Goal: Task Accomplishment & Management: Use online tool/utility

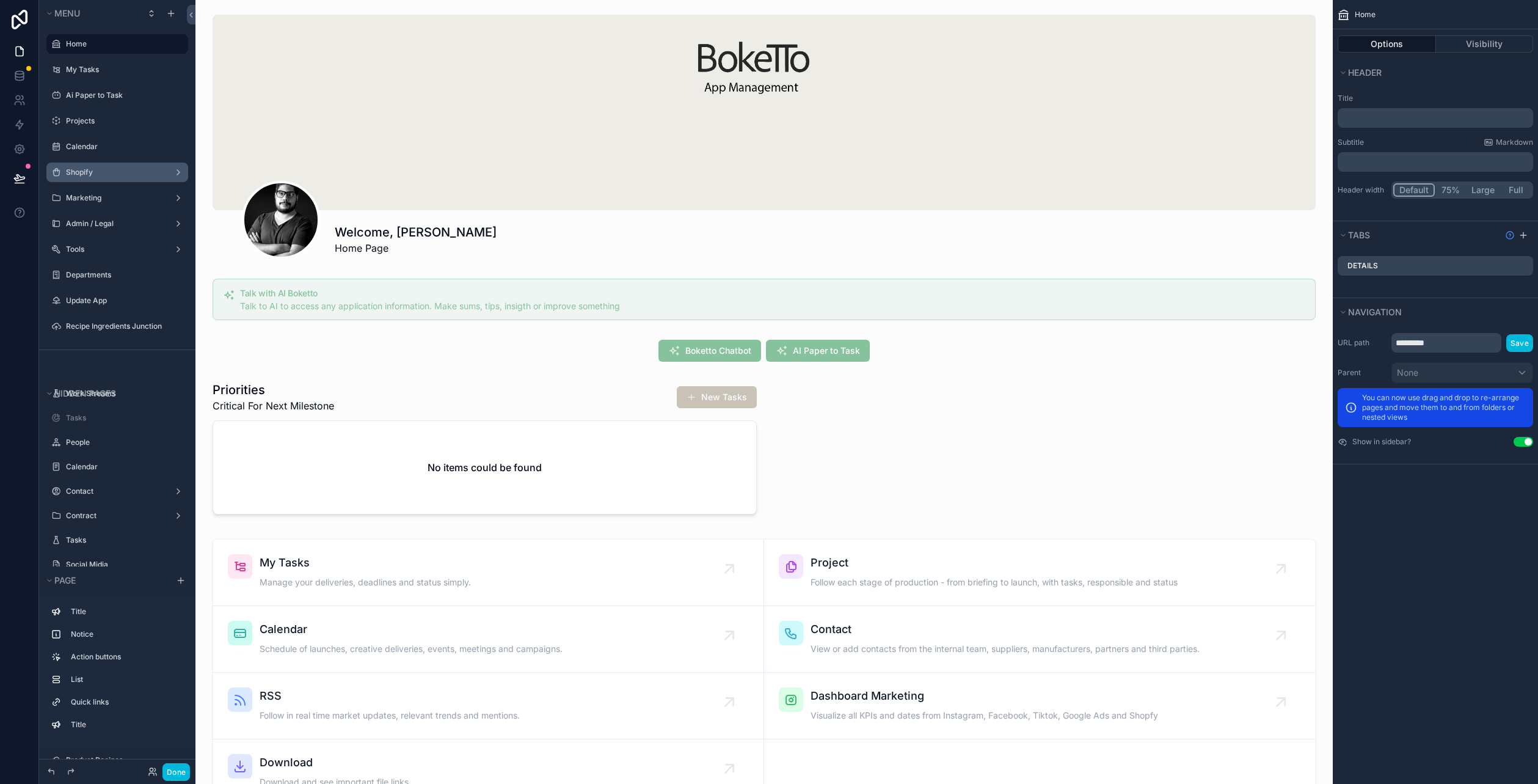
click at [80, 177] on div "Shopify" at bounding box center [117, 172] width 102 height 10
click at [93, 177] on div "Shopify" at bounding box center [117, 172] width 102 height 10
click at [82, 170] on label "Shopify" at bounding box center [115, 172] width 97 height 10
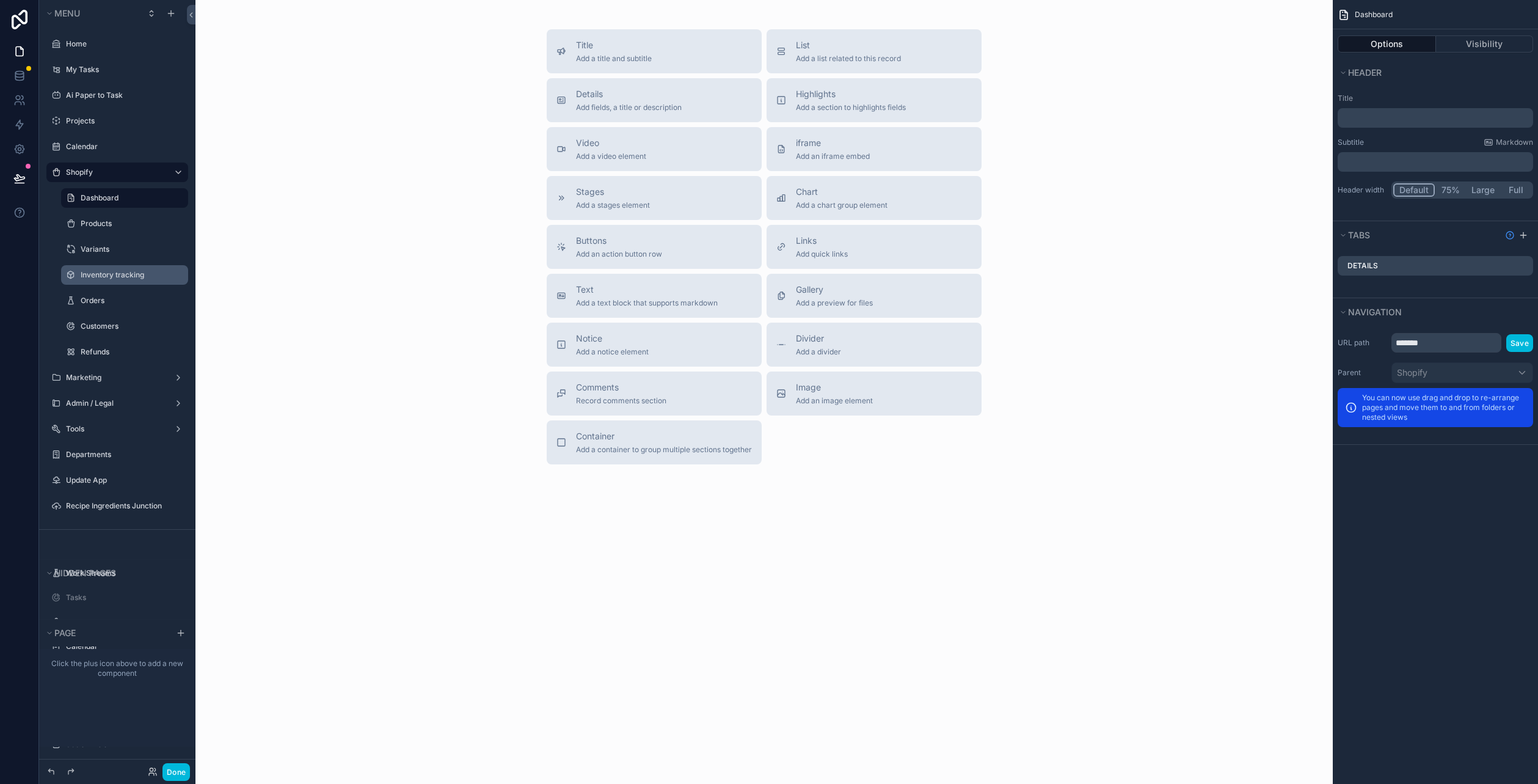
click at [102, 271] on label "Inventory tracking" at bounding box center [131, 275] width 100 height 10
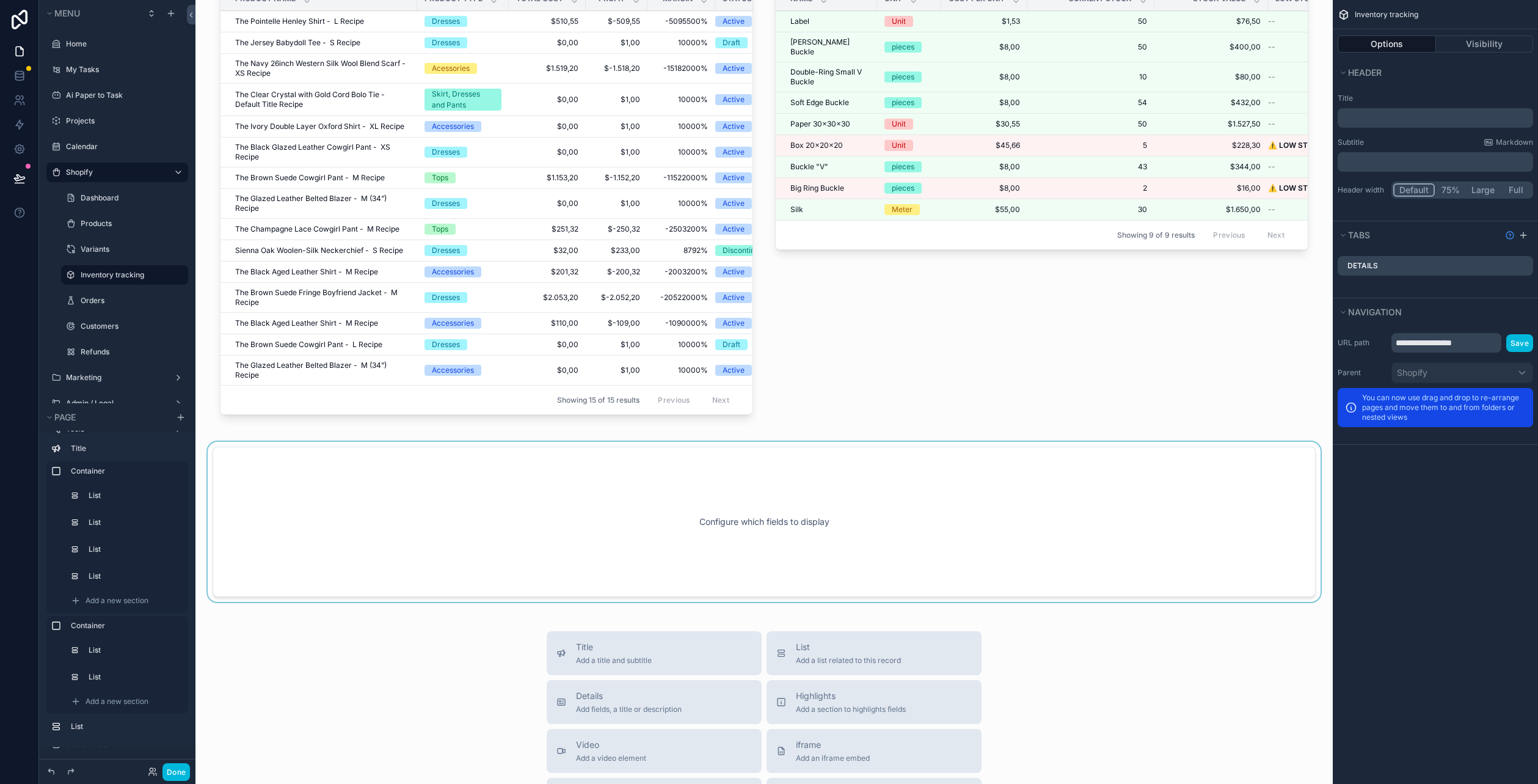
scroll to position [244, 0]
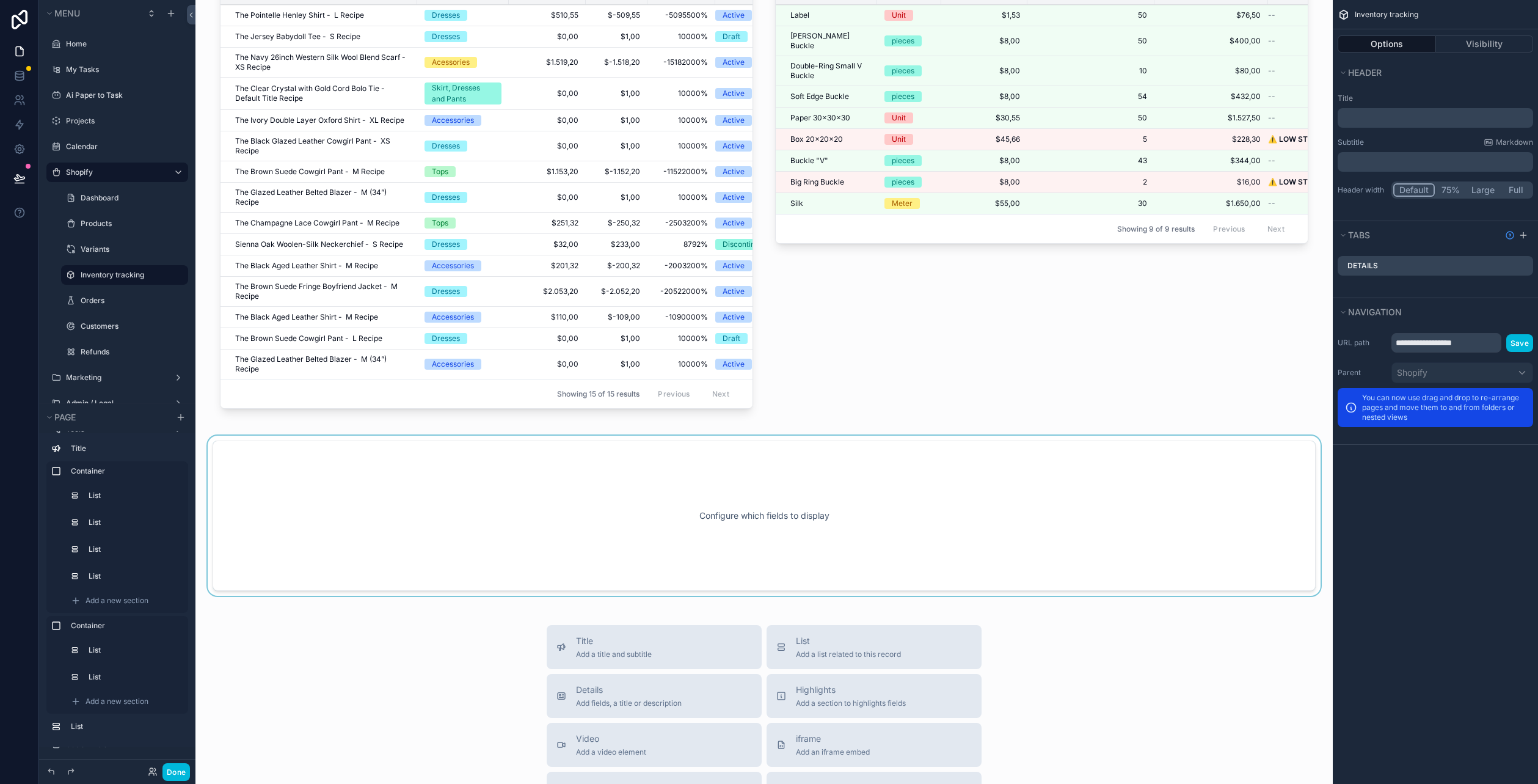
click at [730, 530] on div "scrollable content" at bounding box center [765, 515] width 1118 height 160
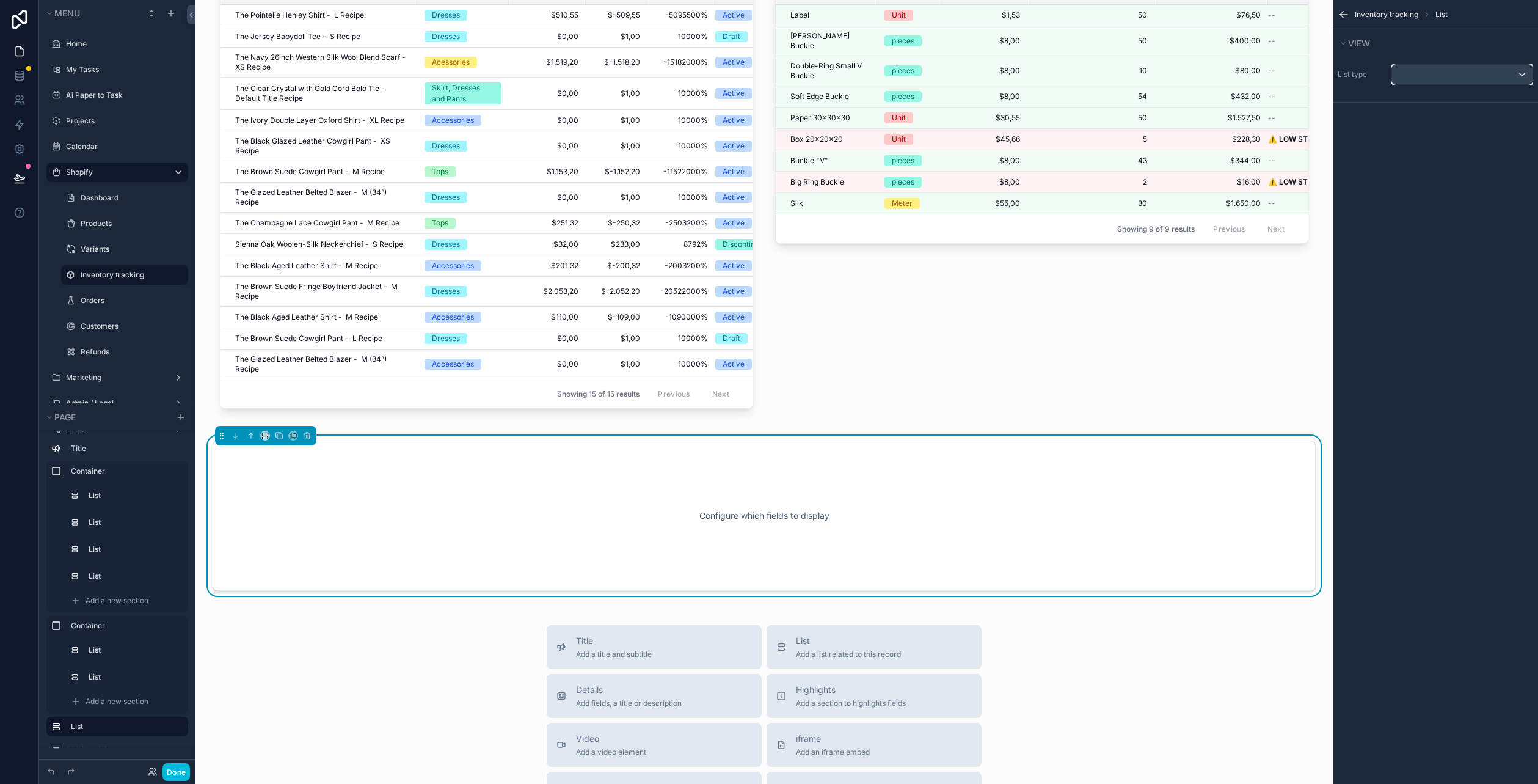
click at [1447, 79] on div "scrollable content" at bounding box center [1462, 74] width 140 height 19
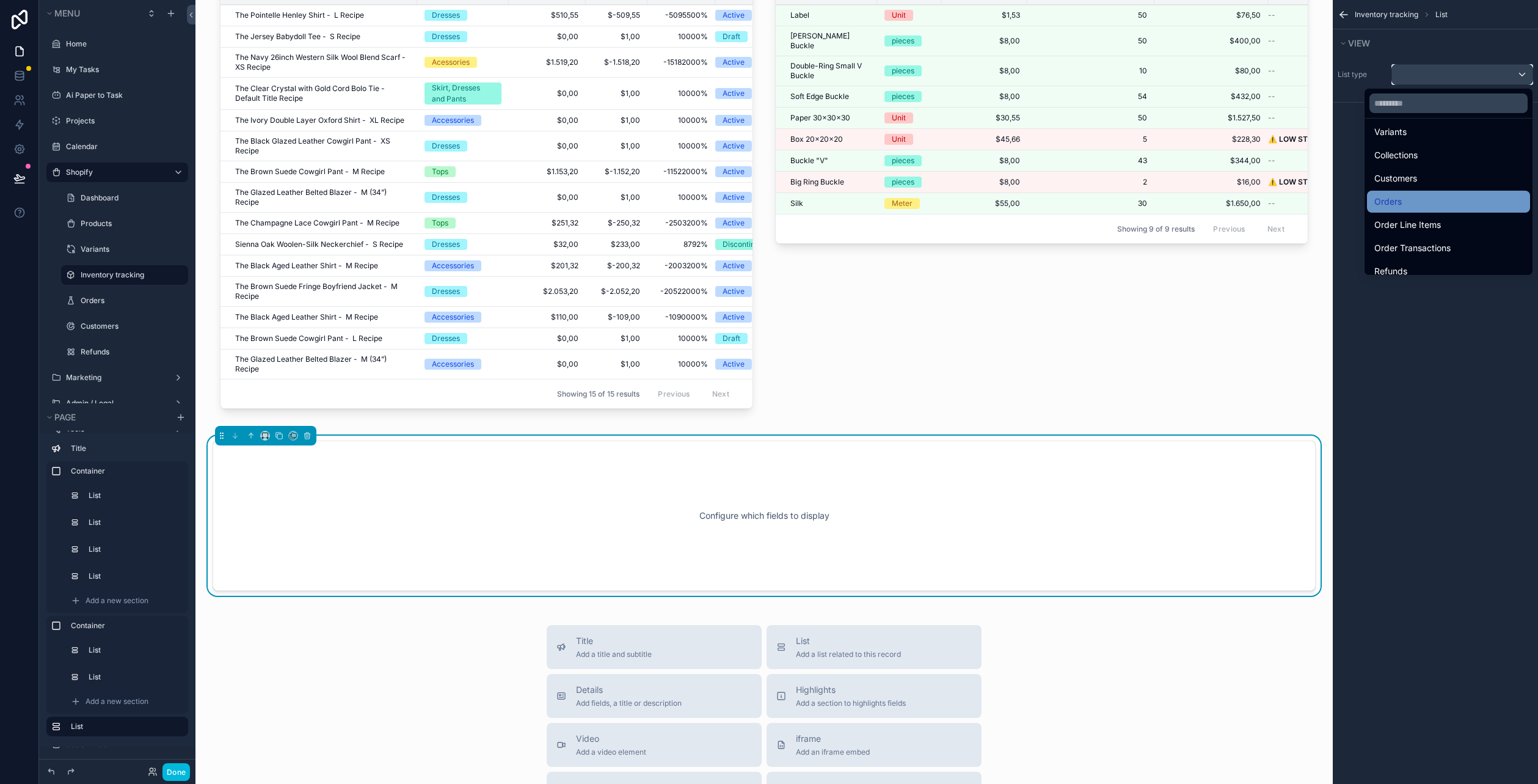
scroll to position [491, 0]
click at [1461, 167] on div "Variants" at bounding box center [1447, 157] width 163 height 22
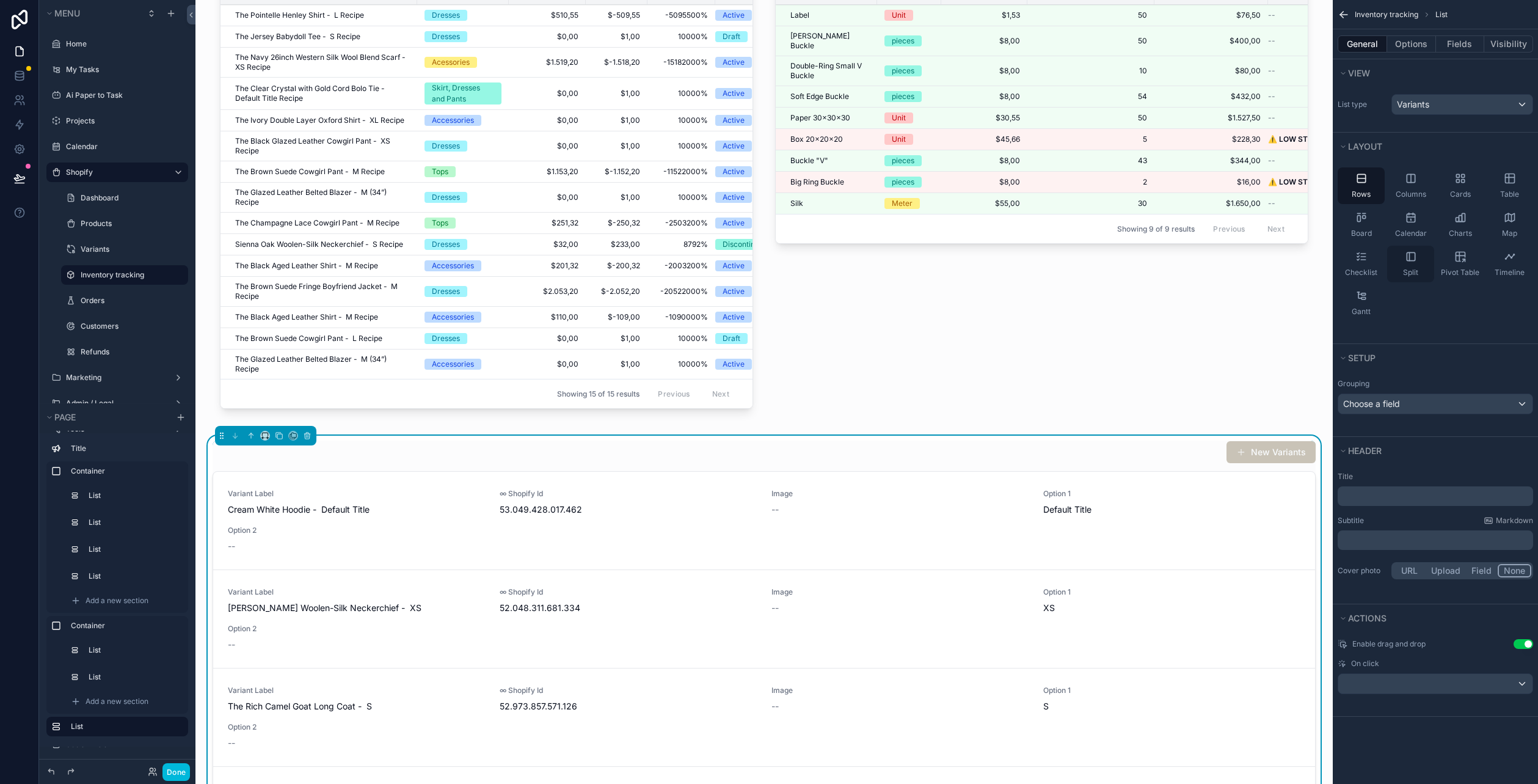
click at [1514, 181] on icon "scrollable content" at bounding box center [1509, 178] width 9 height 9
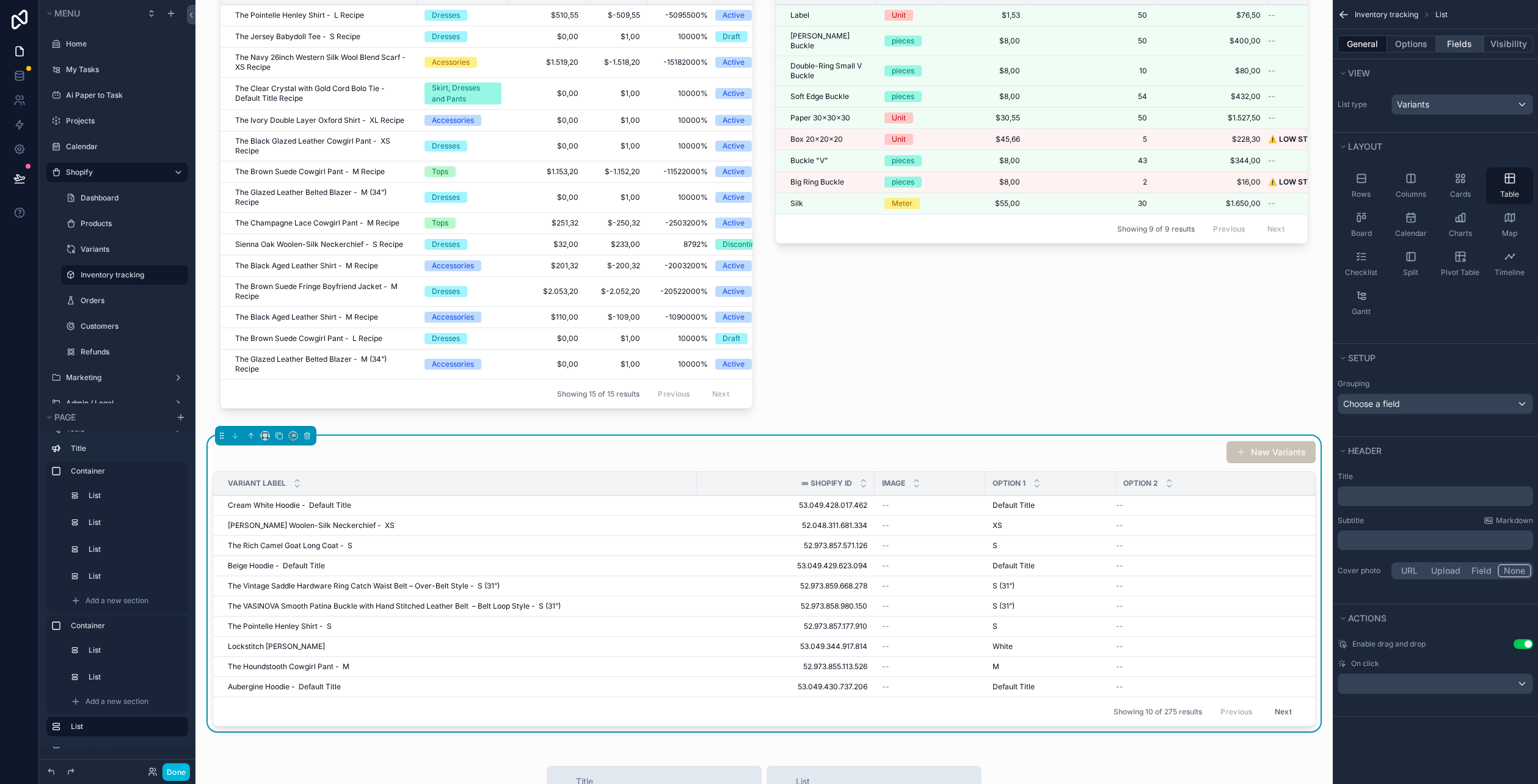
click at [1445, 47] on button "Fields" at bounding box center [1460, 44] width 49 height 18
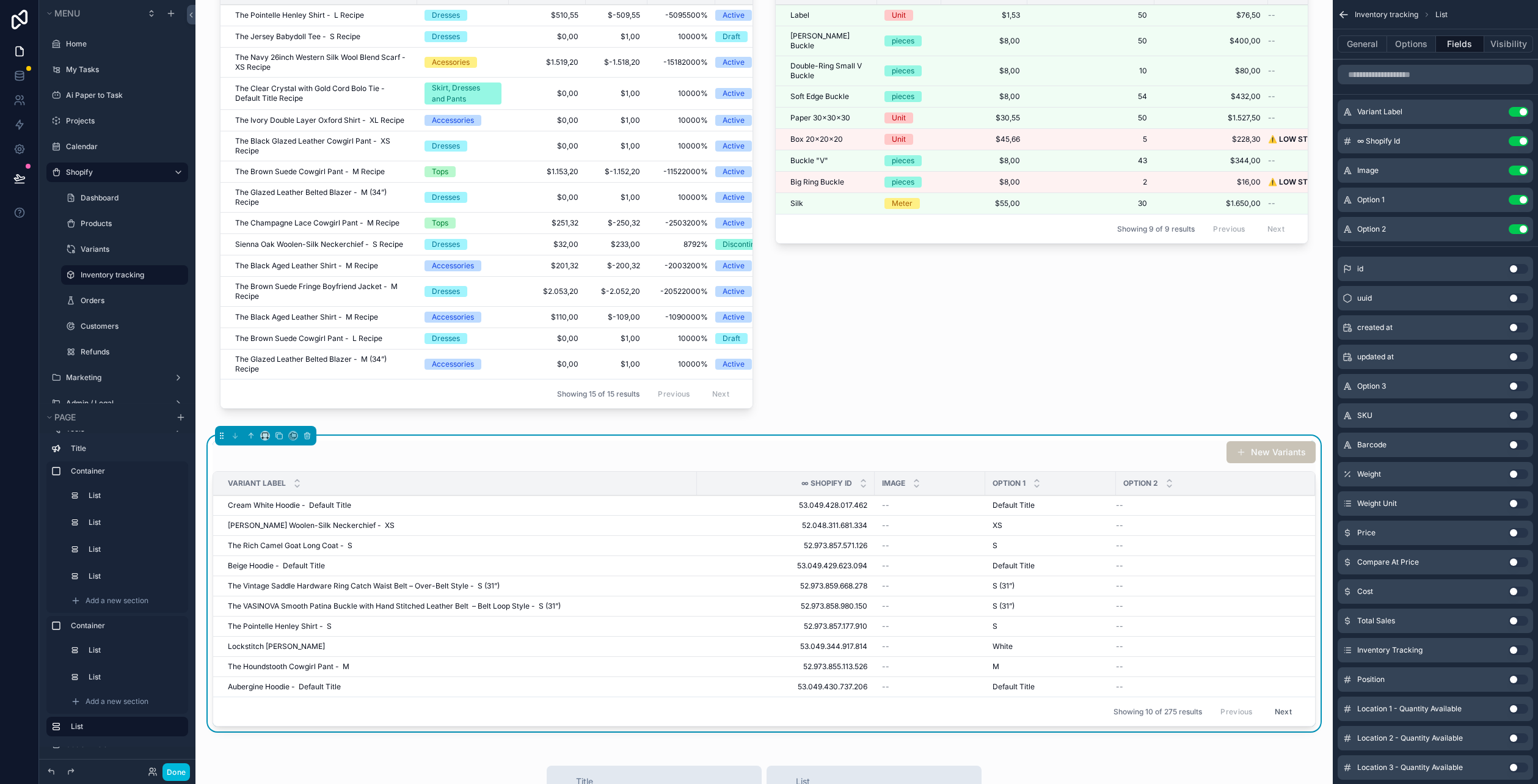
click at [1520, 141] on button "Use setting" at bounding box center [1519, 141] width 19 height 10
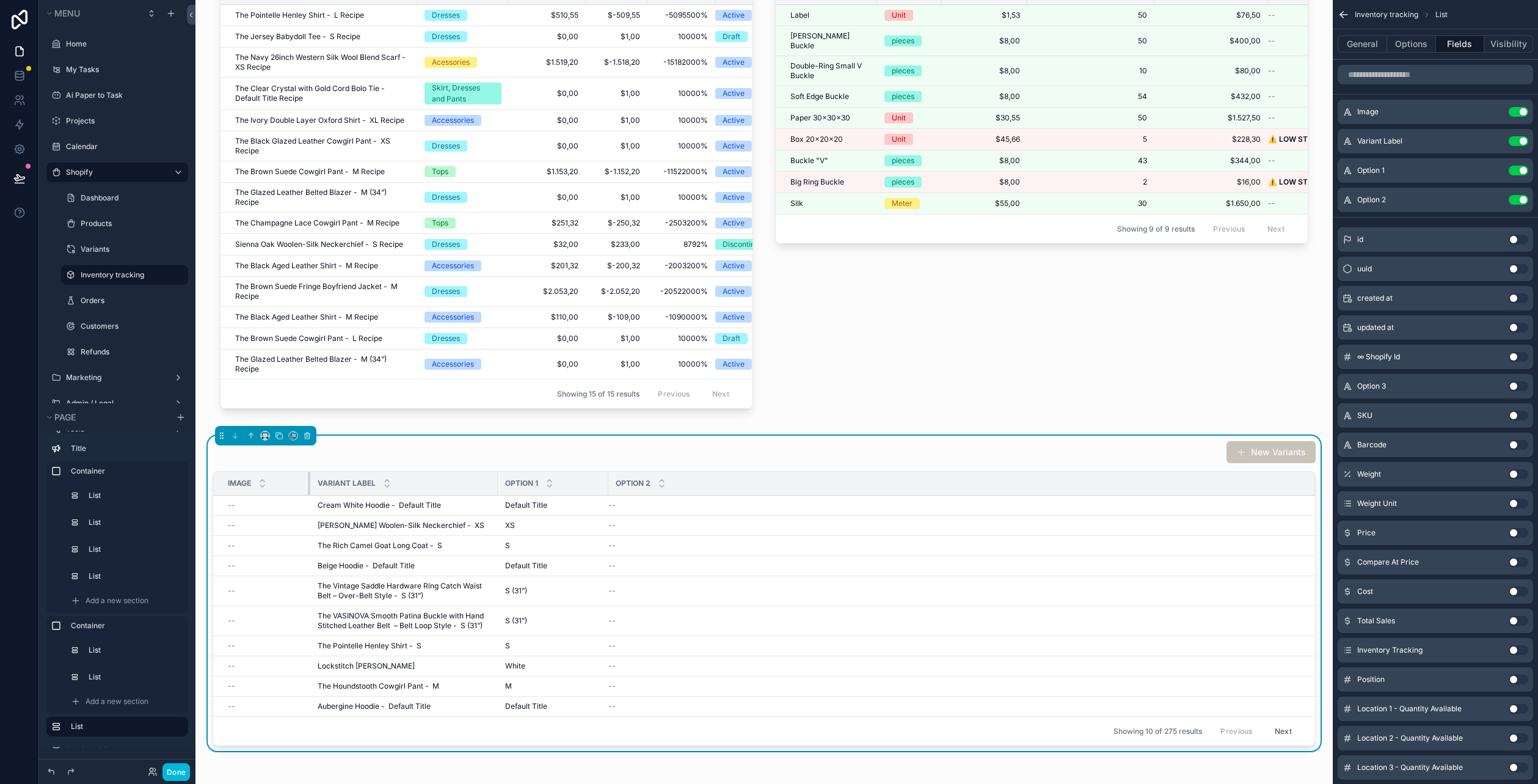
drag, startPoint x: 695, startPoint y: 489, endPoint x: 309, endPoint y: 487, distance: 386.0
click at [309, 487] on div "scrollable content" at bounding box center [310, 483] width 5 height 23
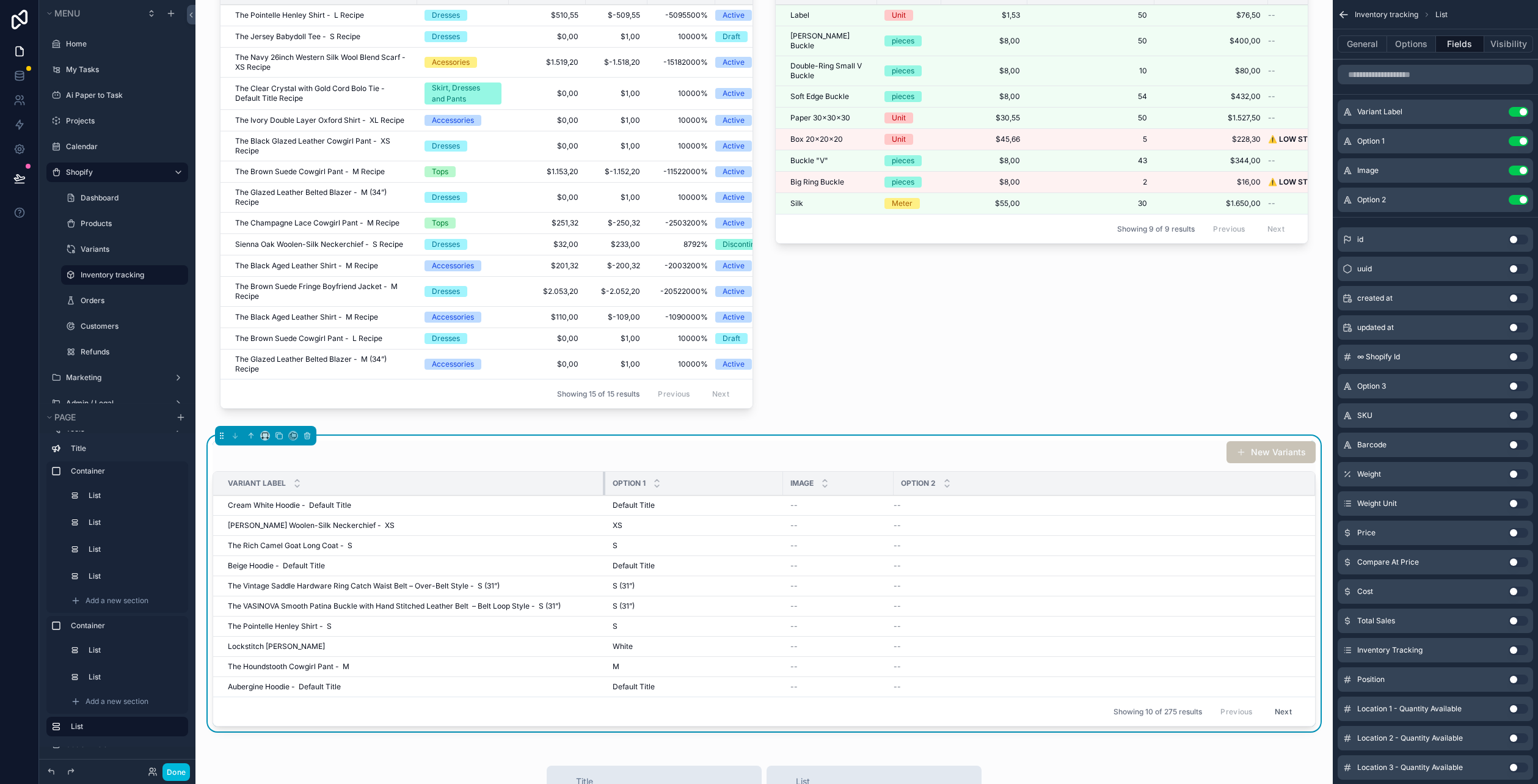
drag, startPoint x: 317, startPoint y: 487, endPoint x: 612, endPoint y: 489, distance: 295.0
click at [612, 489] on tr "Variant Label Option 1 Image Option 2" at bounding box center [764, 483] width 1102 height 23
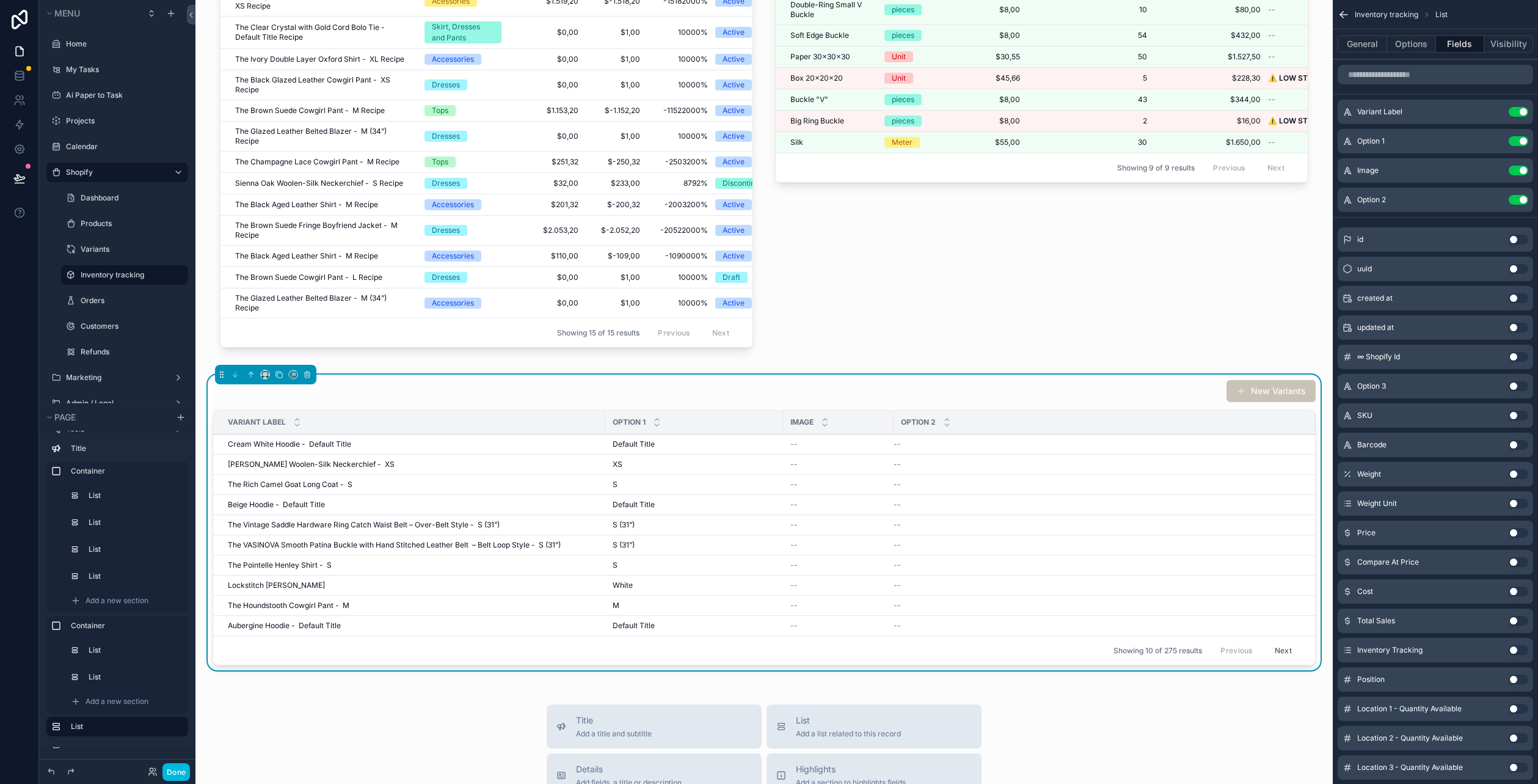
click at [1516, 201] on button "Use setting" at bounding box center [1519, 200] width 19 height 10
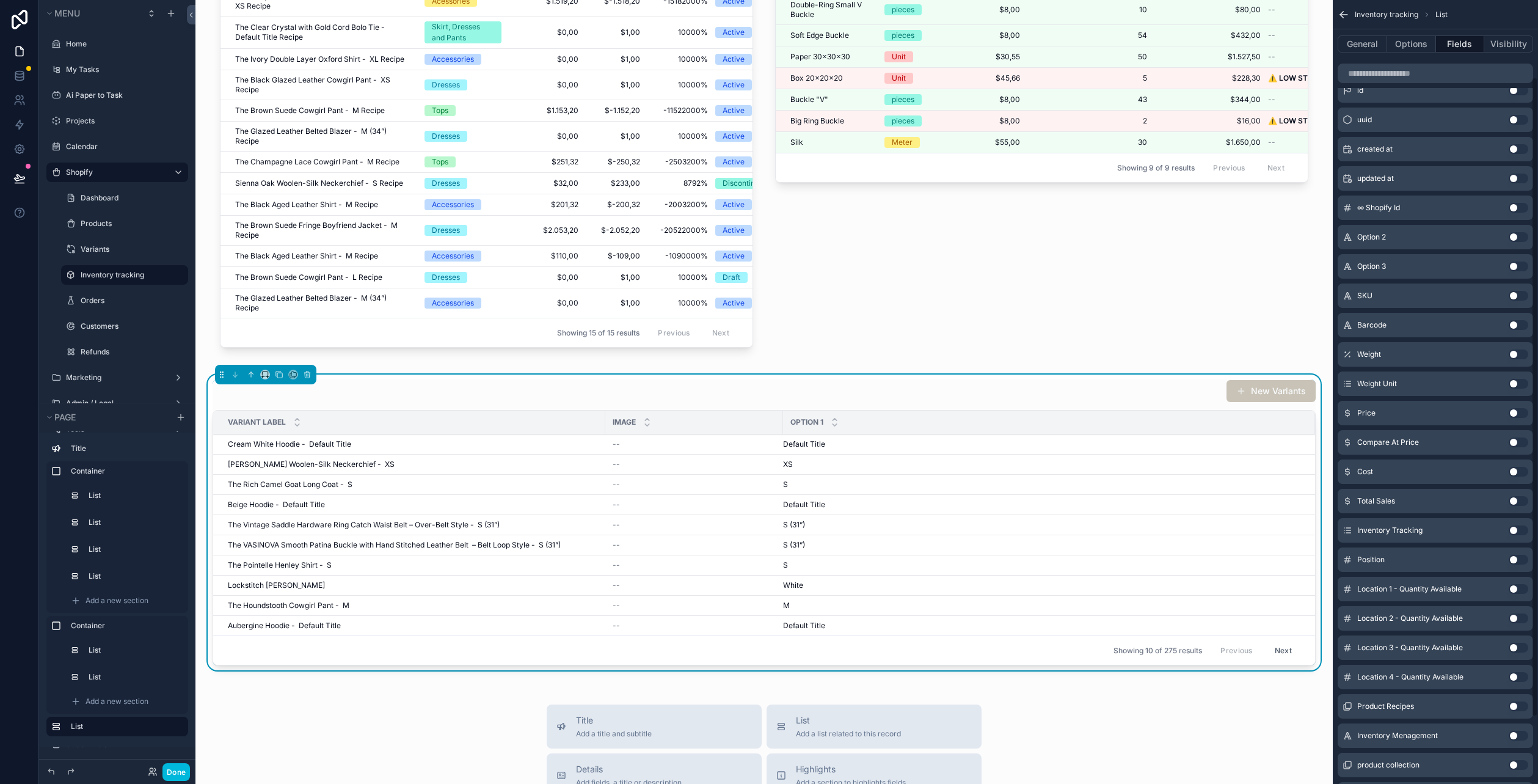
scroll to position [122, 0]
click at [1514, 587] on button "Use setting" at bounding box center [1519, 586] width 19 height 10
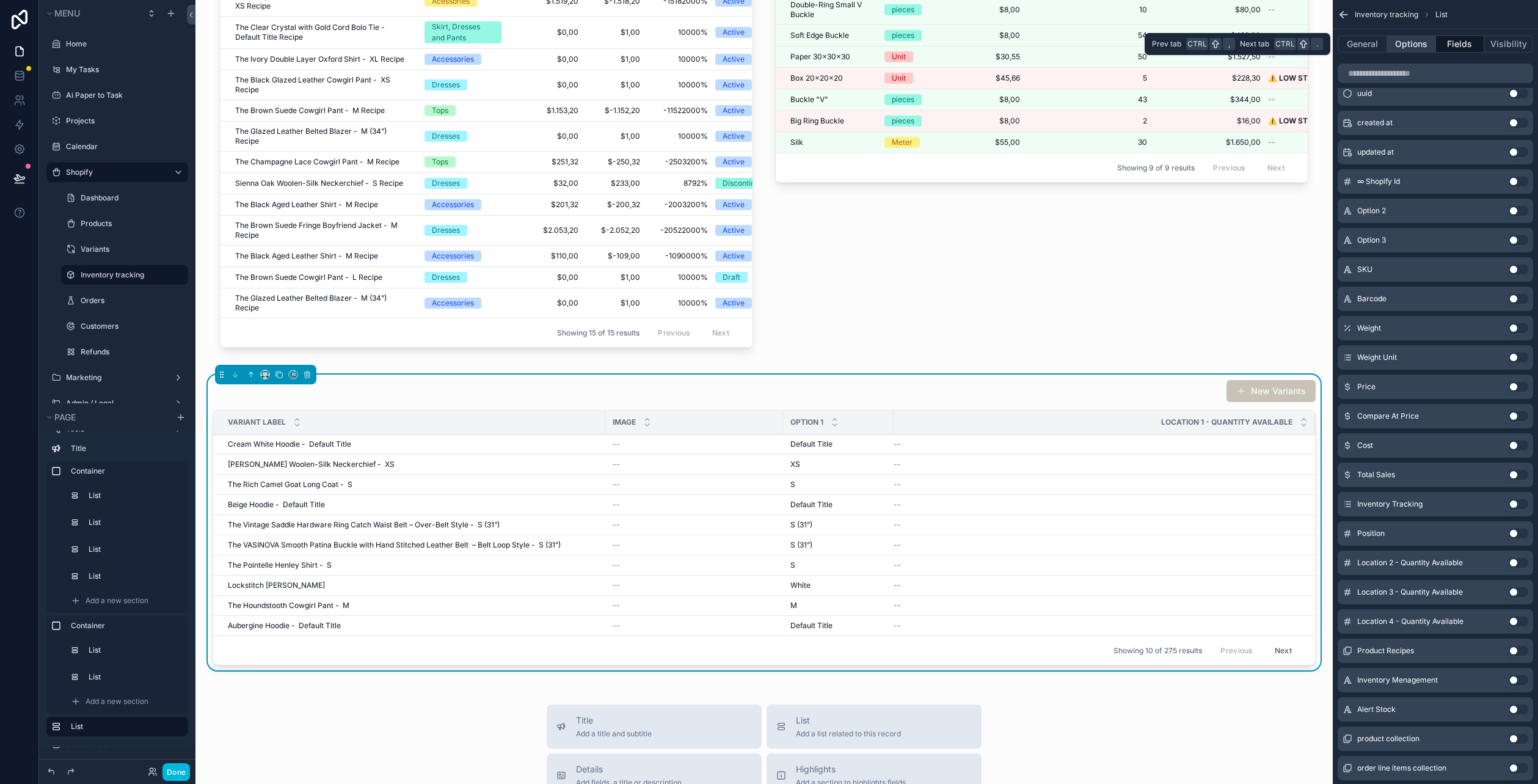
click at [1425, 42] on button "Options" at bounding box center [1411, 44] width 49 height 18
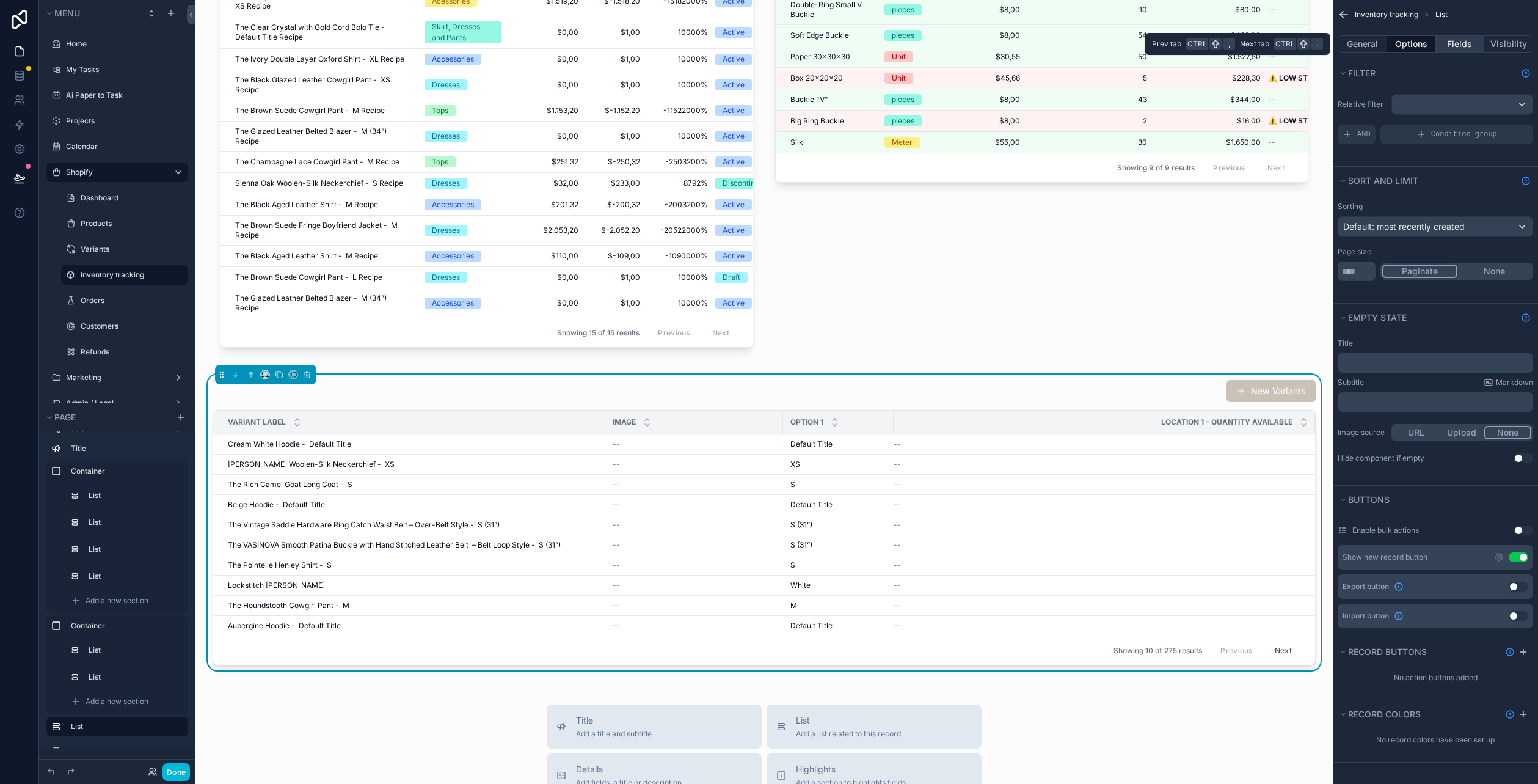
click at [1444, 51] on button "Fields" at bounding box center [1460, 44] width 49 height 18
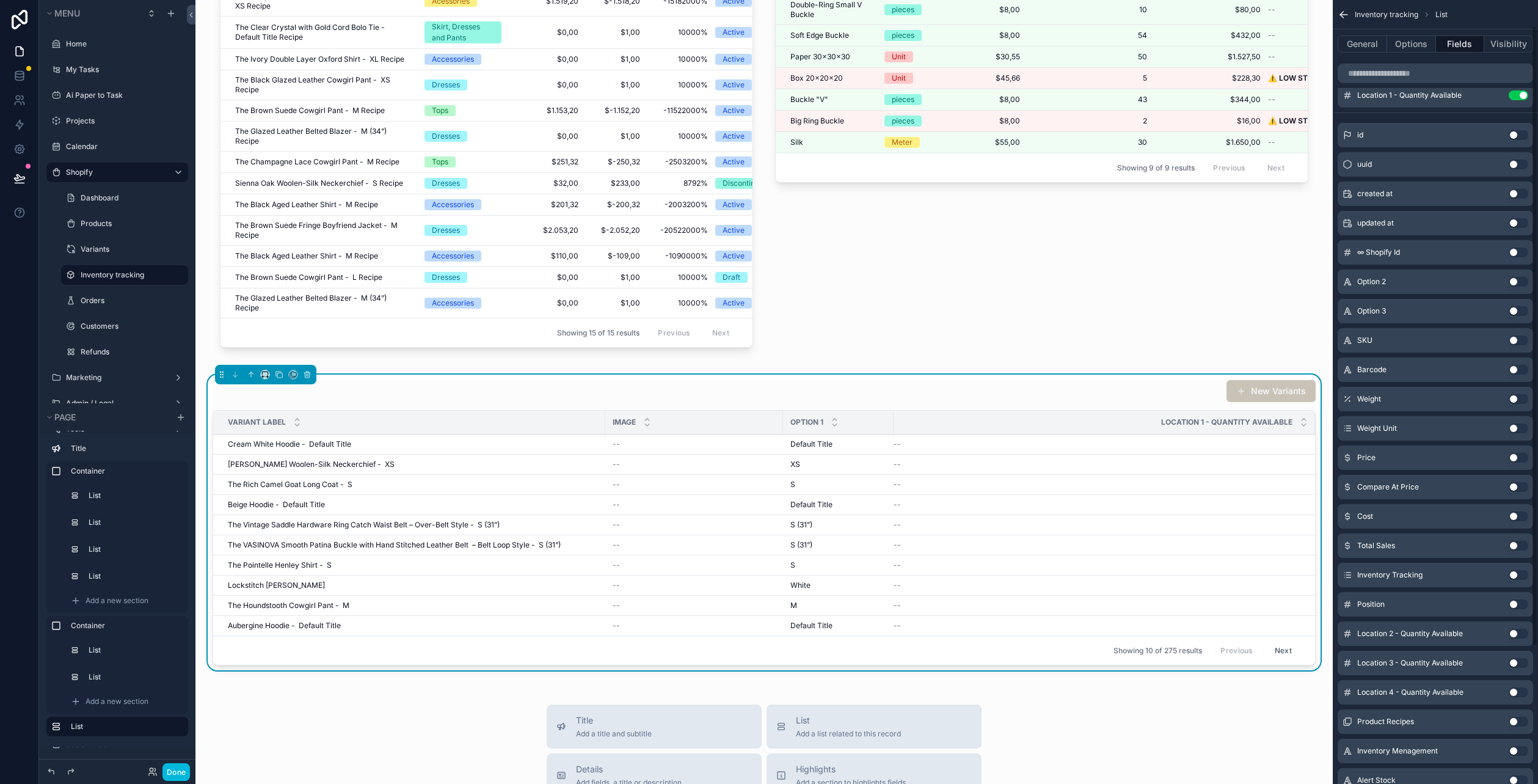
scroll to position [122, 0]
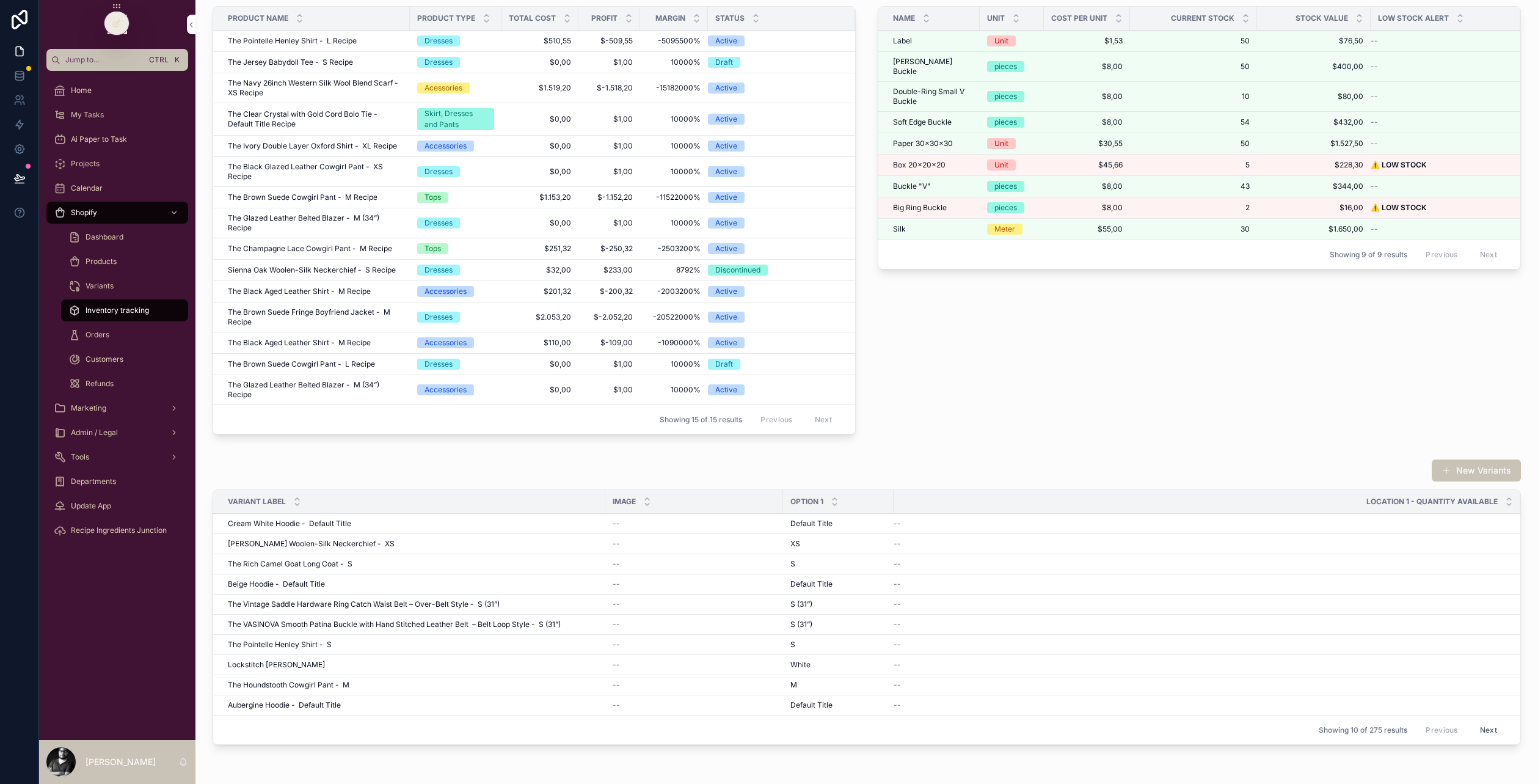
scroll to position [258, 0]
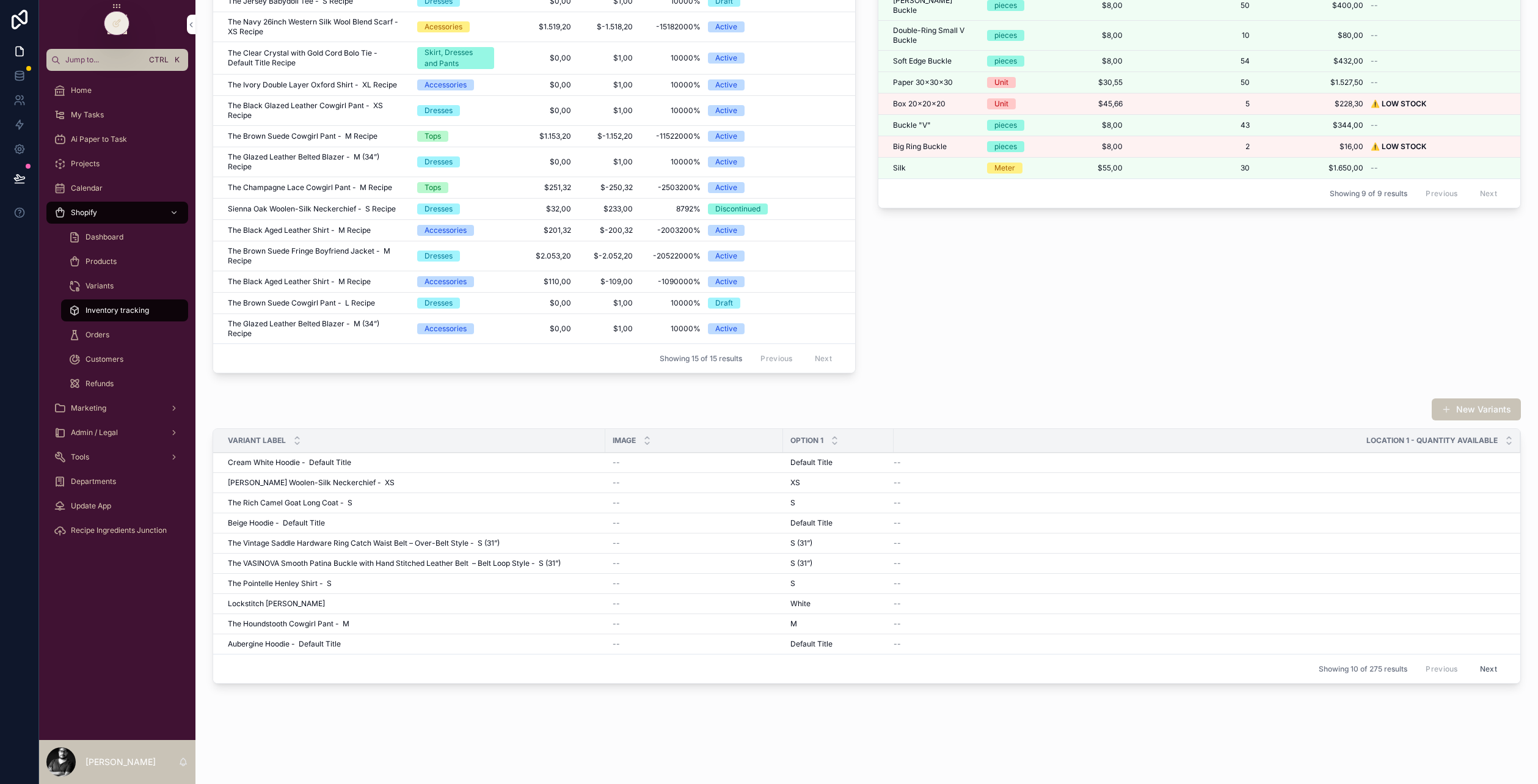
click at [124, 17] on div at bounding box center [116, 23] width 24 height 23
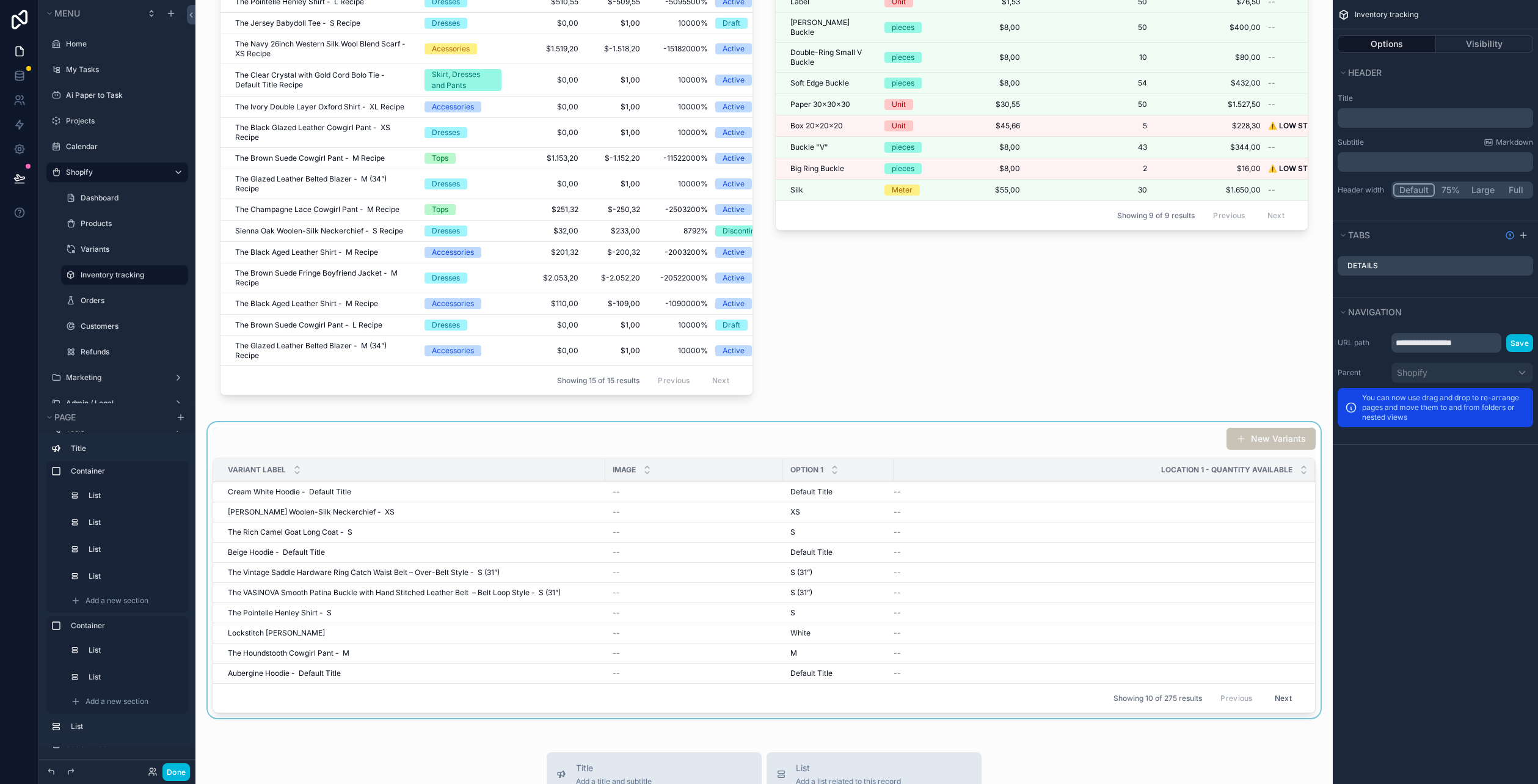
click at [901, 467] on div "Location 1 - Quantity Available" at bounding box center [1104, 469] width 422 height 23
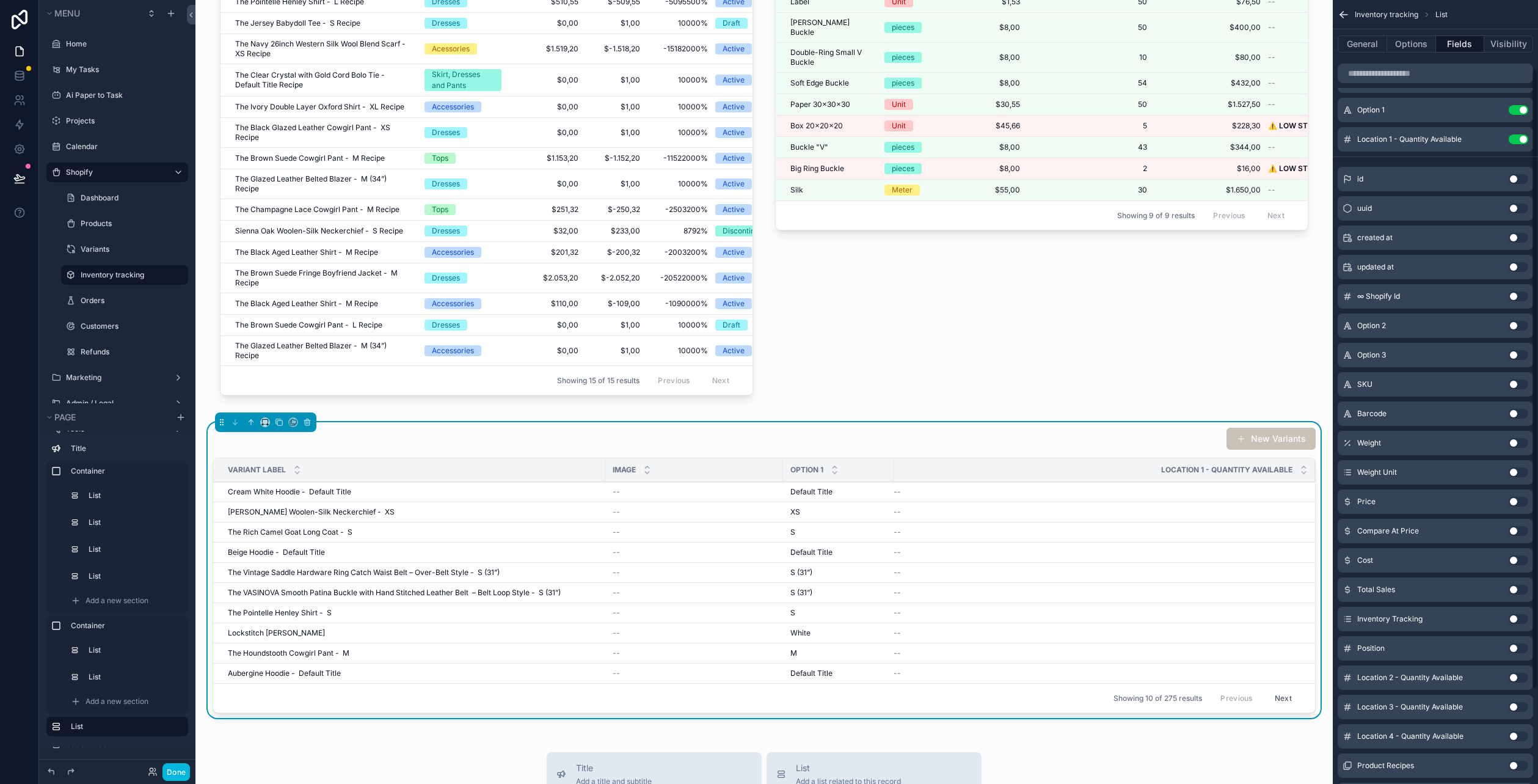
scroll to position [205, 0]
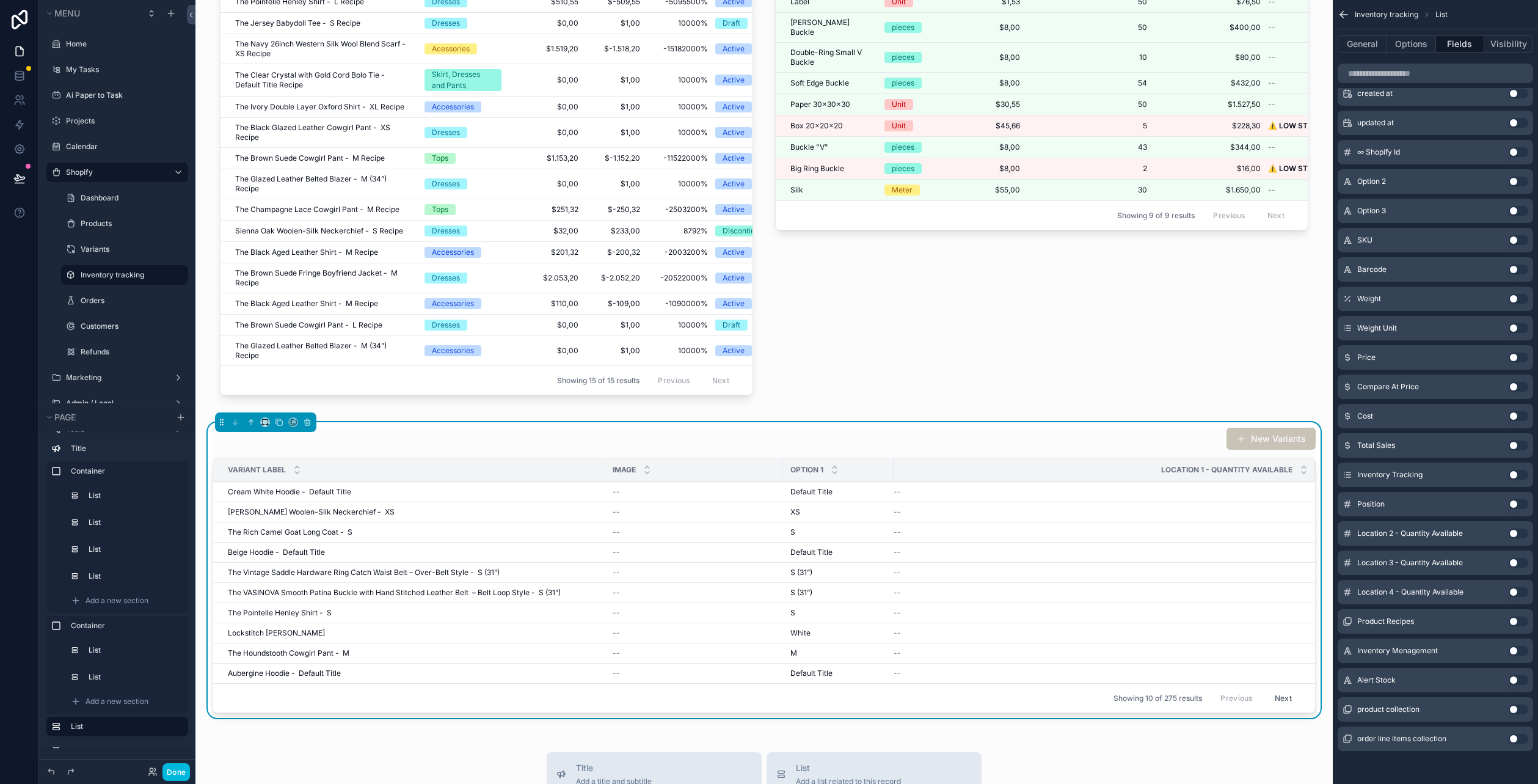
click at [1519, 677] on button "Use setting" at bounding box center [1519, 680] width 19 height 10
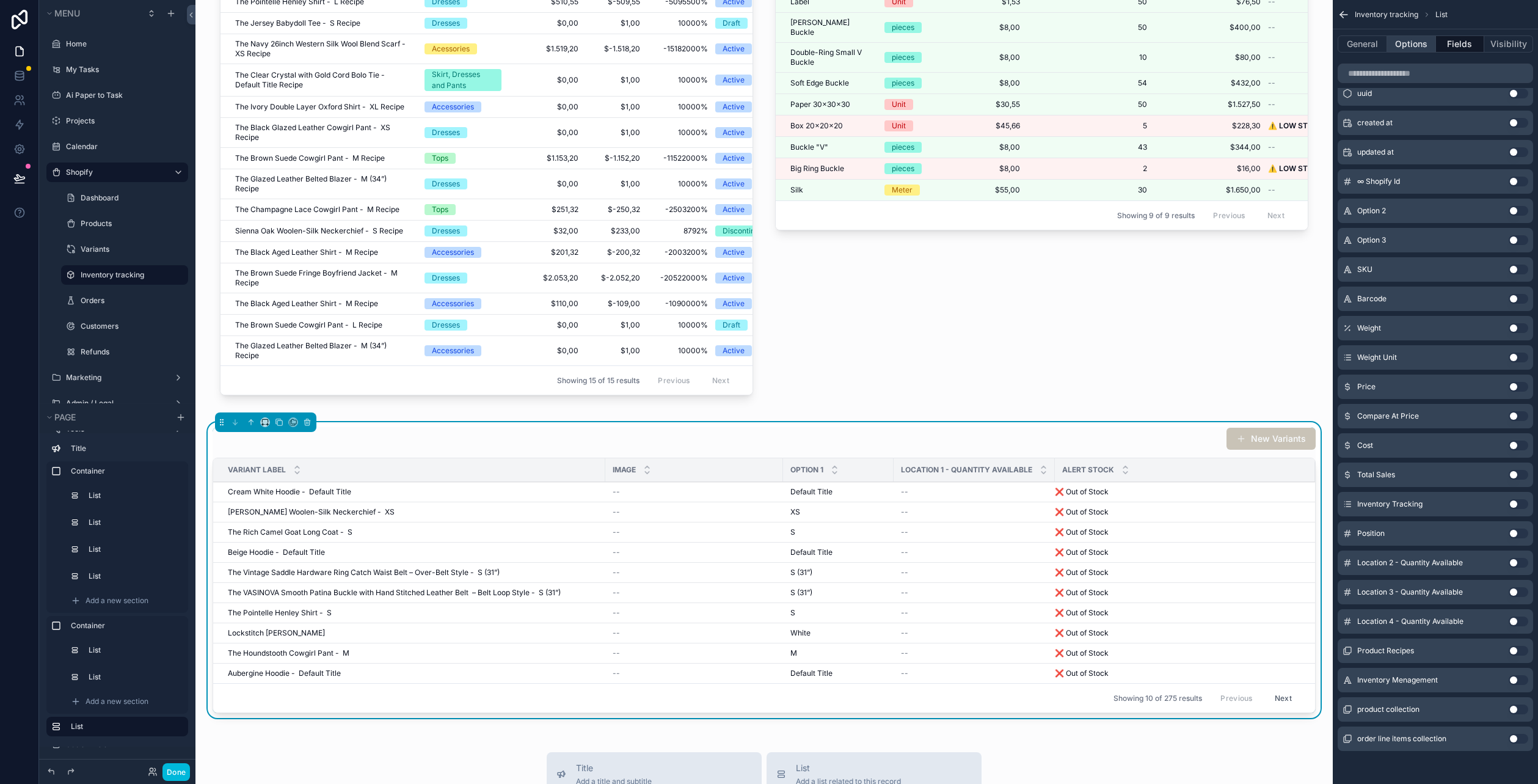
click at [1404, 39] on button "Options" at bounding box center [1411, 44] width 49 height 18
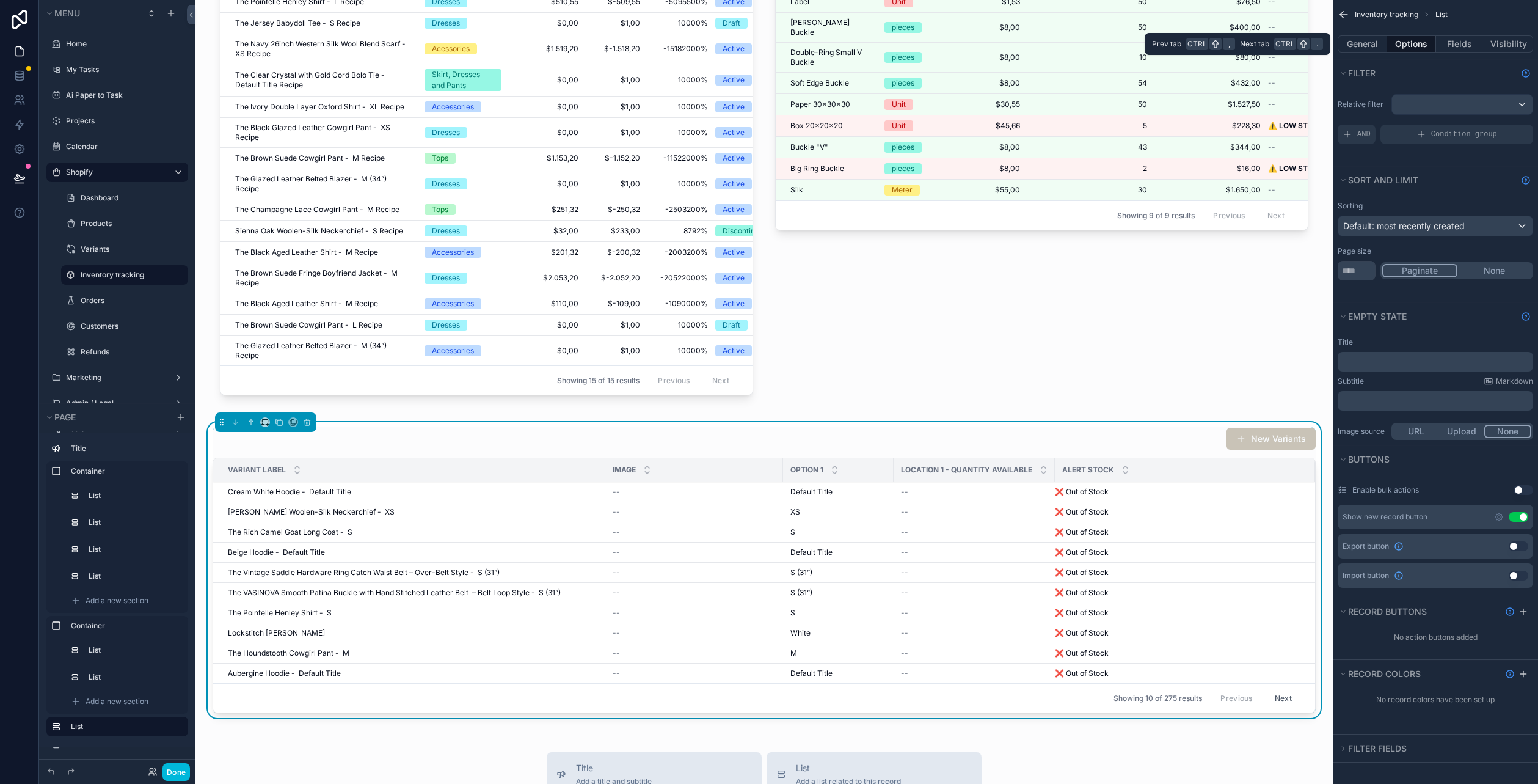
scroll to position [0, 0]
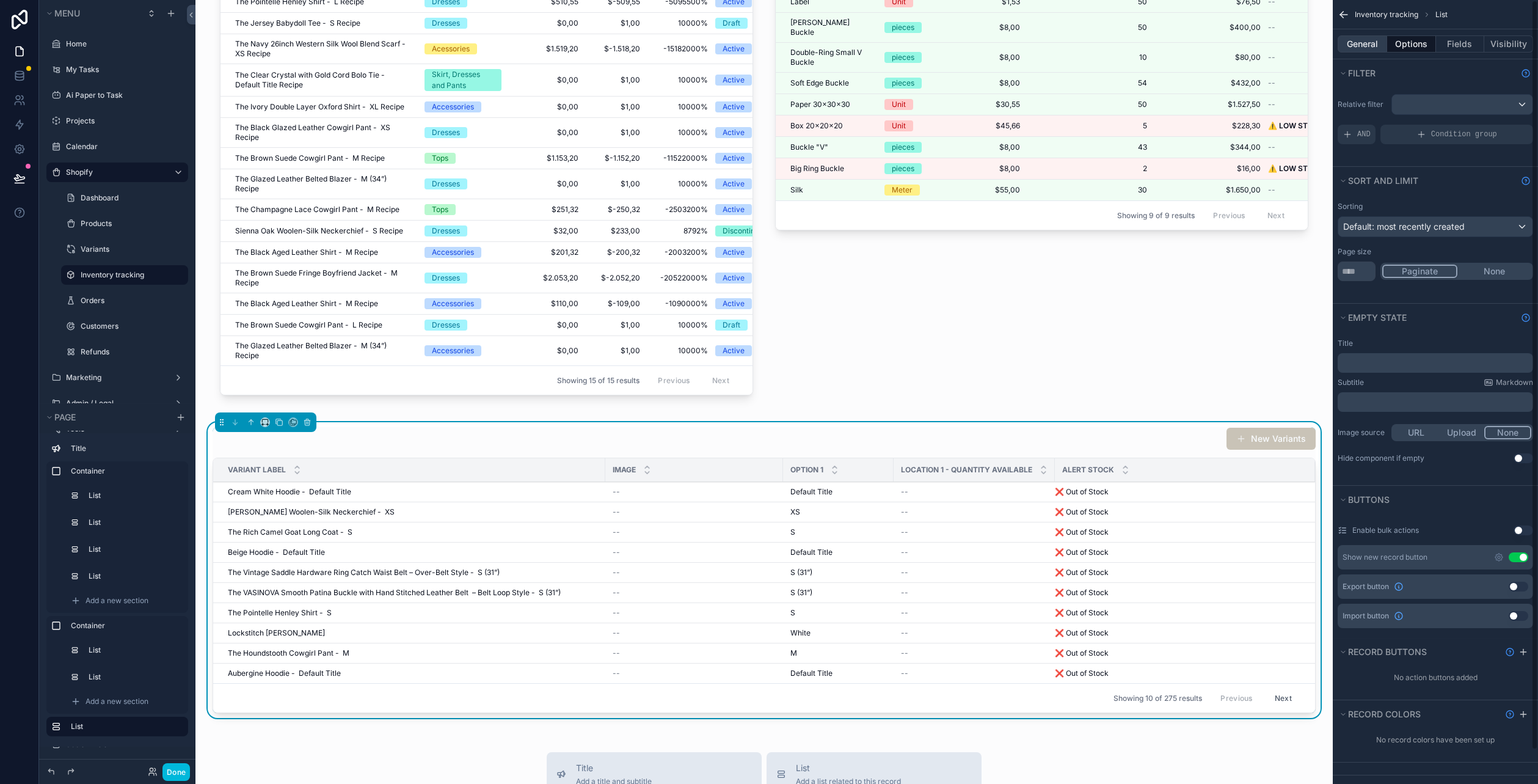
click at [1369, 39] on button "General" at bounding box center [1362, 44] width 50 height 18
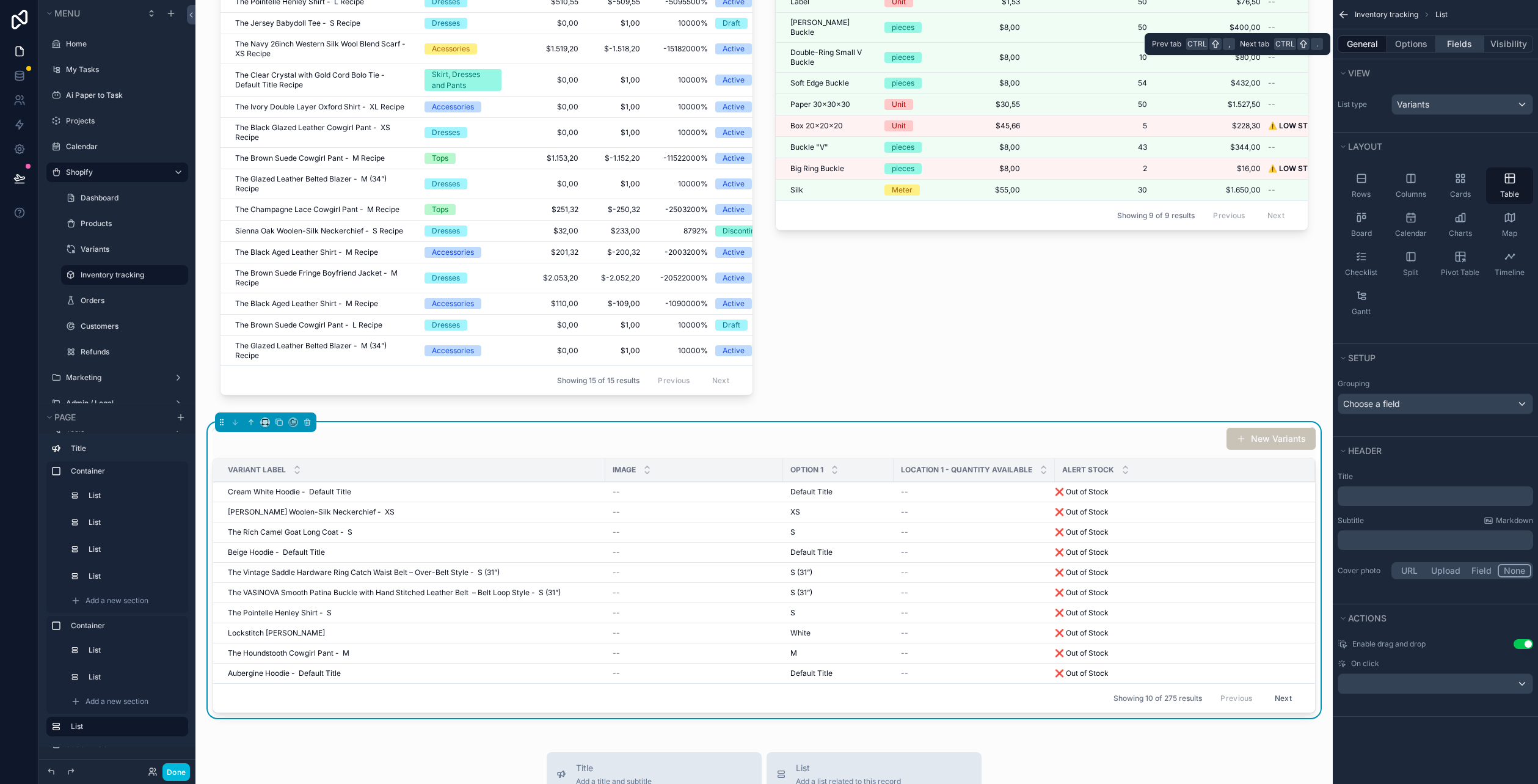
click at [1457, 38] on button "Fields" at bounding box center [1460, 44] width 49 height 18
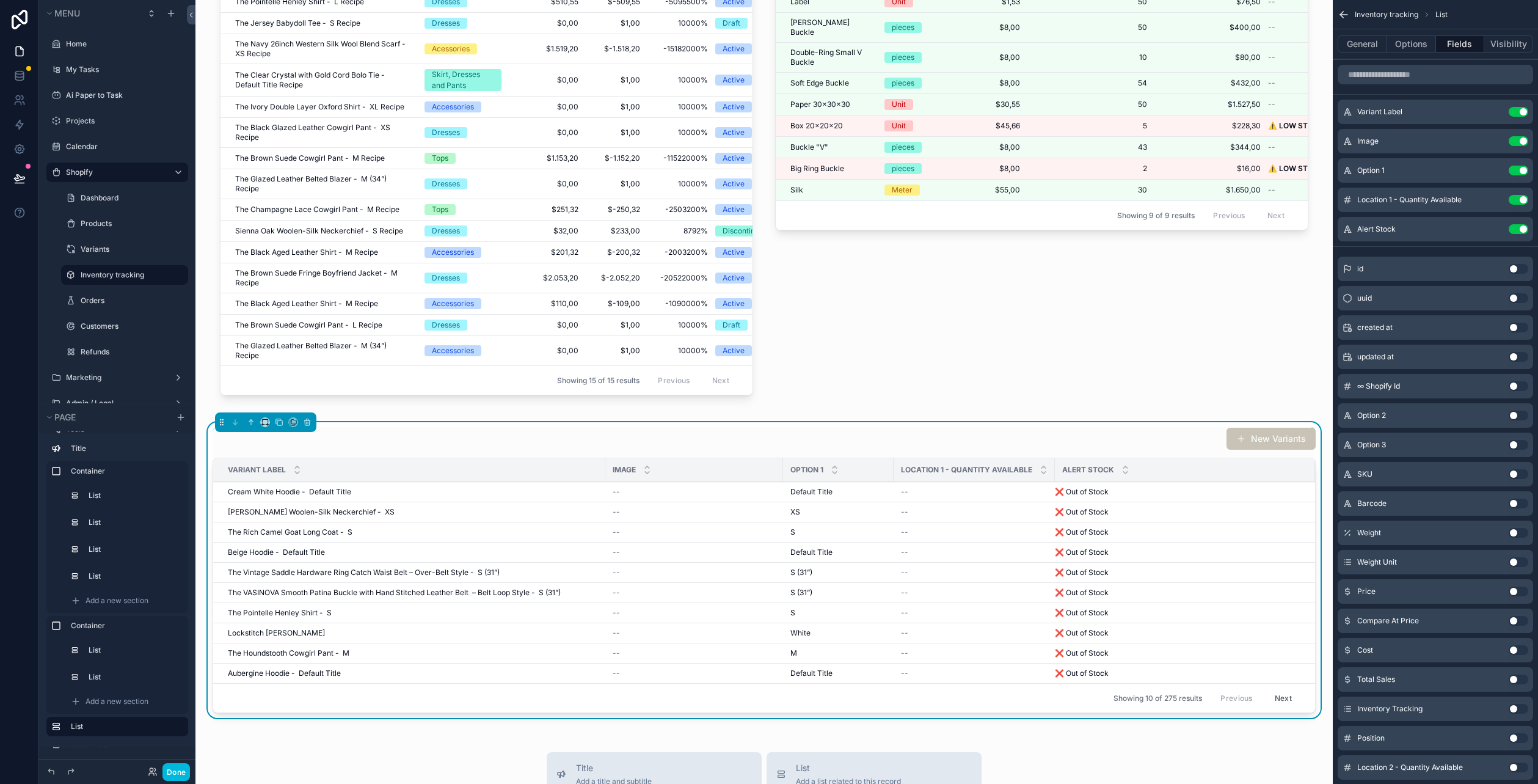
click at [0, 0] on button "scrollable content" at bounding box center [0, 0] width 0 height 0
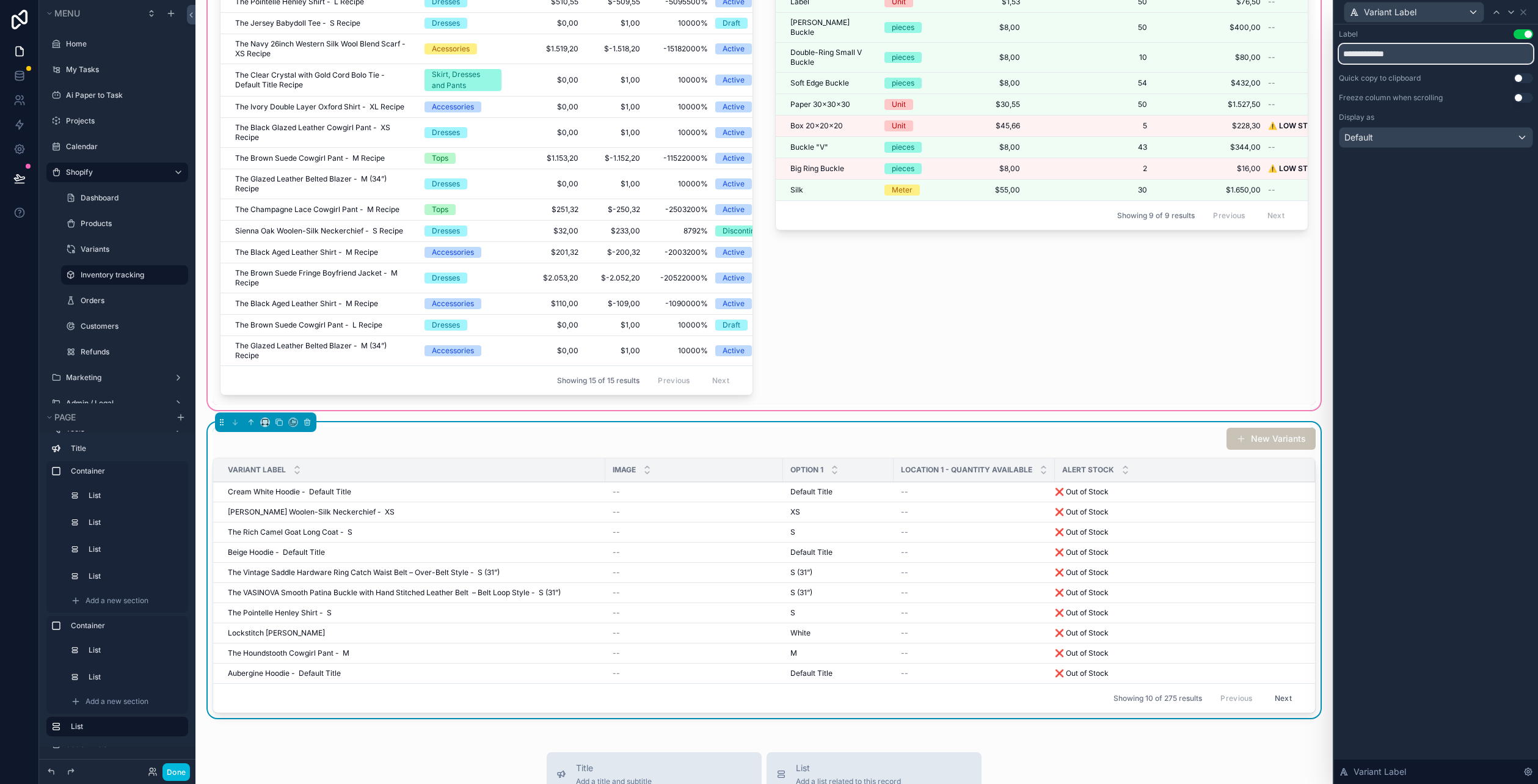
drag, startPoint x: 1409, startPoint y: 57, endPoint x: 1226, endPoint y: 36, distance: 184.2
click at [1226, 36] on div "**********" at bounding box center [769, 392] width 1538 height 784
click at [1446, 56] on input "**********" at bounding box center [1436, 54] width 194 height 19
drag, startPoint x: 1446, startPoint y: 56, endPoint x: 1294, endPoint y: 40, distance: 152.8
click at [1294, 40] on div "**********" at bounding box center [769, 392] width 1538 height 784
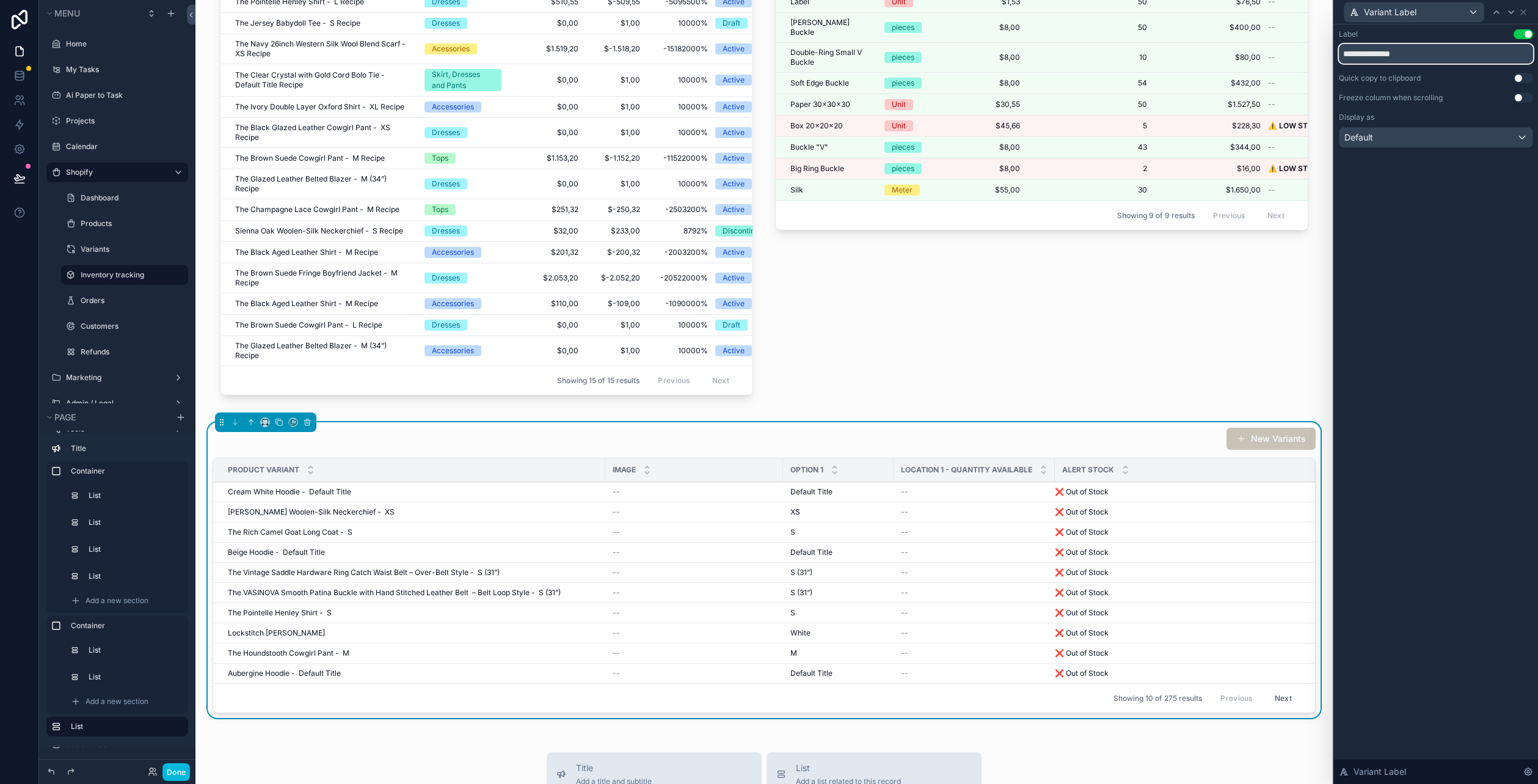
type input "**********"
click at [1421, 136] on div "Default" at bounding box center [1436, 137] width 193 height 19
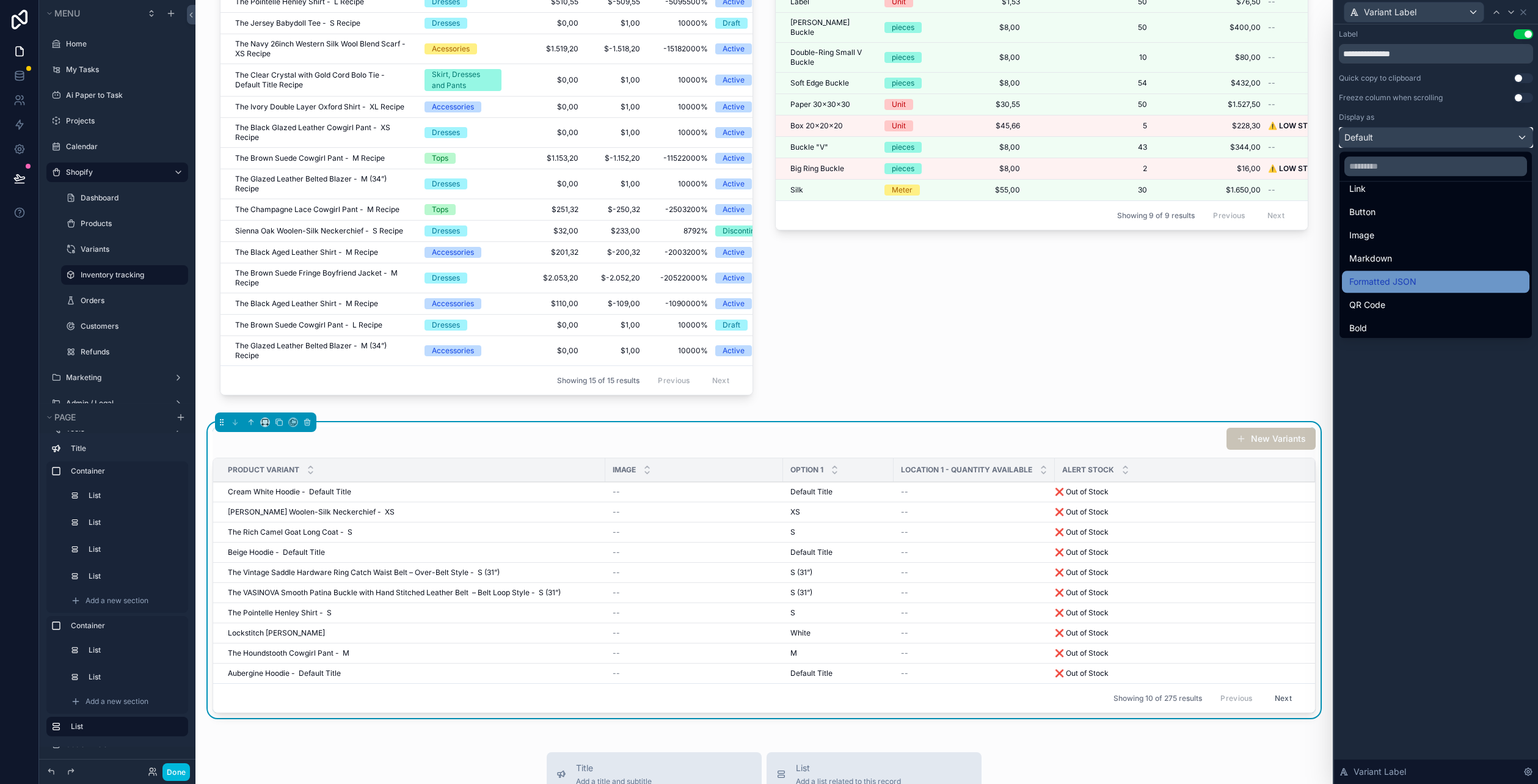
scroll to position [122, 0]
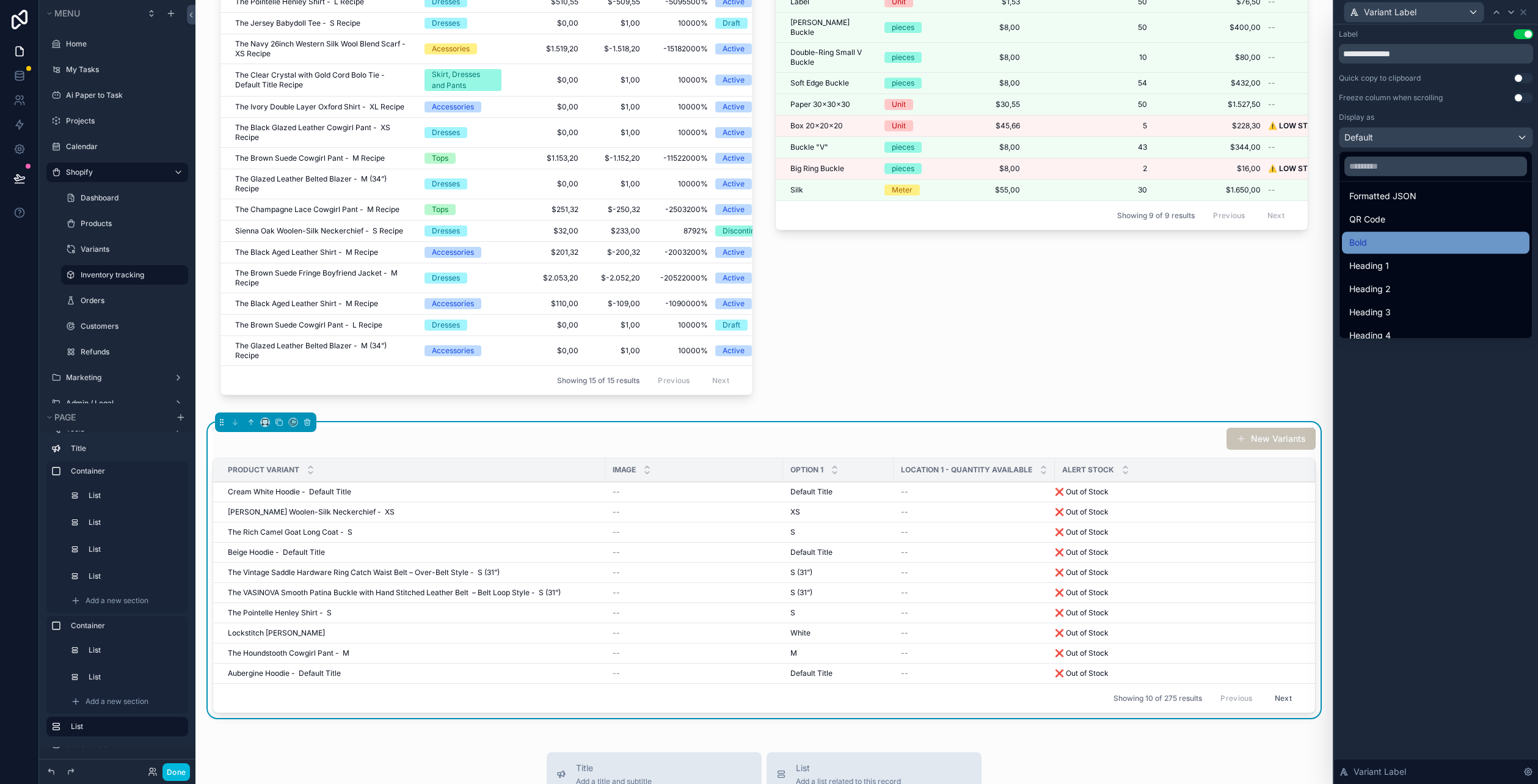
click at [1407, 245] on div "Bold" at bounding box center [1435, 242] width 172 height 15
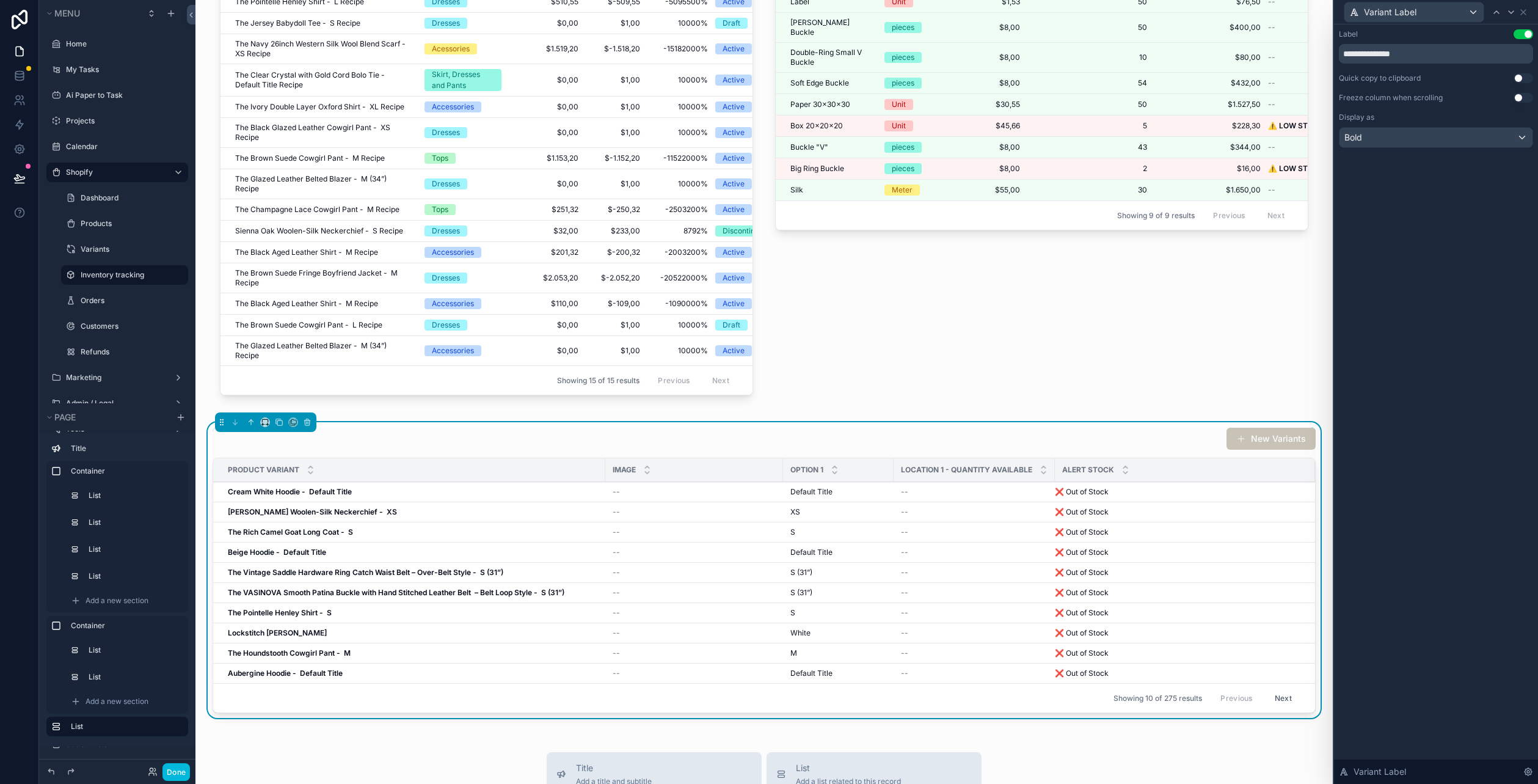
click at [1381, 350] on div "**********" at bounding box center [1436, 403] width 204 height 759
drag, startPoint x: 657, startPoint y: 469, endPoint x: 640, endPoint y: 472, distance: 17.3
drag, startPoint x: 640, startPoint y: 472, endPoint x: 625, endPoint y: 467, distance: 15.8
drag, startPoint x: 625, startPoint y: 467, endPoint x: 1393, endPoint y: 476, distance: 768.1
click at [1393, 476] on div "**********" at bounding box center [1436, 403] width 204 height 759
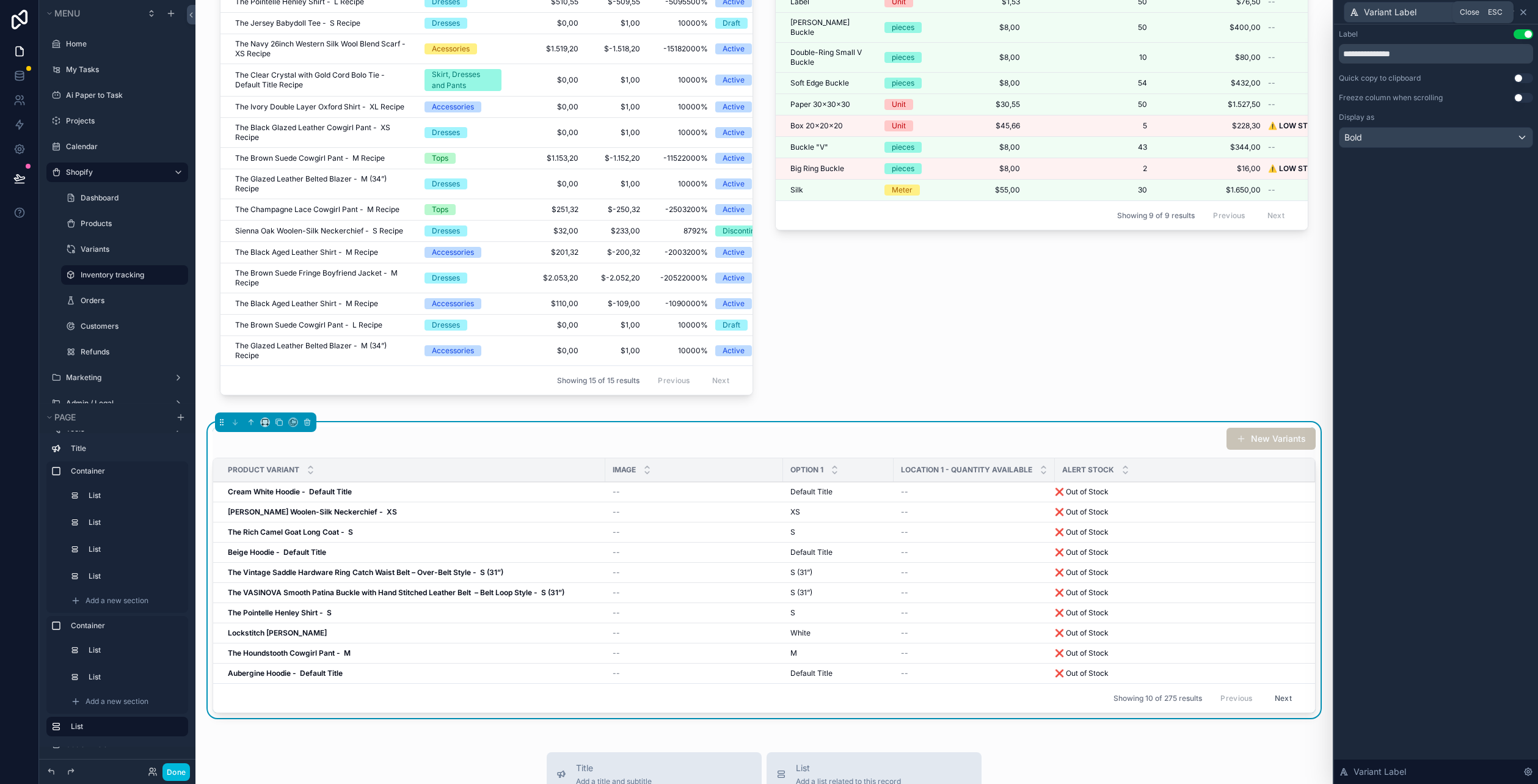
click at [1523, 17] on icon at bounding box center [1523, 13] width 10 height 10
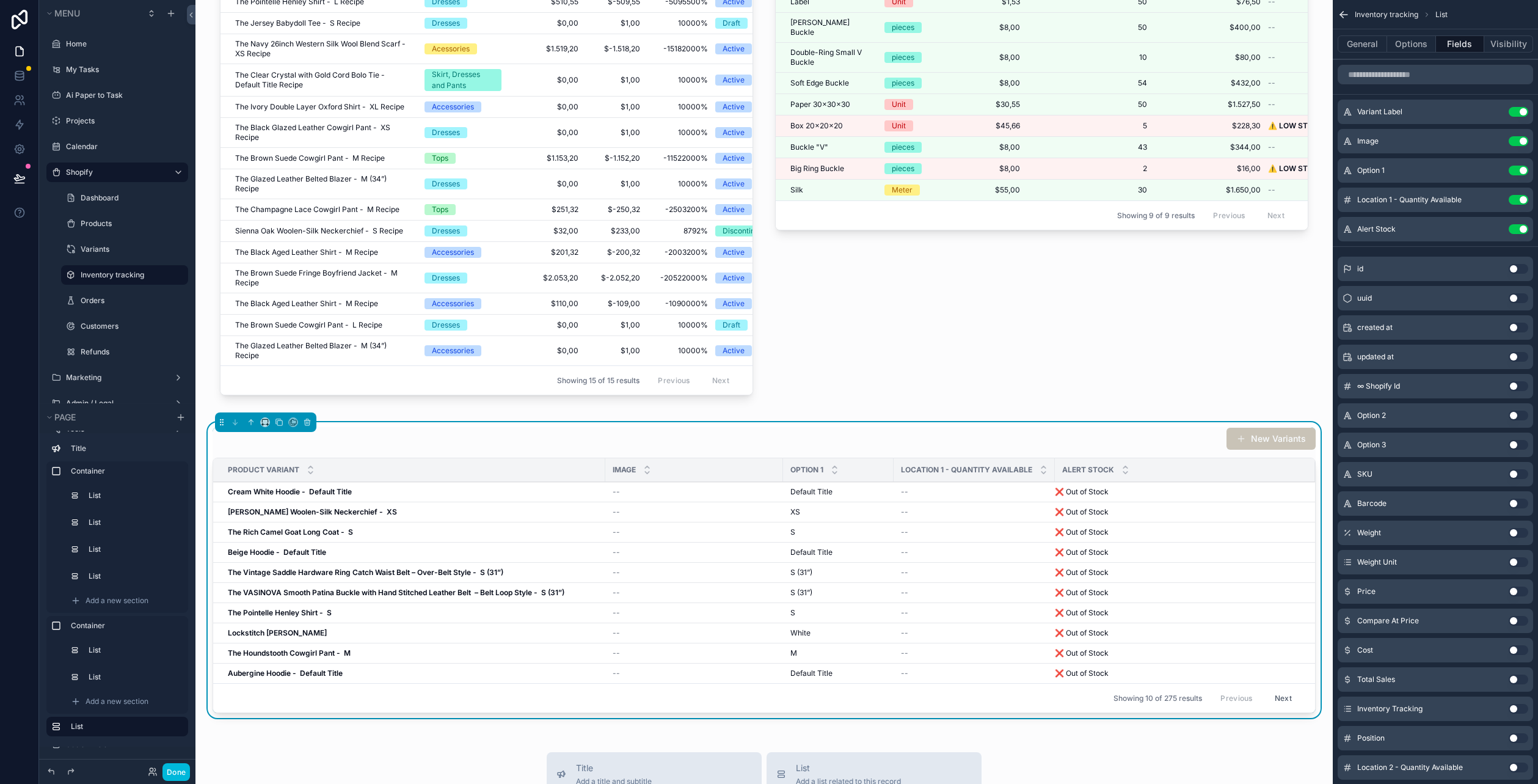
click at [0, 0] on button "scrollable content" at bounding box center [0, 0] width 0 height 0
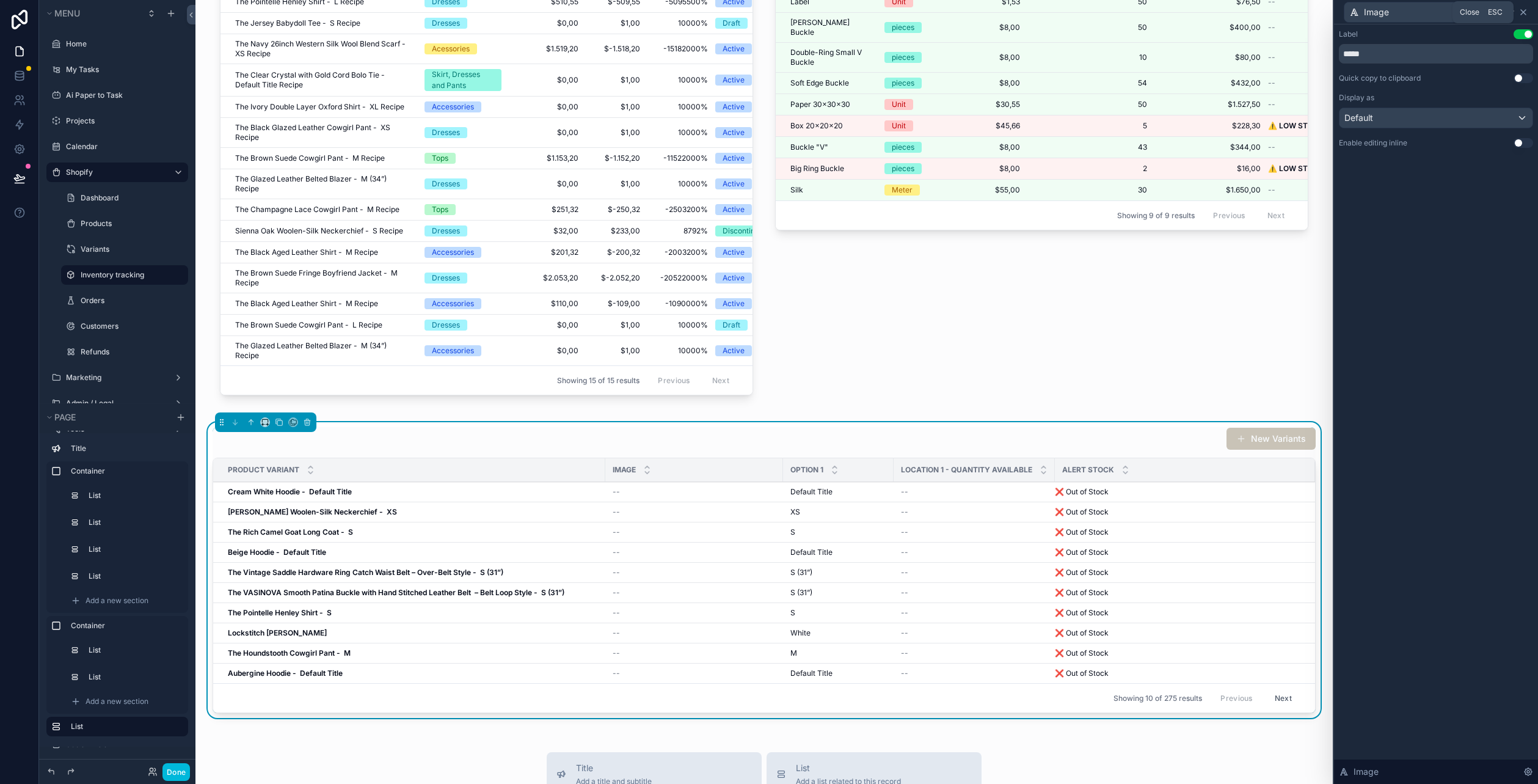
click at [1524, 13] on icon at bounding box center [1523, 13] width 10 height 10
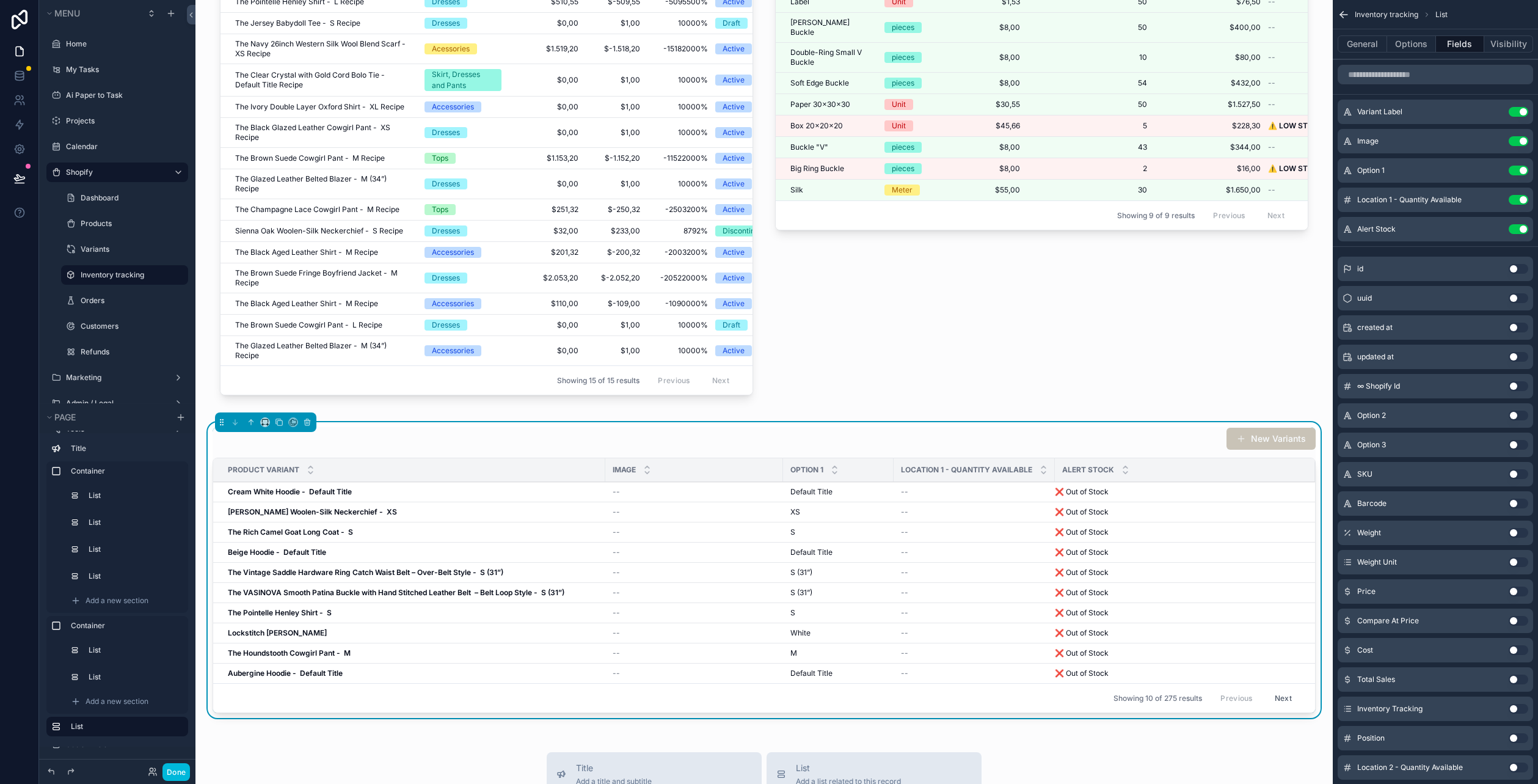
click at [0, 0] on button "scrollable content" at bounding box center [0, 0] width 0 height 0
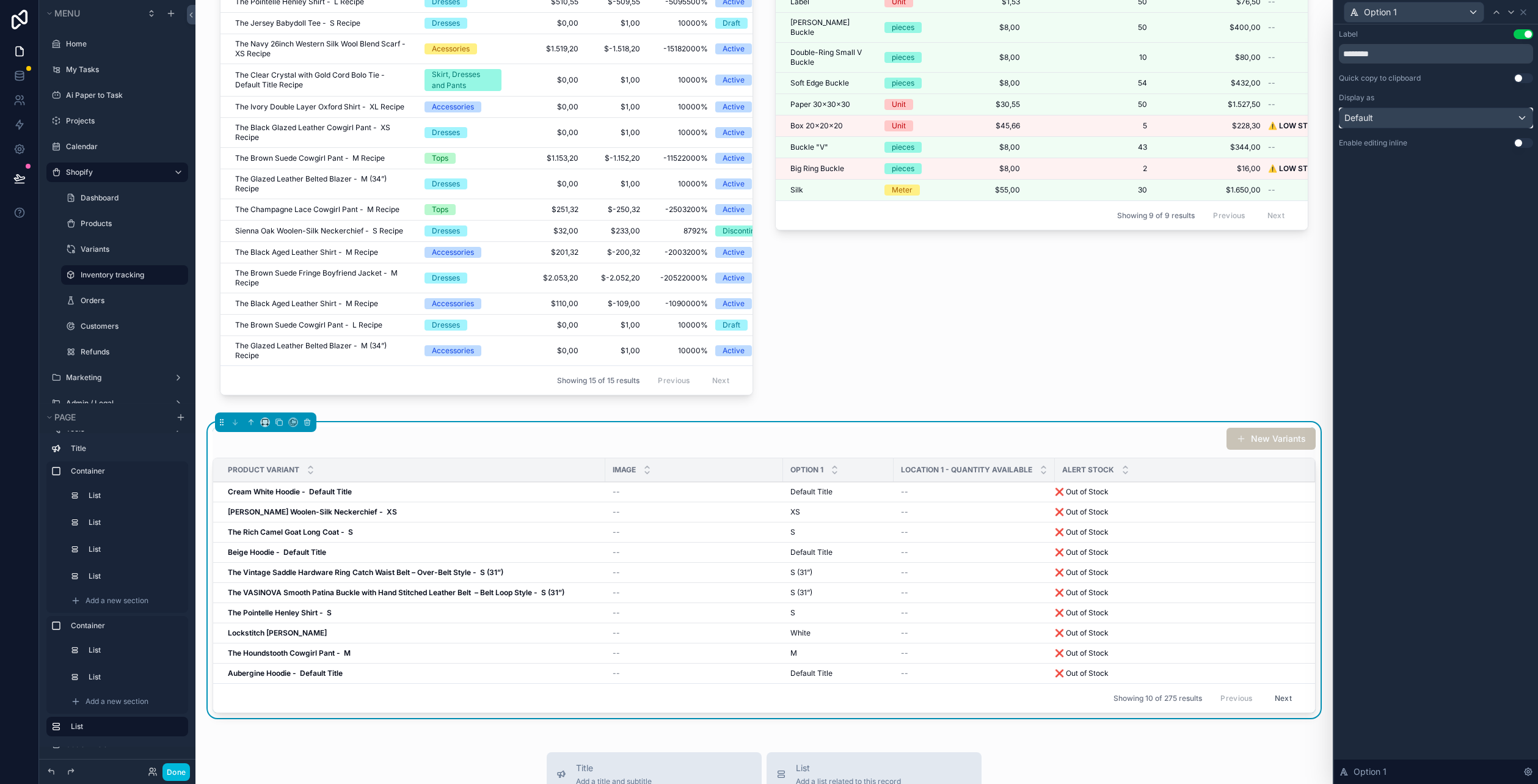
click at [1403, 117] on div "Default" at bounding box center [1436, 118] width 193 height 19
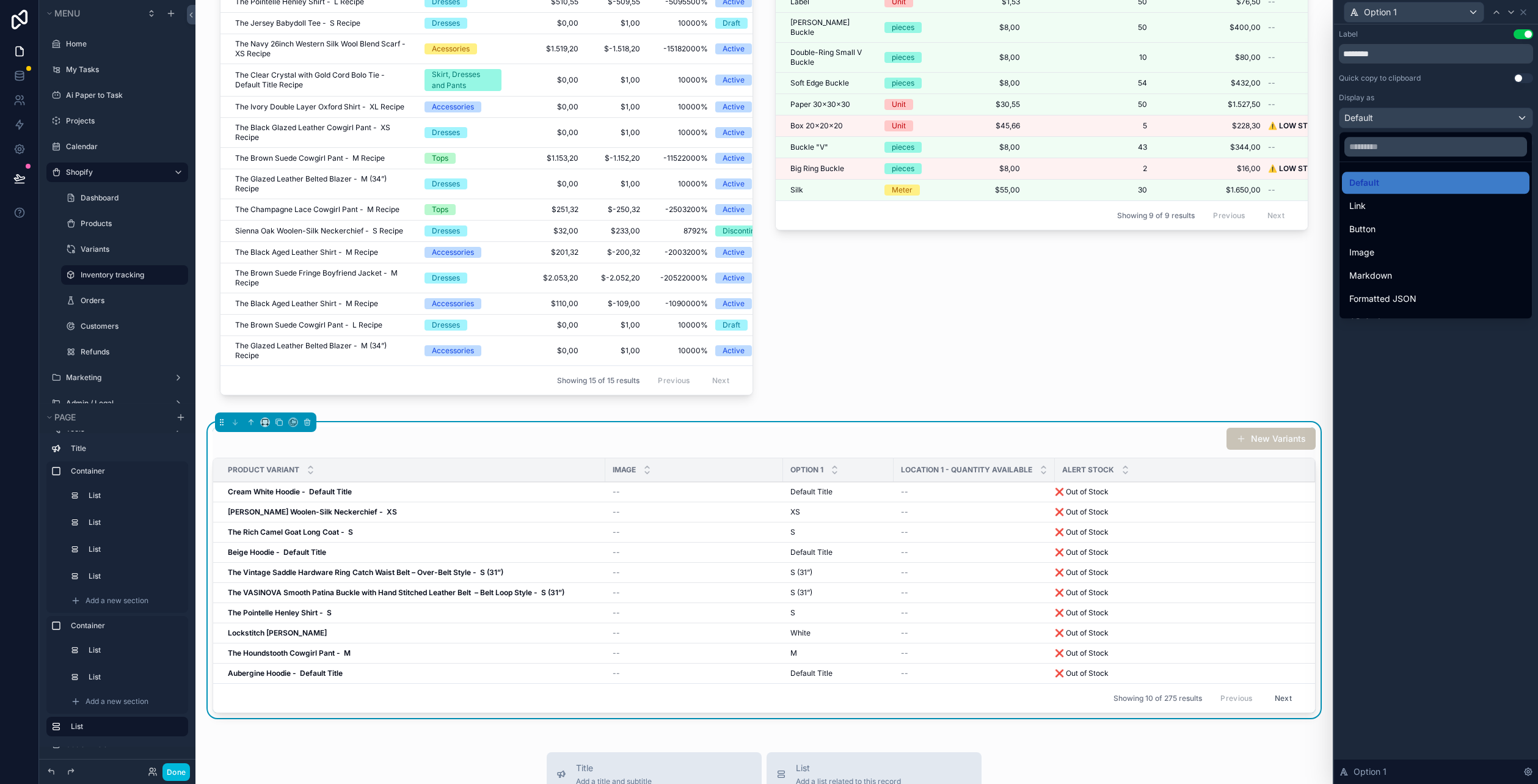
click at [1411, 64] on div at bounding box center [1436, 392] width 204 height 784
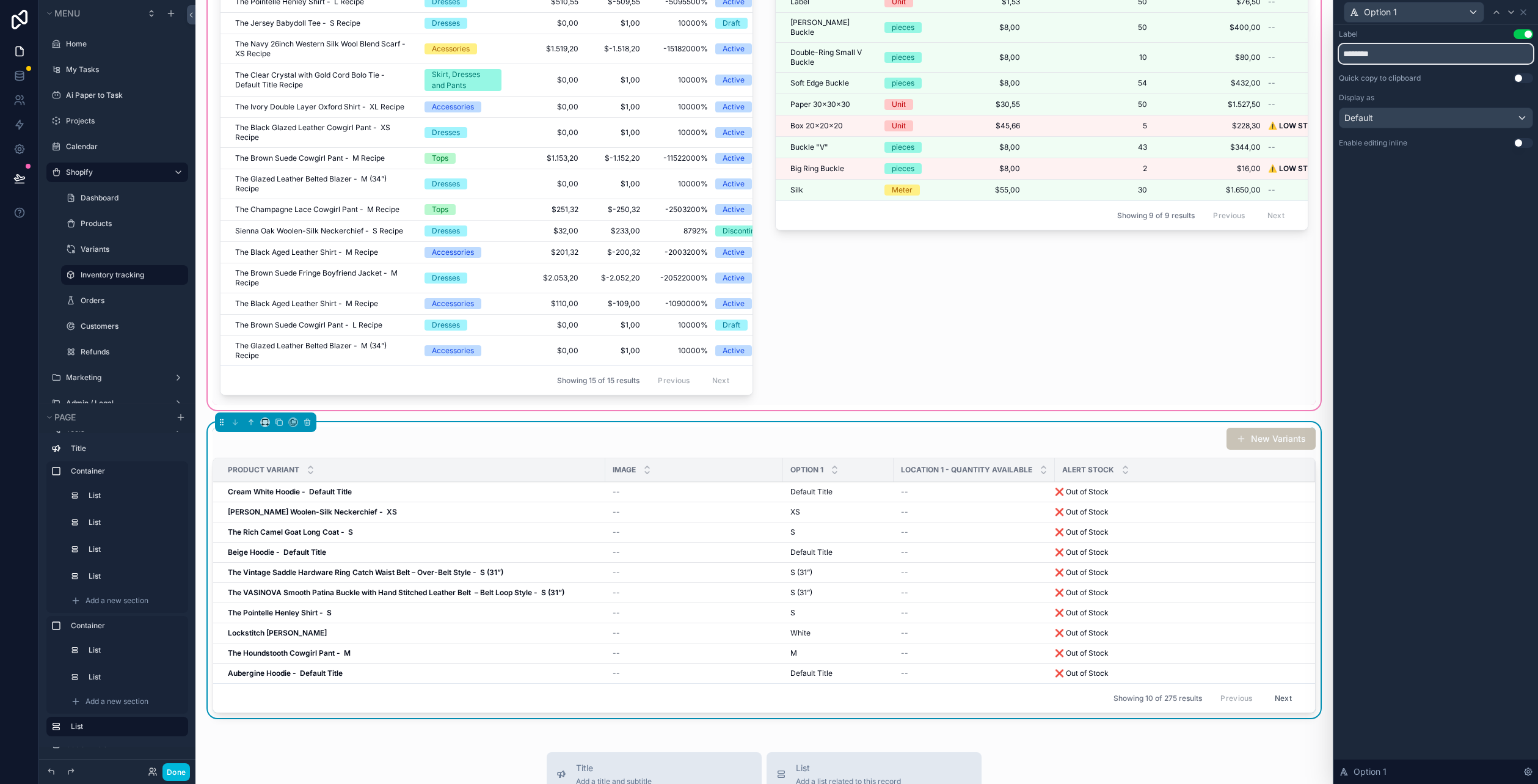
drag, startPoint x: 1413, startPoint y: 57, endPoint x: 1288, endPoint y: 47, distance: 125.4
click at [1288, 47] on div "Option 1 Label Use setting ******** Quick copy to clipboard Use setting Display…" at bounding box center [769, 392] width 1538 height 784
type input "*******"
click at [1427, 249] on div "Label Use setting ******* Quick copy to clipboard Use setting Display as Defaul…" at bounding box center [1436, 403] width 204 height 759
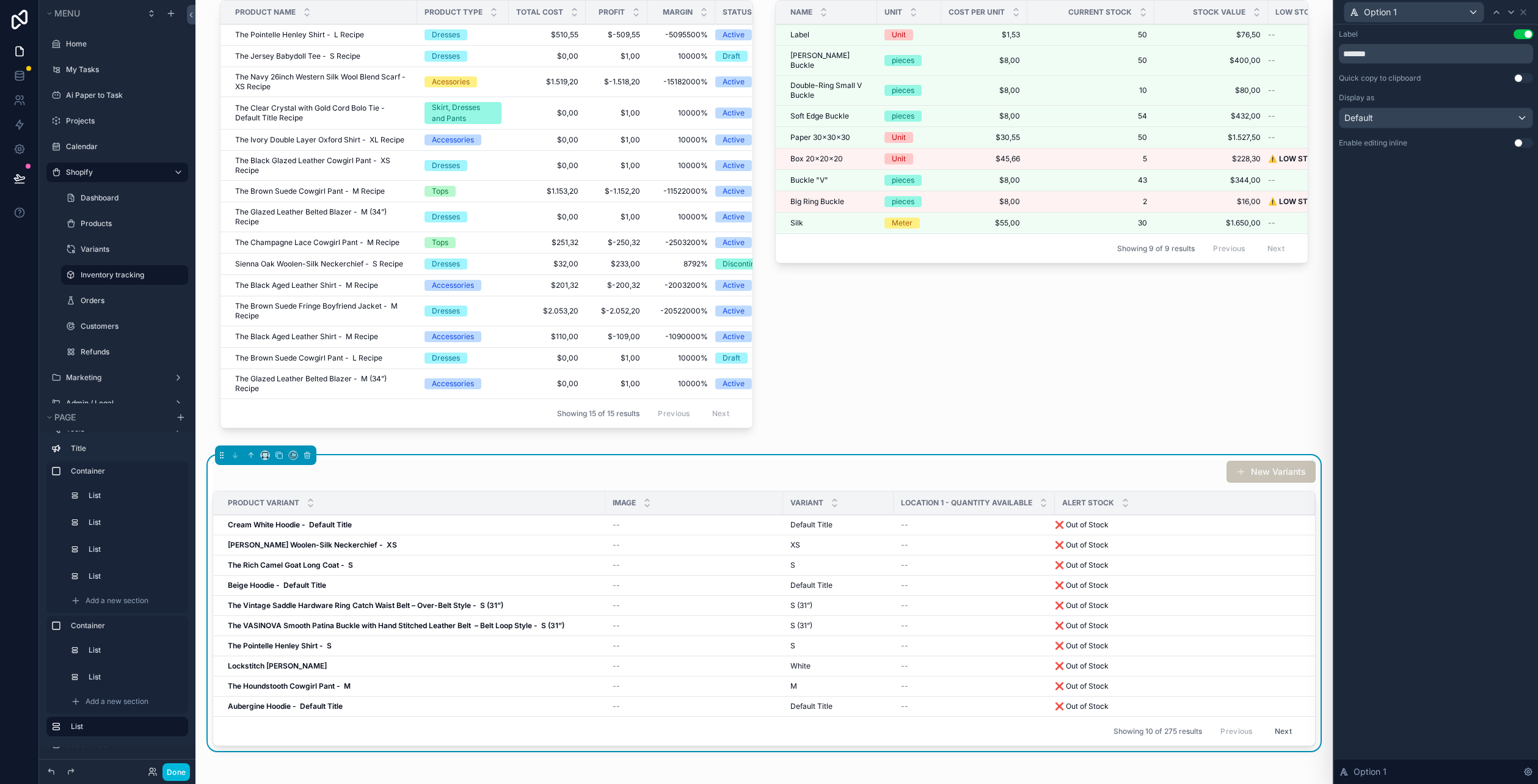
scroll to position [197, 0]
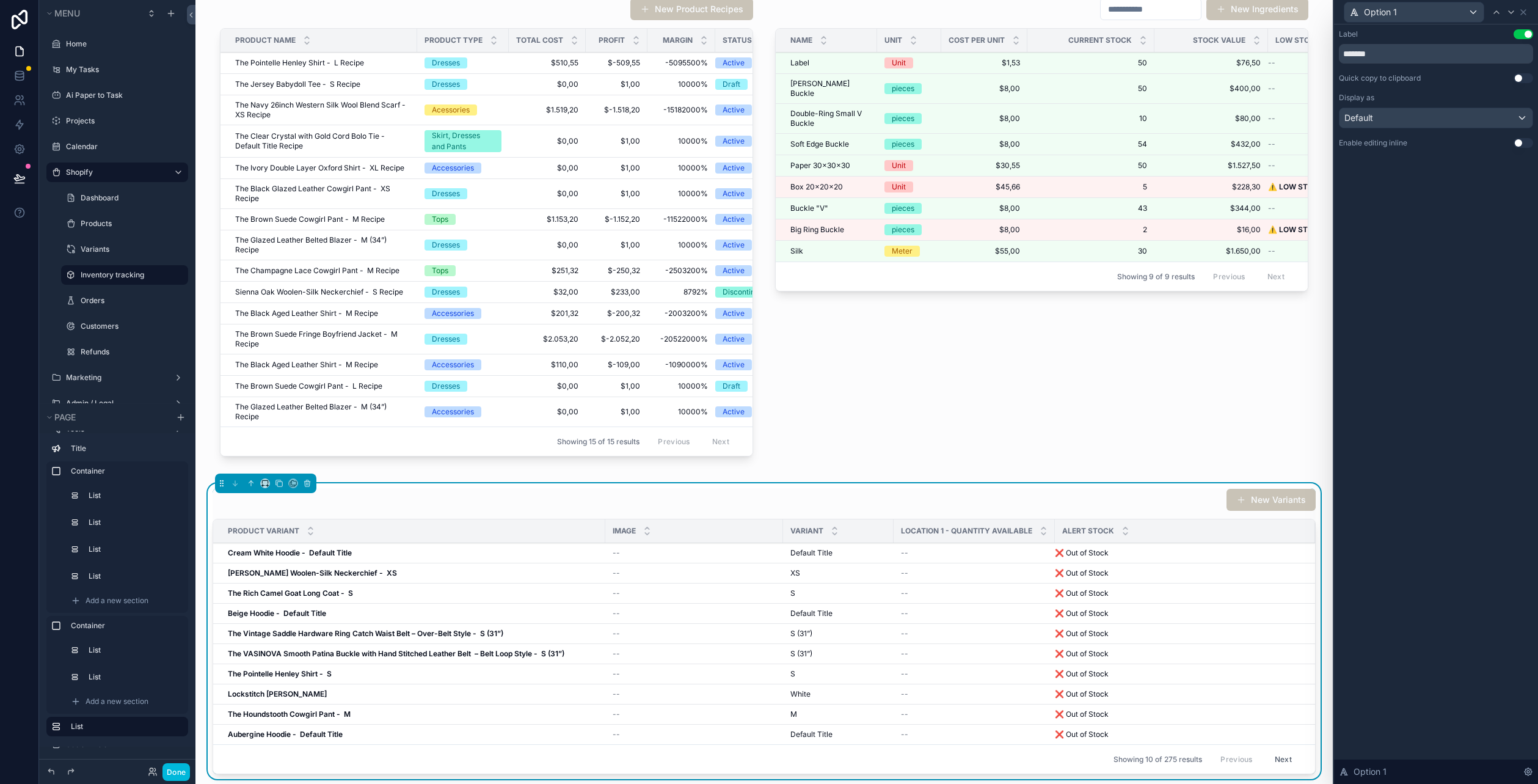
click at [1473, 381] on div "Label Use setting ******* Quick copy to clipboard Use setting Display as Defaul…" at bounding box center [1436, 403] width 204 height 759
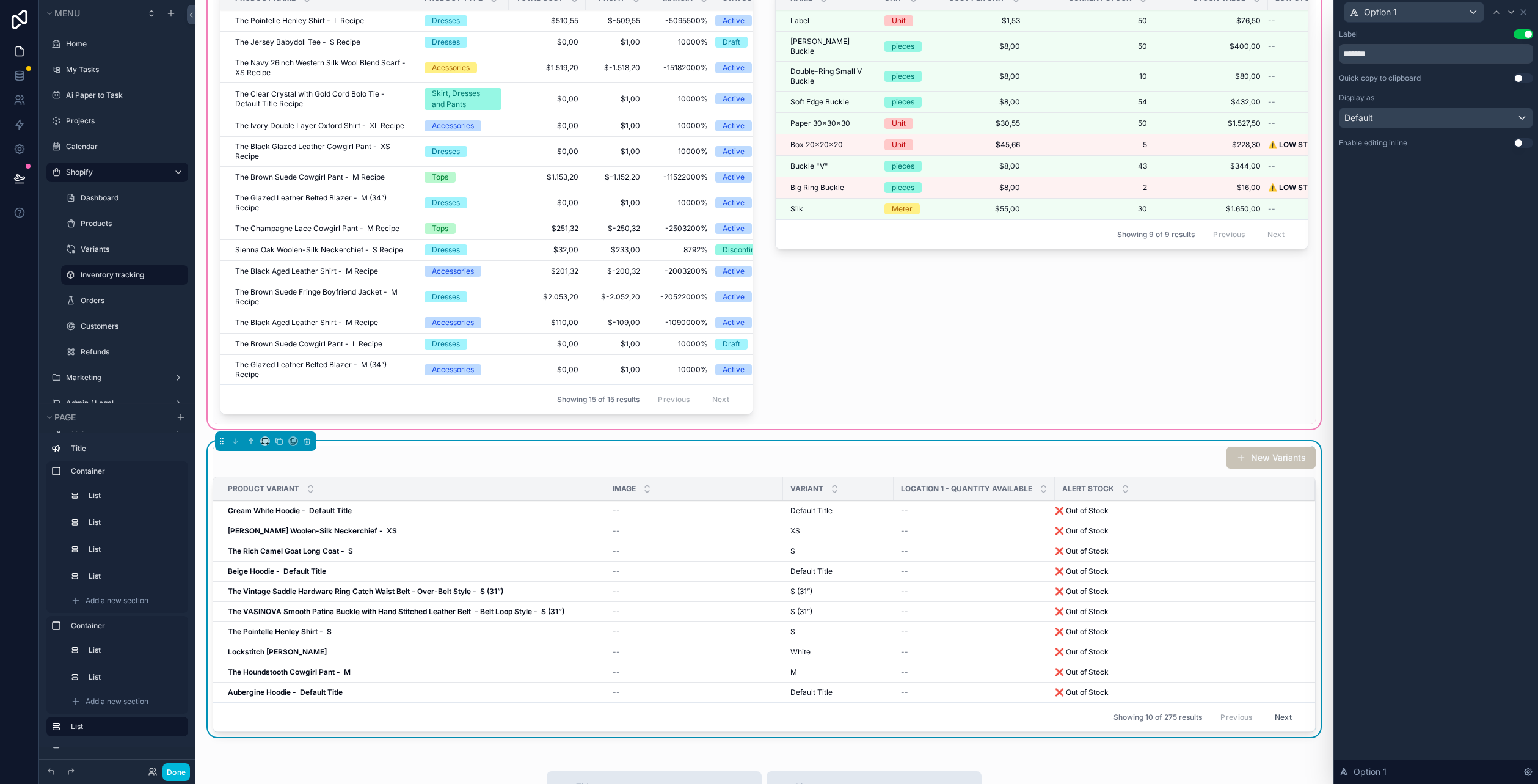
scroll to position [258, 0]
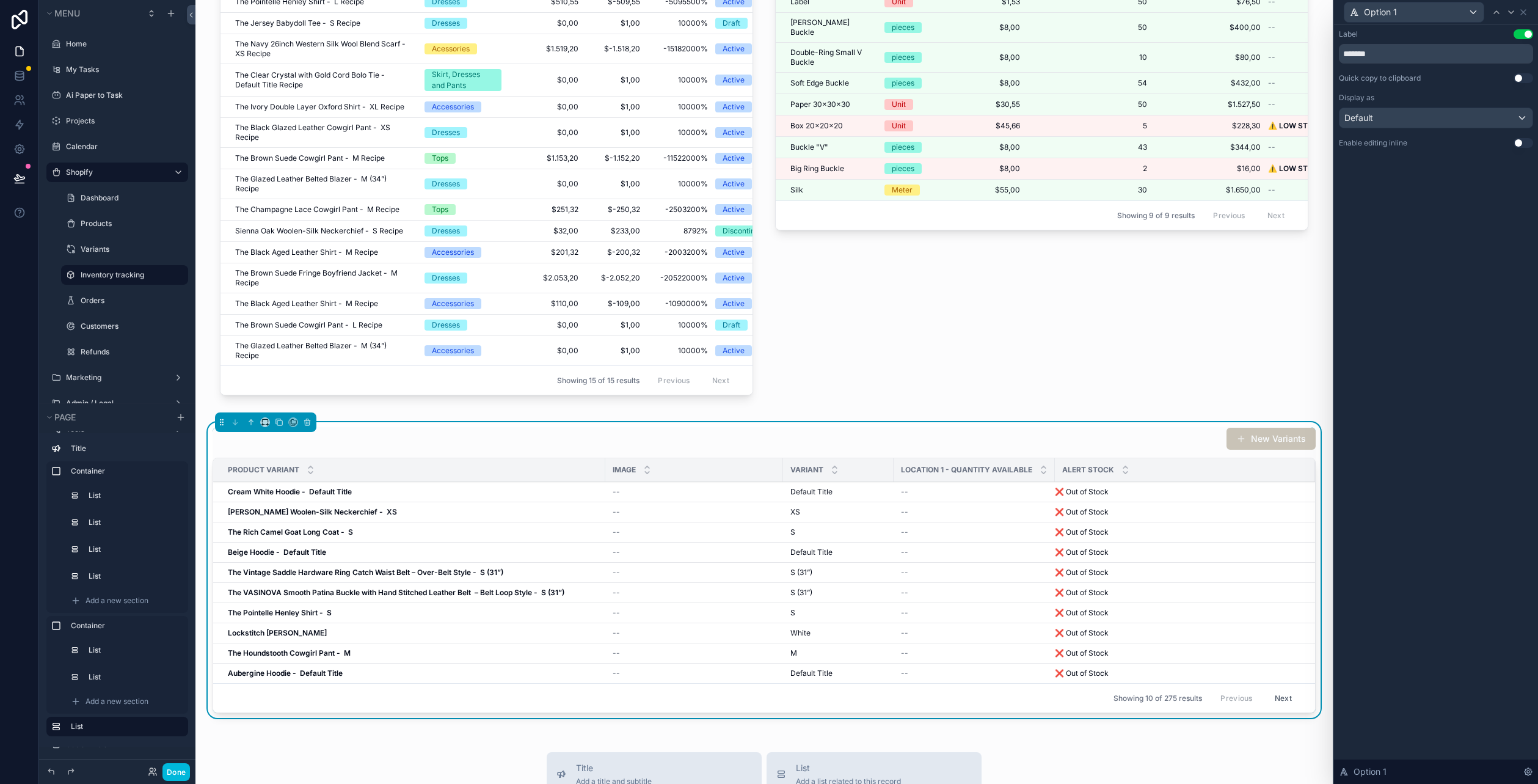
click at [936, 450] on div "New Variants" at bounding box center [764, 438] width 1103 height 23
click at [1524, 13] on icon at bounding box center [1522, 12] width 5 height 5
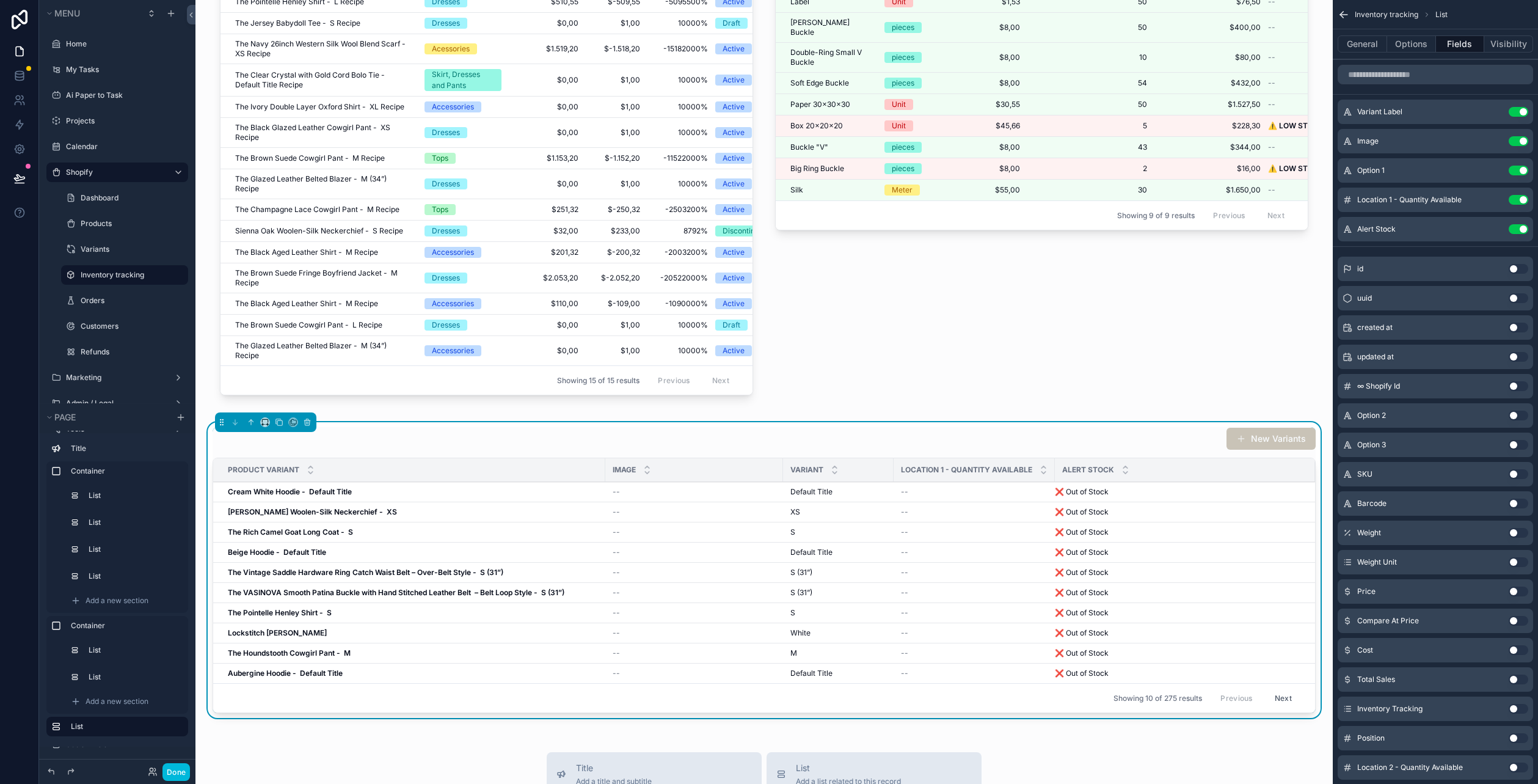
click at [0, 0] on button "scrollable content" at bounding box center [0, 0] width 0 height 0
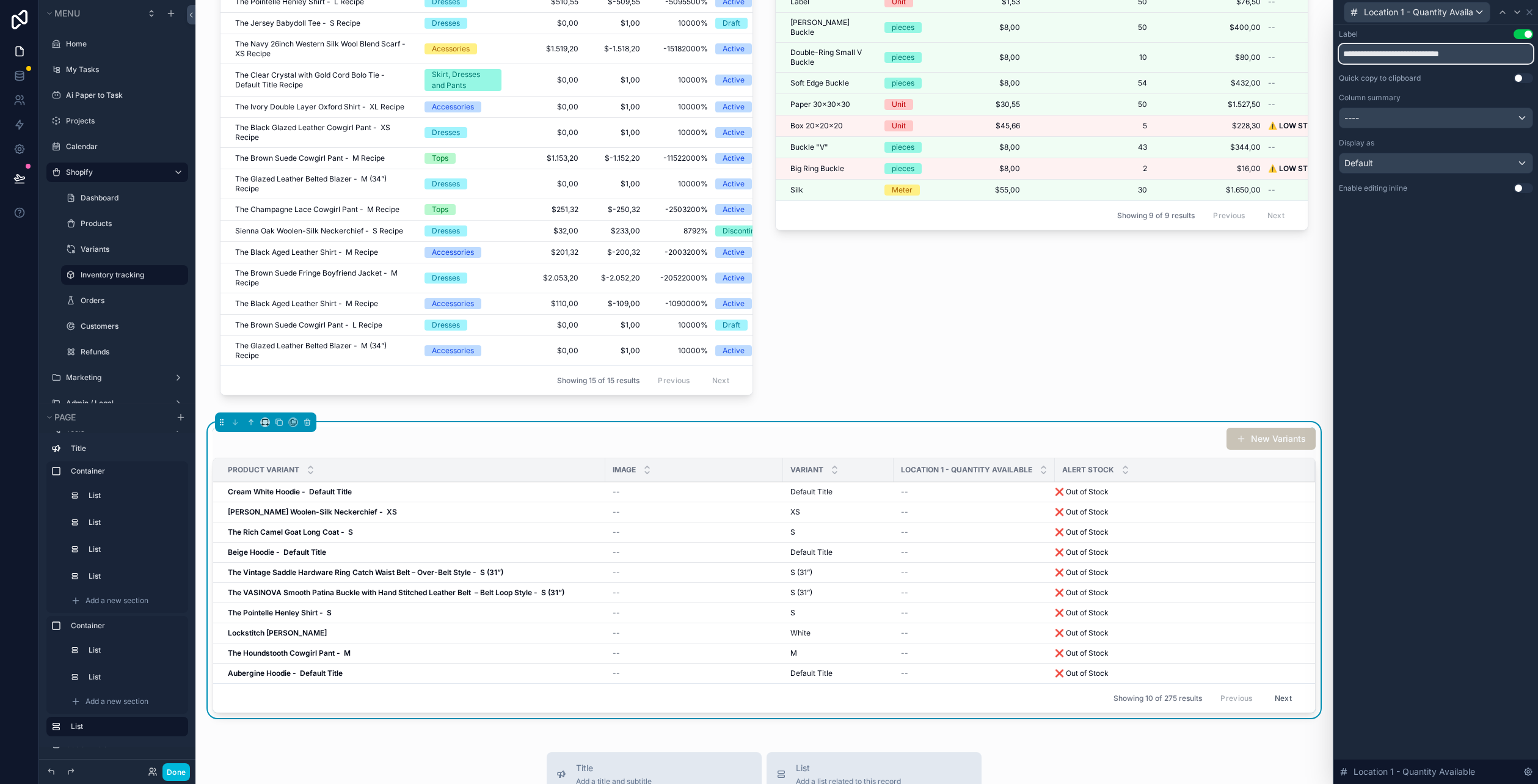
click at [1452, 56] on input "**********" at bounding box center [1436, 54] width 194 height 19
drag, startPoint x: 1486, startPoint y: 51, endPoint x: 1275, endPoint y: 42, distance: 211.2
click at [1275, 42] on div "**********" at bounding box center [769, 392] width 1538 height 784
click at [1435, 54] on input "**********" at bounding box center [1436, 54] width 194 height 19
click at [1442, 51] on input "**********" at bounding box center [1436, 54] width 194 height 19
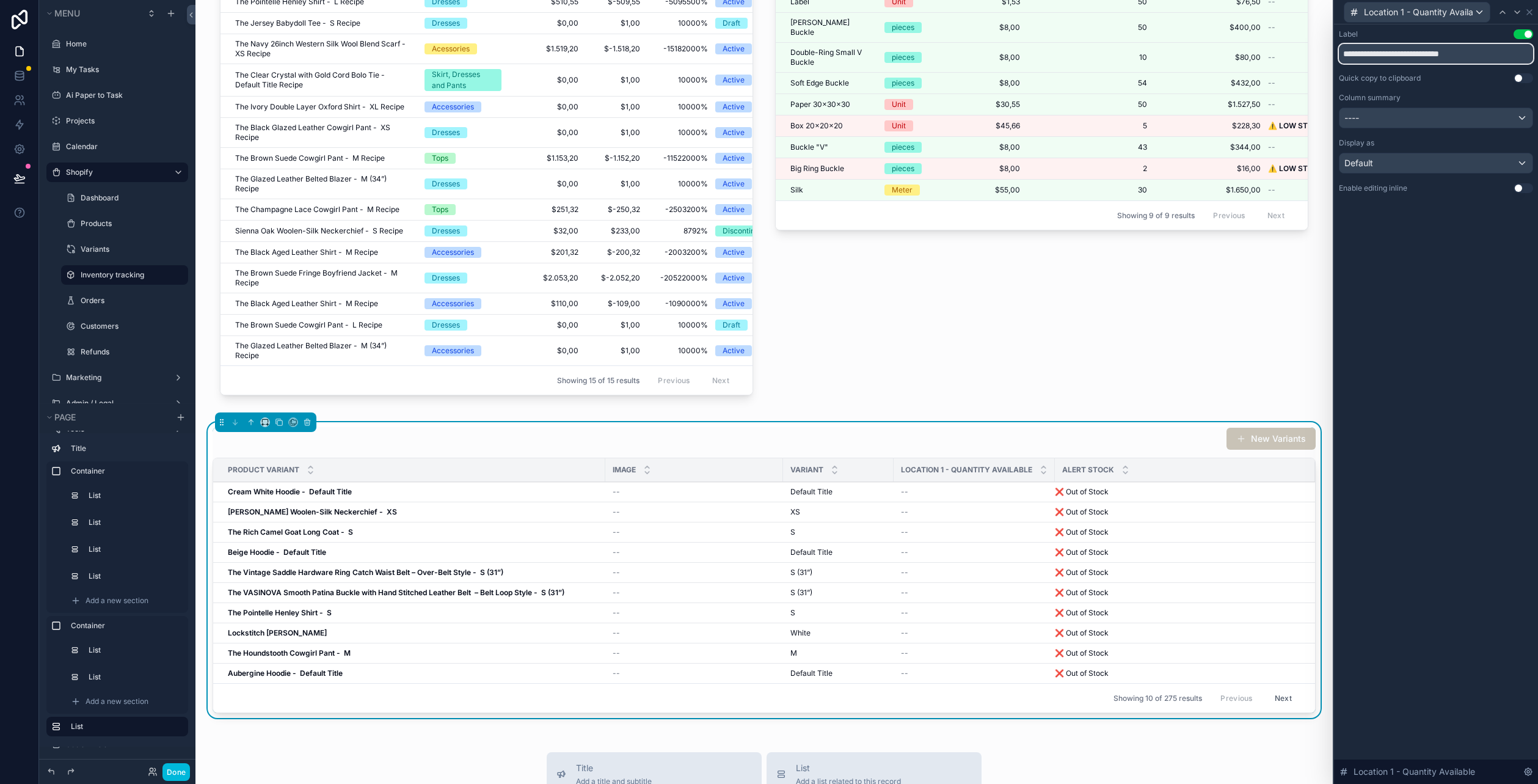
click at [1439, 51] on input "**********" at bounding box center [1436, 54] width 194 height 19
click at [1488, 49] on input "**********" at bounding box center [1436, 54] width 194 height 19
drag, startPoint x: 1494, startPoint y: 49, endPoint x: 1334, endPoint y: 33, distance: 160.8
click at [1334, 33] on div "**********" at bounding box center [1436, 123] width 204 height 198
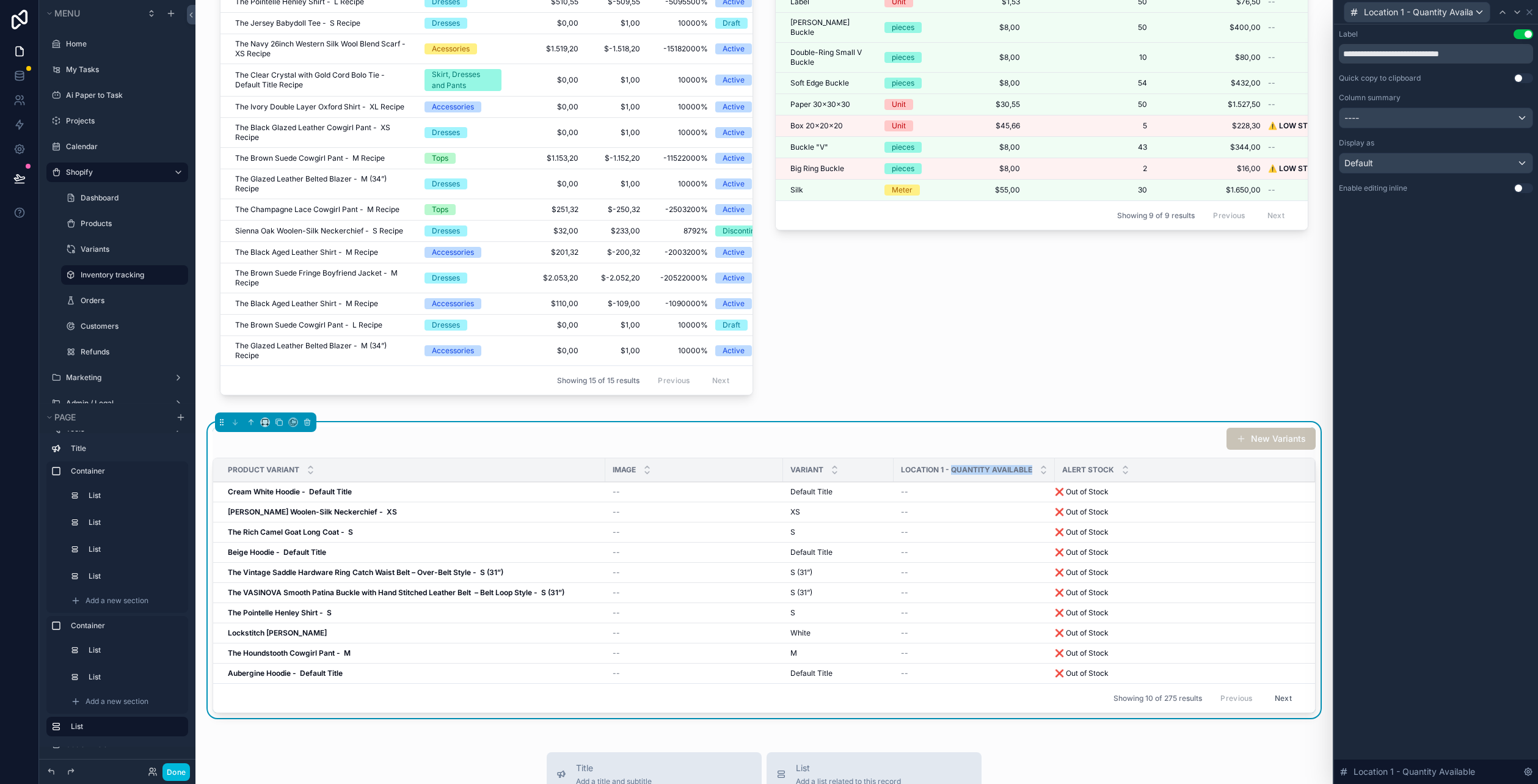
drag, startPoint x: 1032, startPoint y: 474, endPoint x: 950, endPoint y: 474, distance: 82.0
click at [950, 474] on div "Location 1 - Quantity Available" at bounding box center [974, 469] width 162 height 23
copy span "Quantity Available"
click at [1419, 54] on input "**********" at bounding box center [1436, 54] width 194 height 19
drag, startPoint x: 1488, startPoint y: 51, endPoint x: 1322, endPoint y: 32, distance: 167.1
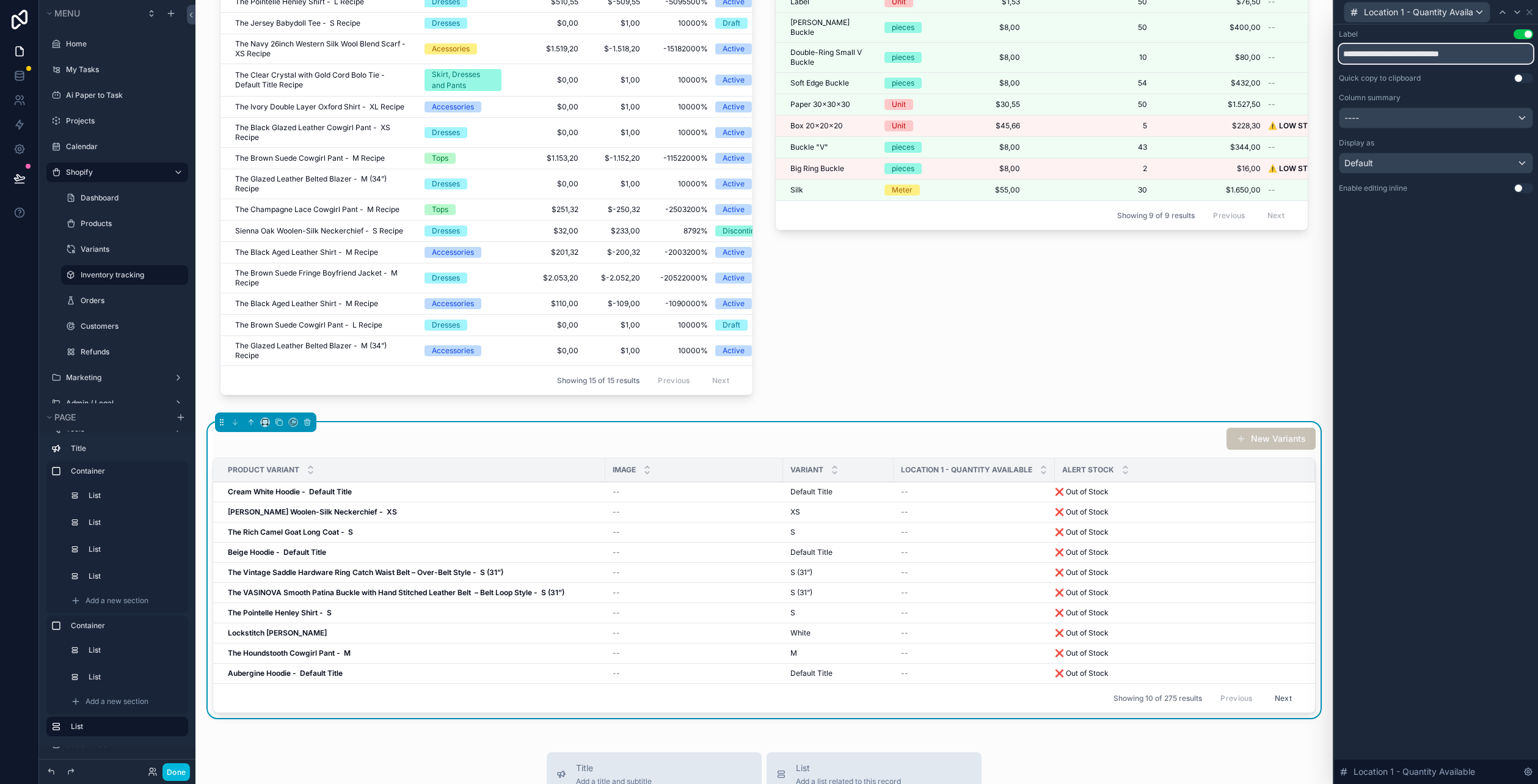
click at [1322, 32] on div "**********" at bounding box center [769, 392] width 1538 height 784
paste input "text"
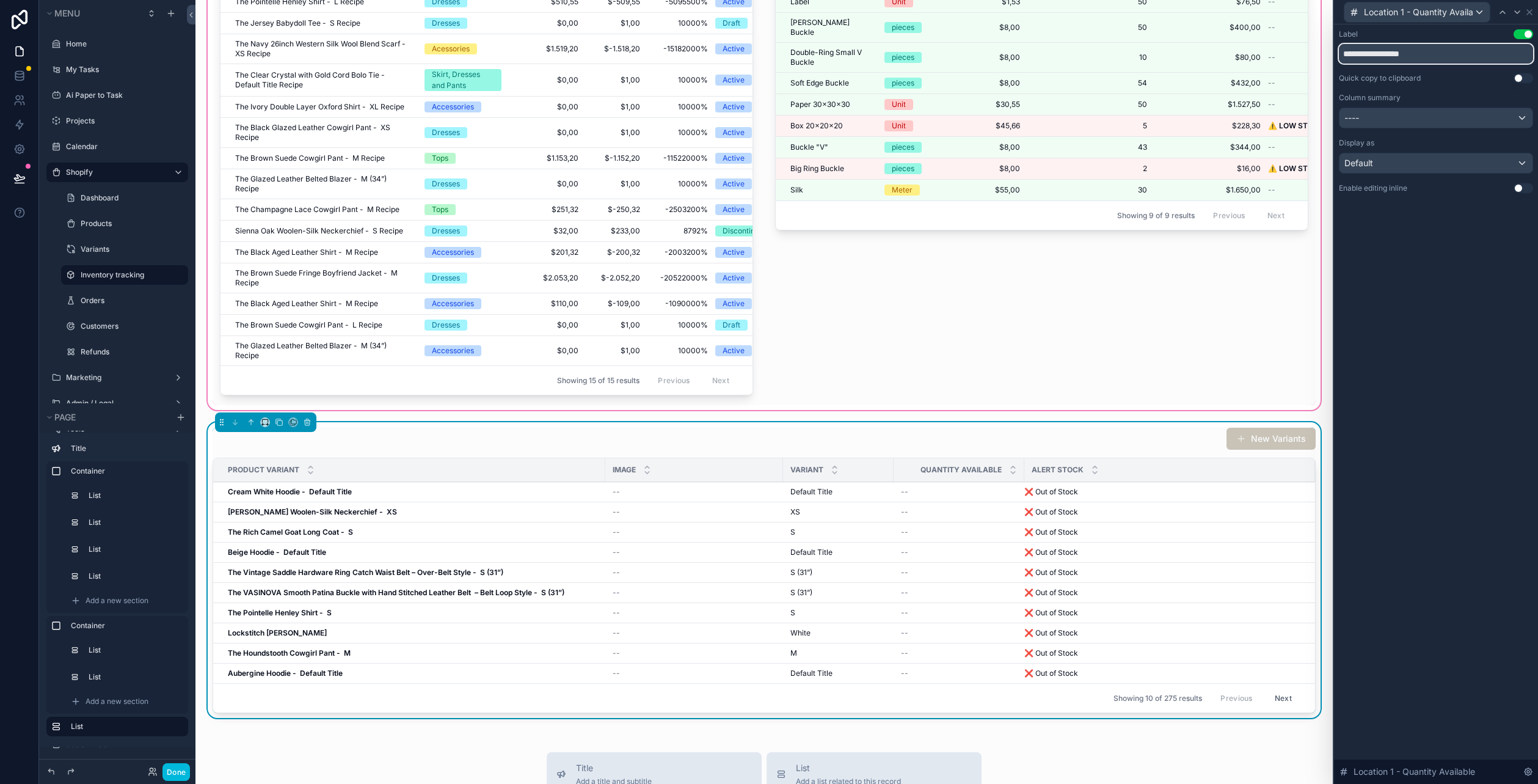
drag, startPoint x: 1436, startPoint y: 54, endPoint x: 1247, endPoint y: 27, distance: 190.9
click at [1247, 27] on div "**********" at bounding box center [769, 392] width 1538 height 784
paste input "text"
type input "********"
click at [1431, 450] on div "Label Use setting ******** Quick copy to clipboard Use setting Column summary -…" at bounding box center [1436, 403] width 204 height 759
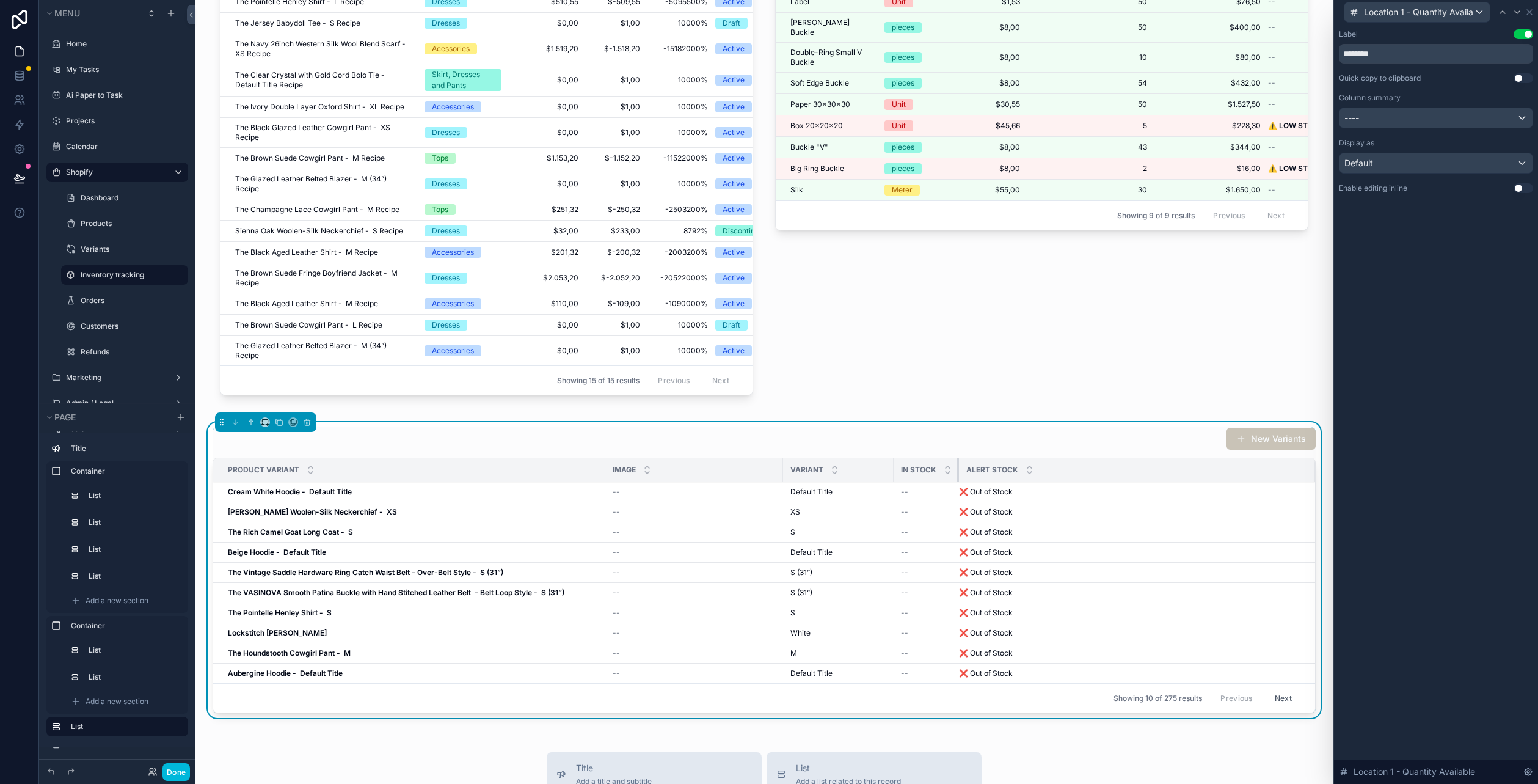
drag, startPoint x: 1023, startPoint y: 469, endPoint x: 943, endPoint y: 455, distance: 81.2
click at [943, 455] on div "New Variants Product Variant Image Variant In stock Alert Stock Cream White Hoo…" at bounding box center [764, 569] width 1103 height 285
click at [1458, 466] on div "Label Use setting ******** Quick copy to clipboard Use setting Column summary -…" at bounding box center [1436, 403] width 204 height 759
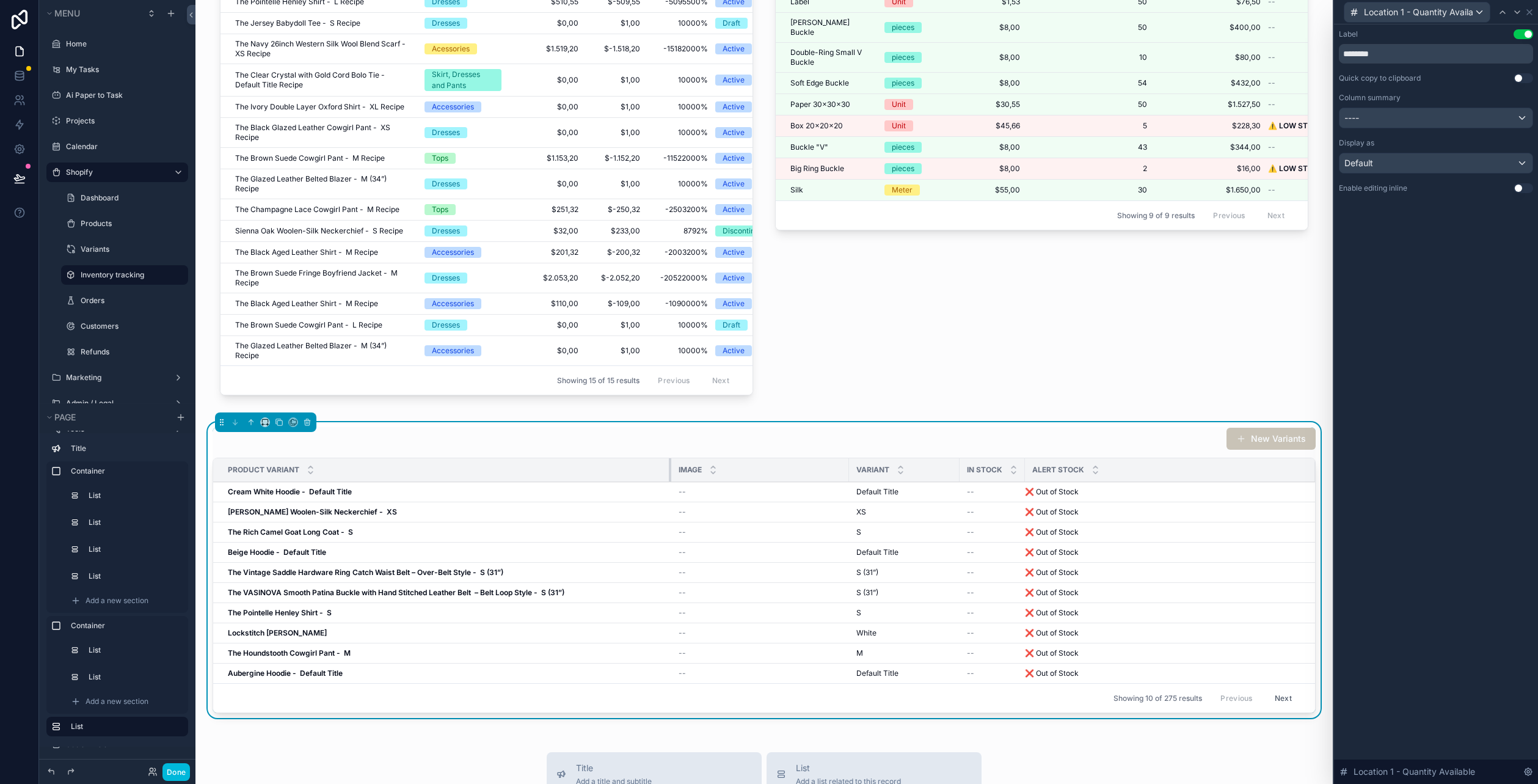
drag, startPoint x: 604, startPoint y: 469, endPoint x: 669, endPoint y: 481, distance: 66.1
click at [669, 481] on div "scrollable content" at bounding box center [671, 469] width 5 height 23
drag, startPoint x: 957, startPoint y: 472, endPoint x: 928, endPoint y: 493, distance: 35.8
click at [928, 493] on table "Product Variant Image Variant In stock Alert Stock Cream White Hoodie - Default…" at bounding box center [764, 570] width 1102 height 225
click at [1445, 356] on div "Label Use setting ******** Quick copy to clipboard Use setting Column summary -…" at bounding box center [1436, 403] width 204 height 759
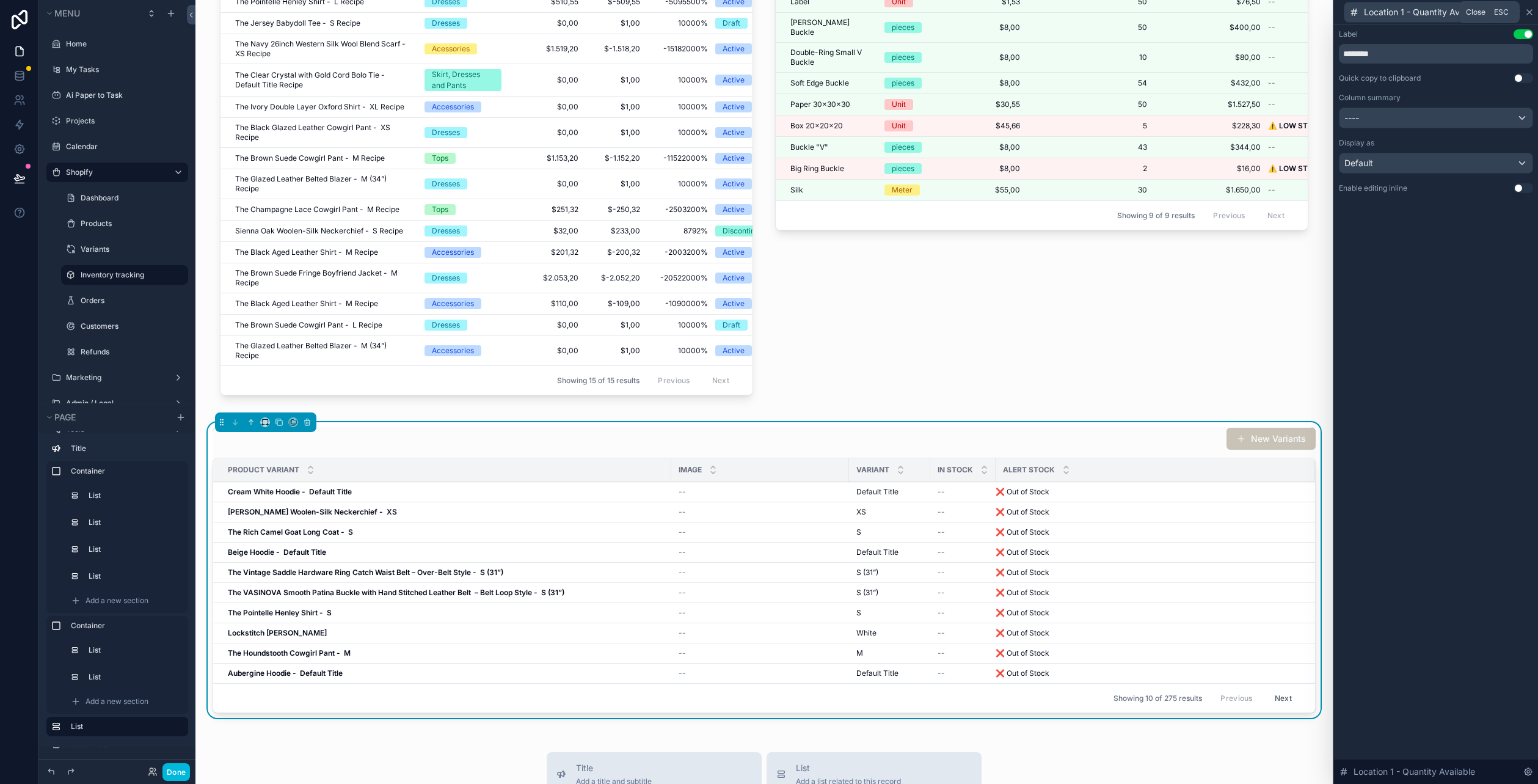
click at [1531, 8] on icon at bounding box center [1529, 13] width 10 height 10
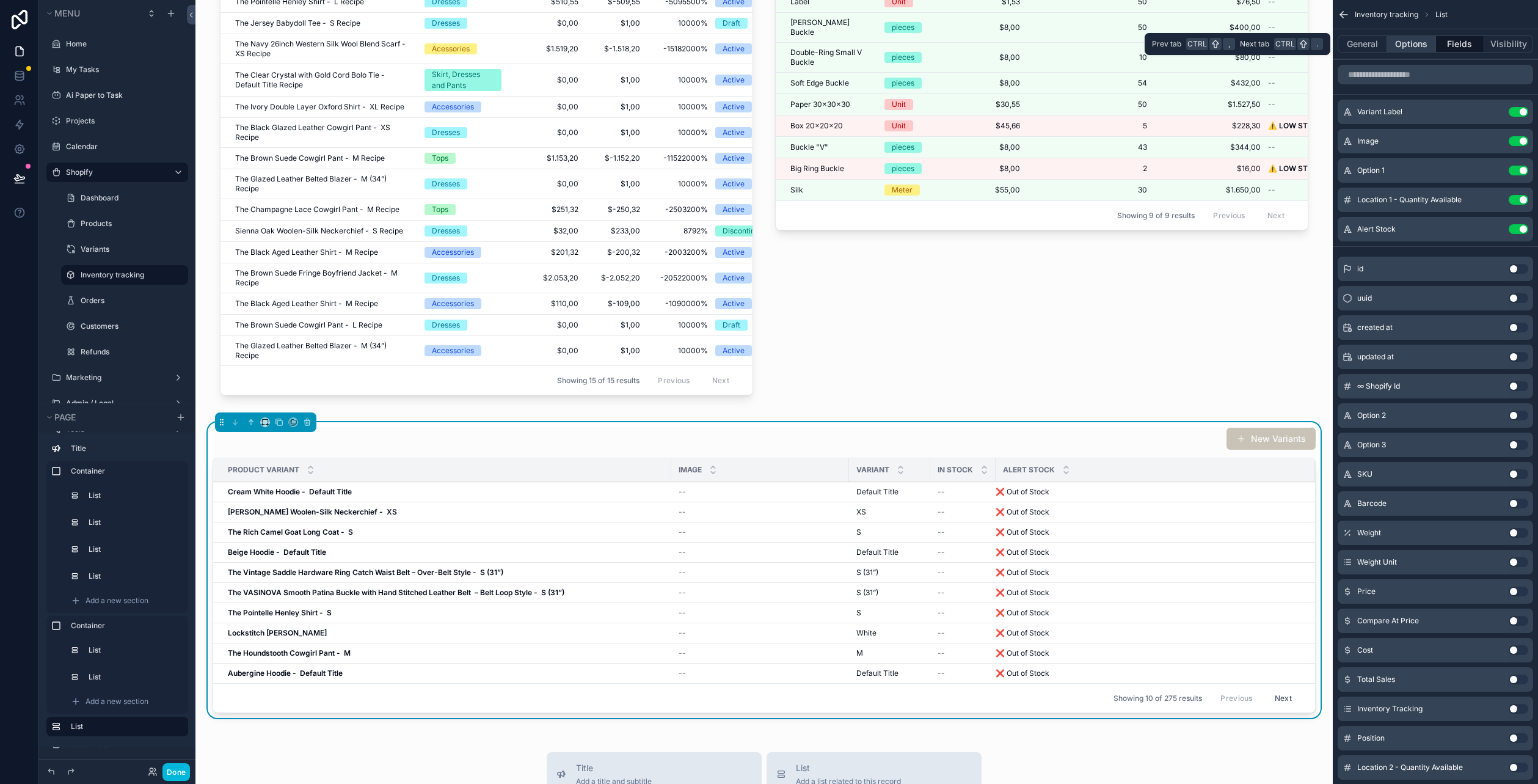
click at [1399, 49] on button "Options" at bounding box center [1411, 44] width 49 height 18
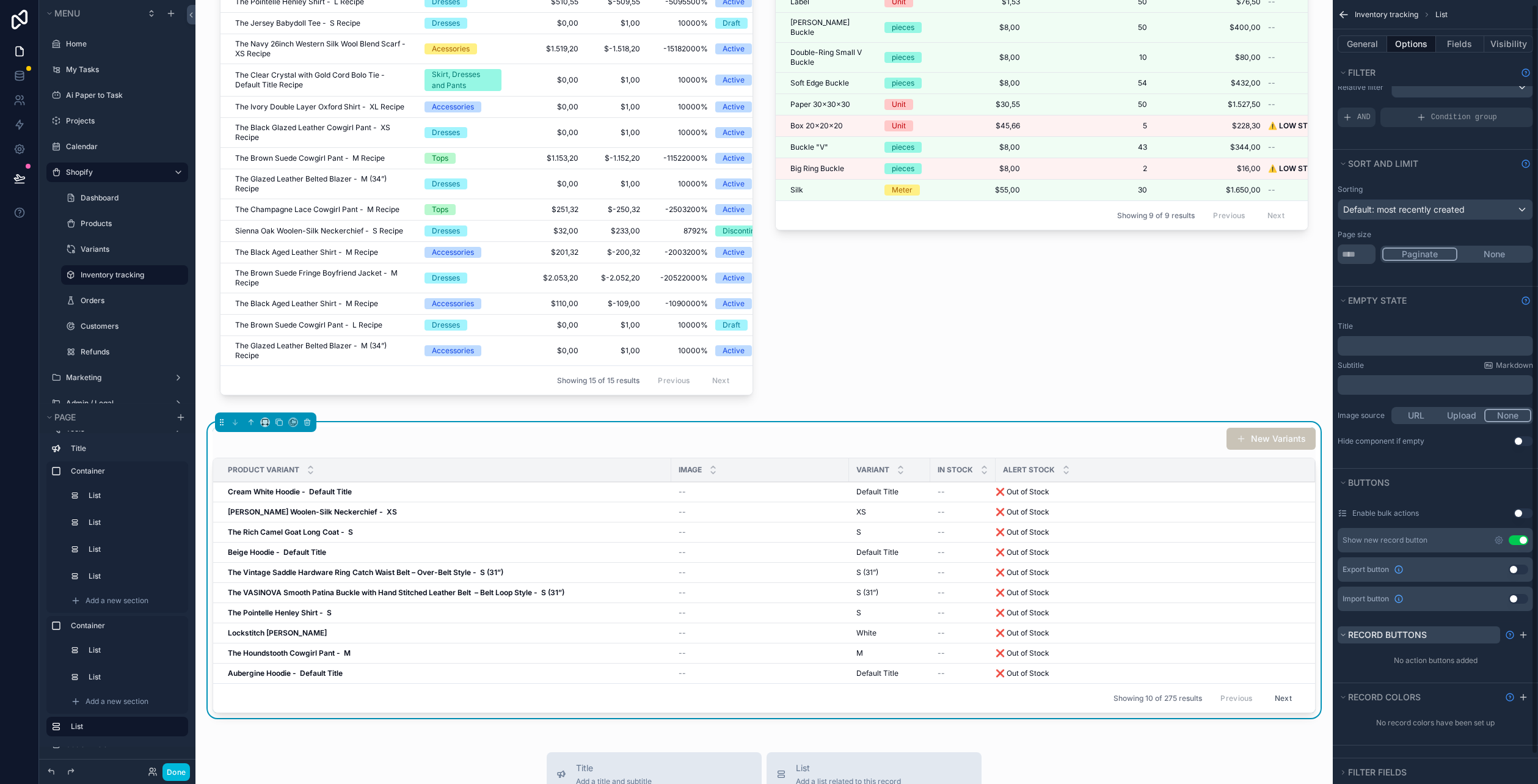
scroll to position [35, 0]
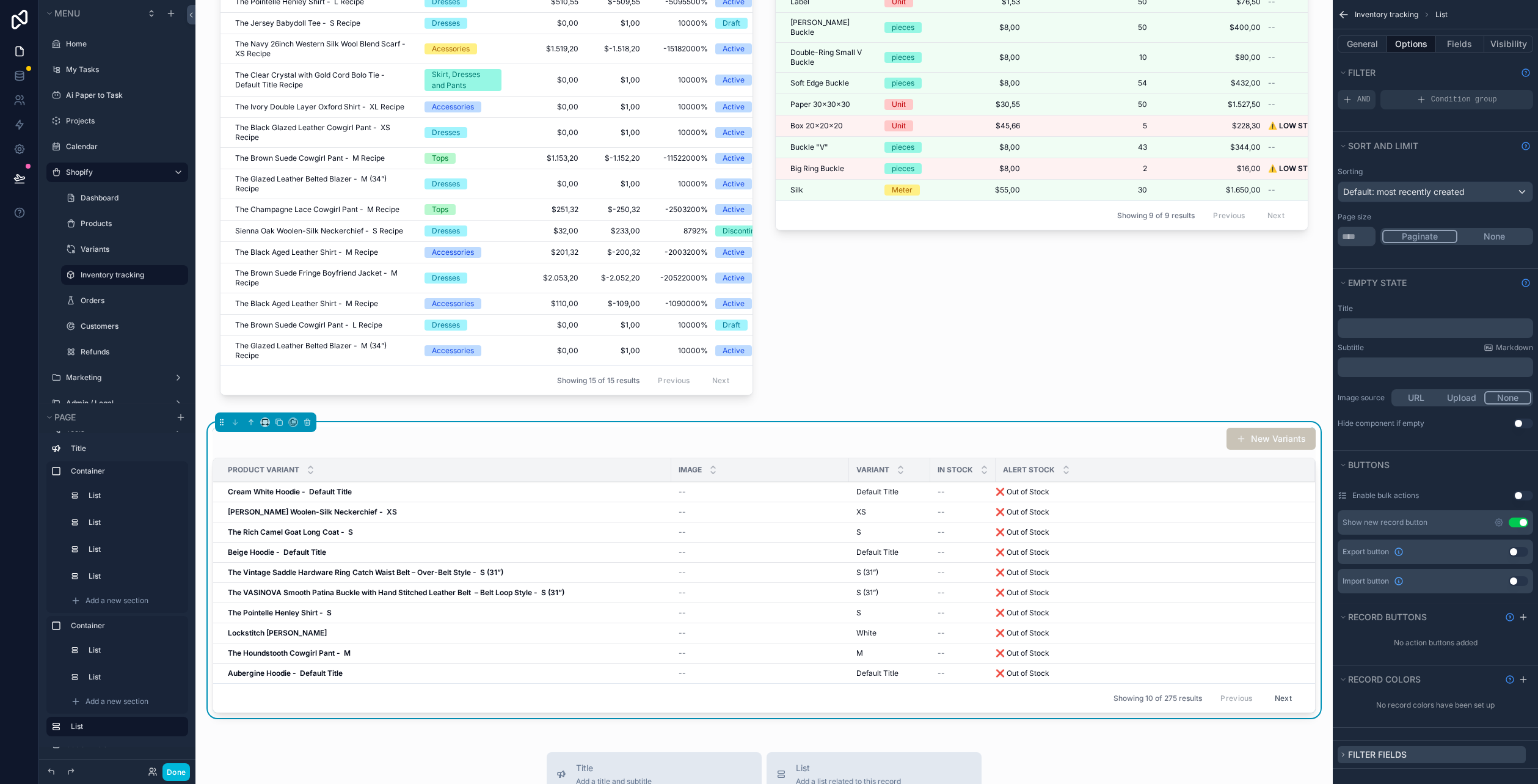
click at [1405, 749] on span "Filter fields" at bounding box center [1377, 754] width 58 height 11
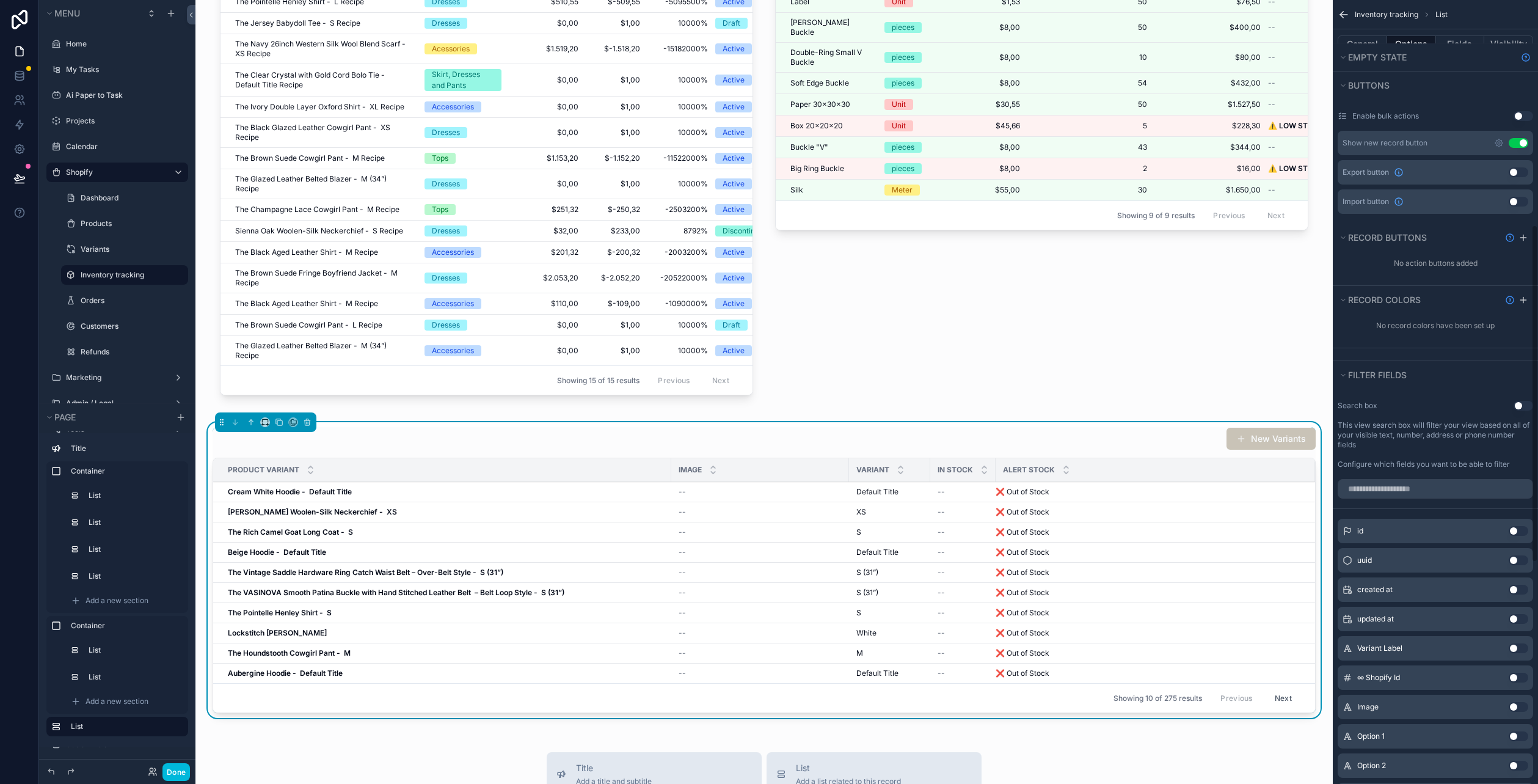
scroll to position [523, 0]
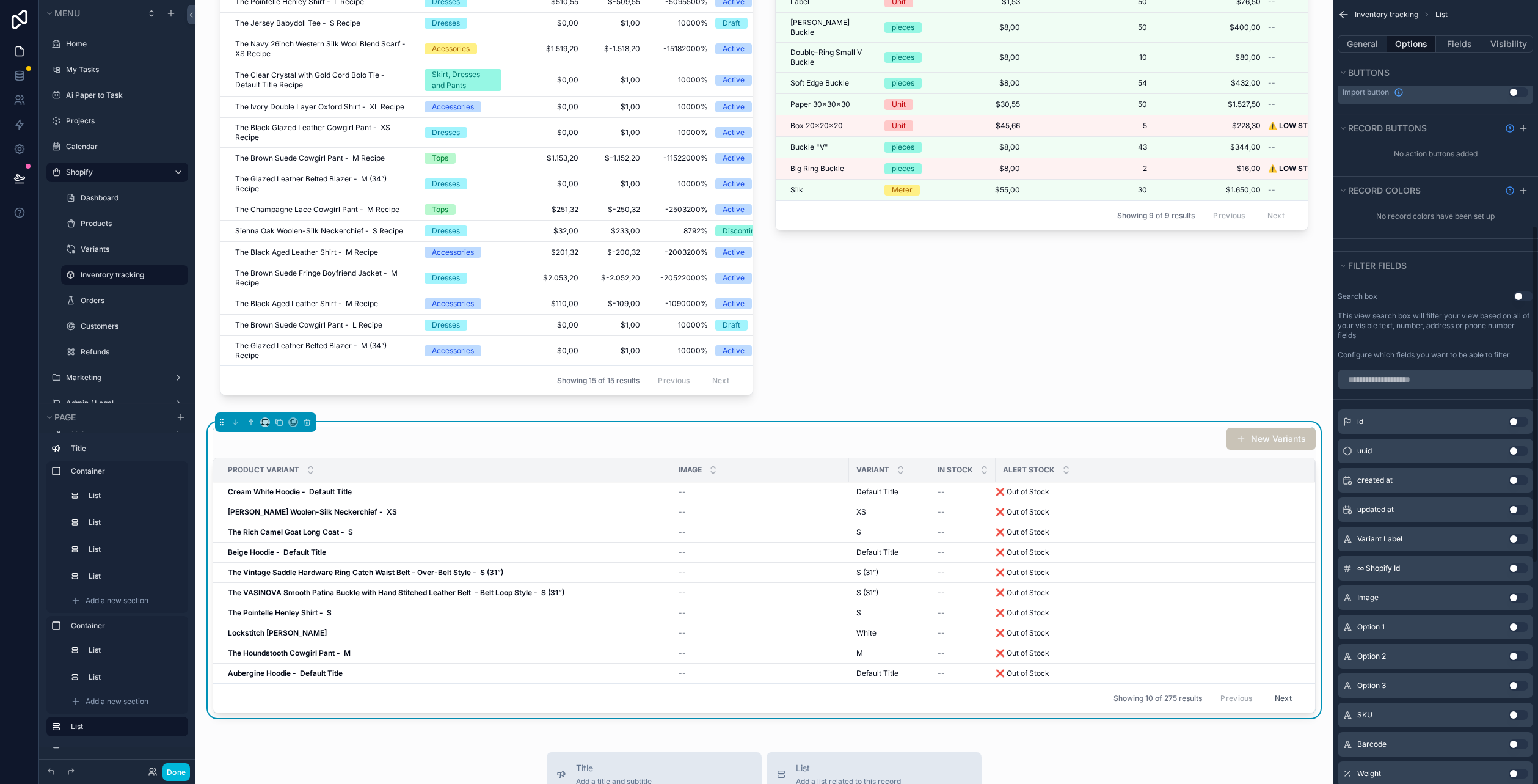
click at [1525, 294] on button "Use setting" at bounding box center [1523, 296] width 19 height 10
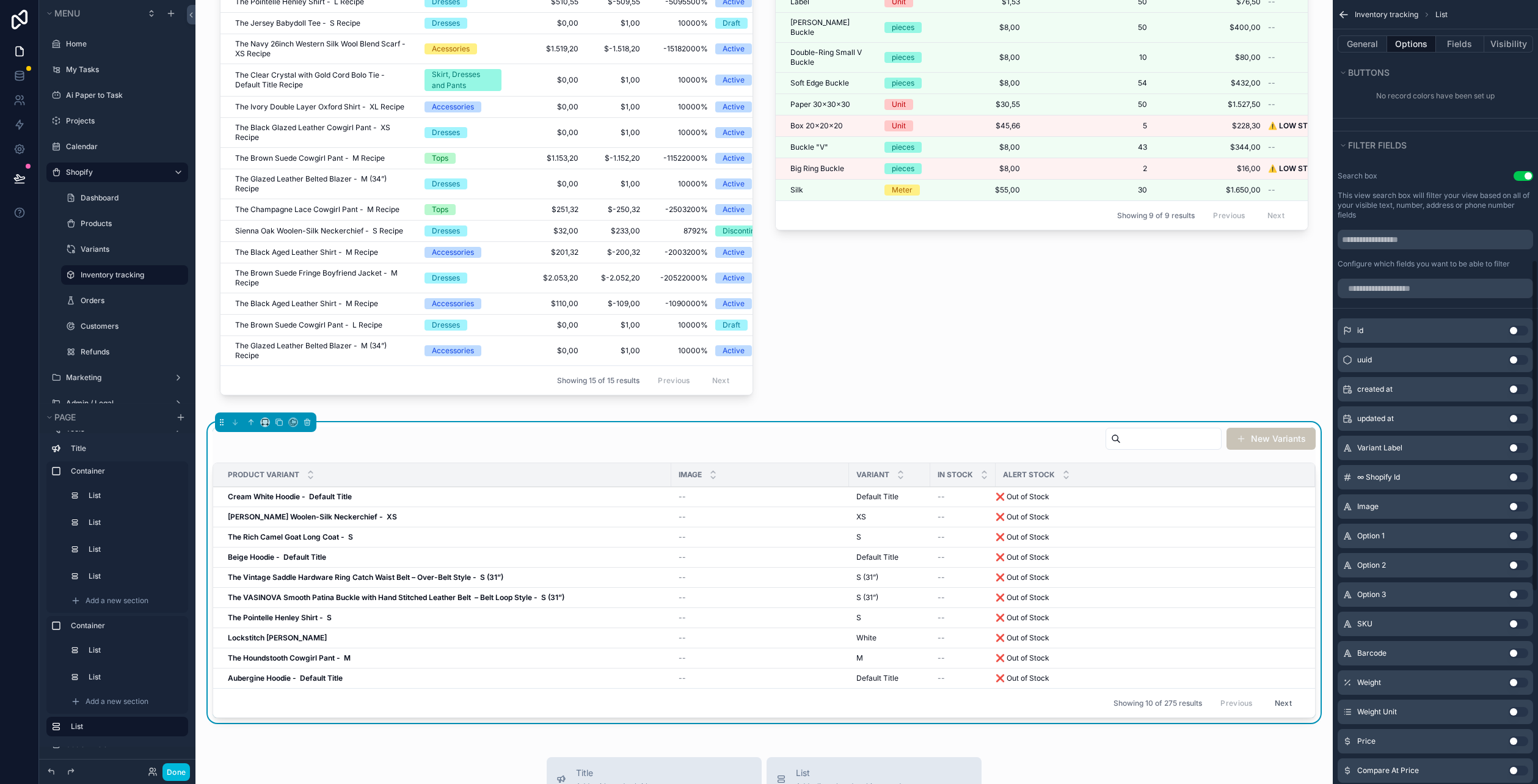
scroll to position [646, 0]
click at [1360, 40] on button "General" at bounding box center [1362, 44] width 50 height 18
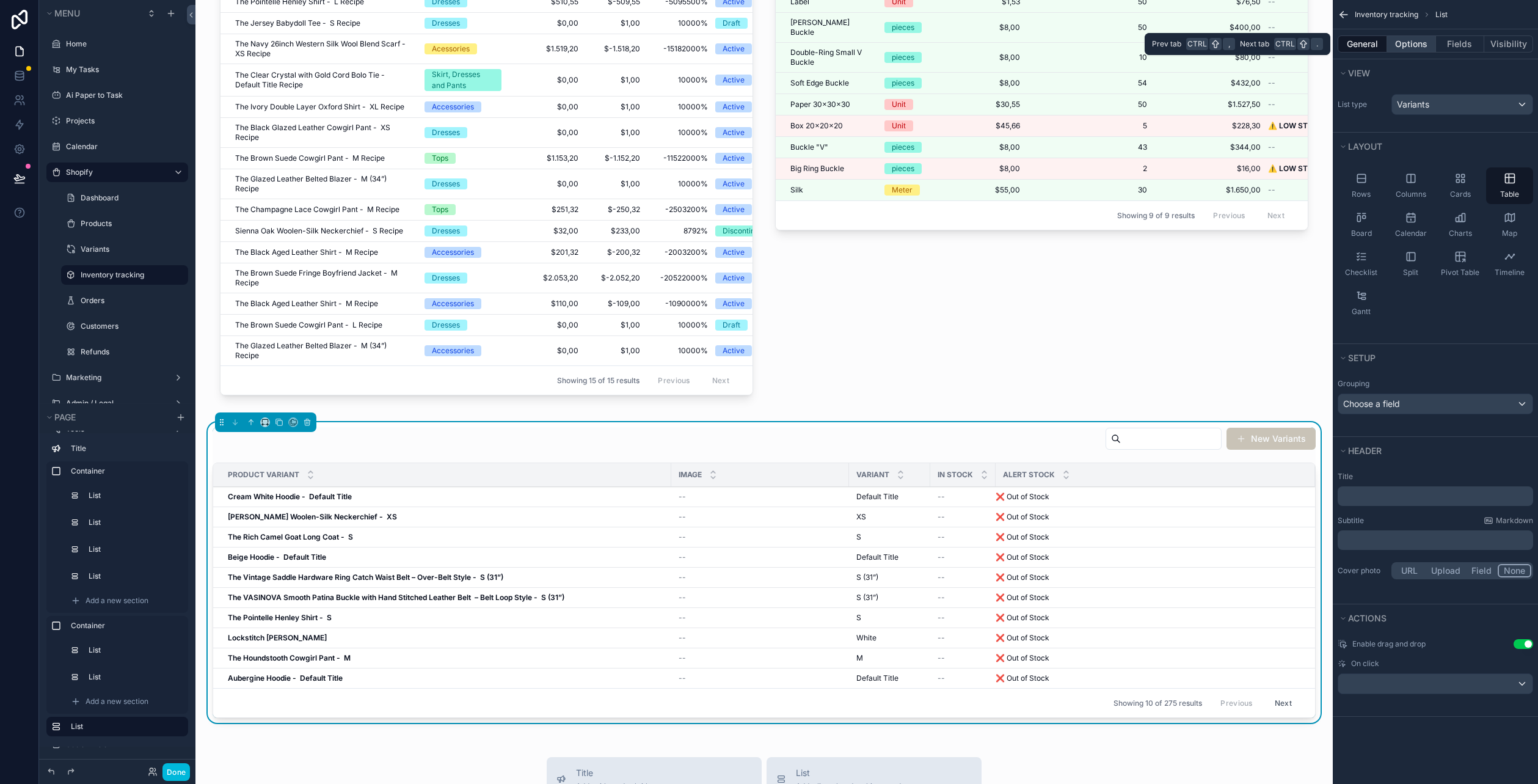
click at [1409, 45] on button "Options" at bounding box center [1411, 44] width 49 height 18
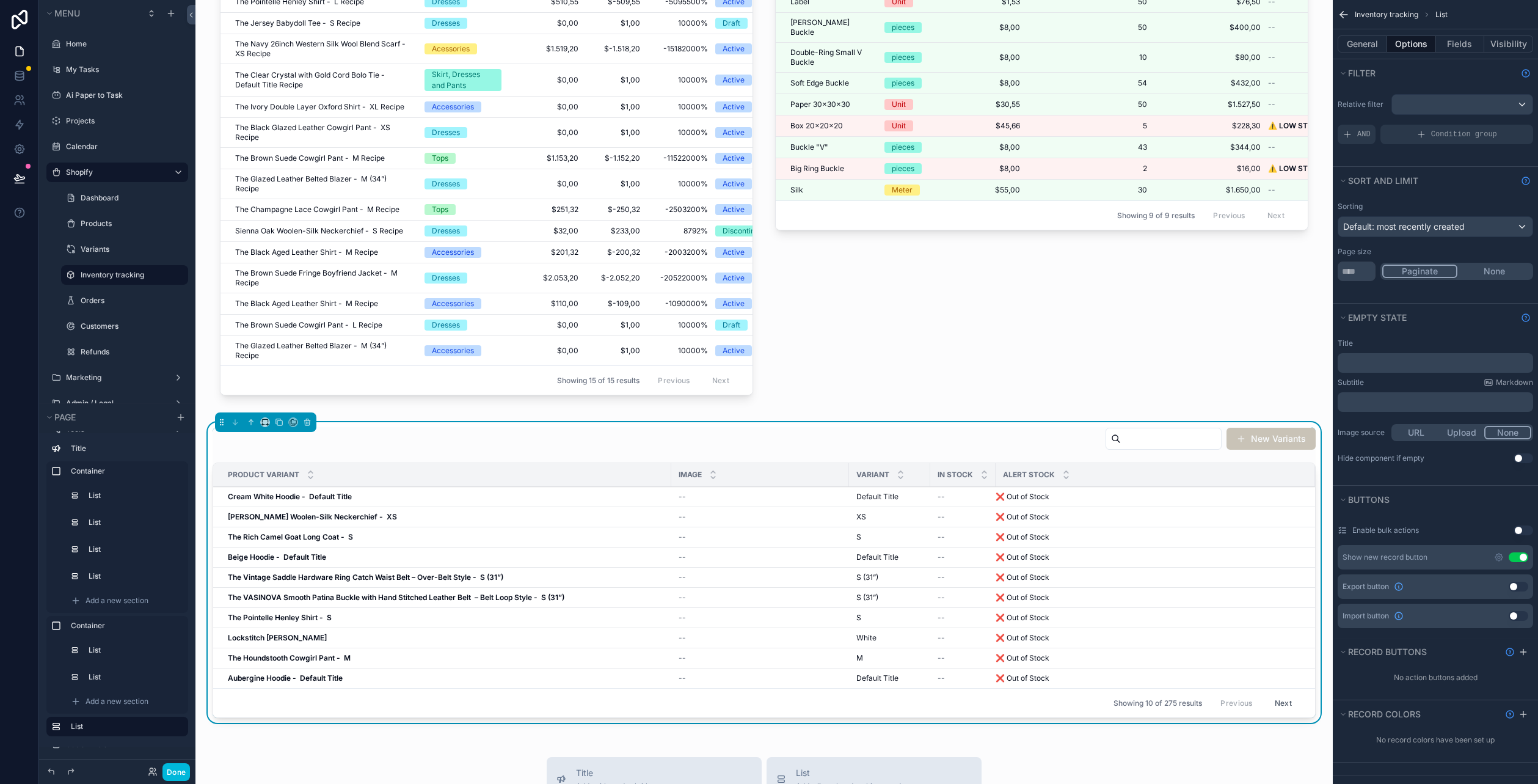
click at [1516, 552] on button "Use setting" at bounding box center [1519, 557] width 19 height 10
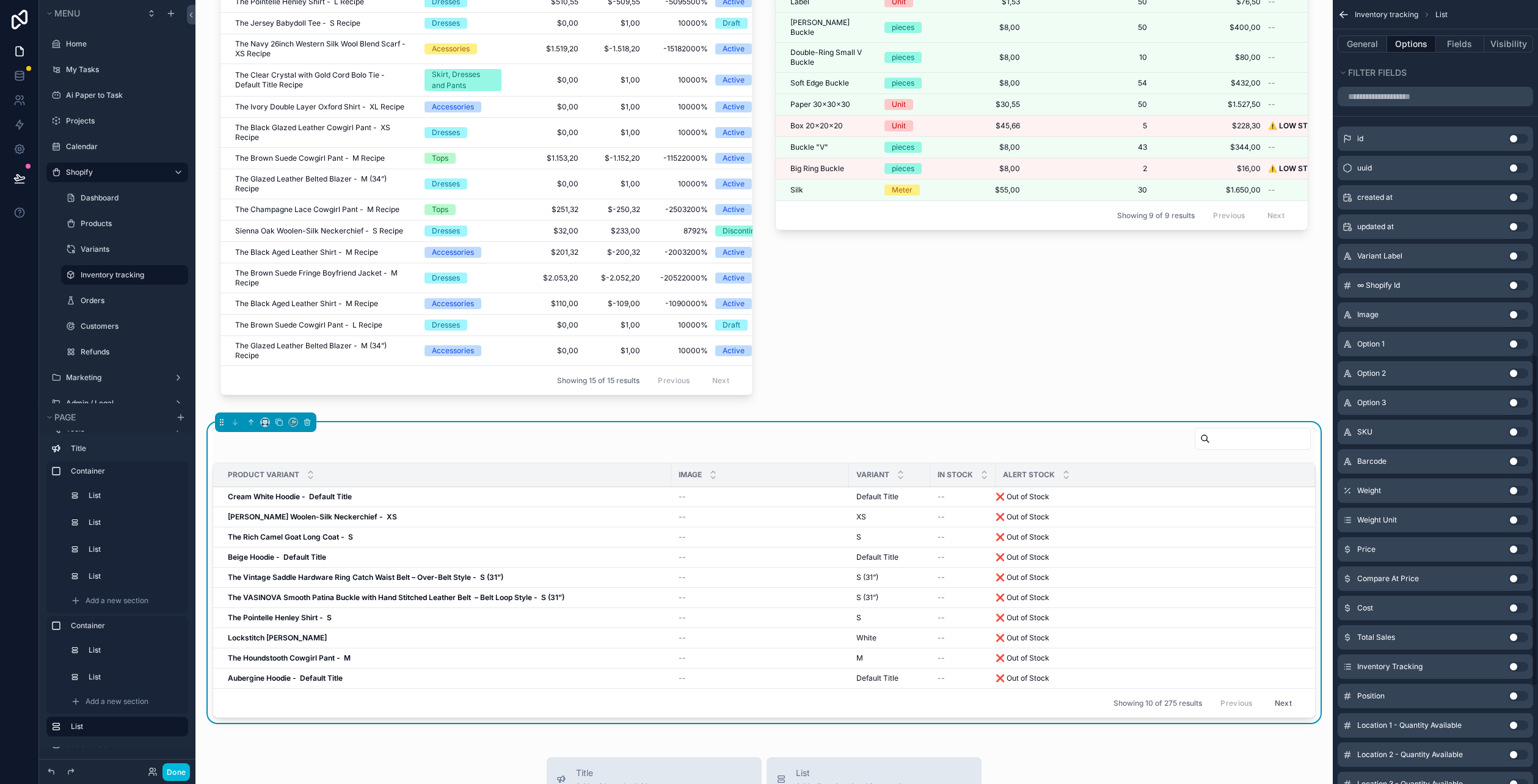
scroll to position [855, 0]
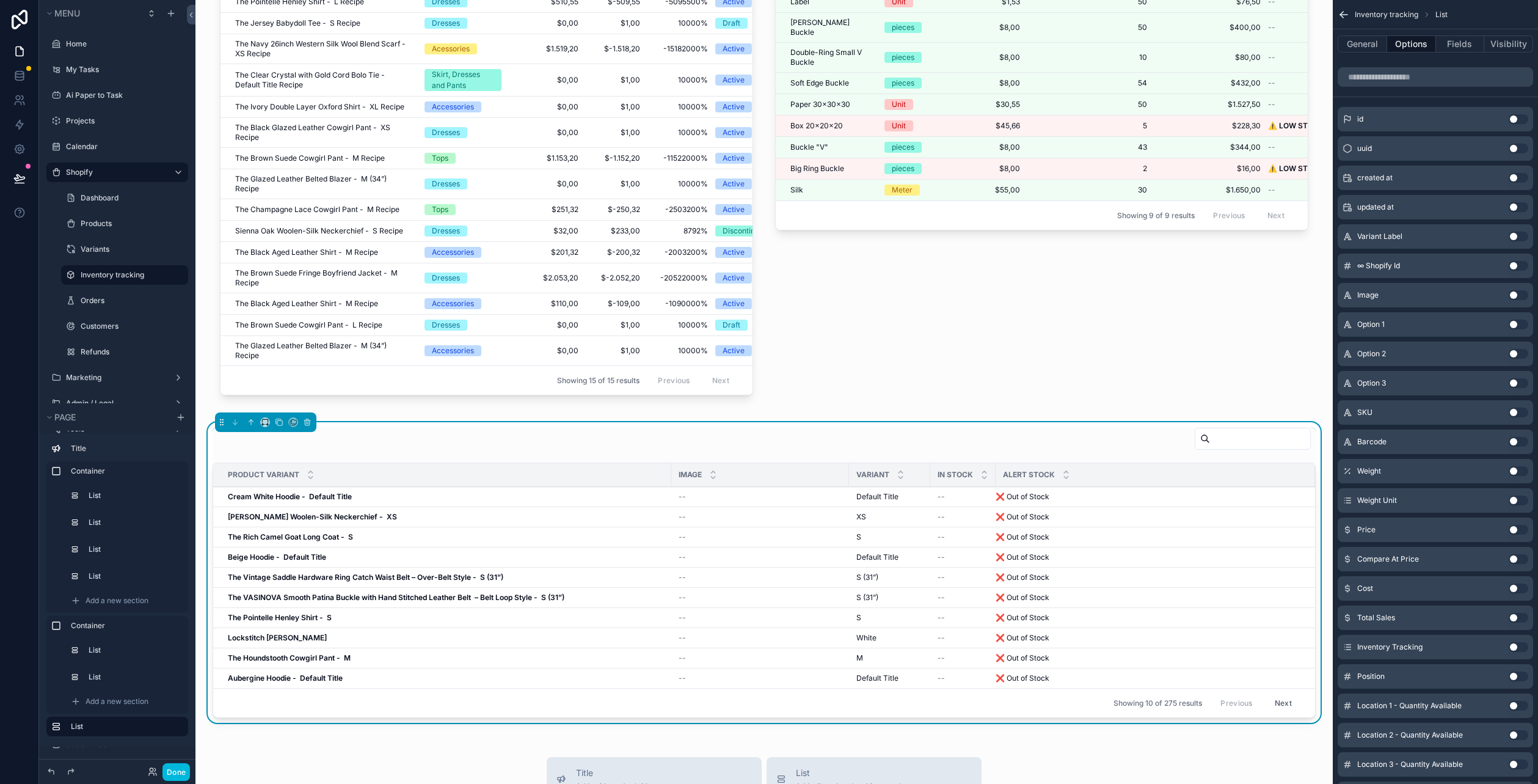
click at [1524, 233] on button "Use setting" at bounding box center [1519, 237] width 19 height 10
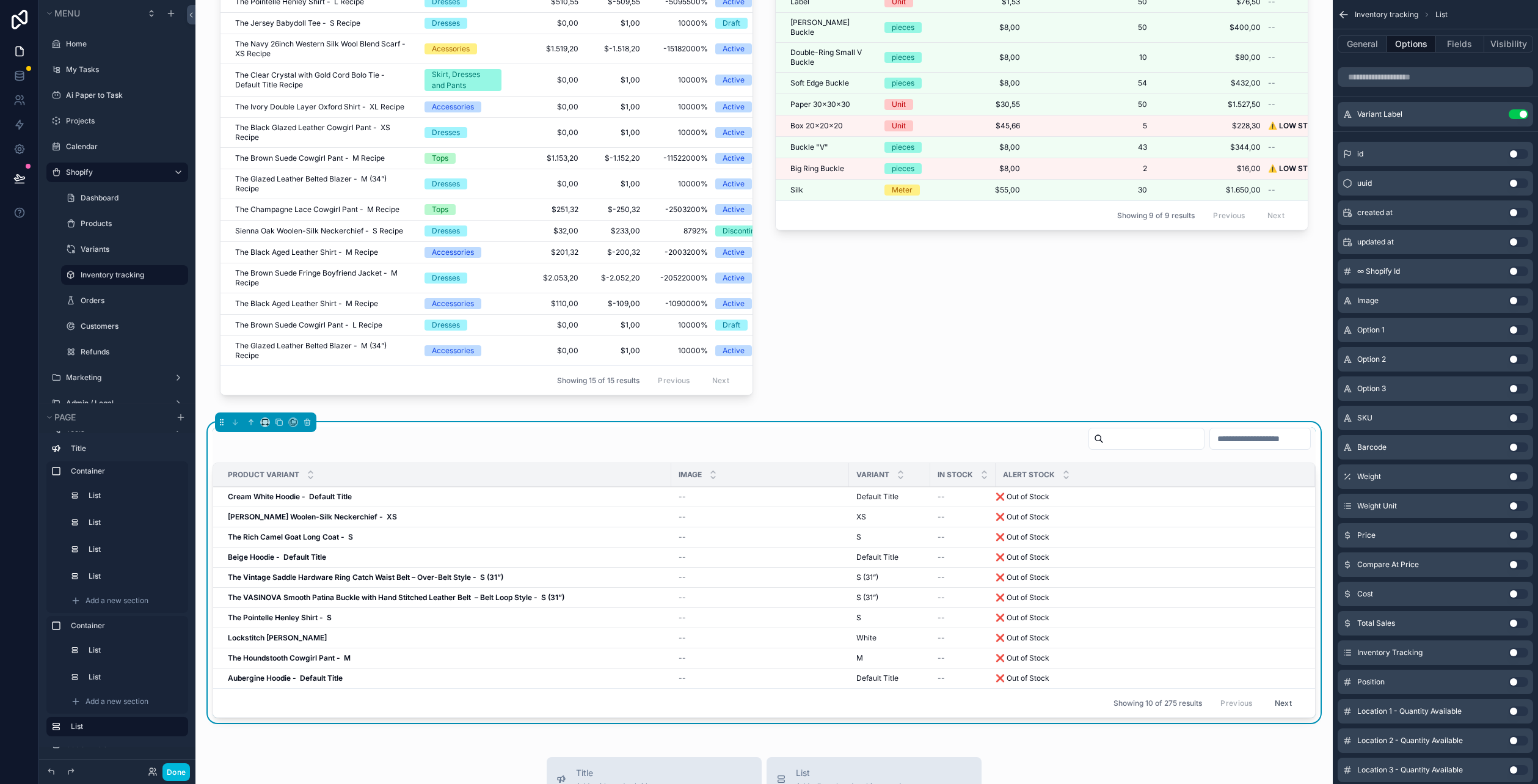
click at [1270, 705] on button "Next" at bounding box center [1283, 702] width 34 height 19
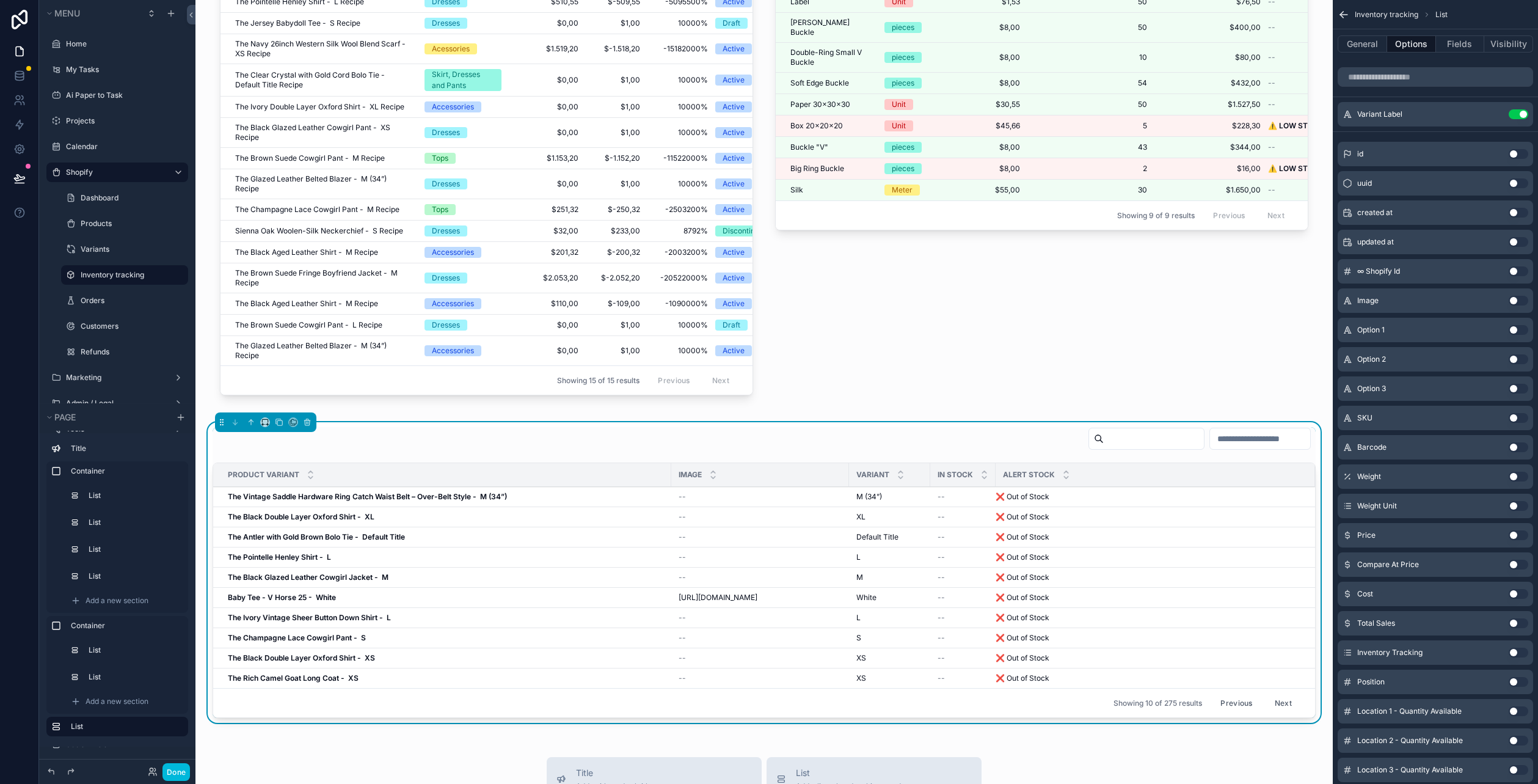
click at [1279, 712] on button "Next" at bounding box center [1283, 702] width 34 height 19
click at [1279, 722] on div "Product Variant Image Variant In stock Alert Stock Baby Tee - V Horse 25 Front …" at bounding box center [765, 575] width 1118 height 306
click at [1279, 712] on button "Next" at bounding box center [1283, 702] width 34 height 19
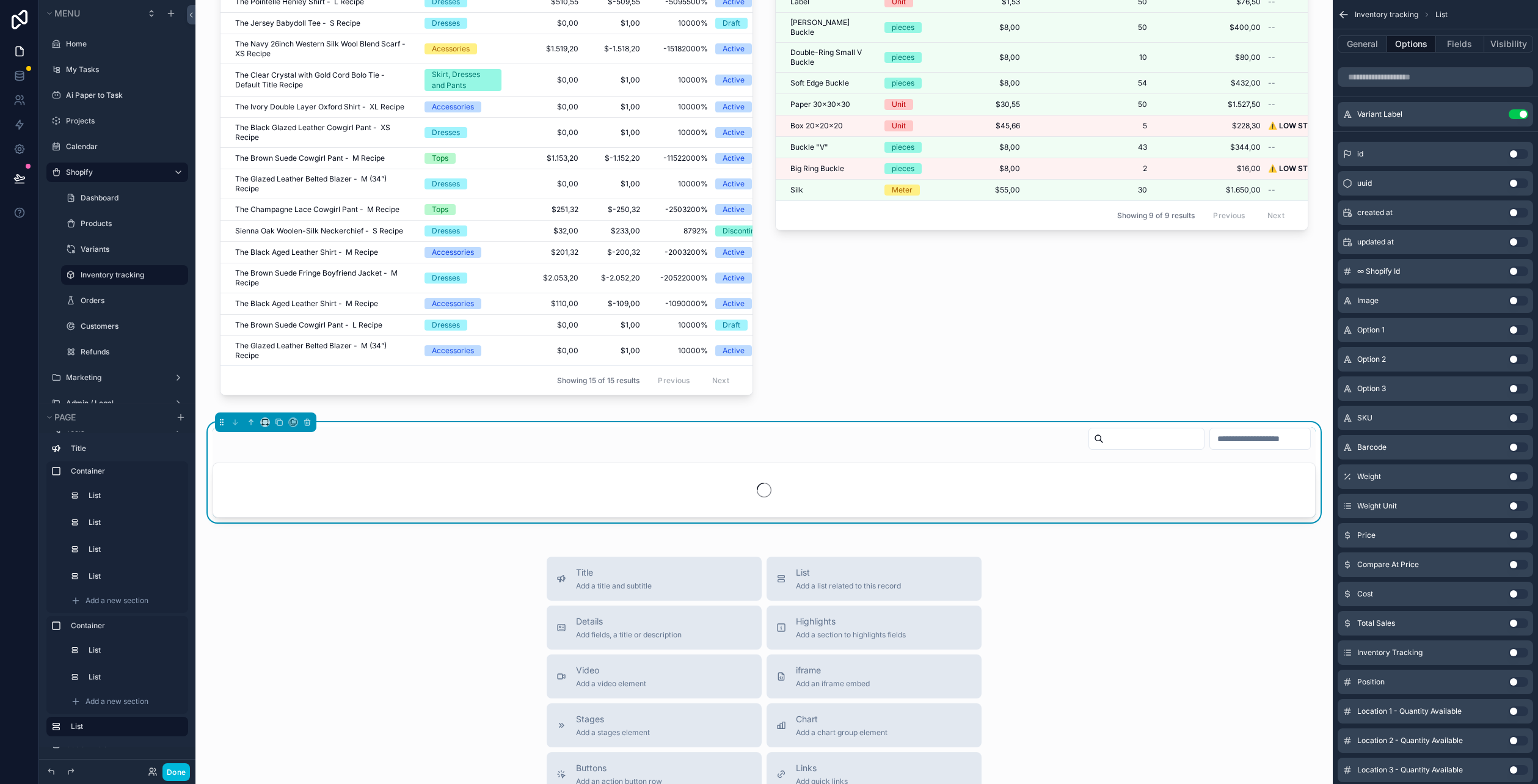
click at [1275, 700] on div "Title Add a title and subtitle List Add a list related to this record Details A…" at bounding box center [765, 773] width 1118 height 434
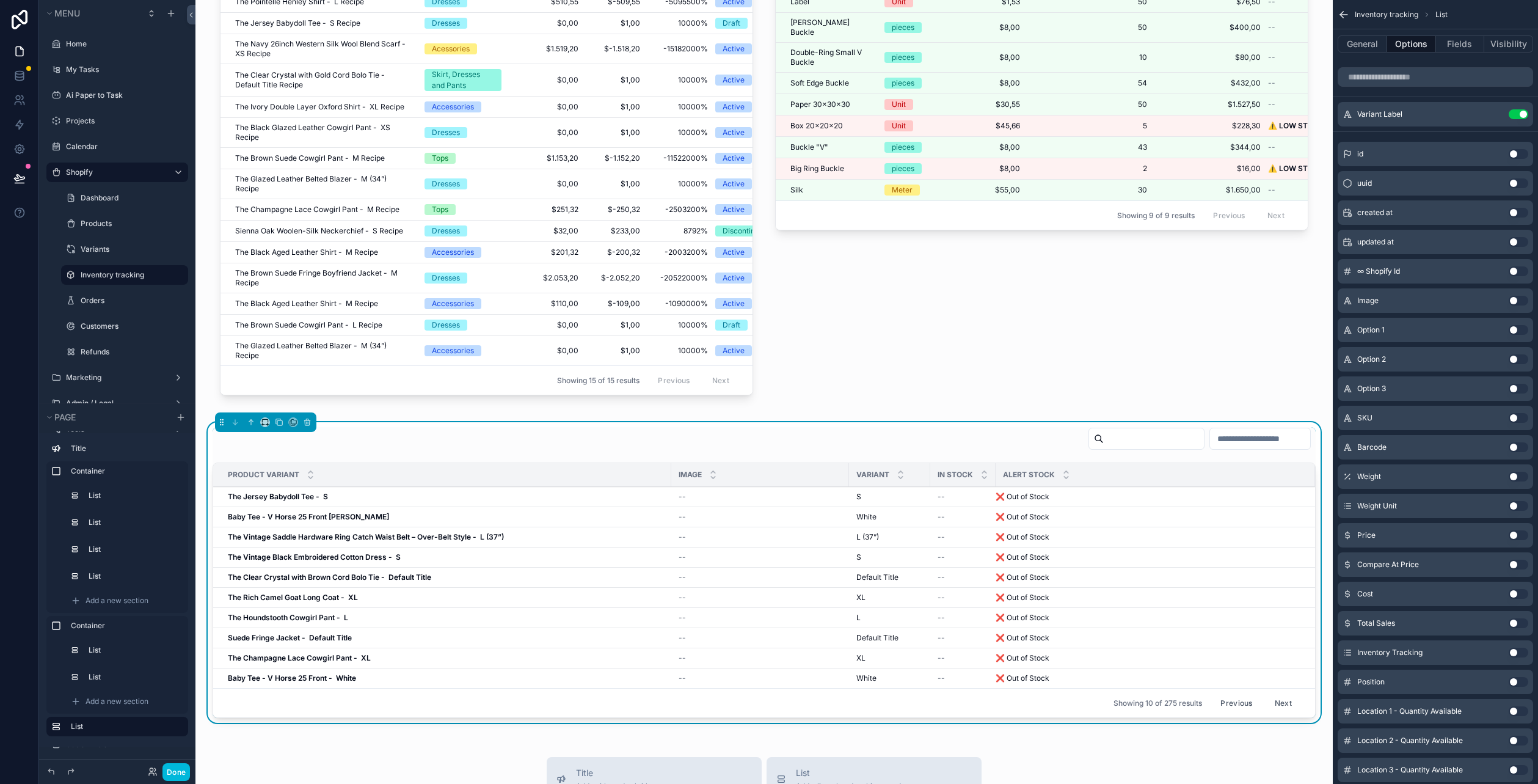
click at [1275, 700] on button "Next" at bounding box center [1283, 702] width 34 height 19
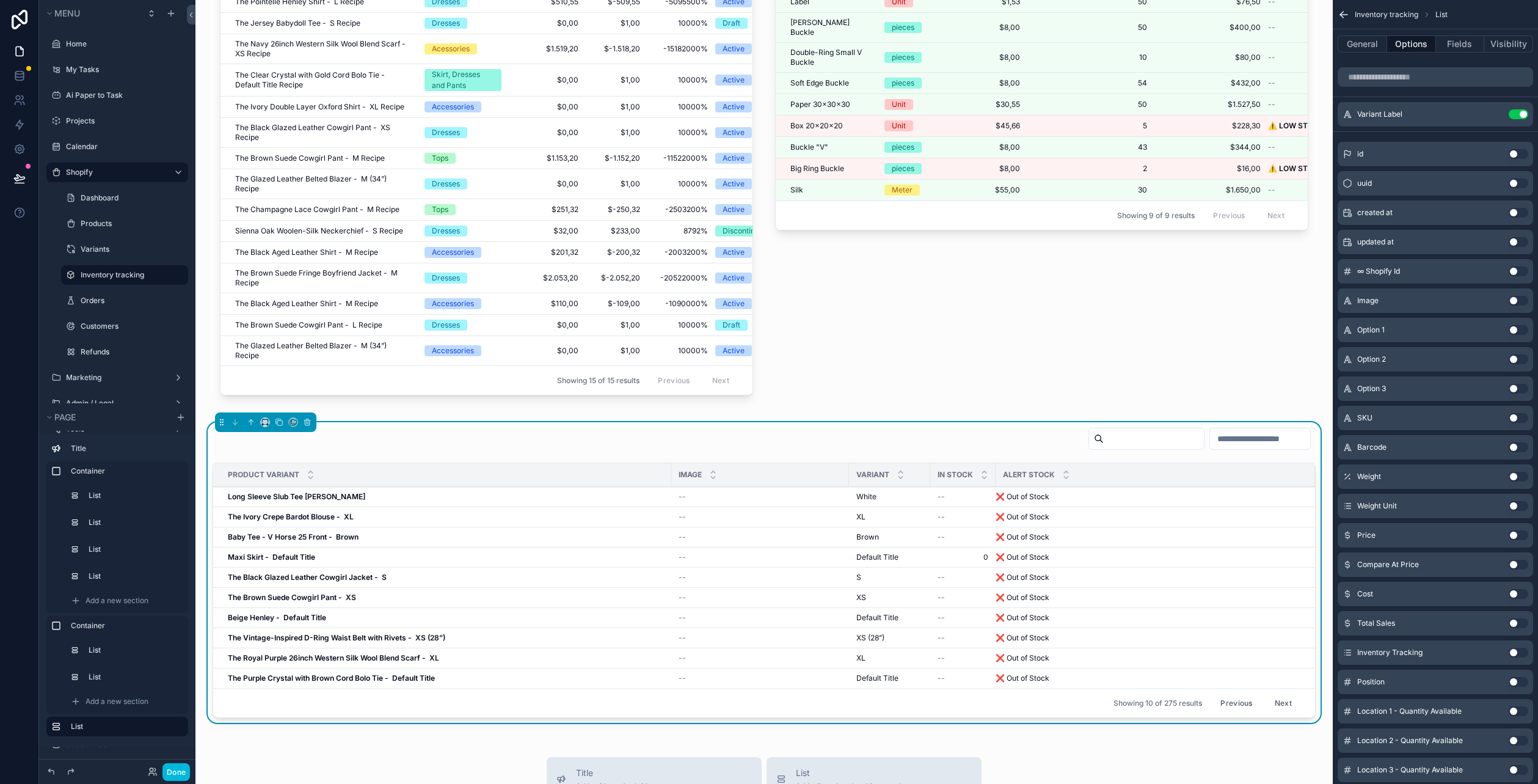
click at [1275, 700] on button "Next" at bounding box center [1283, 702] width 34 height 19
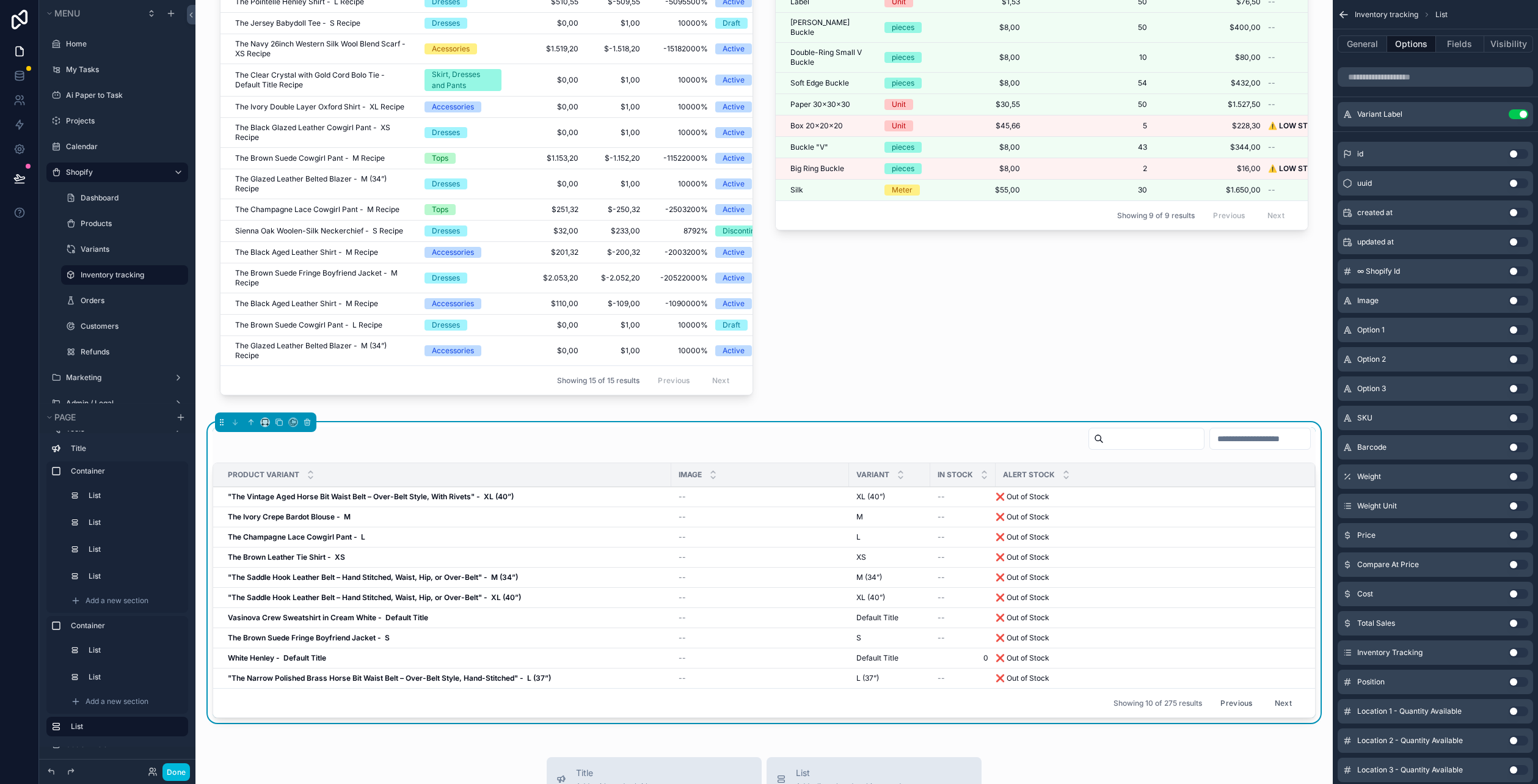
click at [1275, 700] on button "Next" at bounding box center [1283, 702] width 34 height 19
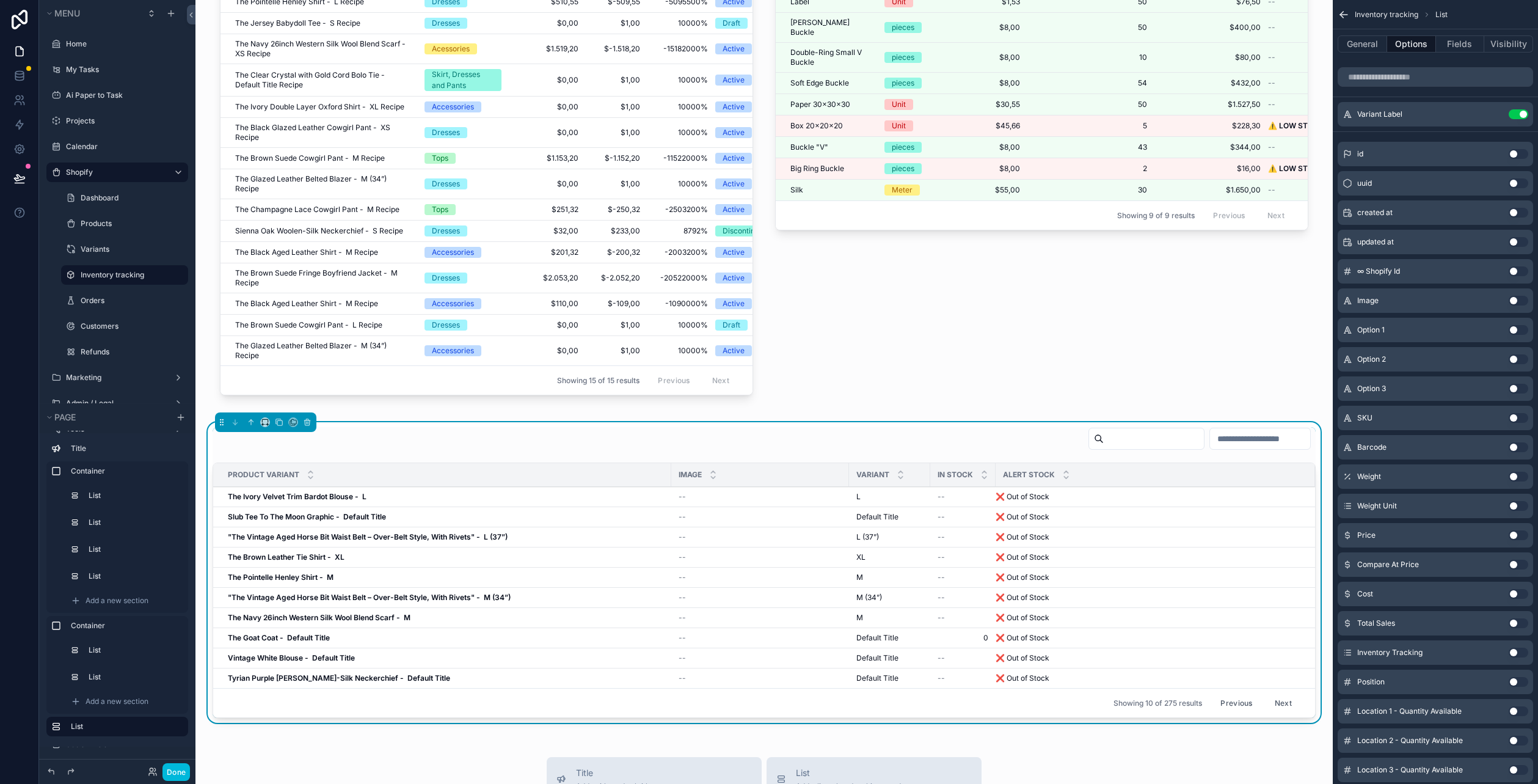
click at [1275, 700] on button "Next" at bounding box center [1283, 702] width 34 height 19
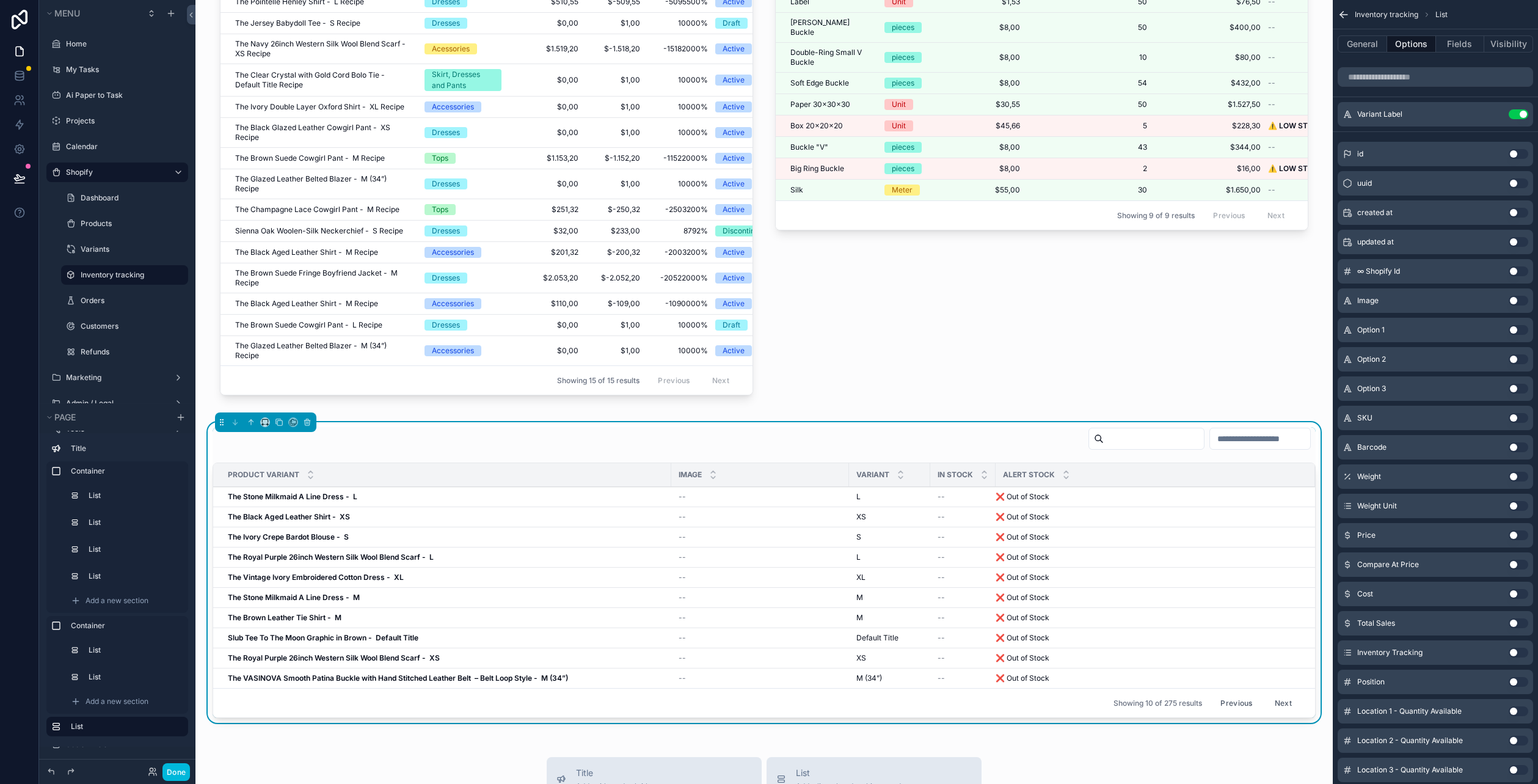
click at [958, 476] on span "In stock" at bounding box center [956, 474] width 35 height 10
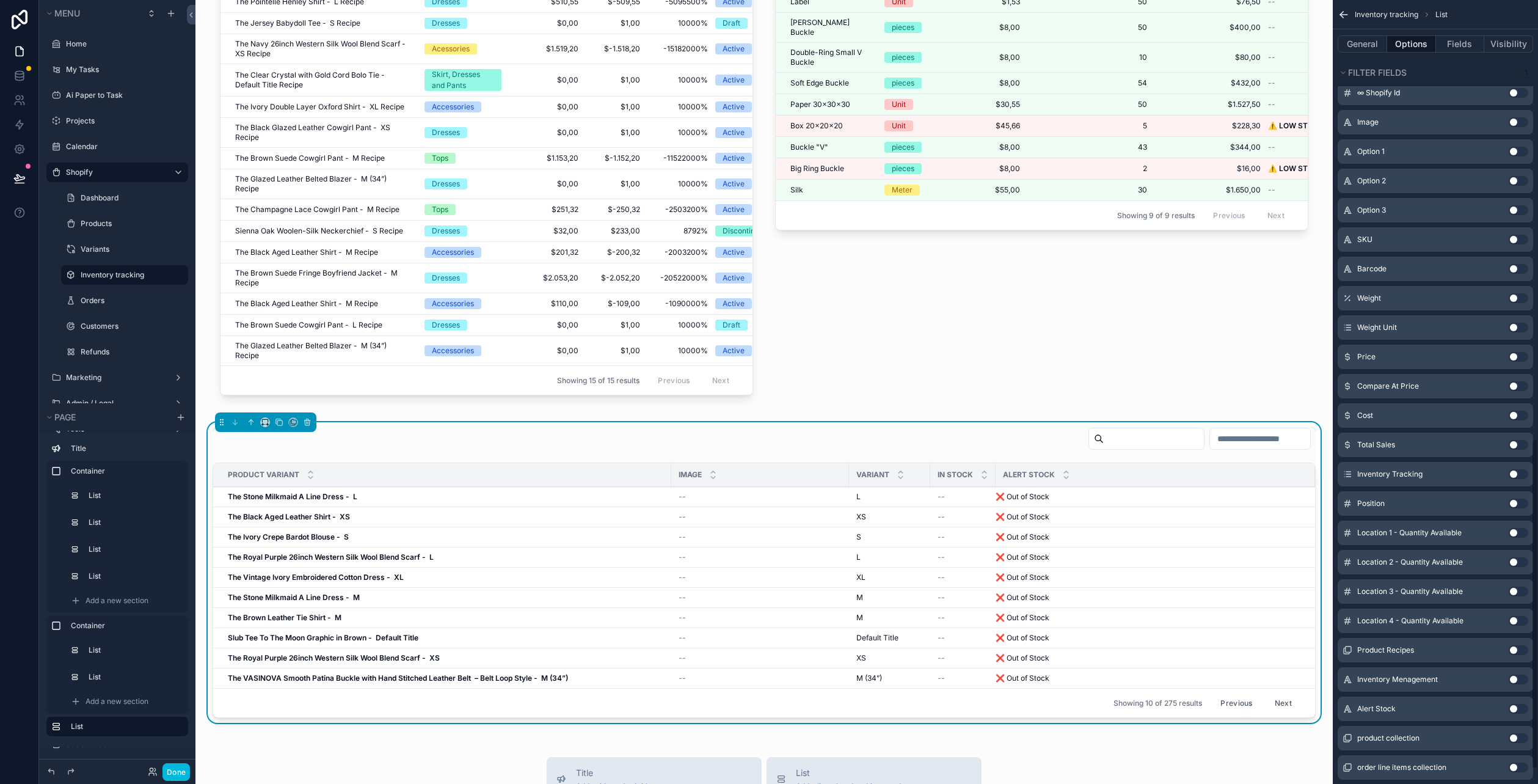
scroll to position [1038, 0]
click at [995, 478] on div "Alert Stock" at bounding box center [1155, 474] width 319 height 23
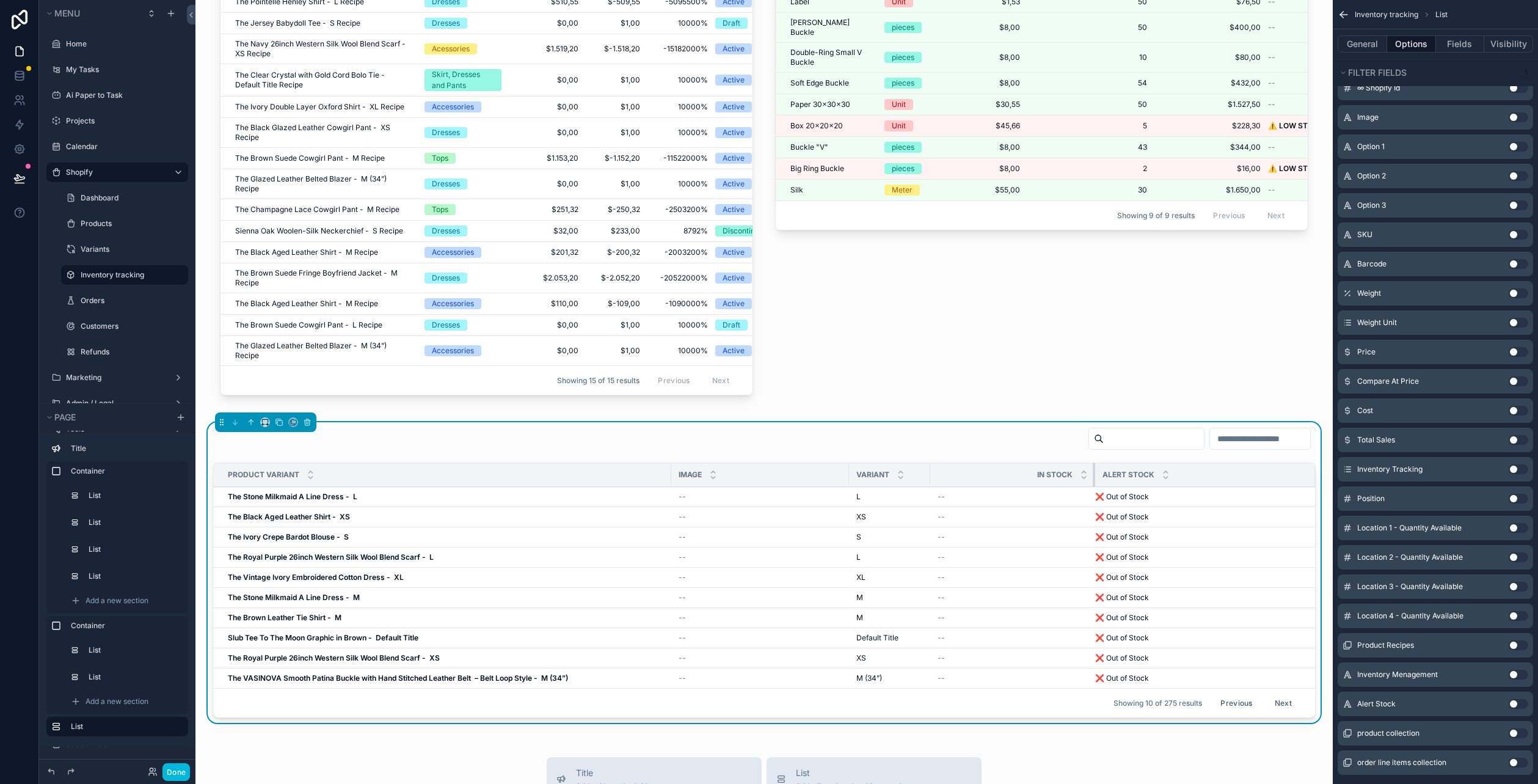
drag, startPoint x: 992, startPoint y: 472, endPoint x: 1106, endPoint y: 481, distance: 114.4
click at [1106, 481] on tr "Product Variant Image Variant In stock Alert Stock" at bounding box center [764, 474] width 1102 height 23
drag, startPoint x: 930, startPoint y: 481, endPoint x: 921, endPoint y: 481, distance: 9.0
click at [928, 481] on tr "Product Variant Image Variant In stock Alert Stock" at bounding box center [764, 474] width 1102 height 23
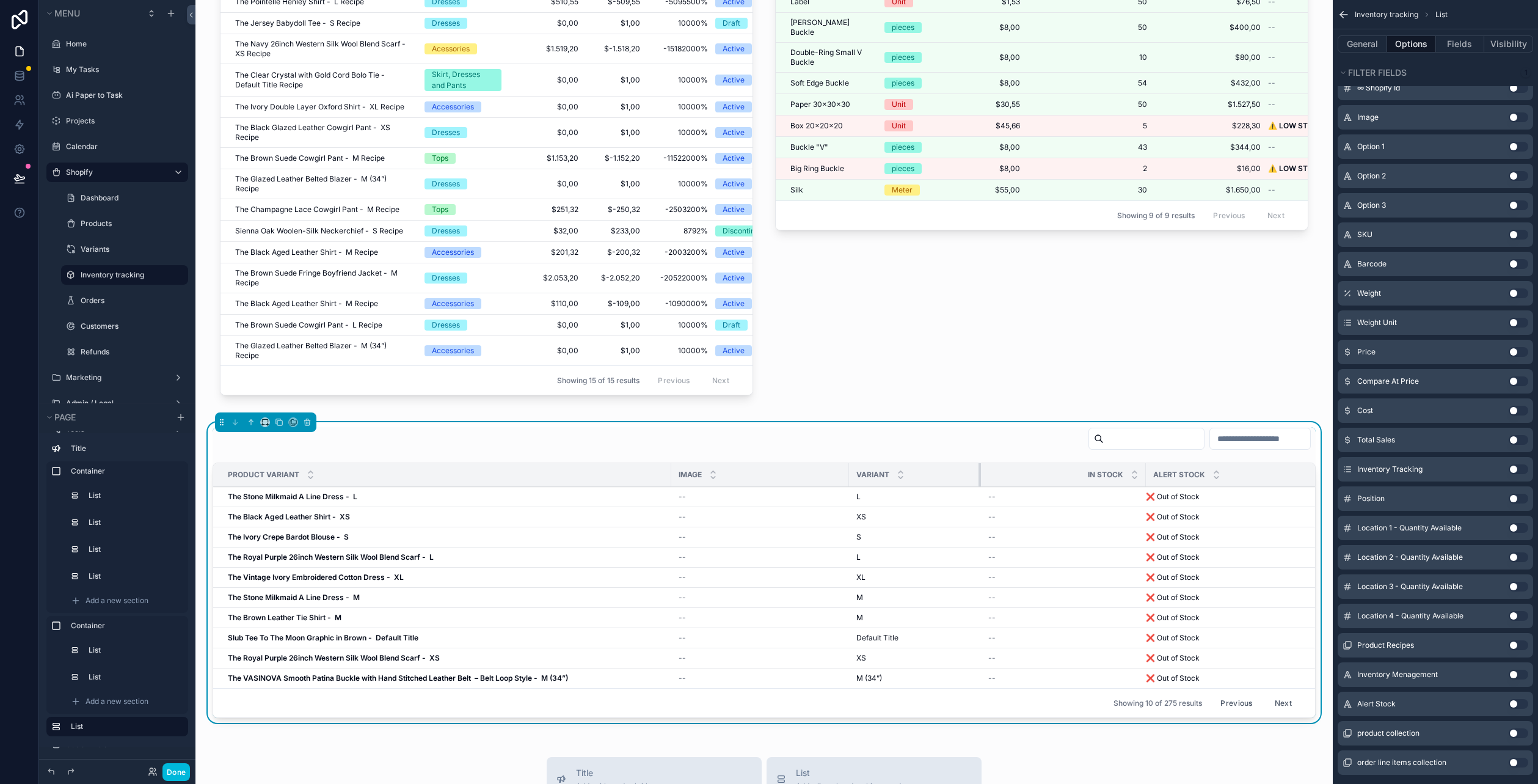
drag, startPoint x: 928, startPoint y: 476, endPoint x: 979, endPoint y: 478, distance: 51.0
click at [979, 478] on div "scrollable content" at bounding box center [981, 474] width 5 height 23
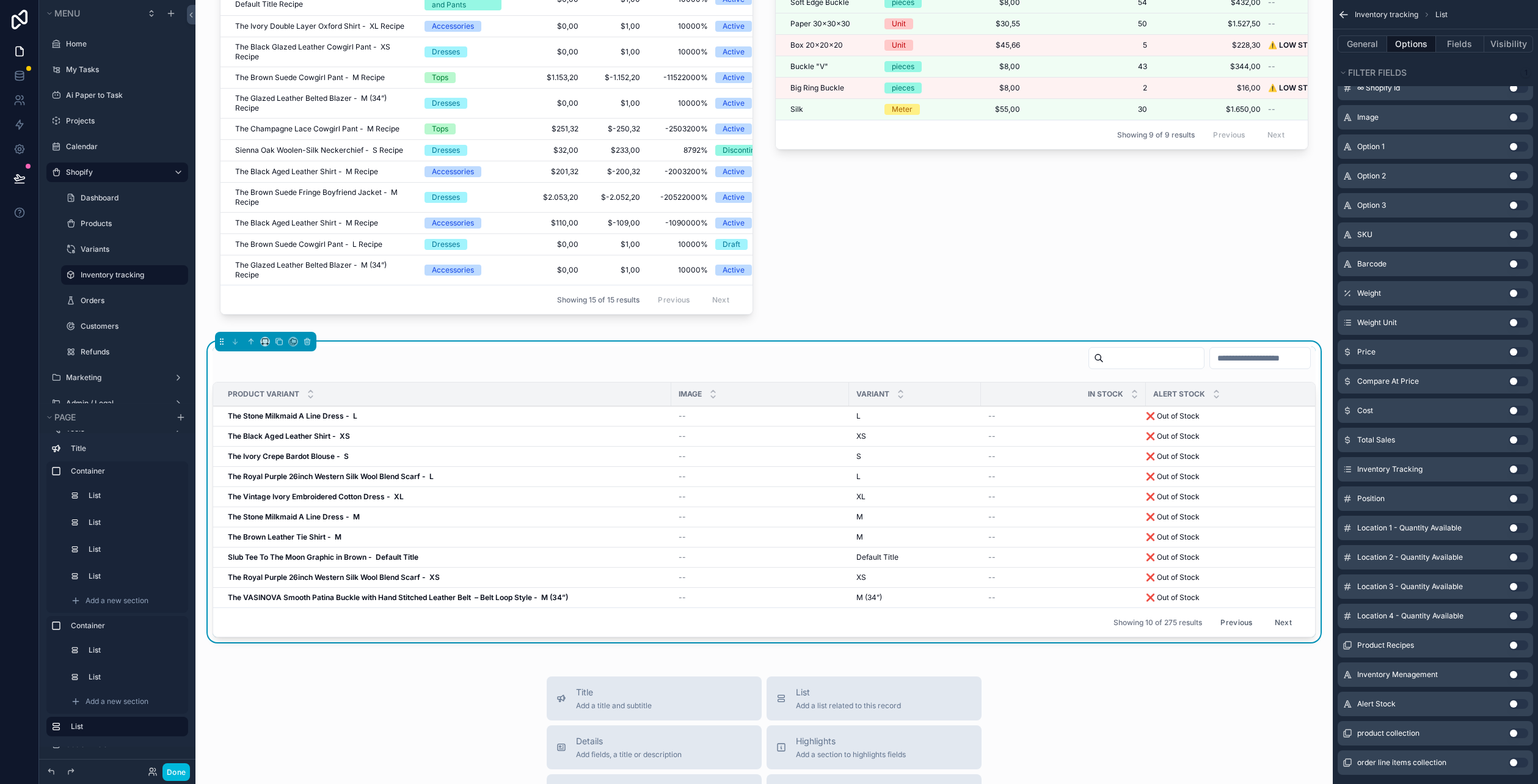
scroll to position [318, 0]
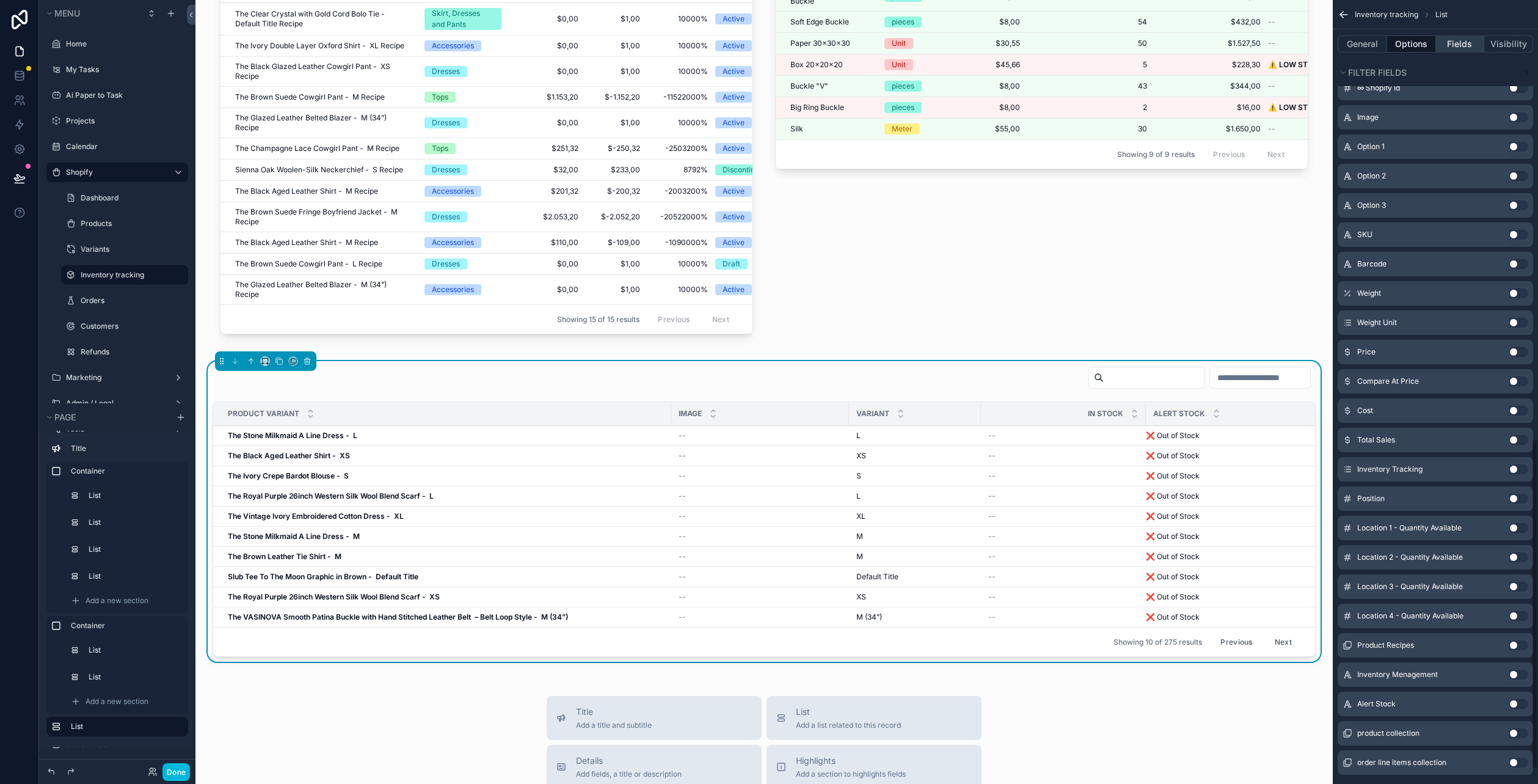
click at [1456, 47] on button "Fields" at bounding box center [1460, 44] width 49 height 18
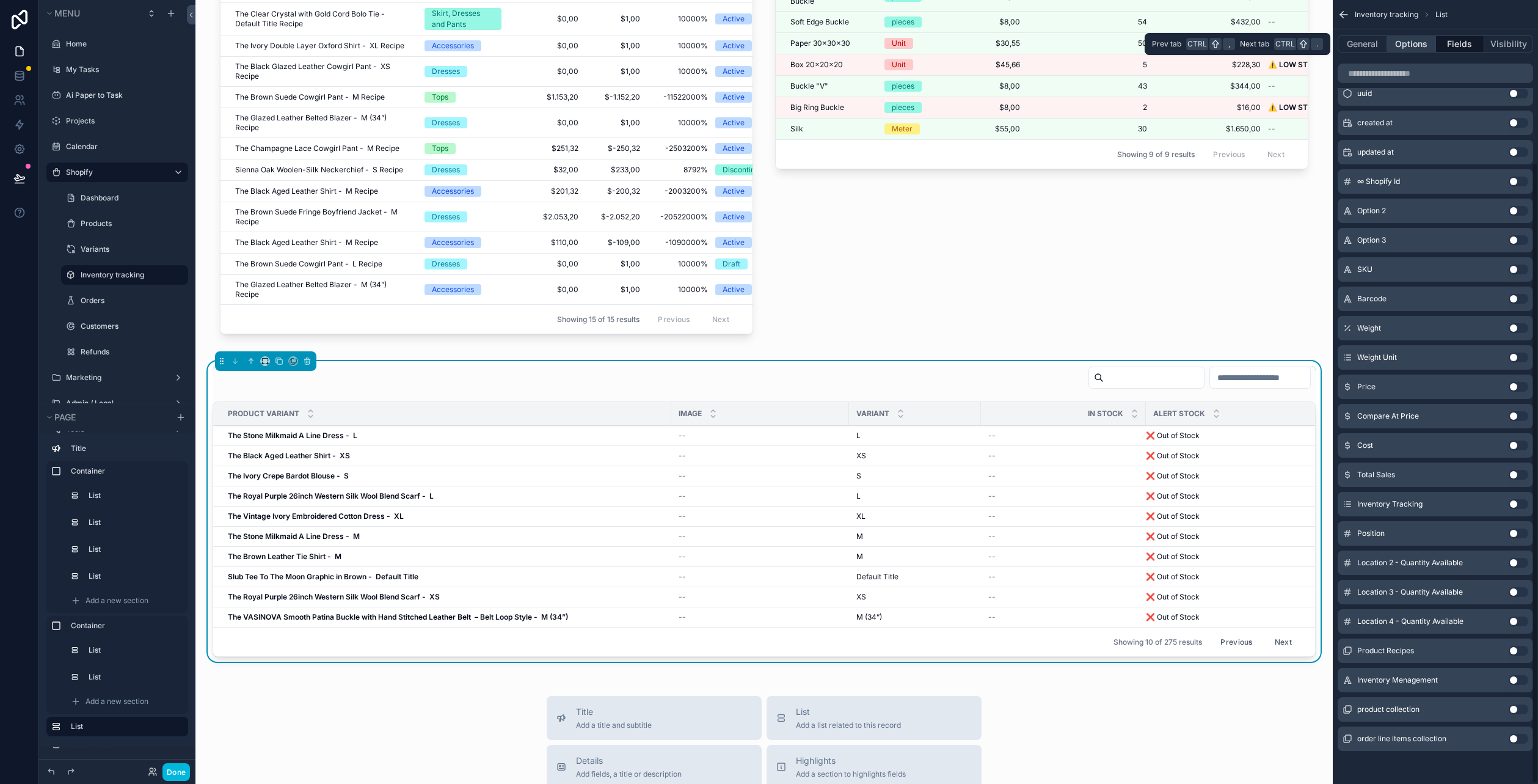
click at [1407, 47] on button "Options" at bounding box center [1411, 44] width 49 height 18
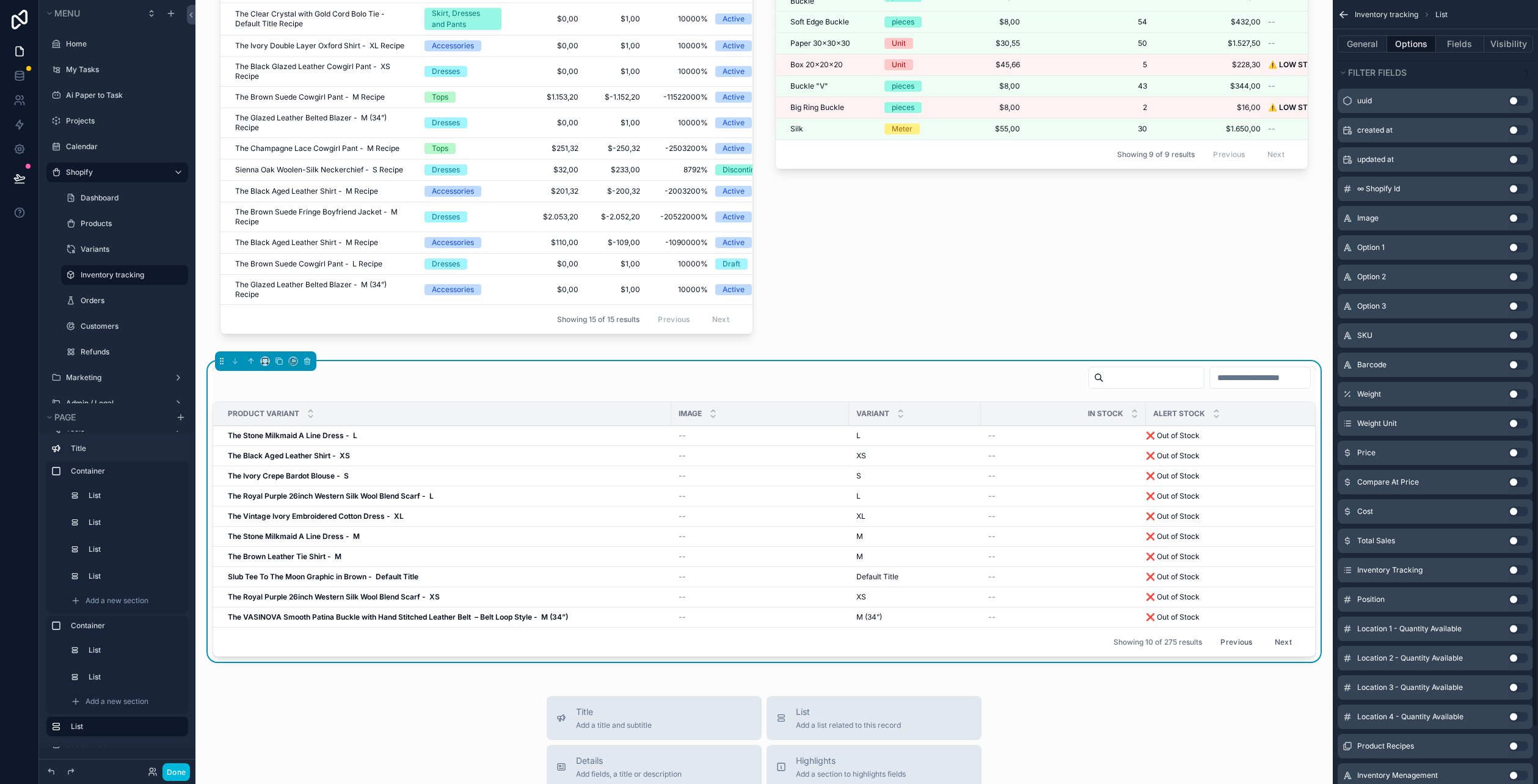
scroll to position [998, 0]
click at [1520, 569] on div "Location 1 - Quantity Available Use setting" at bounding box center [1435, 567] width 196 height 24
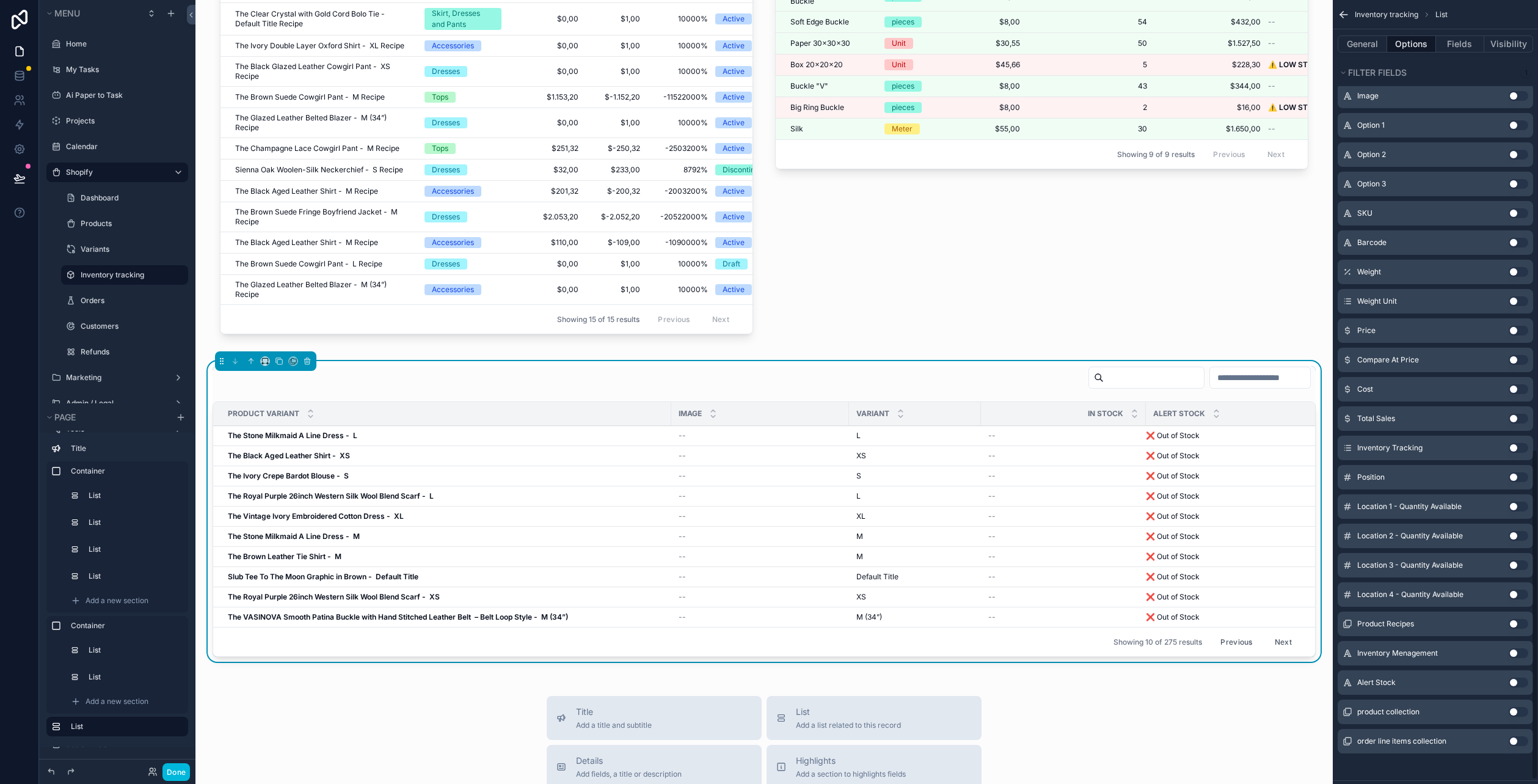
scroll to position [1071, 0]
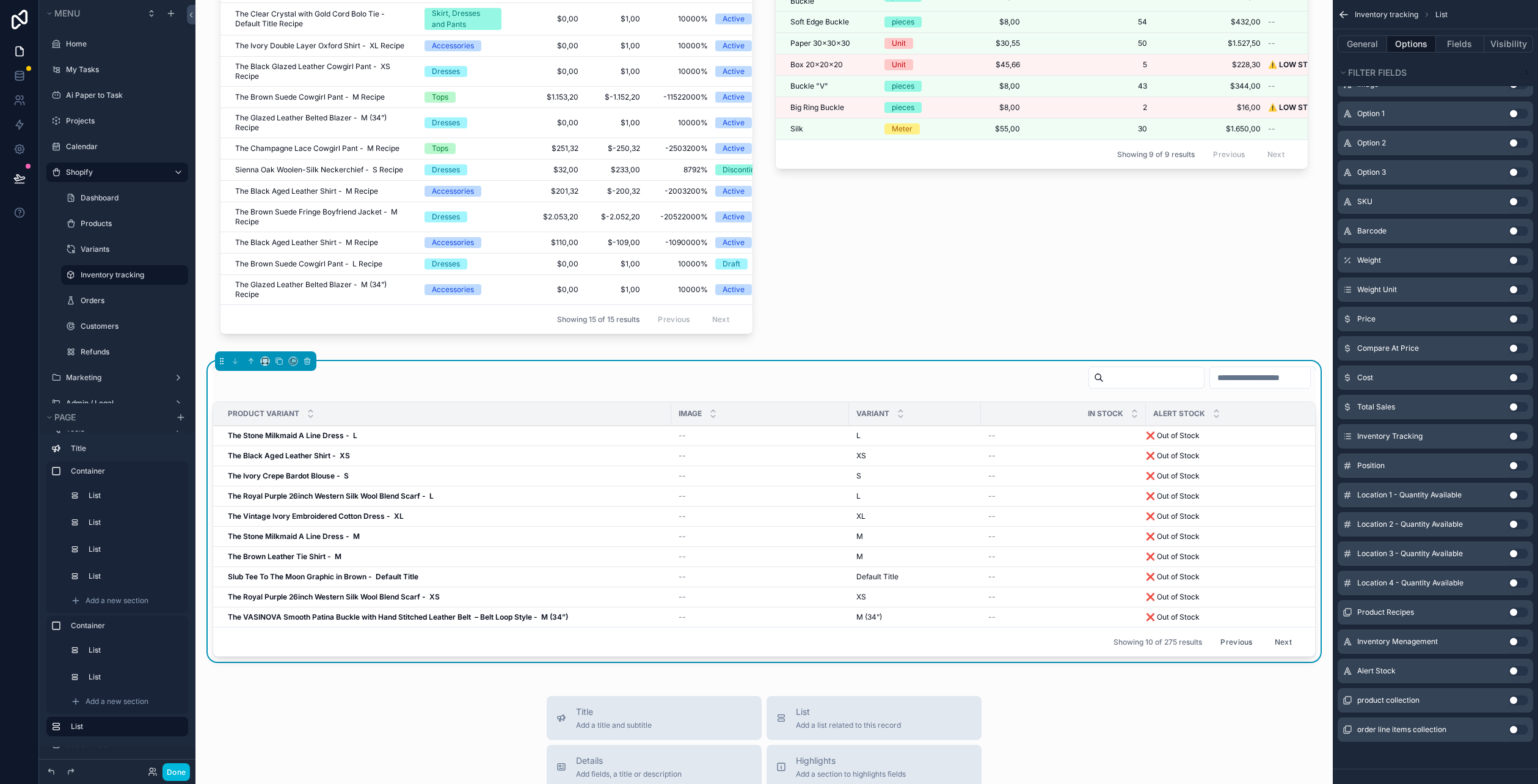
click at [1520, 666] on button "Use setting" at bounding box center [1519, 671] width 19 height 10
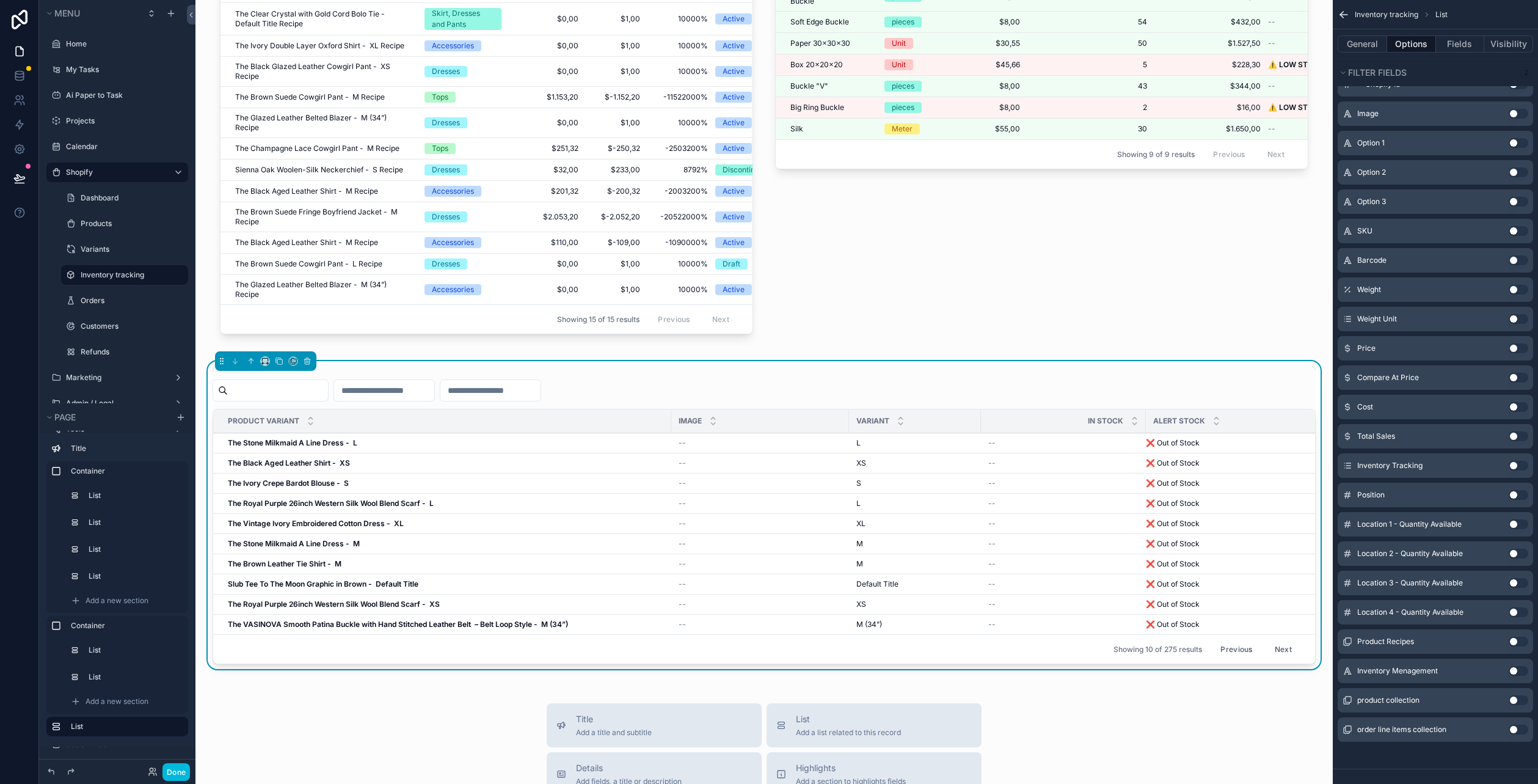
click at [541, 398] on input "scrollable content" at bounding box center [490, 391] width 100 height 18
click at [434, 392] on input "scrollable content" at bounding box center [384, 391] width 100 height 18
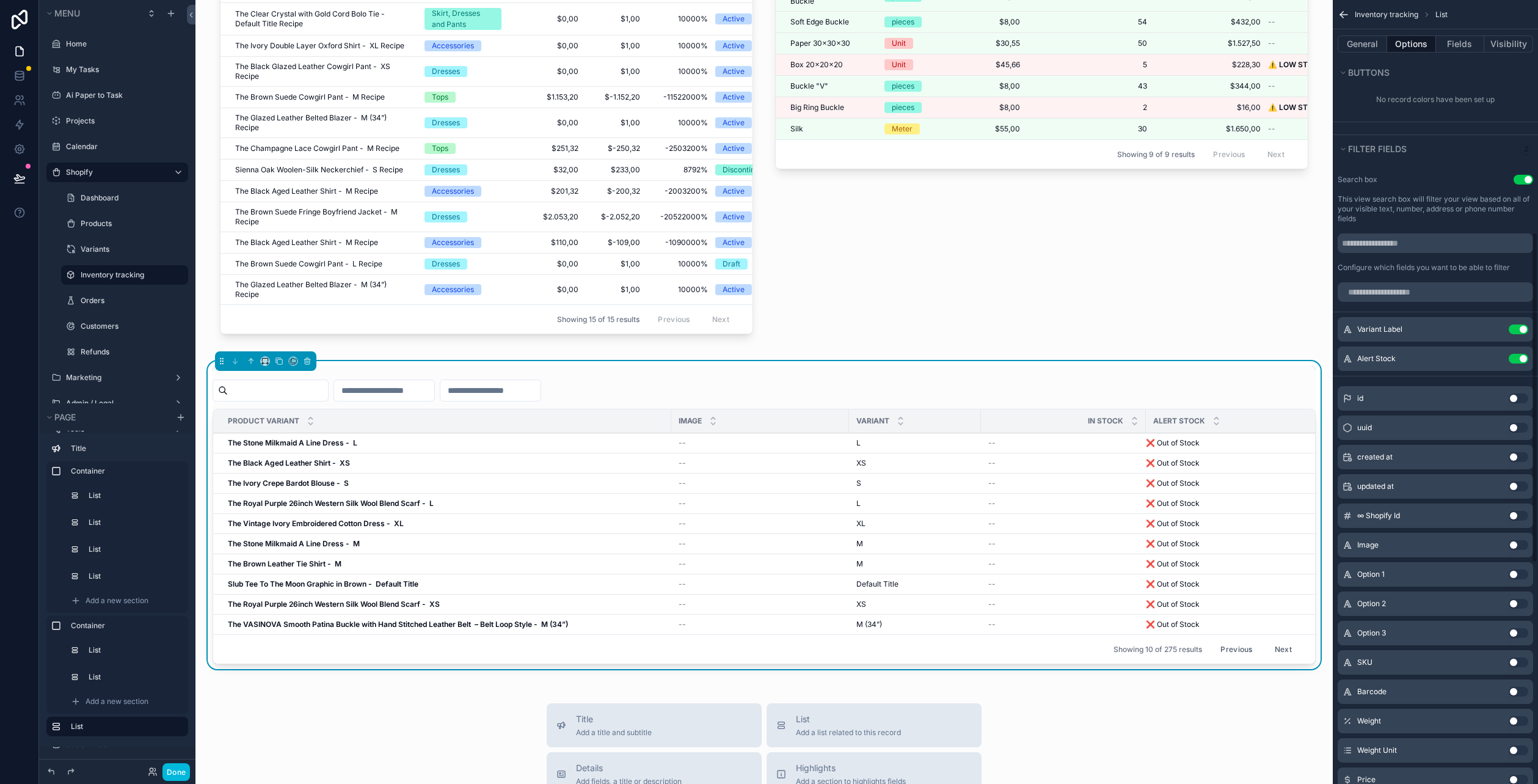
scroll to position [522, 0]
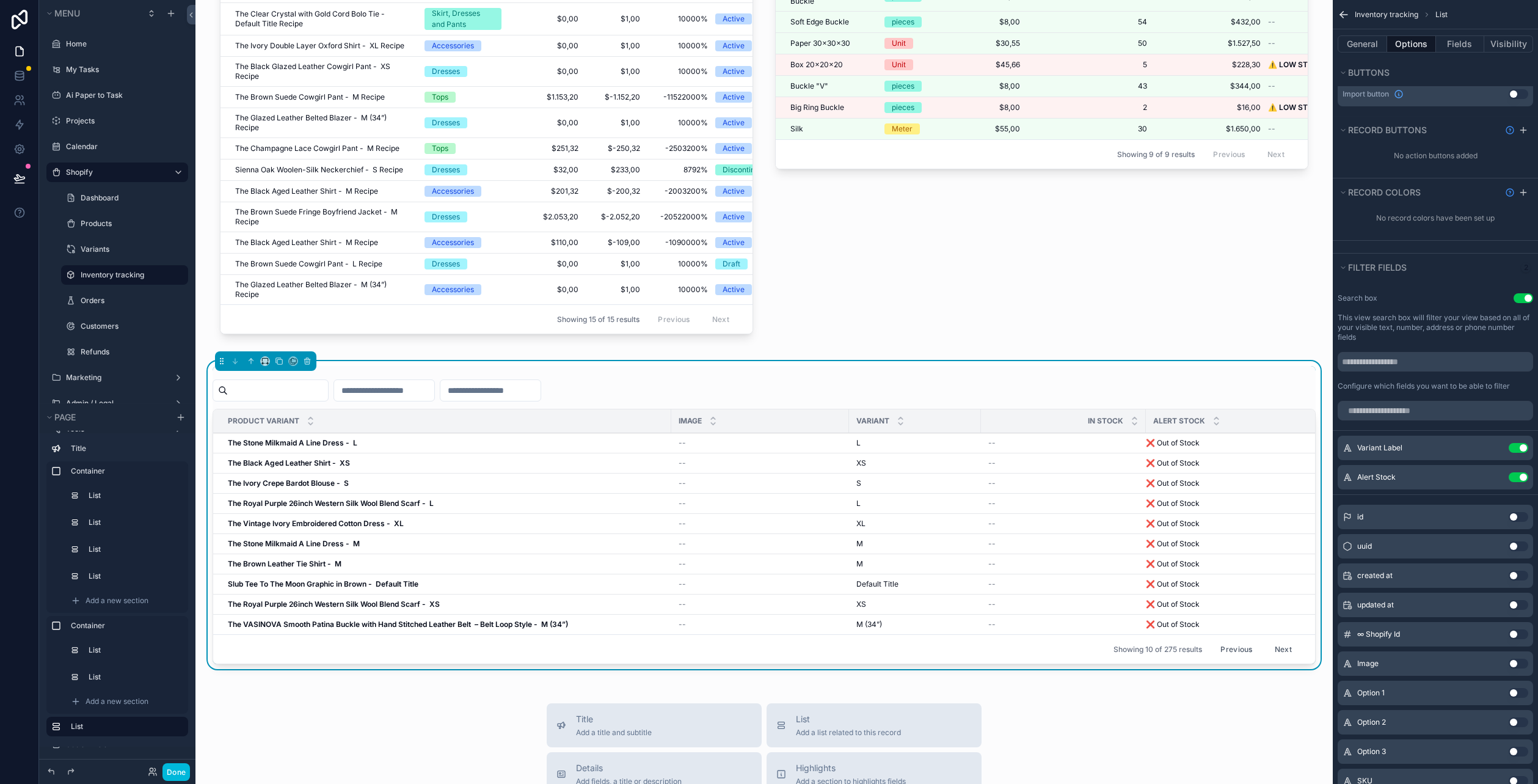
click at [0, 0] on icon "scrollable content" at bounding box center [0, 0] width 0 height 0
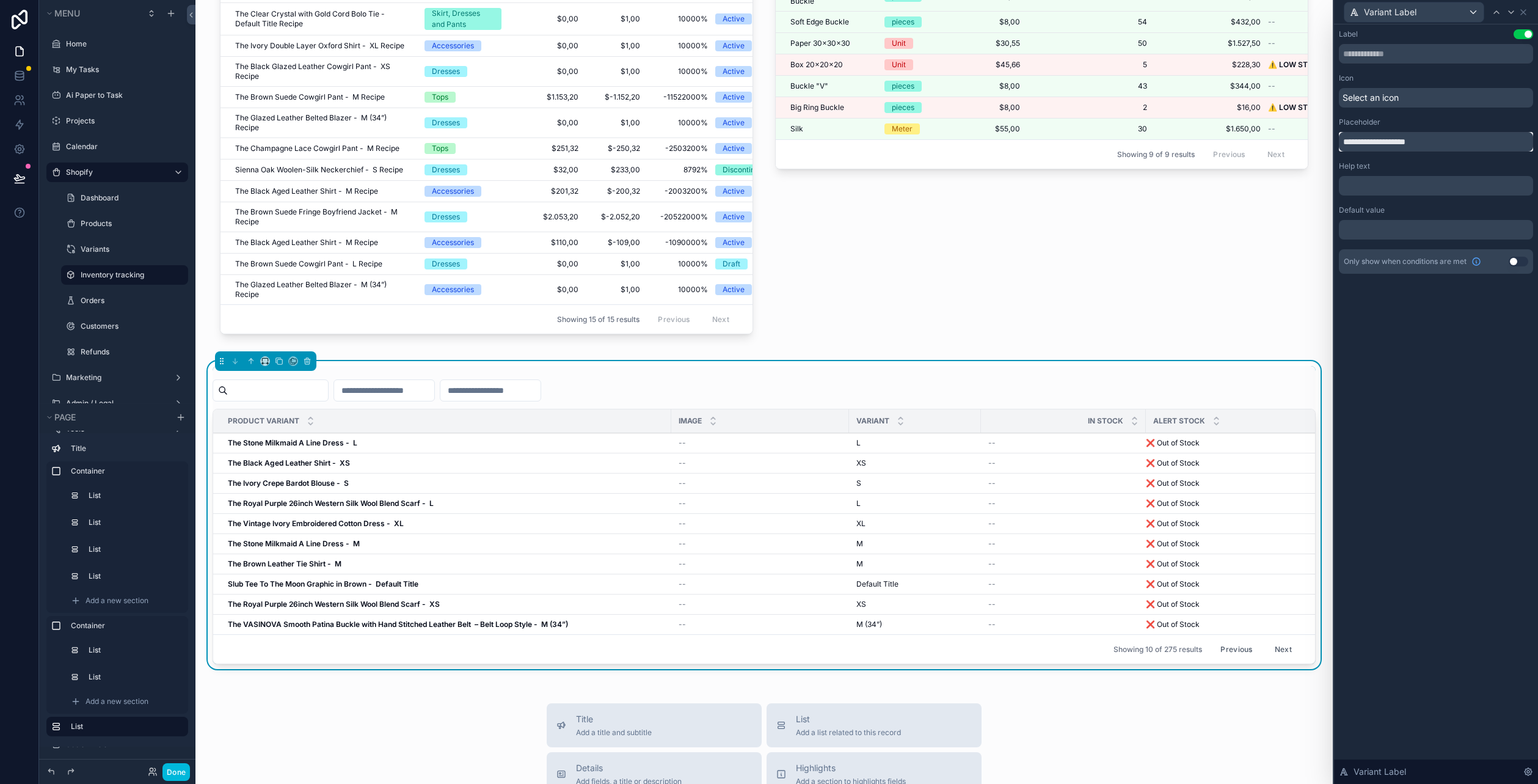
drag, startPoint x: 1439, startPoint y: 133, endPoint x: 1367, endPoint y: 133, distance: 72.0
click at [1367, 133] on input "**********" at bounding box center [1436, 141] width 194 height 19
click at [1398, 141] on input "**********" at bounding box center [1436, 141] width 194 height 19
drag, startPoint x: 1398, startPoint y: 141, endPoint x: 1428, endPoint y: 141, distance: 30.0
click at [1428, 141] on input "**********" at bounding box center [1436, 141] width 194 height 19
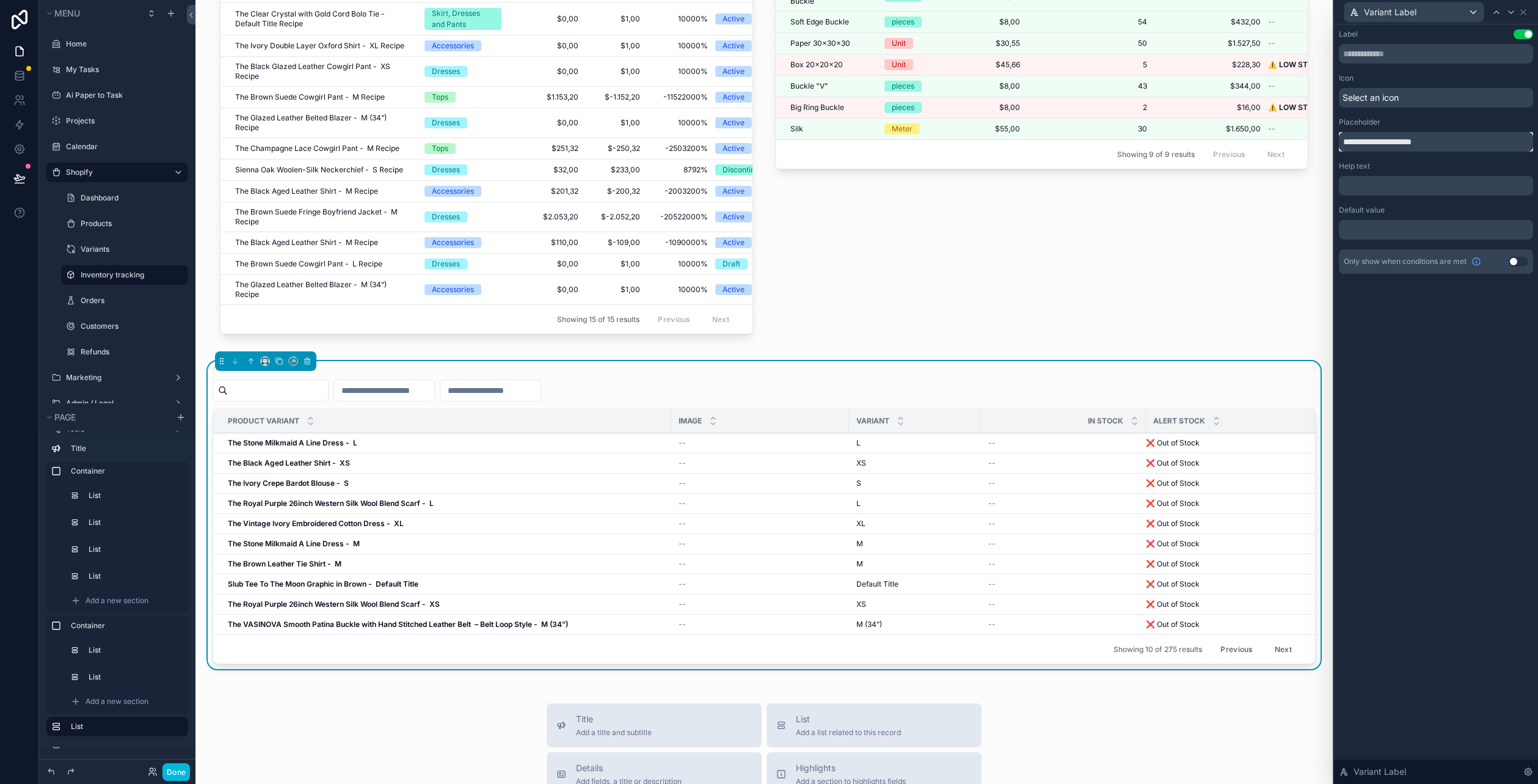
type input "**********"
click at [511, 397] on input "scrollable content" at bounding box center [490, 391] width 100 height 18
click at [309, 395] on input "scrollable content" at bounding box center [278, 391] width 100 height 18
click at [434, 398] on input "scrollable content" at bounding box center [384, 391] width 100 height 18
drag, startPoint x: 1518, startPoint y: 33, endPoint x: 1493, endPoint y: 427, distance: 394.8
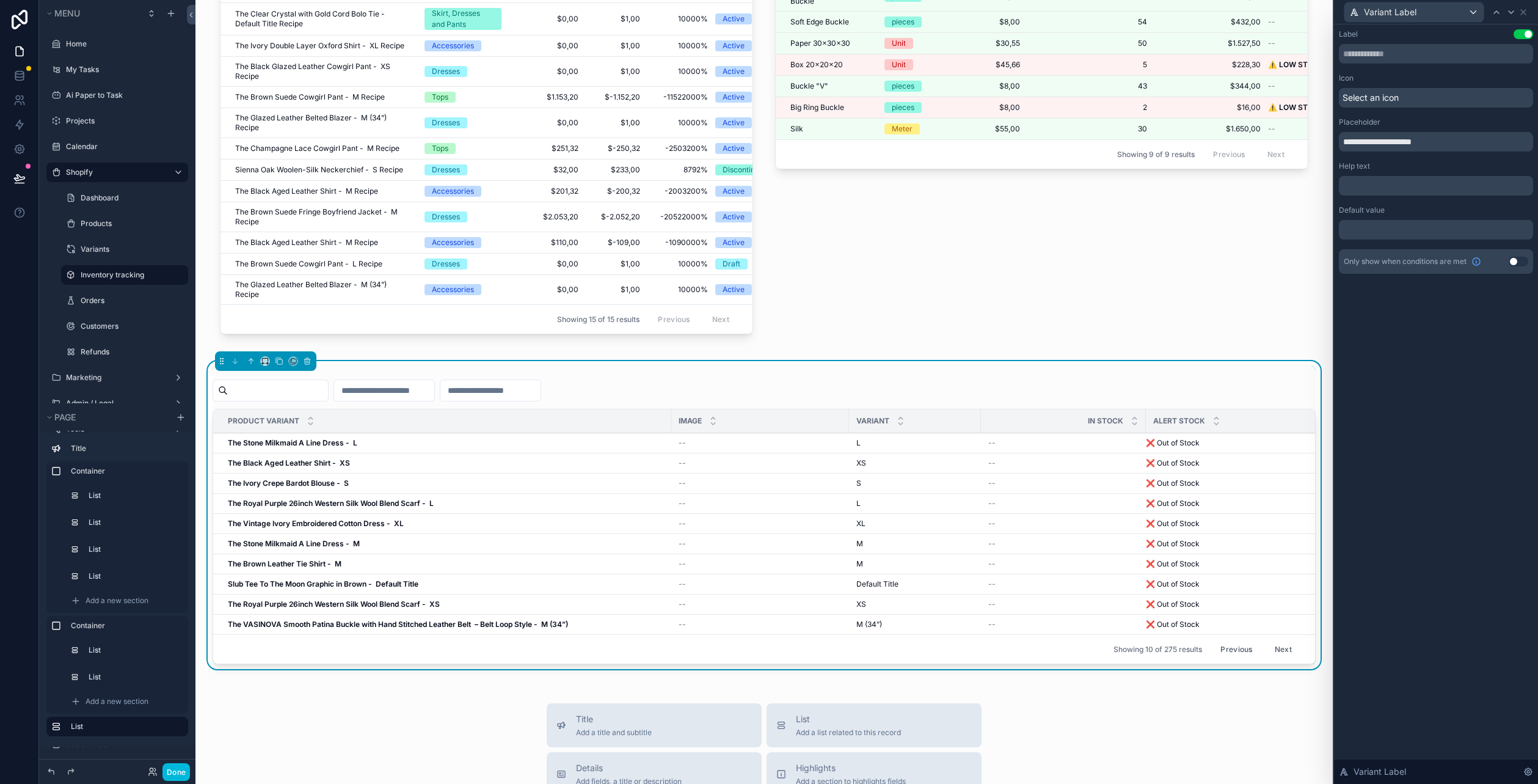
click at [1499, 421] on div "**********" at bounding box center [1436, 403] width 204 height 759
drag, startPoint x: 1435, startPoint y: 453, endPoint x: 1449, endPoint y: 361, distance: 93.1
click at [1435, 451] on div "**********" at bounding box center [1436, 403] width 204 height 759
click at [1524, 15] on icon at bounding box center [1523, 13] width 10 height 10
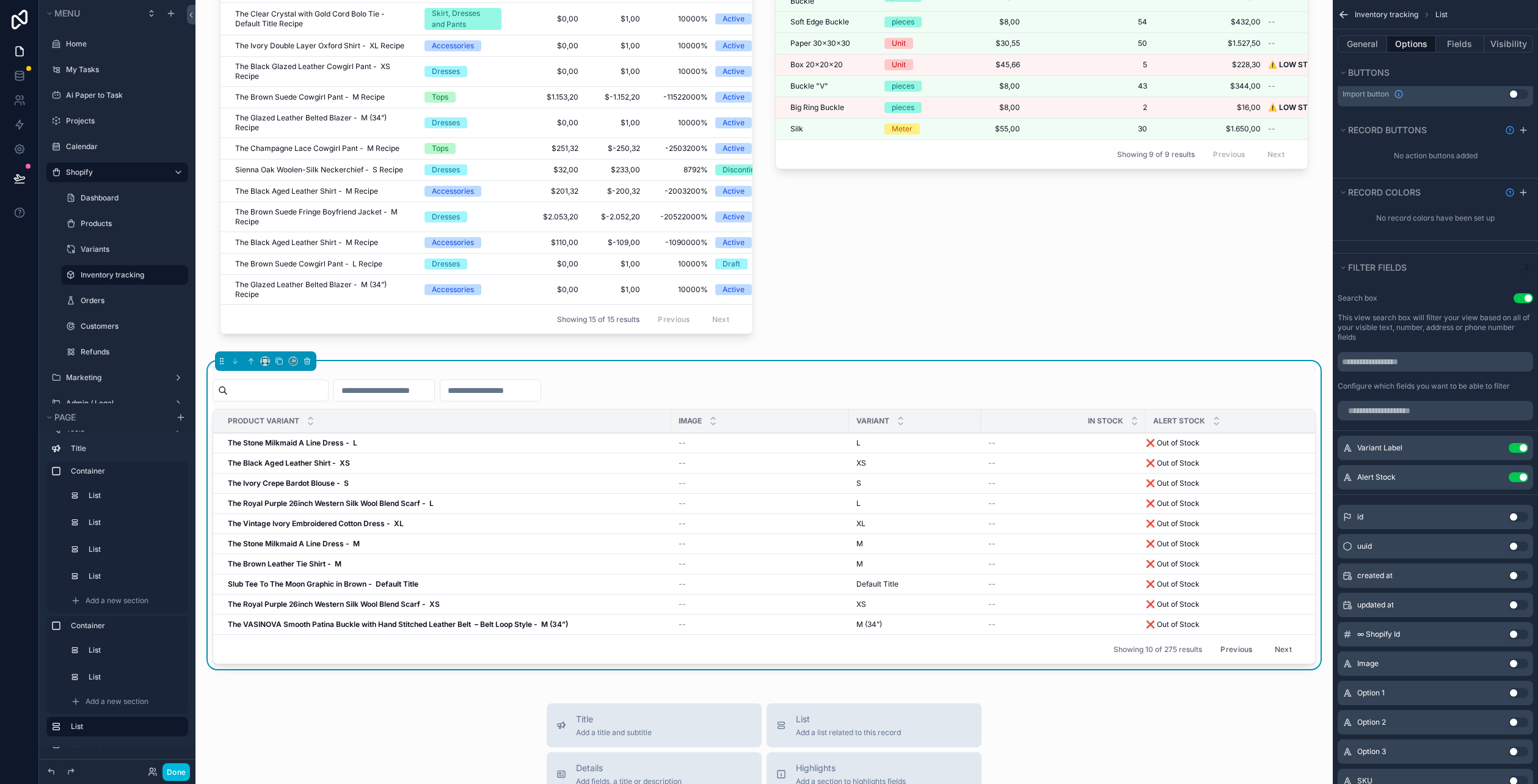
click at [1516, 297] on button "Use setting" at bounding box center [1523, 298] width 19 height 10
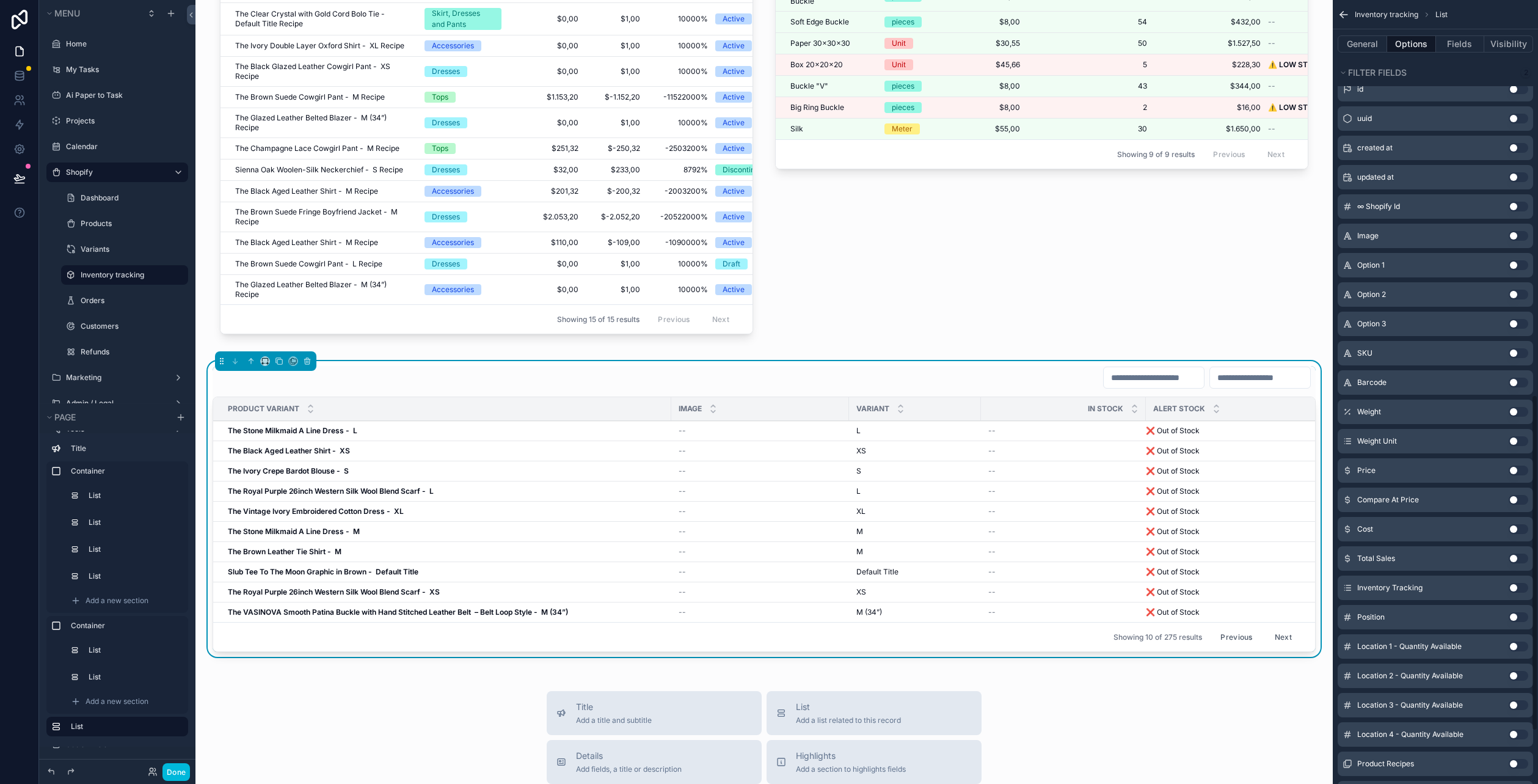
scroll to position [859, 0]
click at [1519, 324] on button "Use setting" at bounding box center [1519, 326] width 19 height 10
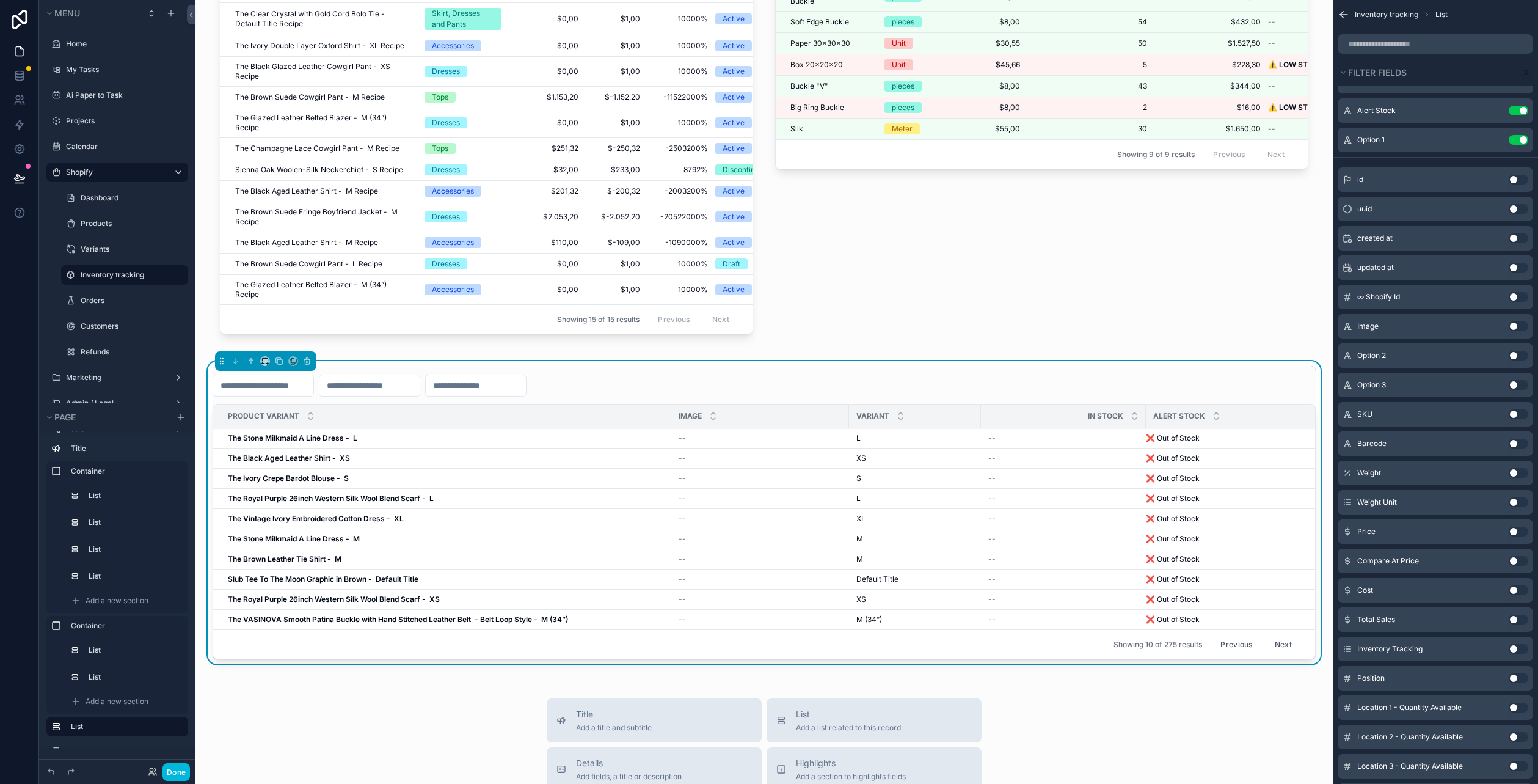
click at [0, 0] on icon "scrollable content" at bounding box center [0, 0] width 0 height 0
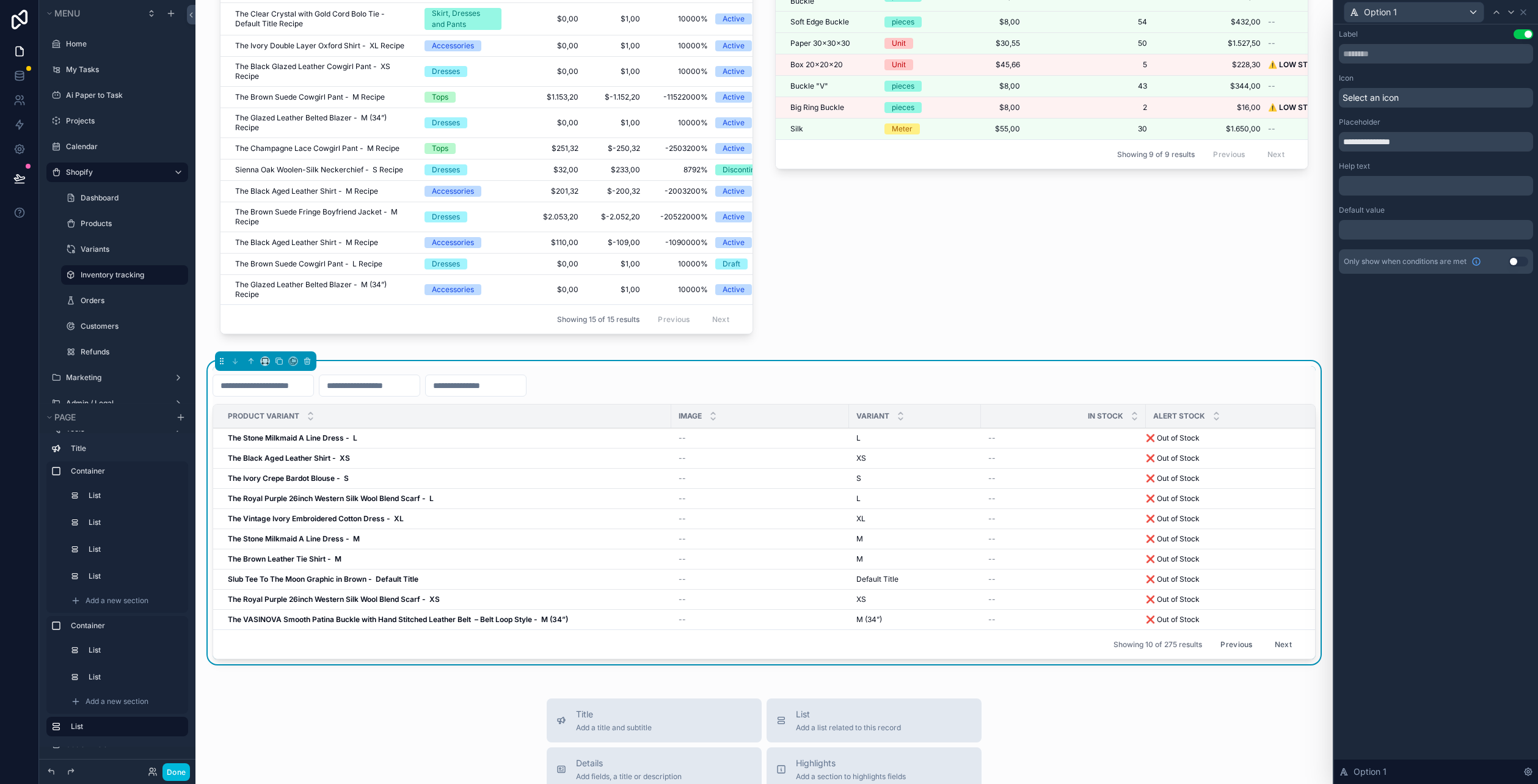
drag, startPoint x: 1422, startPoint y: 100, endPoint x: 1431, endPoint y: 110, distance: 13.5
click at [1431, 110] on div "**********" at bounding box center [1436, 151] width 194 height 244
drag, startPoint x: 1424, startPoint y: 136, endPoint x: 1219, endPoint y: 147, distance: 205.3
click at [1219, 147] on div "**********" at bounding box center [769, 392] width 1538 height 784
click at [1369, 142] on input "**********" at bounding box center [1436, 141] width 194 height 19
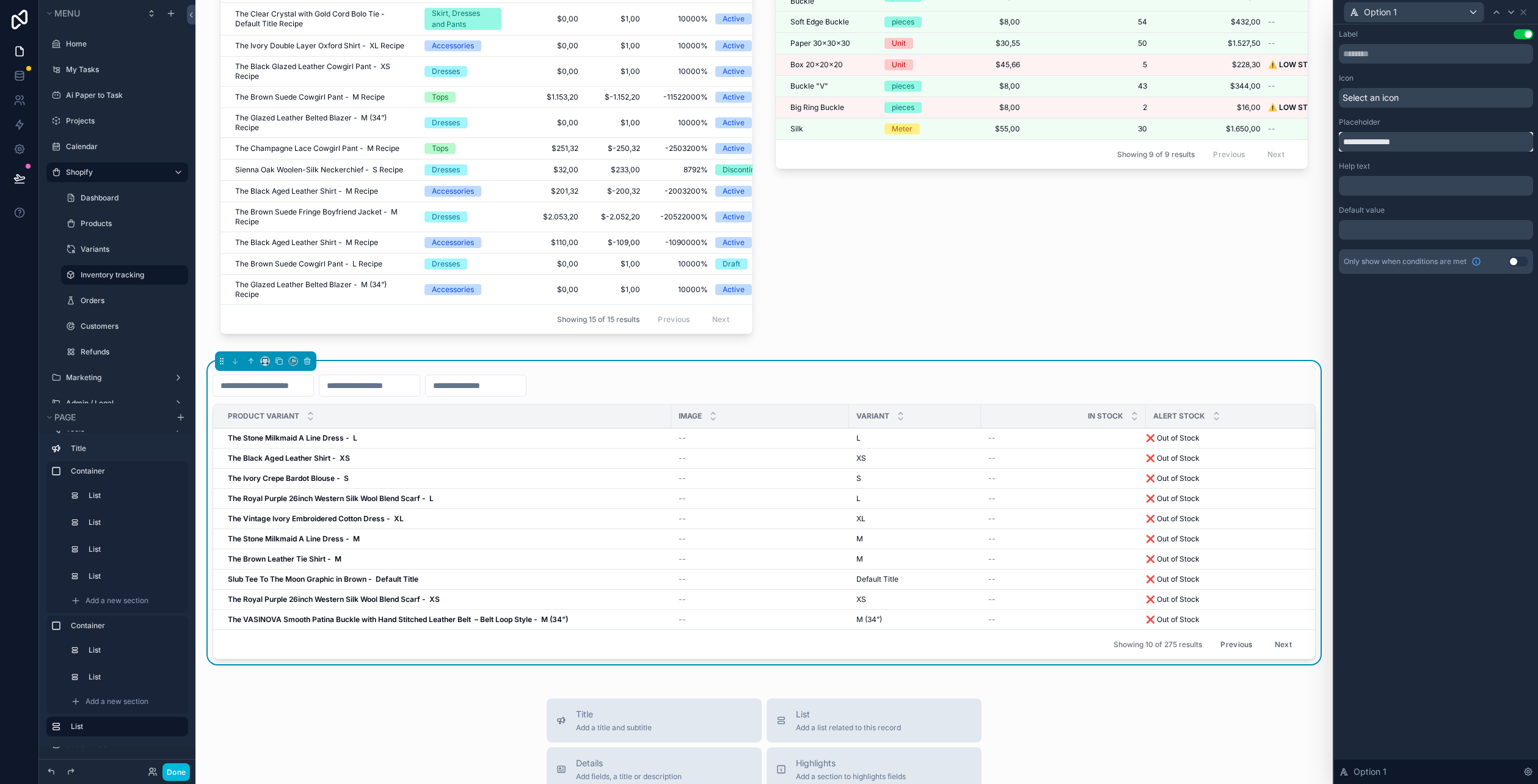
drag, startPoint x: 1363, startPoint y: 142, endPoint x: 1422, endPoint y: 153, distance: 60.0
click at [1422, 153] on div "**********" at bounding box center [1436, 151] width 194 height 244
type input "**********"
click at [830, 384] on div "scrollable content" at bounding box center [764, 385] width 1103 height 22
click at [887, 322] on div "scrollable content" at bounding box center [765, 107] width 1118 height 488
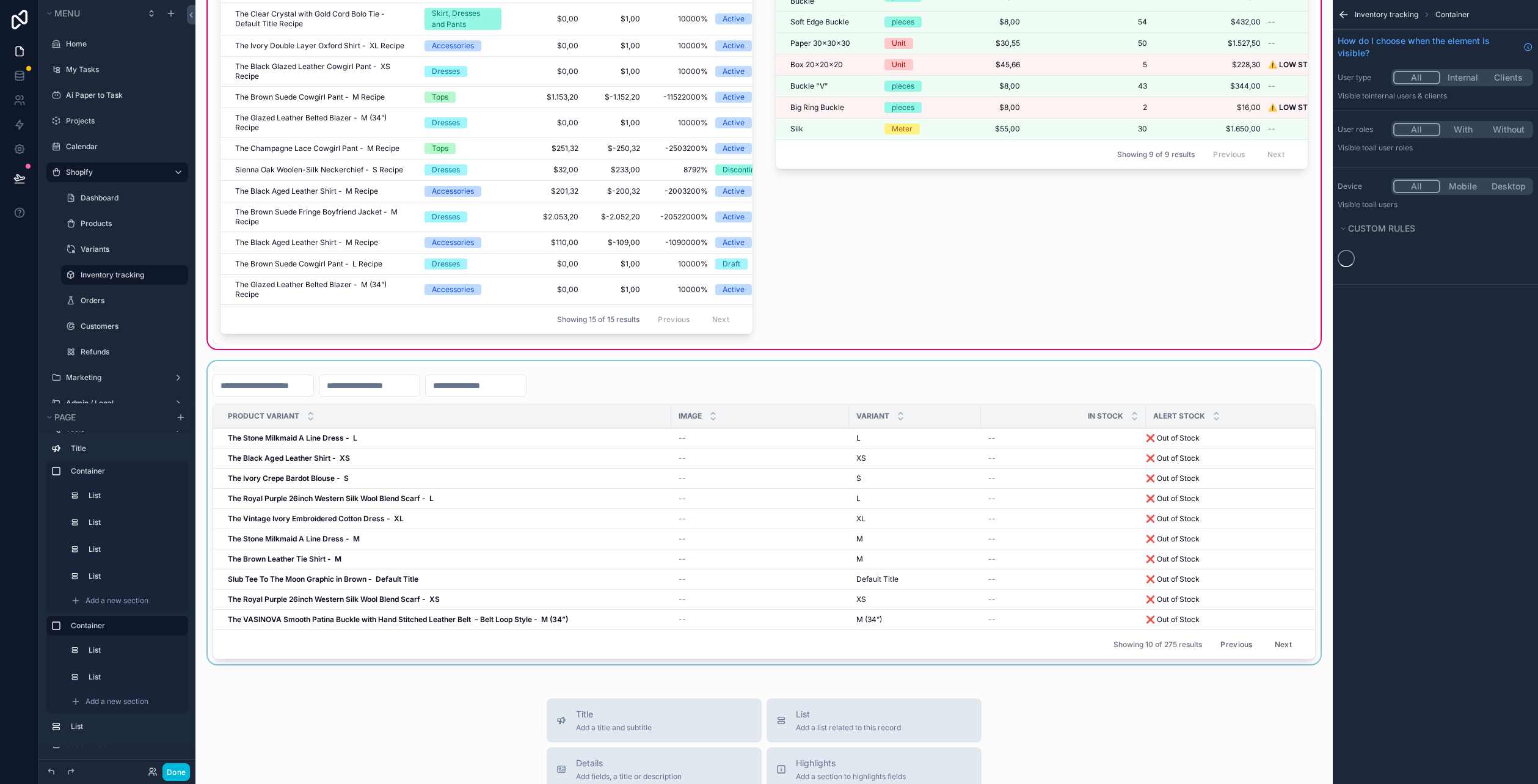
scroll to position [0, 0]
click at [506, 384] on div "scrollable content" at bounding box center [765, 515] width 1118 height 308
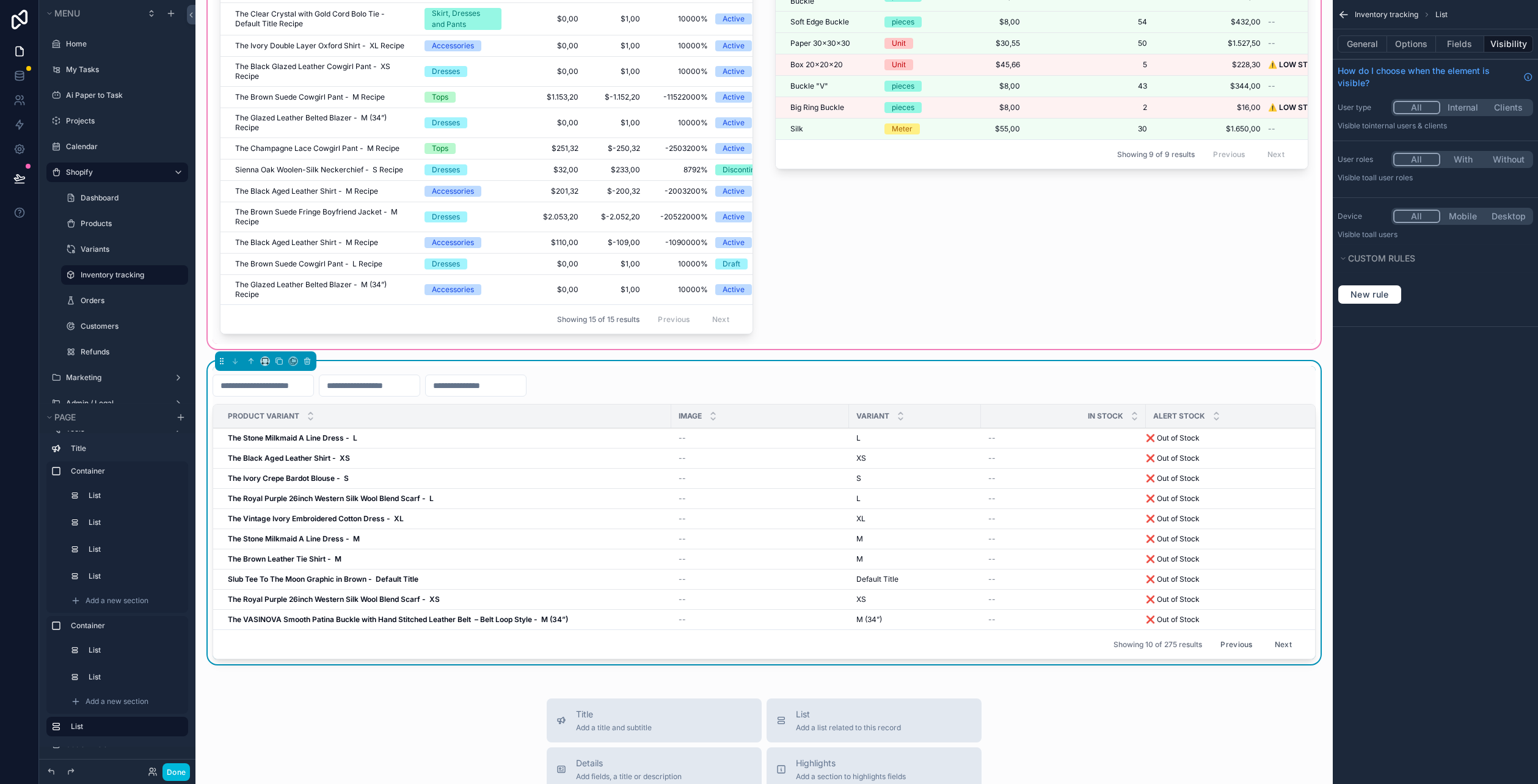
click at [506, 384] on input "scrollable content" at bounding box center [475, 386] width 100 height 18
click at [420, 393] on input "scrollable content" at bounding box center [369, 386] width 100 height 18
click at [492, 391] on input "scrollable content" at bounding box center [475, 386] width 100 height 18
type input "*"
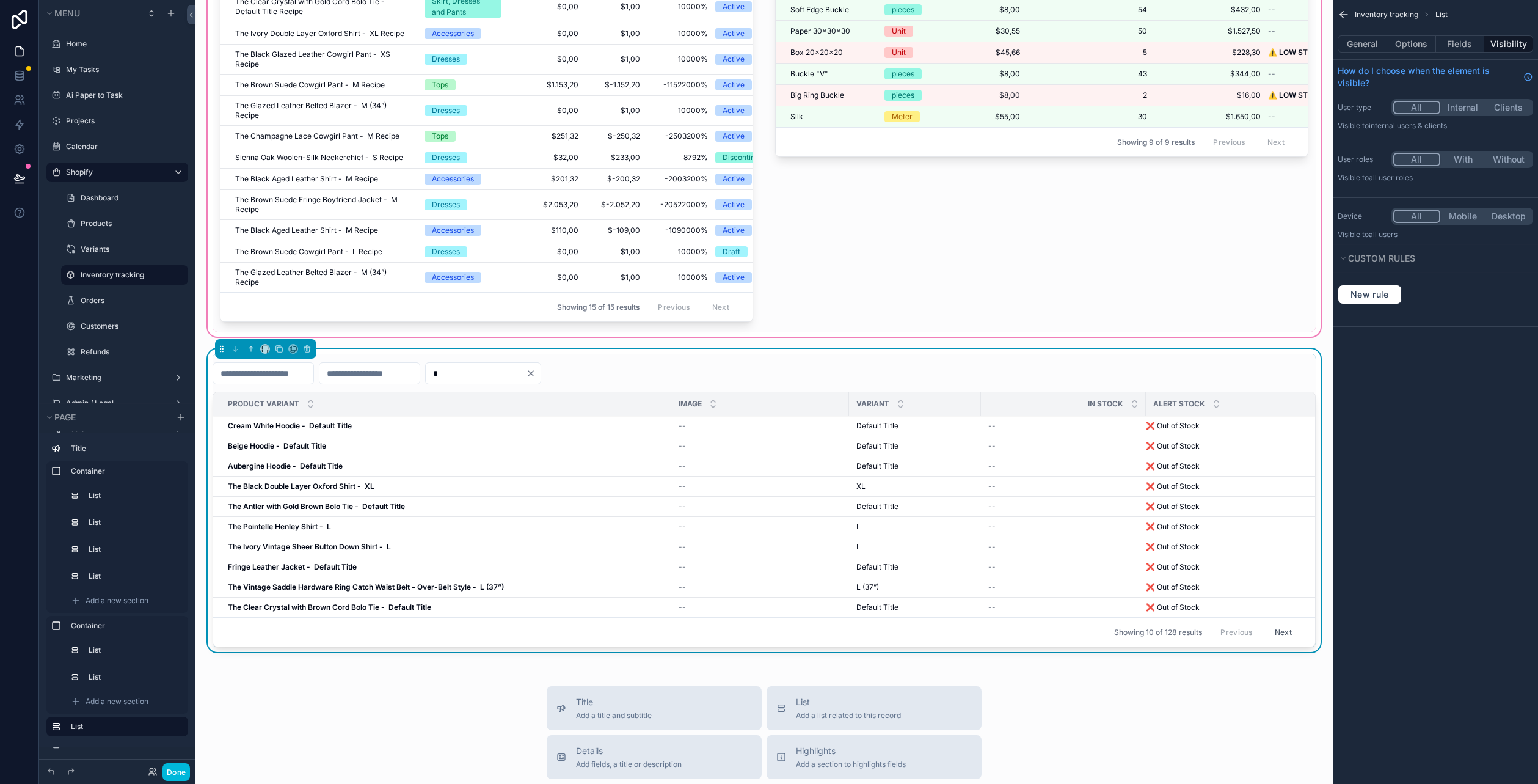
scroll to position [318, 0]
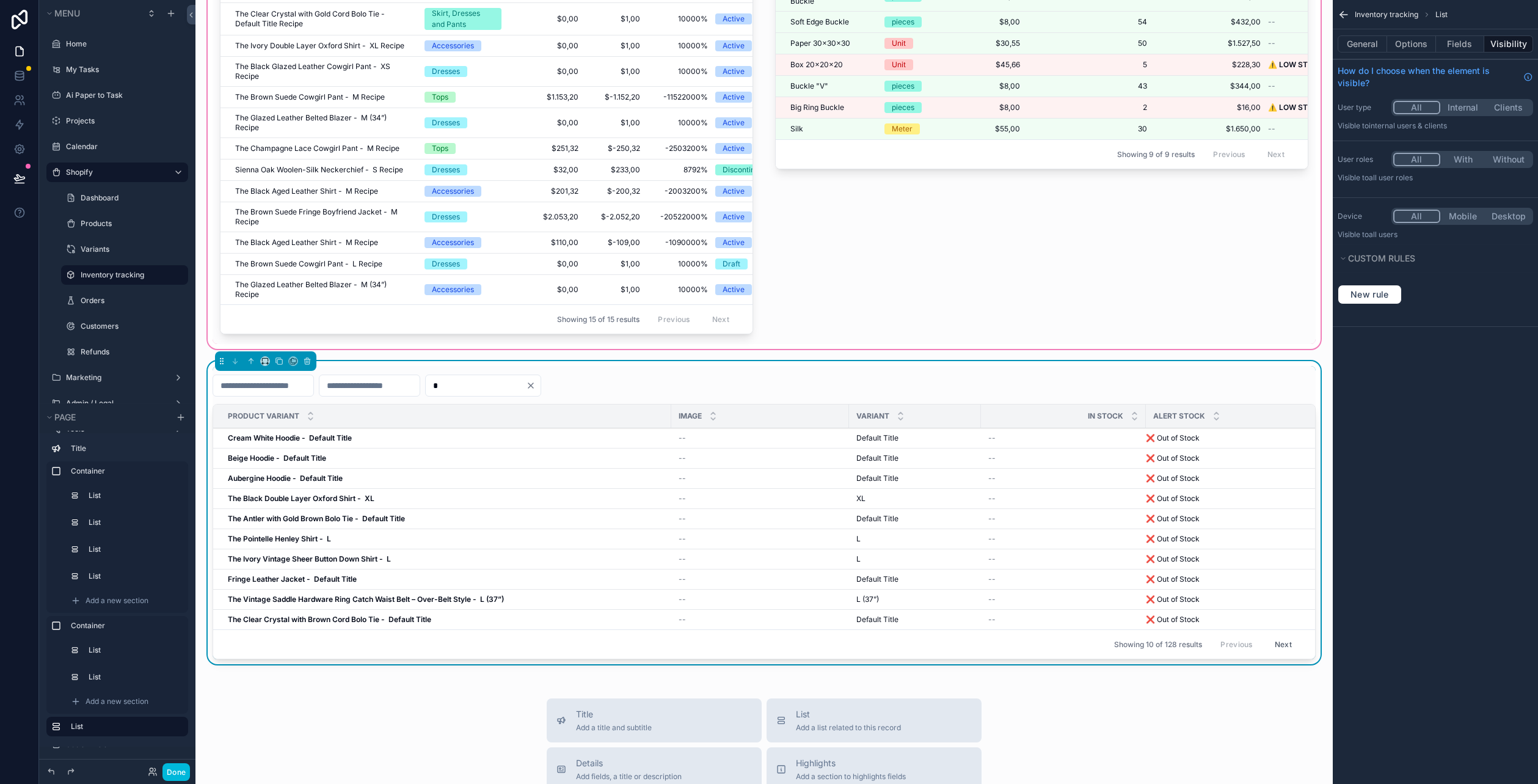
click at [506, 389] on input "*" at bounding box center [475, 386] width 100 height 18
drag, startPoint x: 499, startPoint y: 387, endPoint x: 461, endPoint y: 391, distance: 38.2
click at [461, 391] on div "*" at bounding box center [764, 385] width 1103 height 22
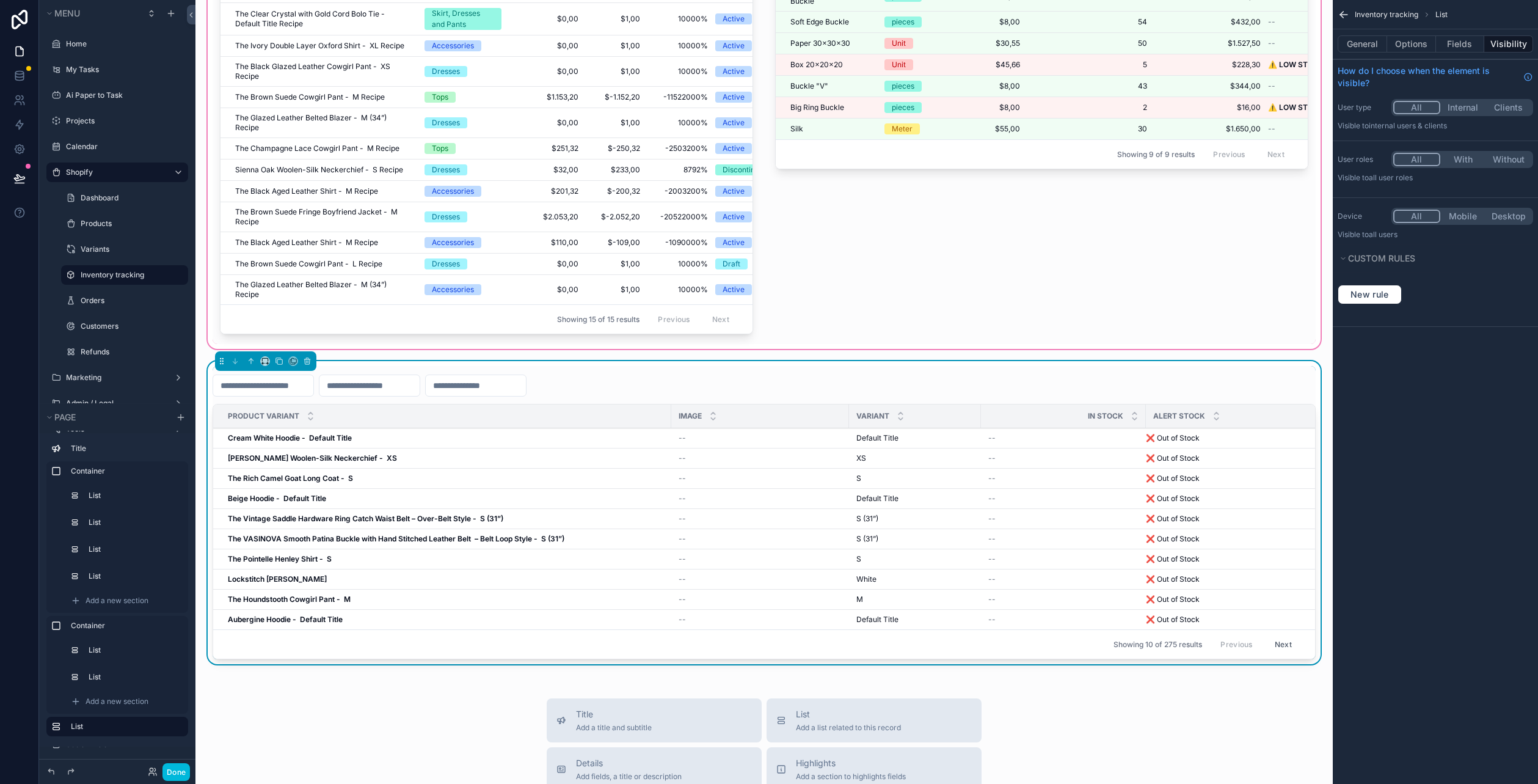
click at [409, 393] on input "scrollable content" at bounding box center [369, 386] width 100 height 18
type input "**"
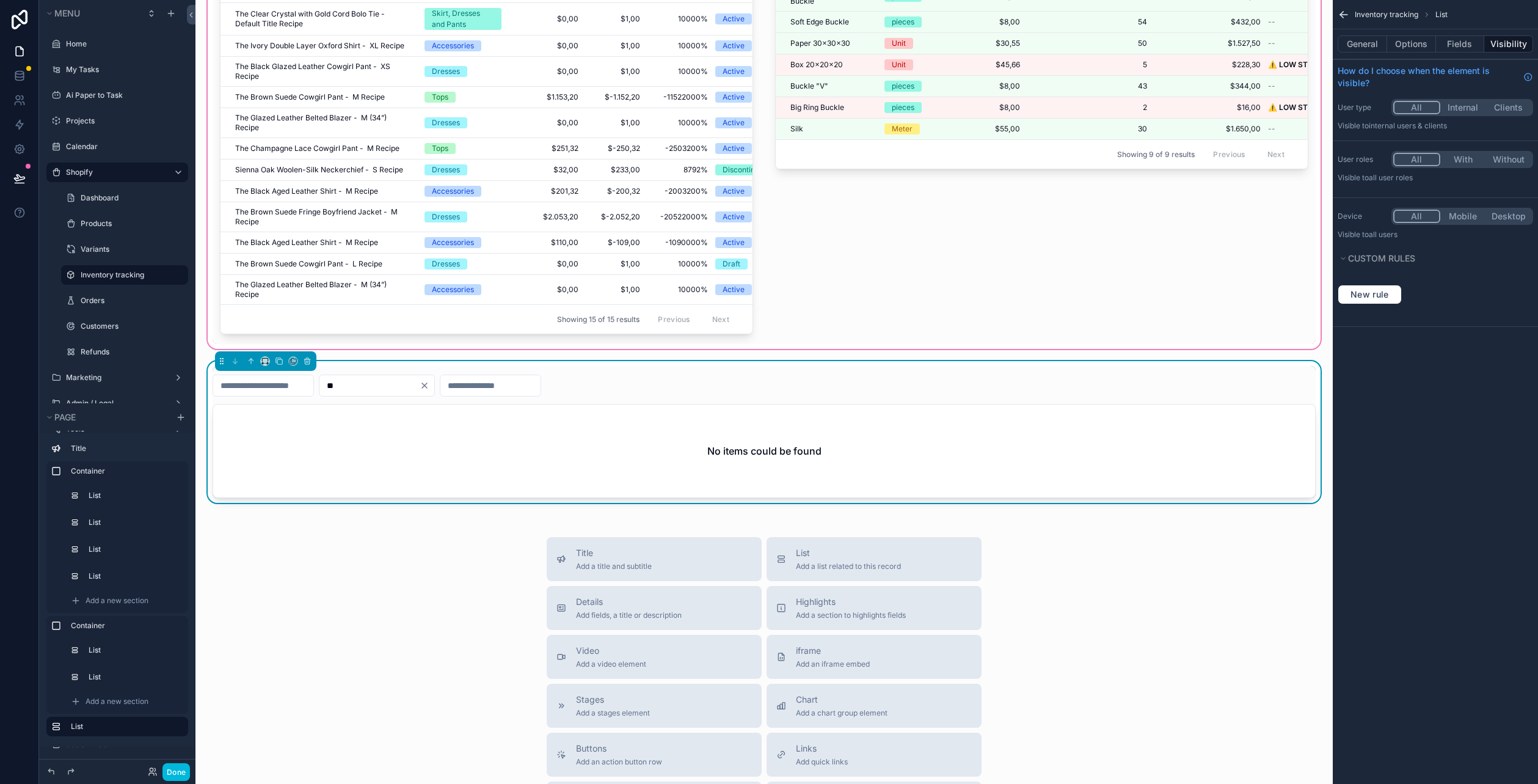
drag, startPoint x: 418, startPoint y: 395, endPoint x: 334, endPoint y: 403, distance: 84.4
click at [334, 403] on div "** No items could be found" at bounding box center [764, 431] width 1103 height 131
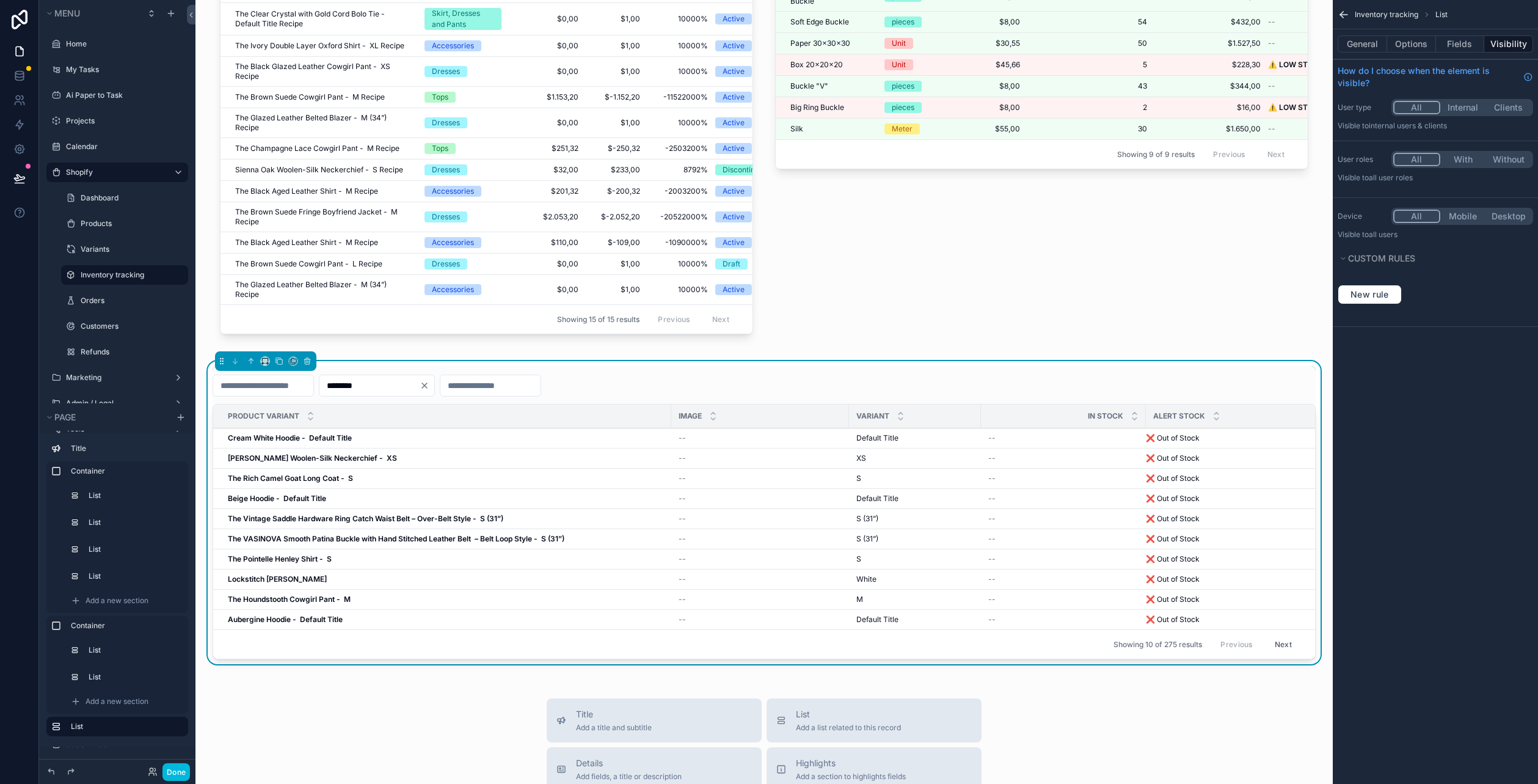
type input "********"
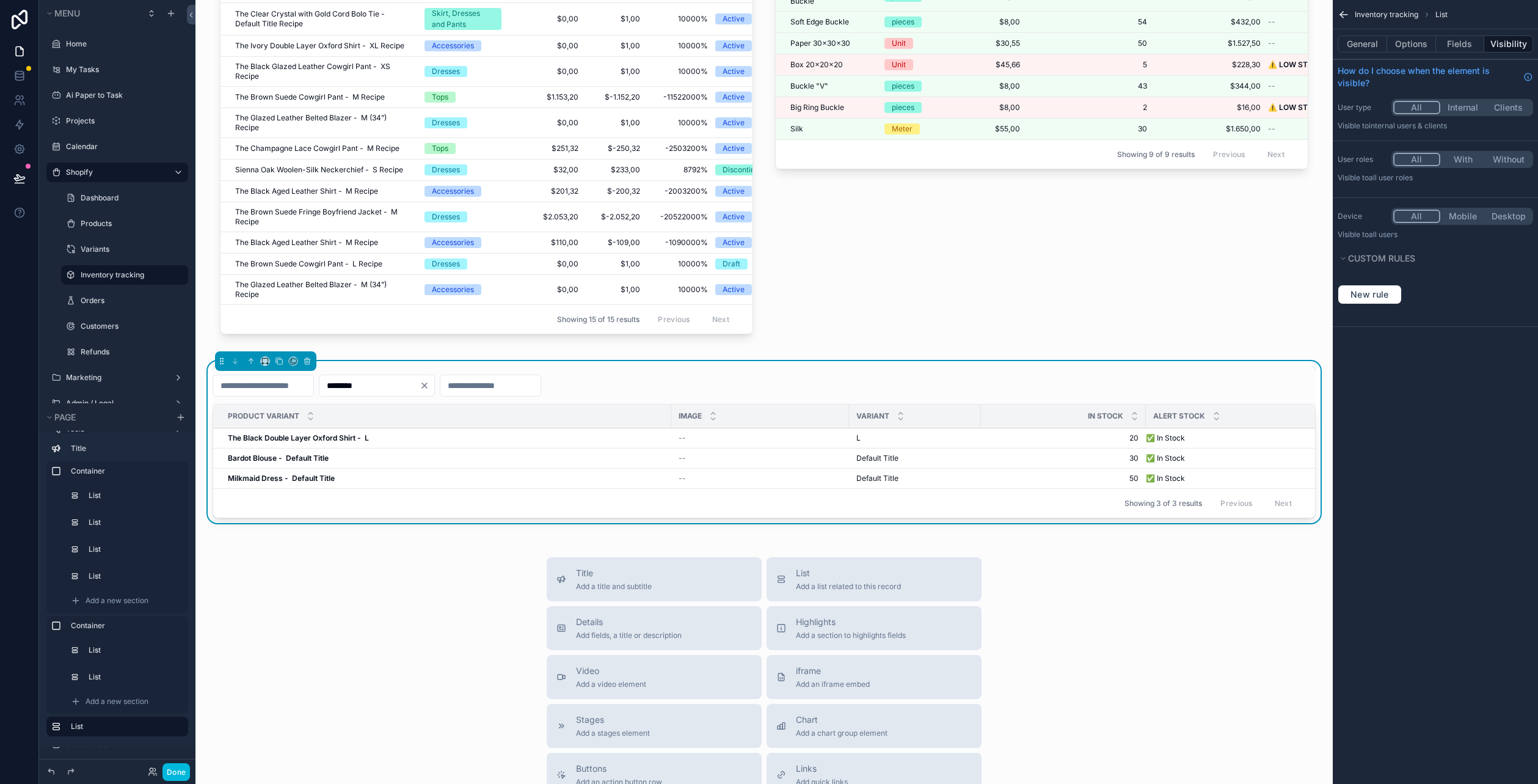
click at [343, 615] on div "Title Add a title and subtitle List Add a list related to this record Details A…" at bounding box center [765, 774] width 1118 height 434
click at [430, 391] on icon "Clear" at bounding box center [425, 386] width 10 height 10
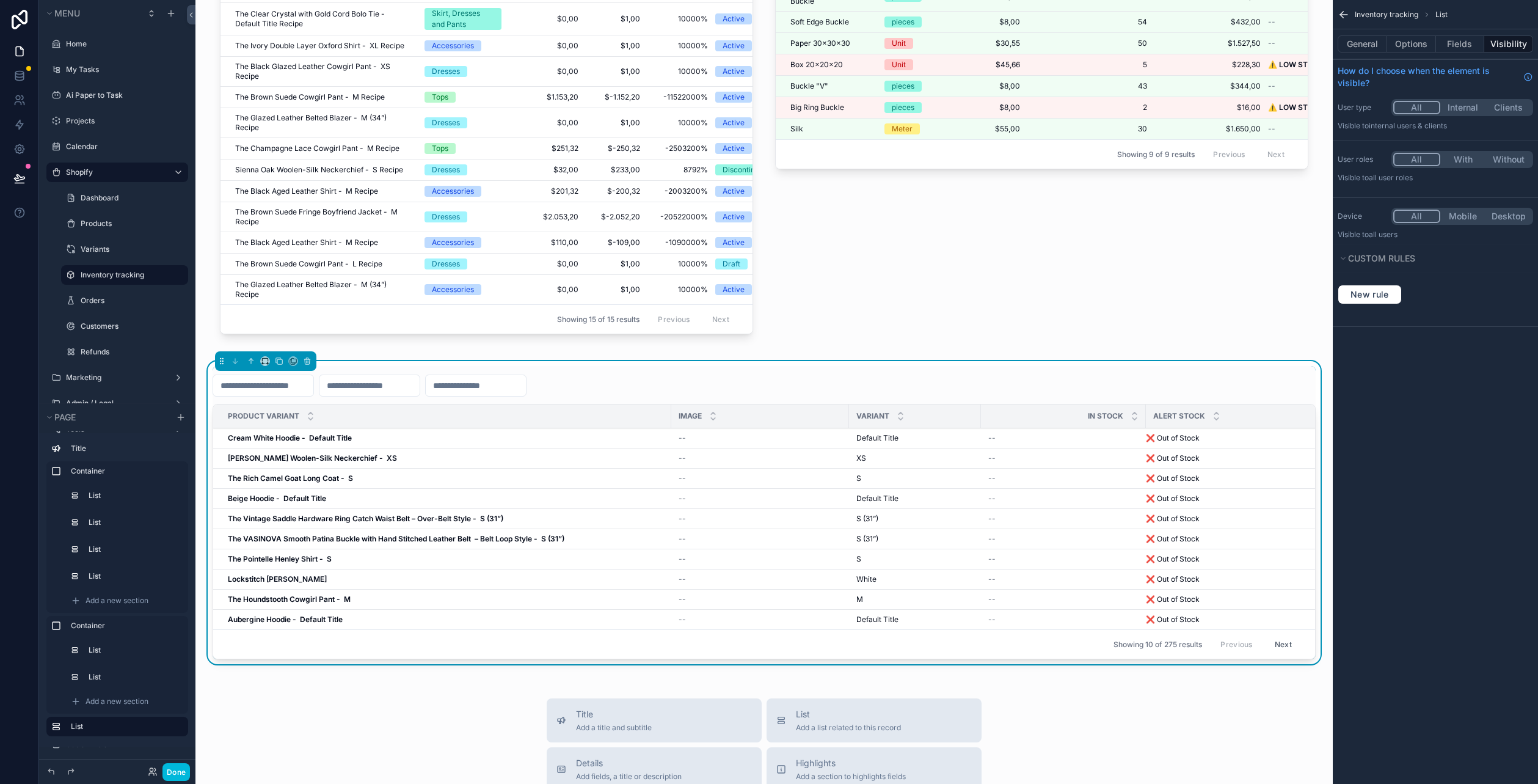
click at [1418, 33] on div "General Options Fields Visibility" at bounding box center [1435, 44] width 206 height 29
click at [1416, 46] on button "Options" at bounding box center [1411, 44] width 49 height 18
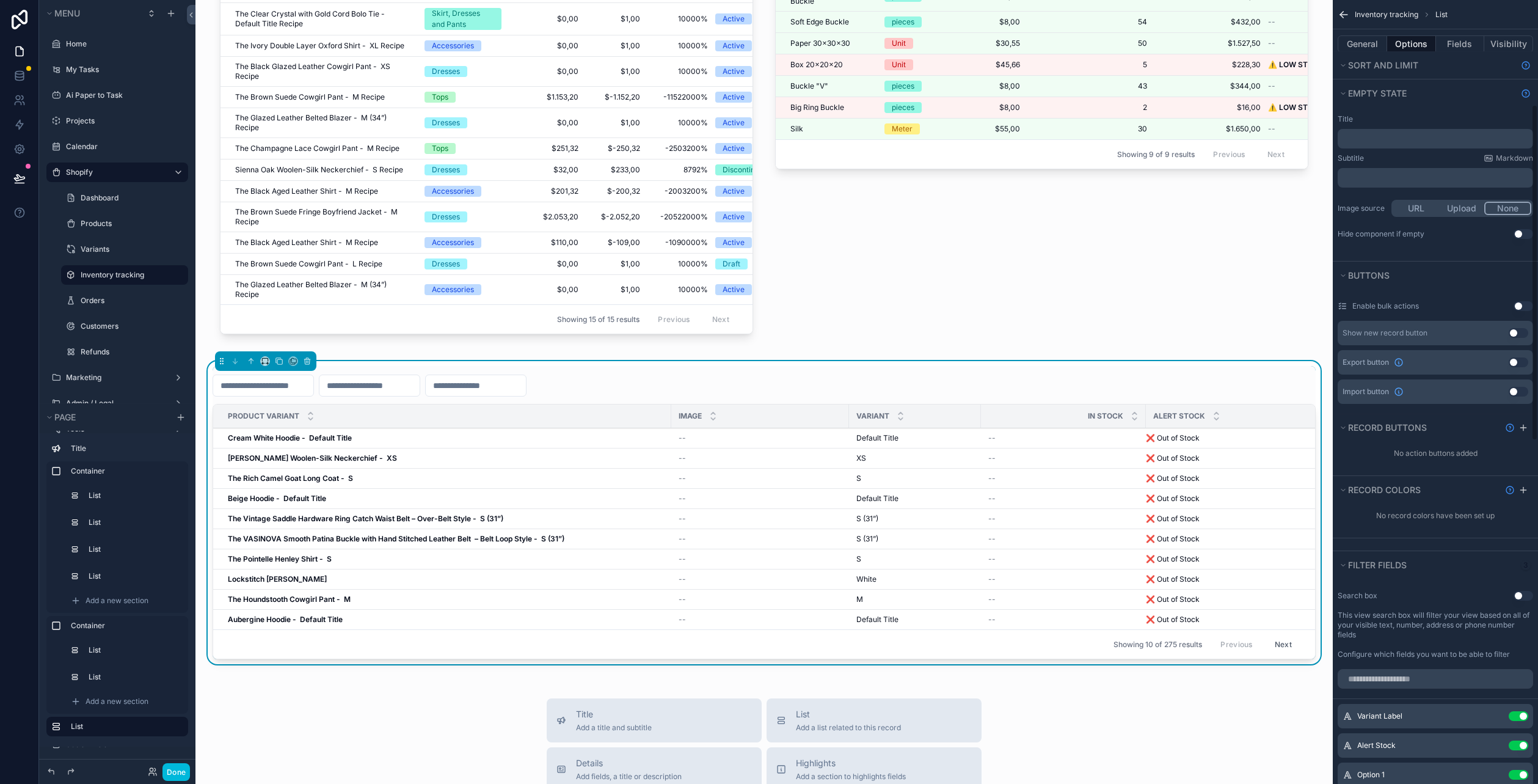
scroll to position [244, 0]
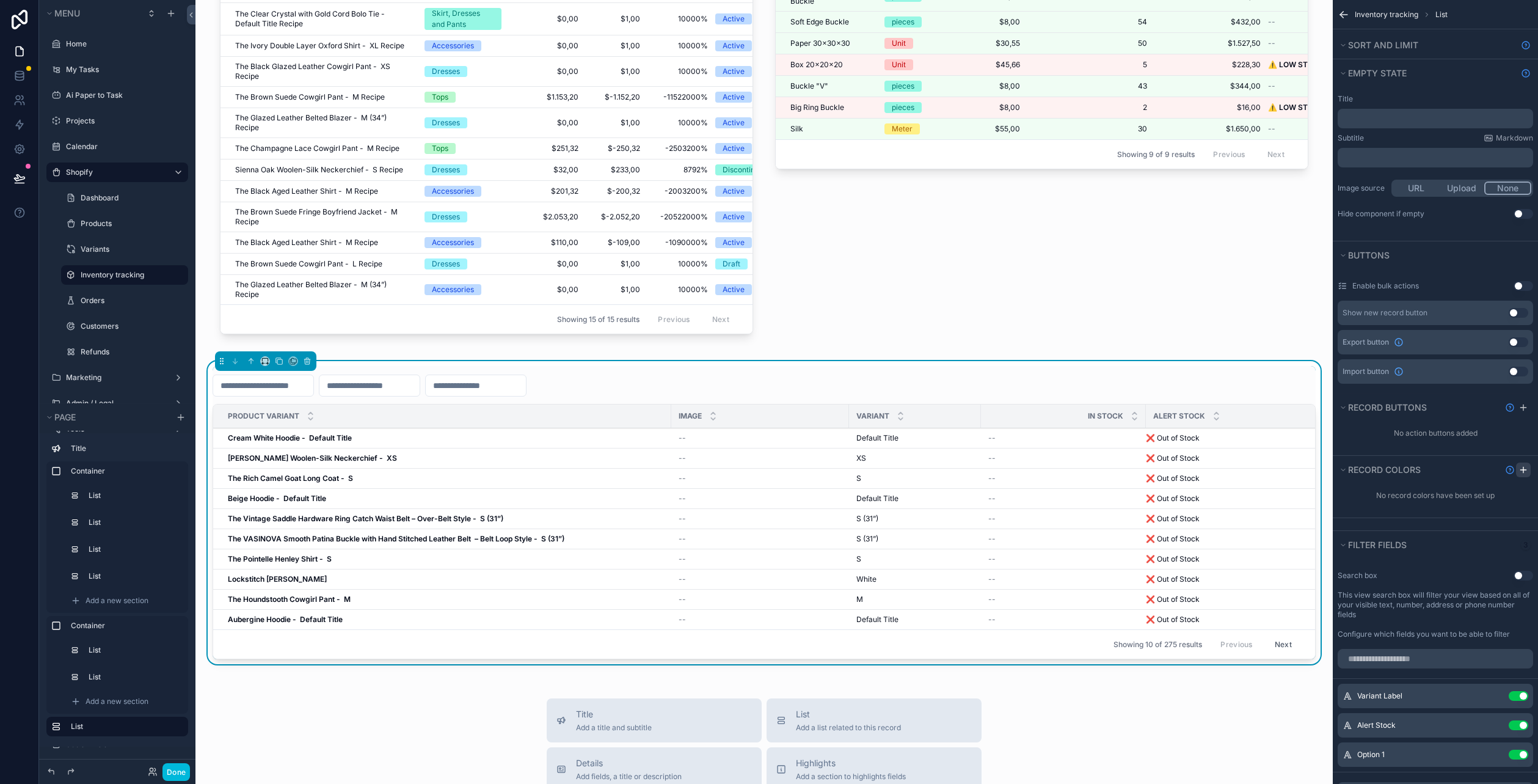
click at [1527, 469] on icon "scrollable content" at bounding box center [1523, 469] width 10 height 10
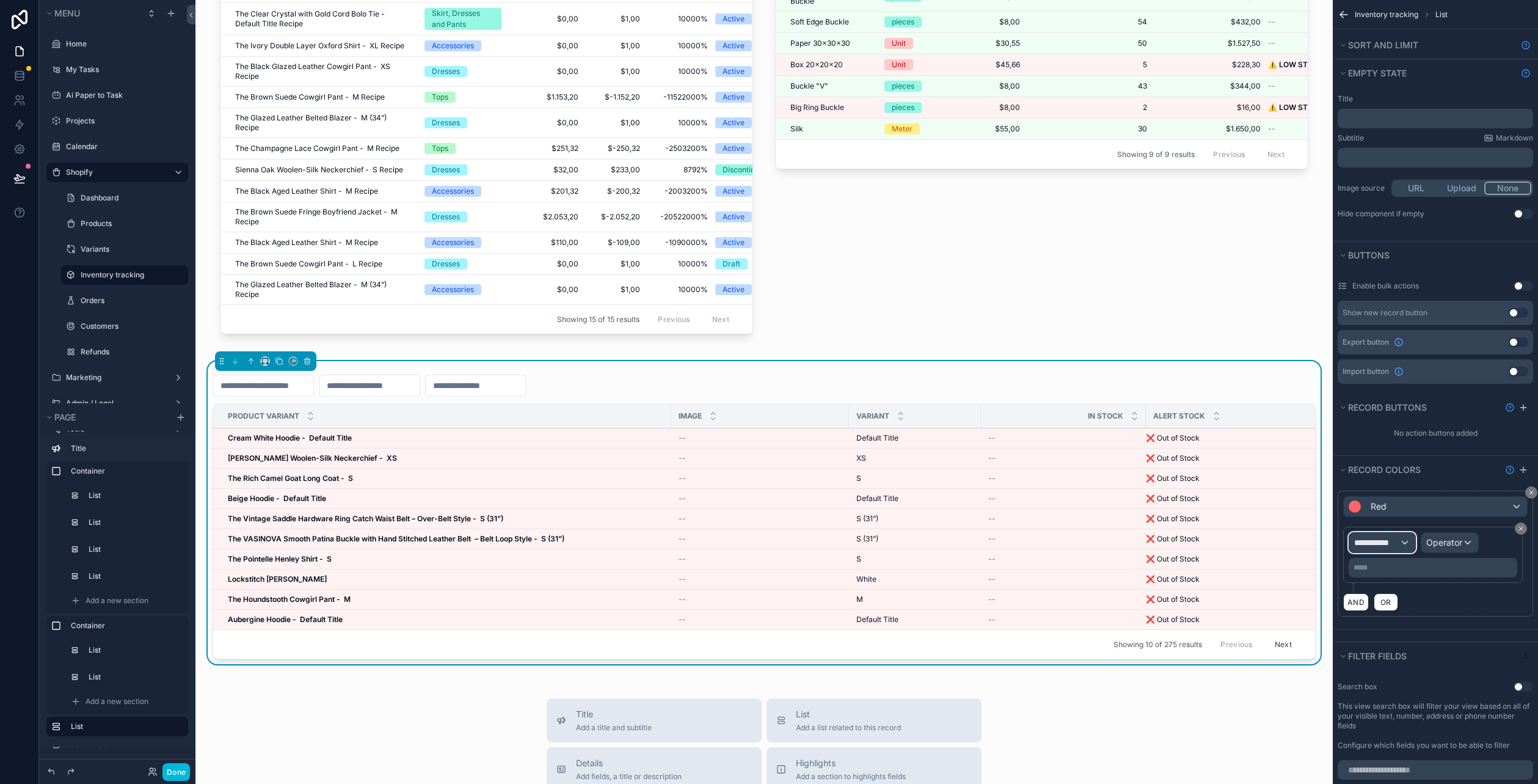
click at [1403, 541] on div "**********" at bounding box center [1382, 542] width 66 height 19
click at [1399, 607] on span "Row values" at bounding box center [1381, 603] width 45 height 15
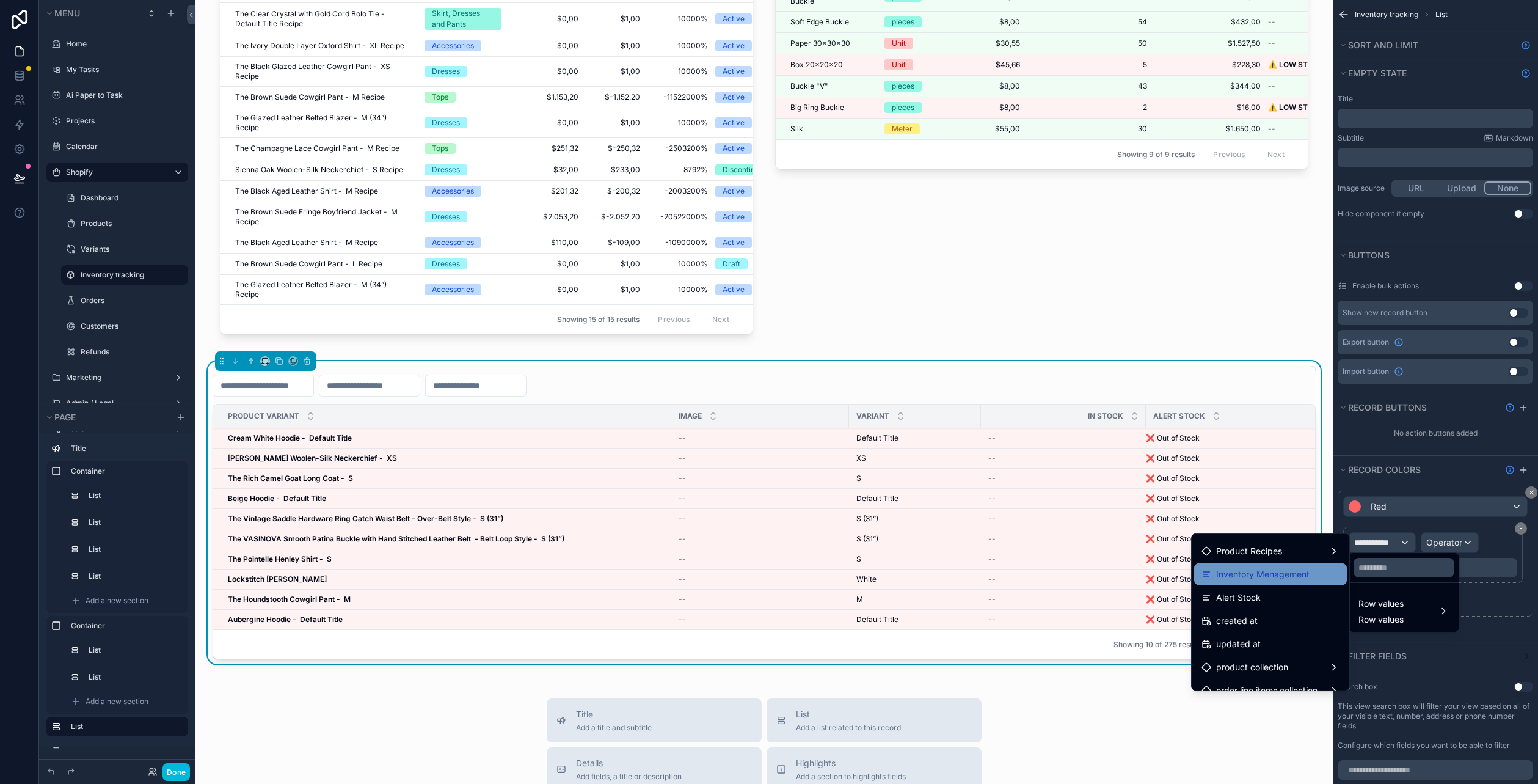
scroll to position [520, 0]
click at [1234, 561] on span "Alert Stock" at bounding box center [1238, 560] width 45 height 15
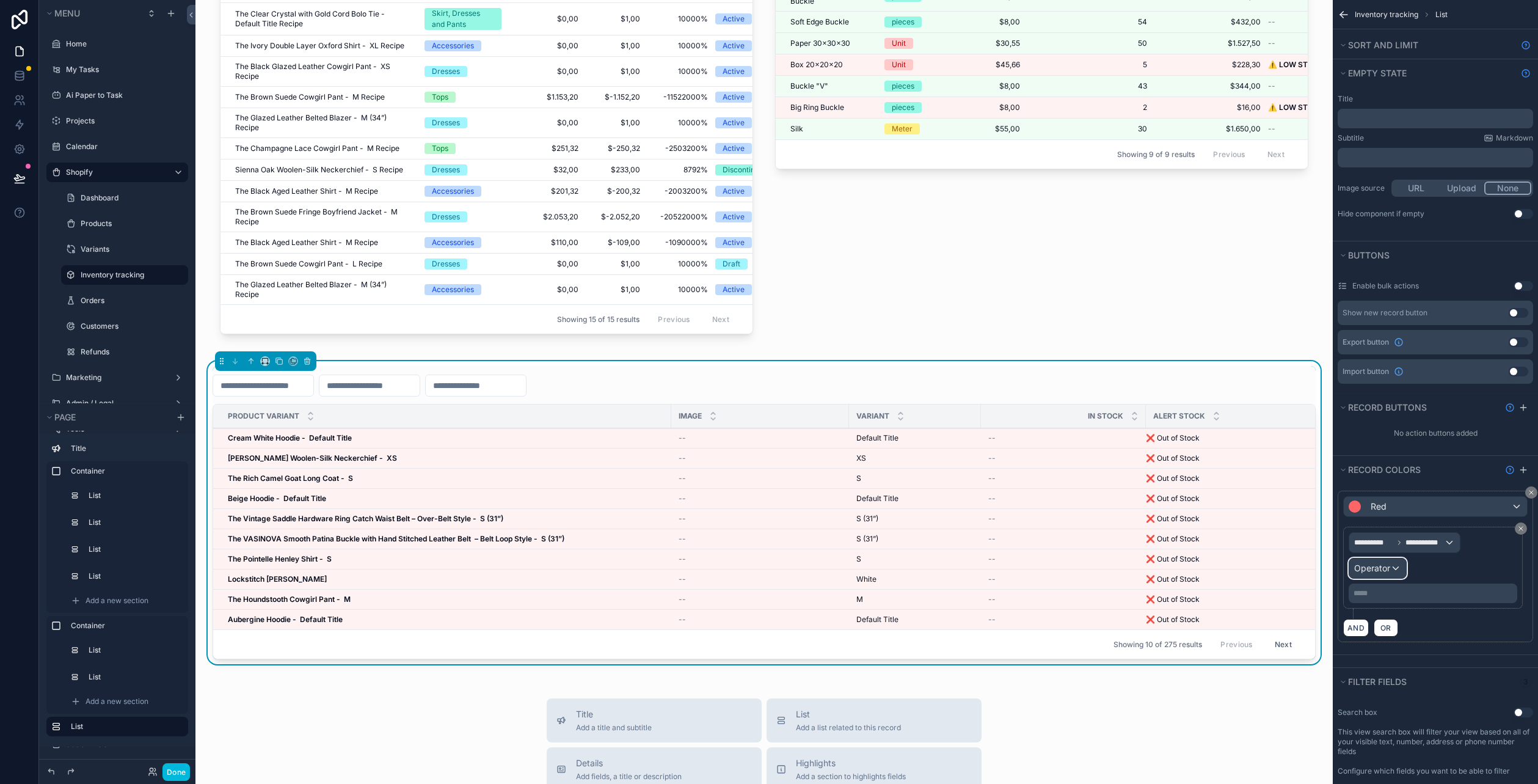
click at [1395, 568] on div "Operator" at bounding box center [1377, 568] width 56 height 19
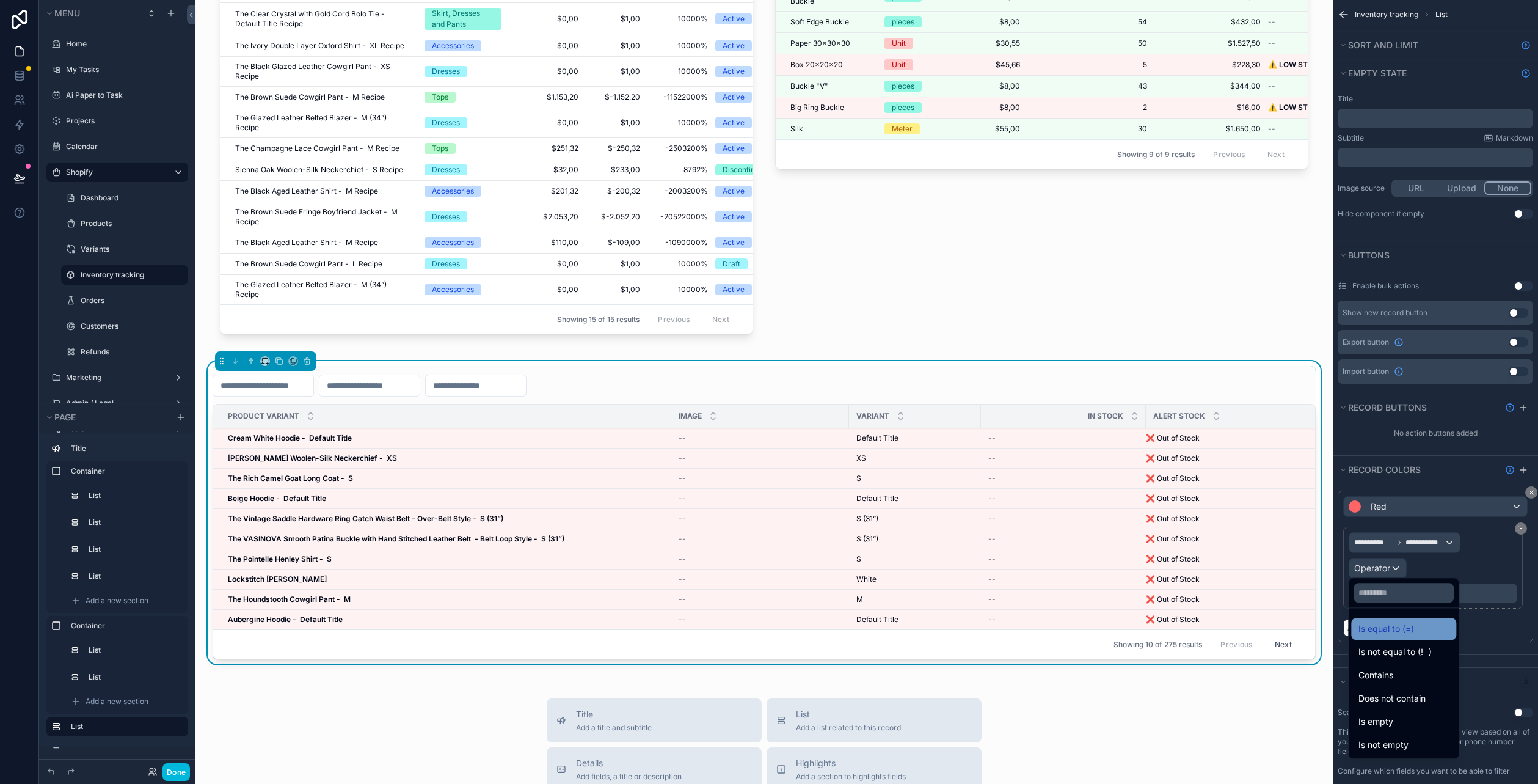
click at [1403, 618] on div "Is equal to (=)" at bounding box center [1404, 628] width 105 height 22
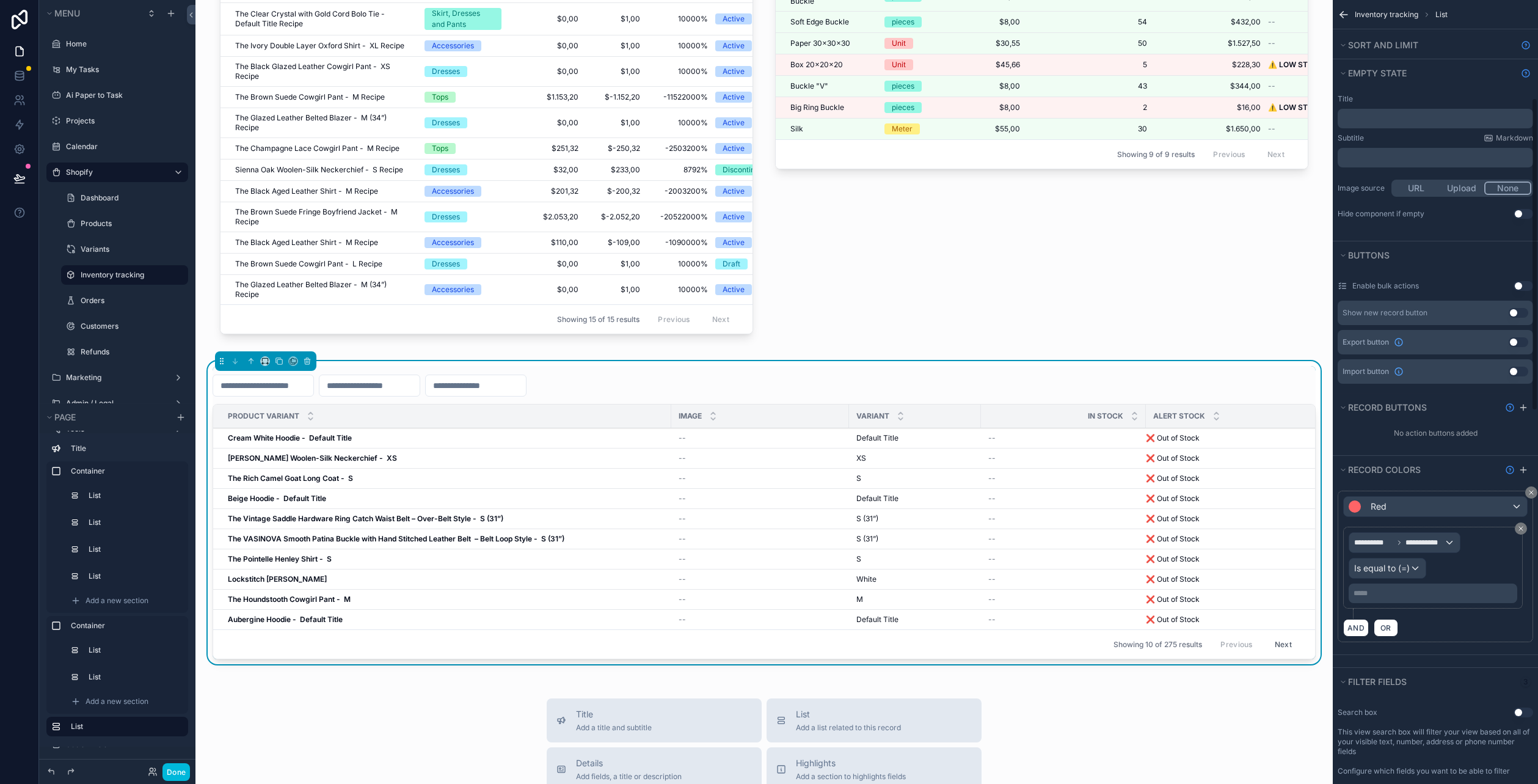
click at [1406, 588] on p "***** ﻿" at bounding box center [1435, 593] width 162 height 10
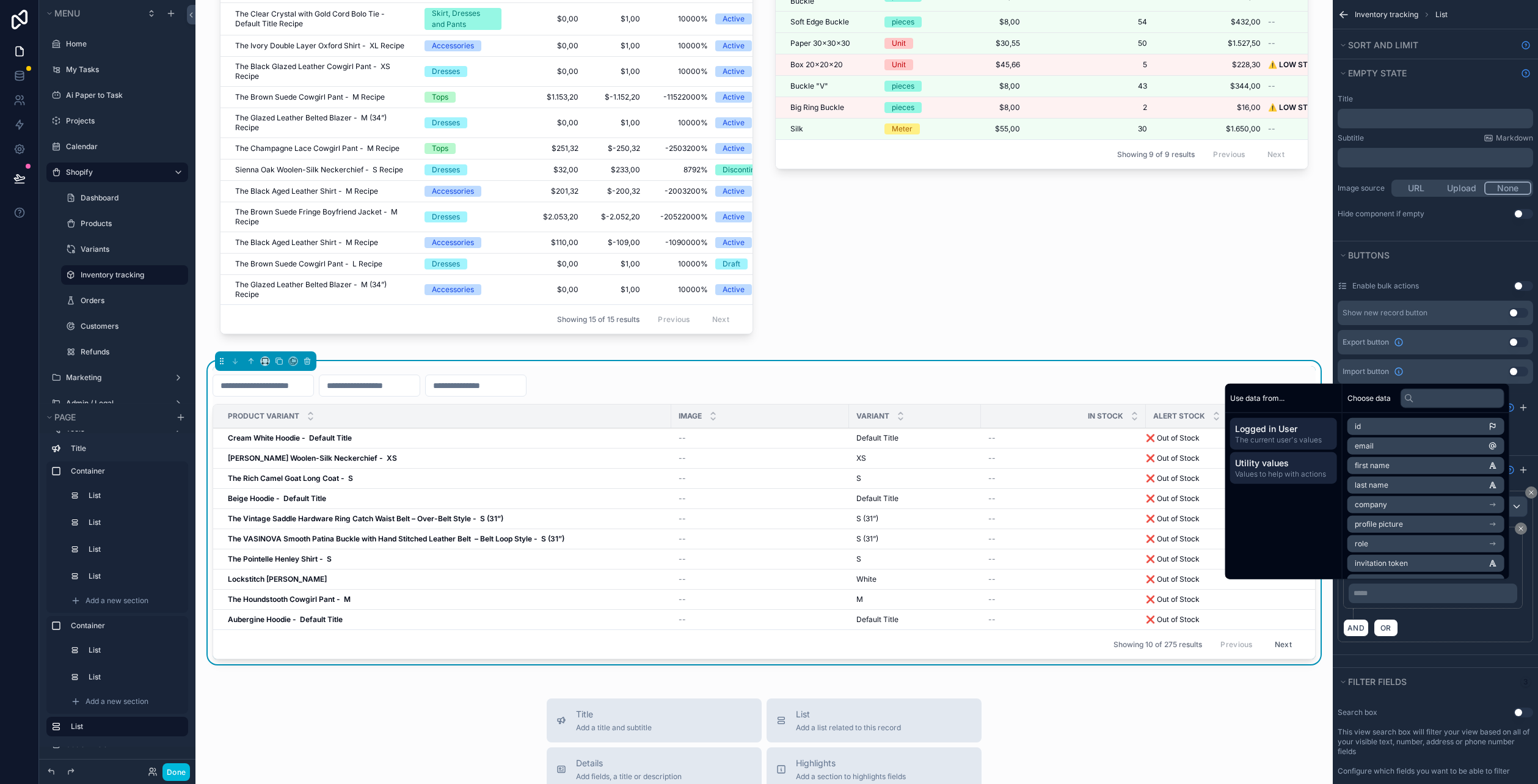
click at [1292, 469] on span "Values to help with actions" at bounding box center [1284, 474] width 97 height 10
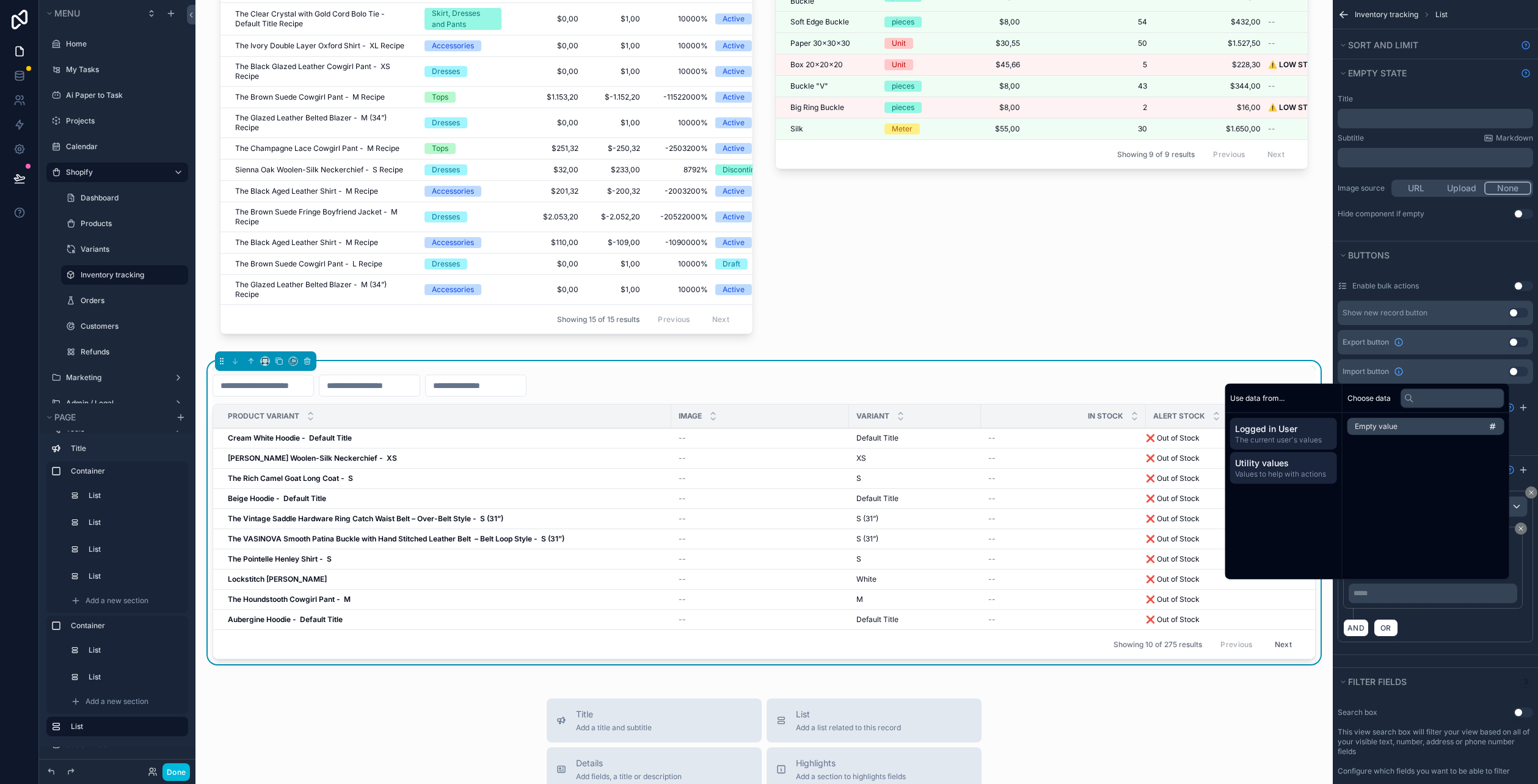
click at [1292, 444] on span "The current user's values" at bounding box center [1284, 439] width 97 height 10
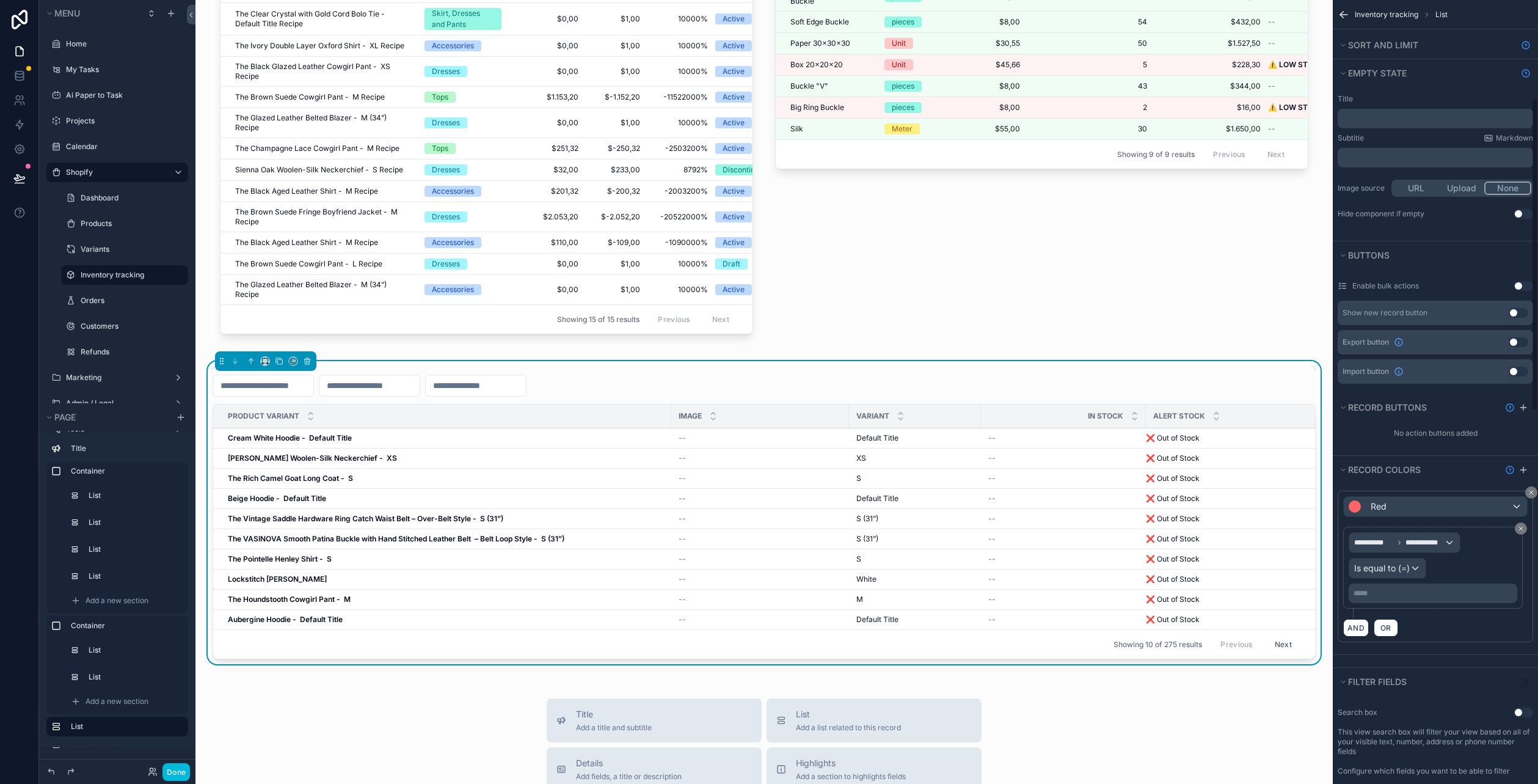
click at [1386, 593] on div "***** ﻿" at bounding box center [1433, 593] width 169 height 19
click at [1384, 588] on p "***** ﻿" at bounding box center [1435, 593] width 162 height 10
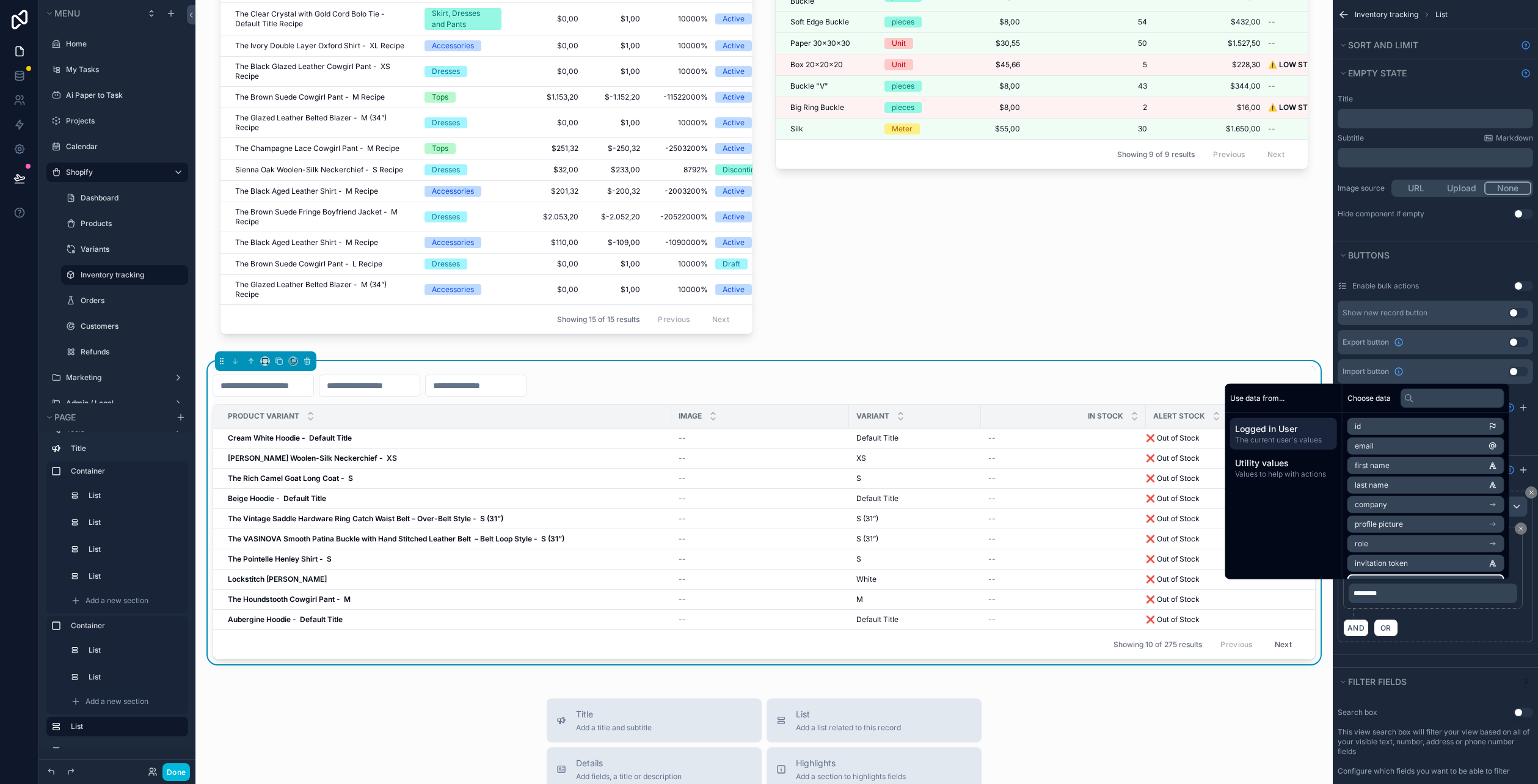
click at [1435, 609] on div "**********" at bounding box center [1435, 573] width 184 height 92
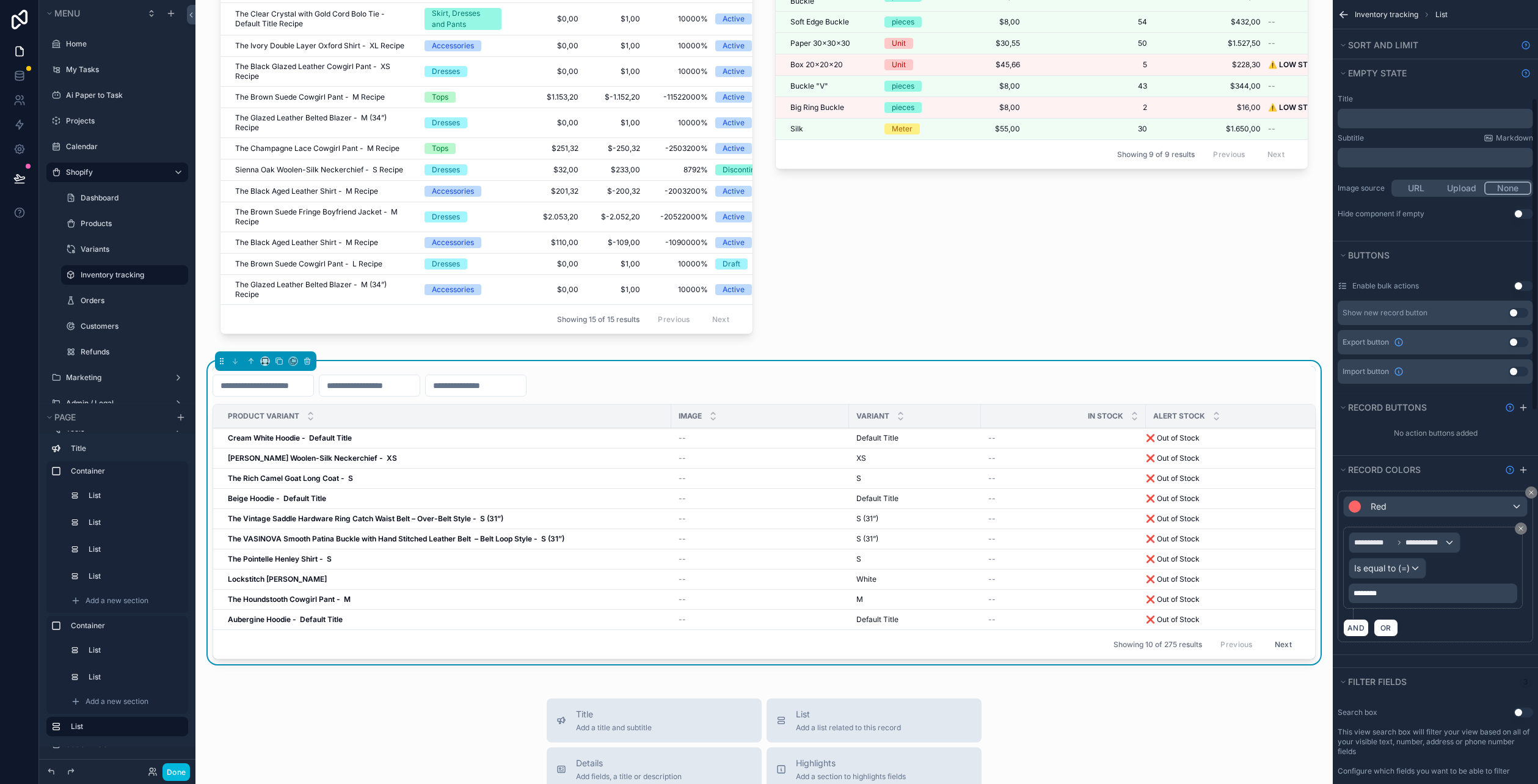
click at [1369, 589] on span "********" at bounding box center [1366, 593] width 23 height 8
drag, startPoint x: 1388, startPoint y: 585, endPoint x: 1320, endPoint y: 576, distance: 68.6
click at [1320, 576] on div "Jump to... Ctrl K Home My Tasks Ai Paper to Task Projects Calendar Shopify Dash…" at bounding box center [867, 392] width 1342 height 784
click at [1444, 607] on div "**********" at bounding box center [1435, 573] width 184 height 92
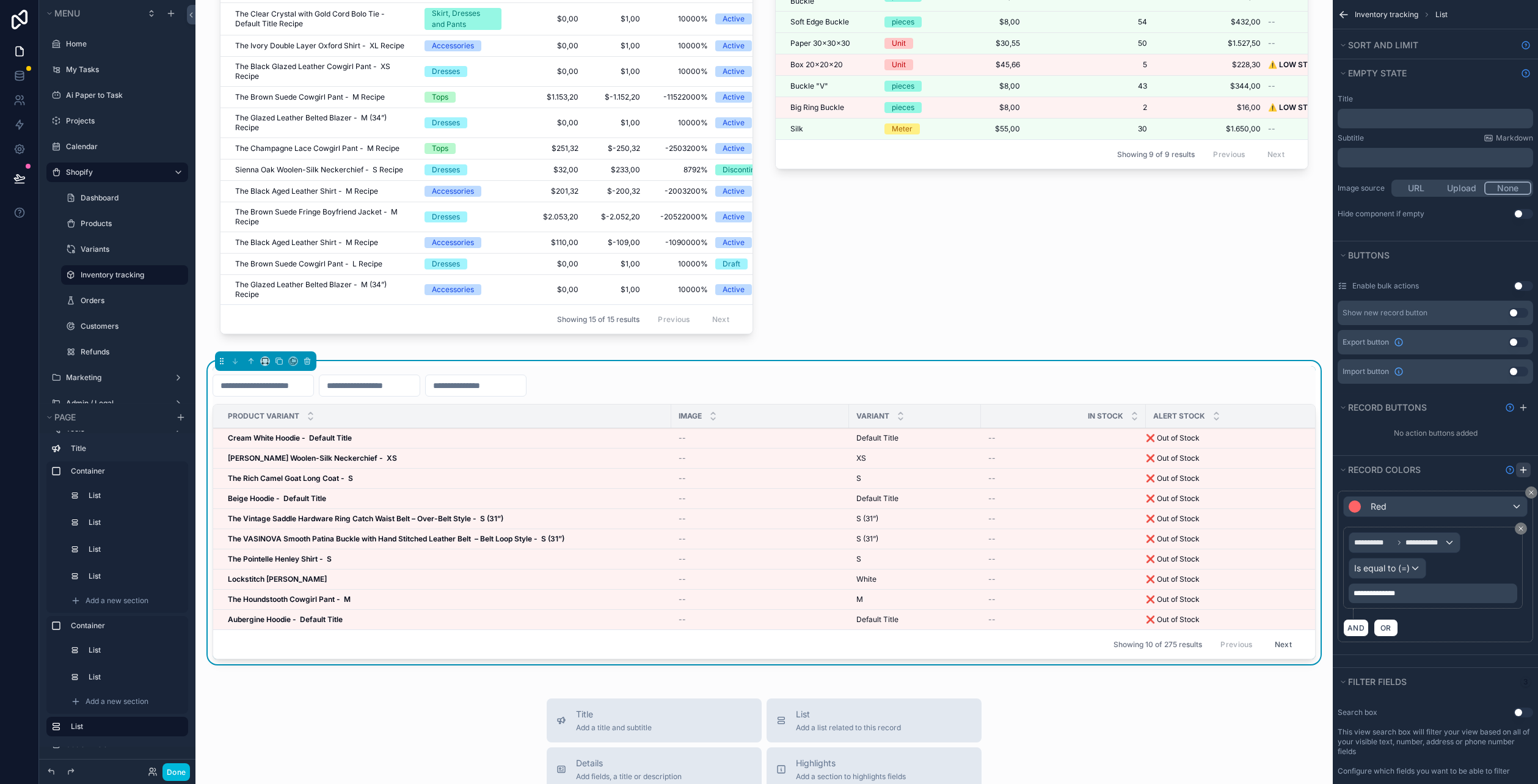
click at [1519, 468] on icon "scrollable content" at bounding box center [1523, 469] width 10 height 10
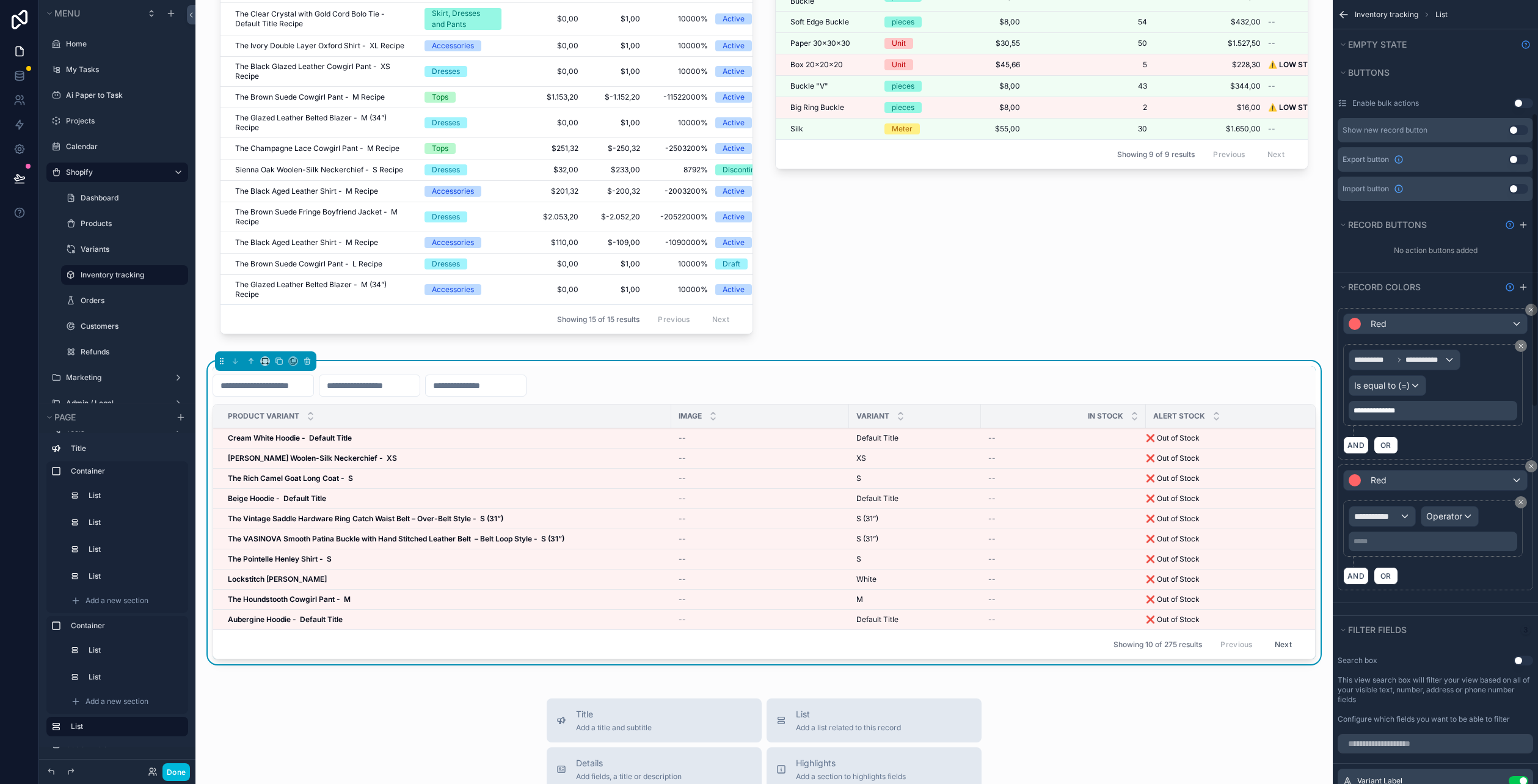
scroll to position [428, 0]
click at [1469, 479] on div "Red" at bounding box center [1436, 479] width 183 height 19
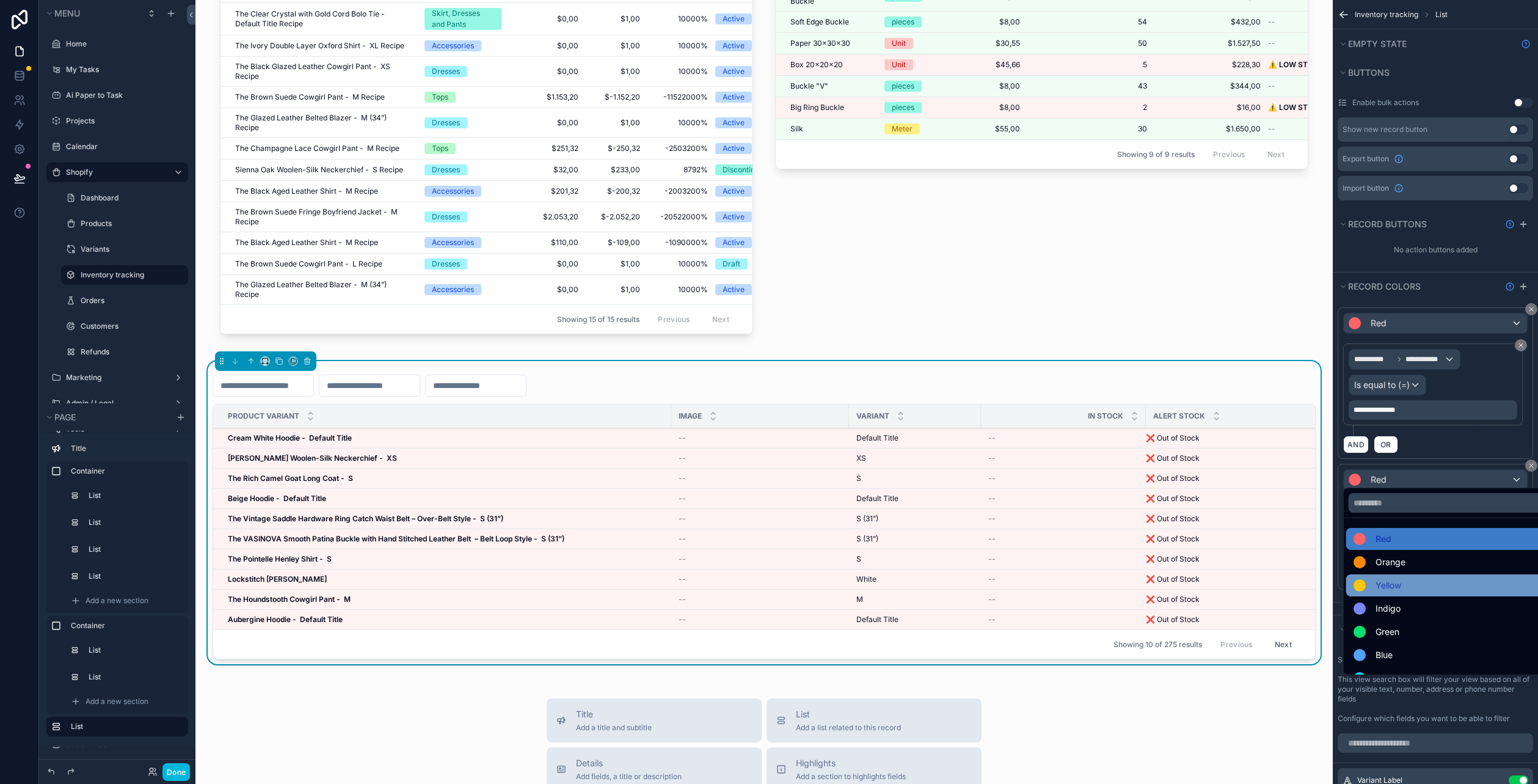
click at [1444, 587] on div "Yellow" at bounding box center [1450, 584] width 193 height 15
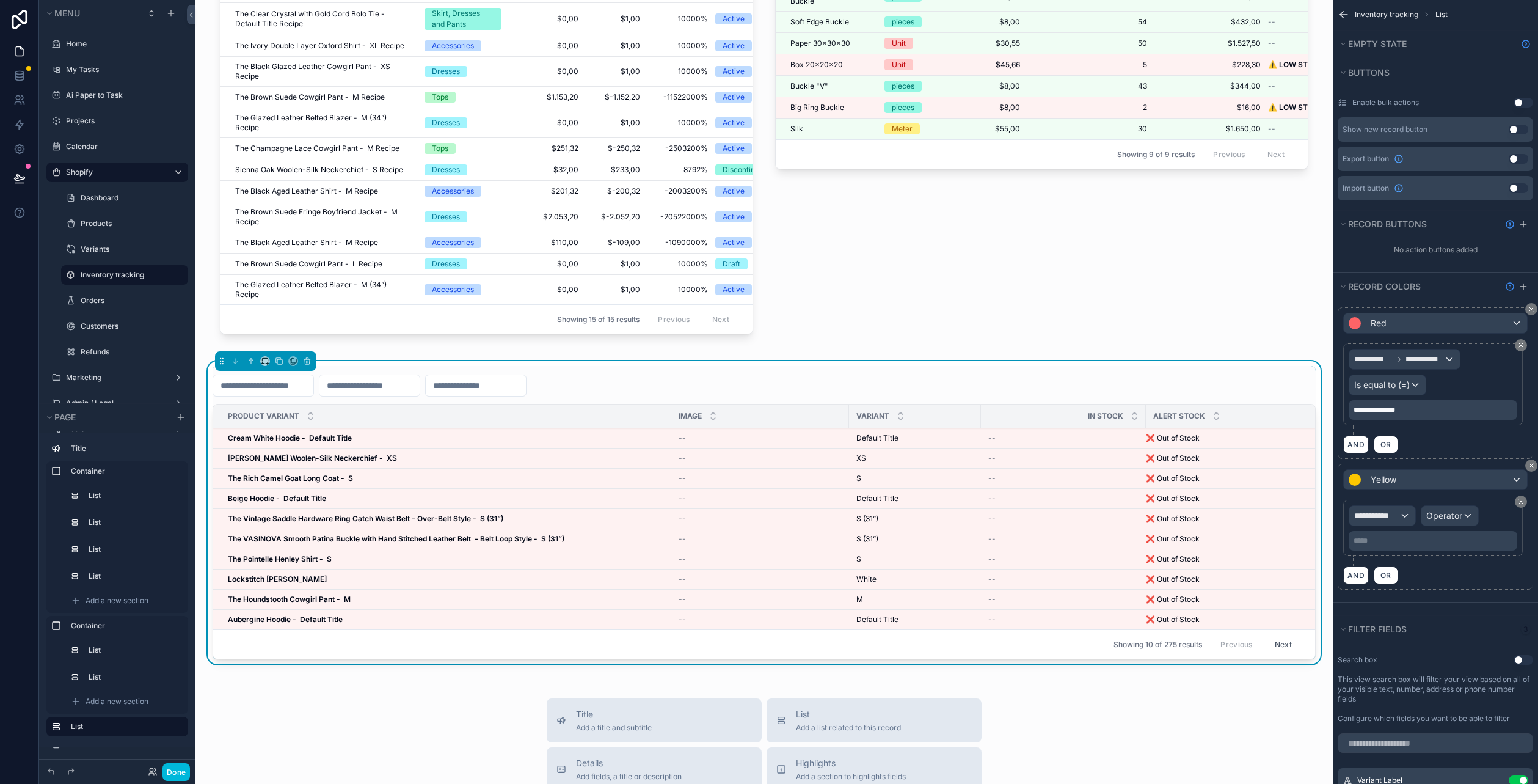
click at [1420, 536] on p "***** ﻿" at bounding box center [1435, 541] width 162 height 10
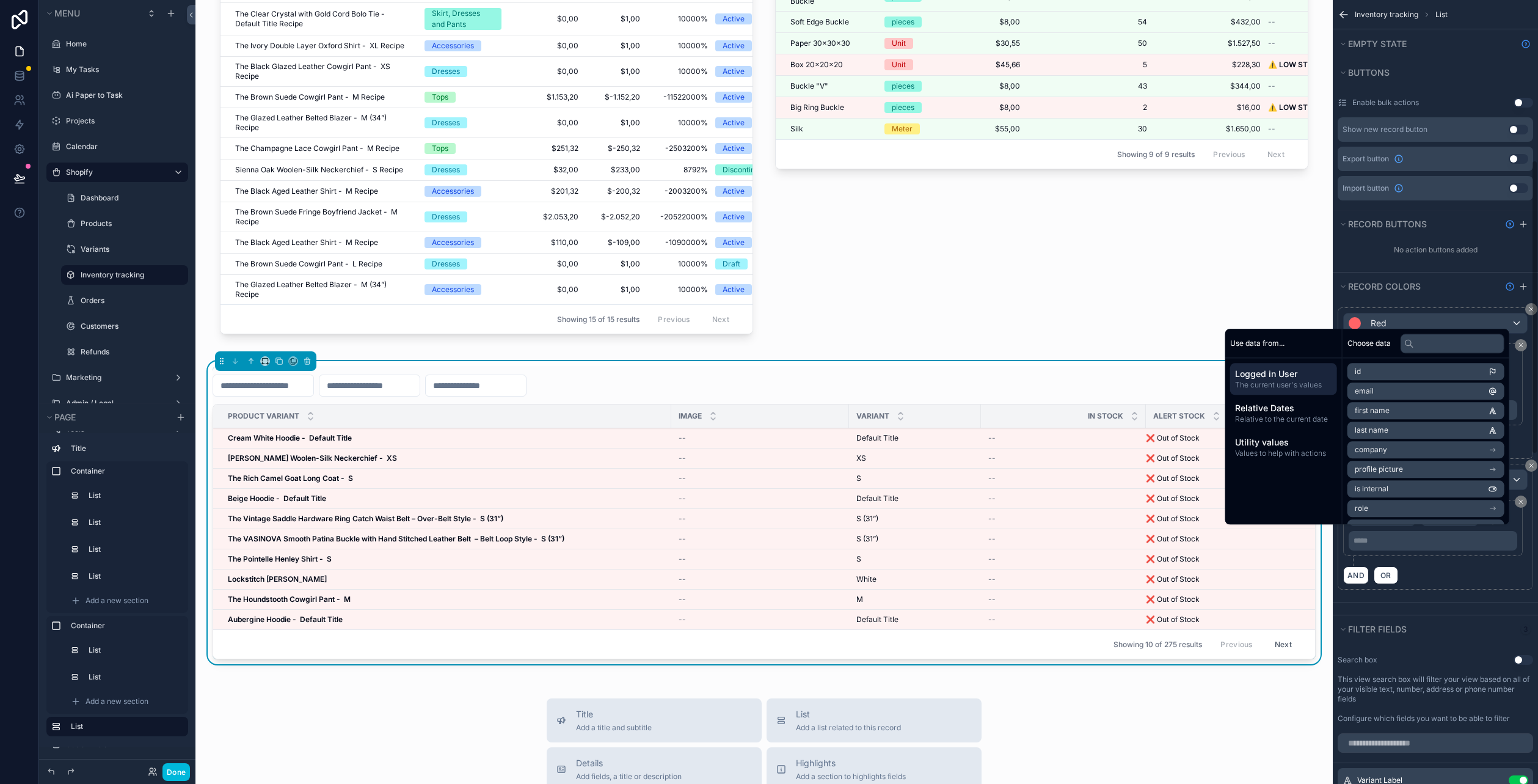
click at [1451, 580] on div "**********" at bounding box center [1435, 526] width 196 height 126
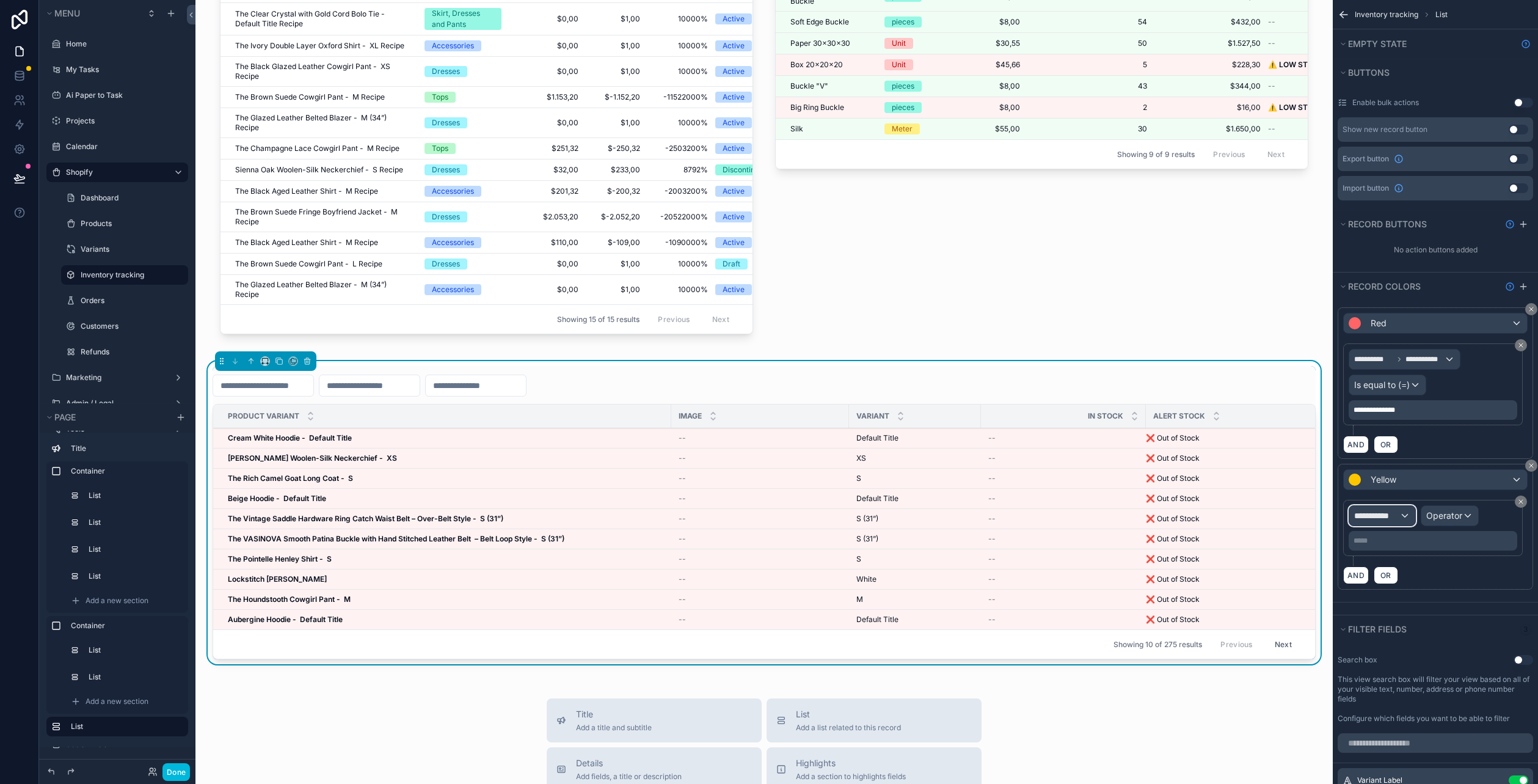
click at [1411, 506] on div "**********" at bounding box center [1382, 515] width 66 height 19
click at [1411, 573] on div "Row values Row values" at bounding box center [1404, 581] width 91 height 29
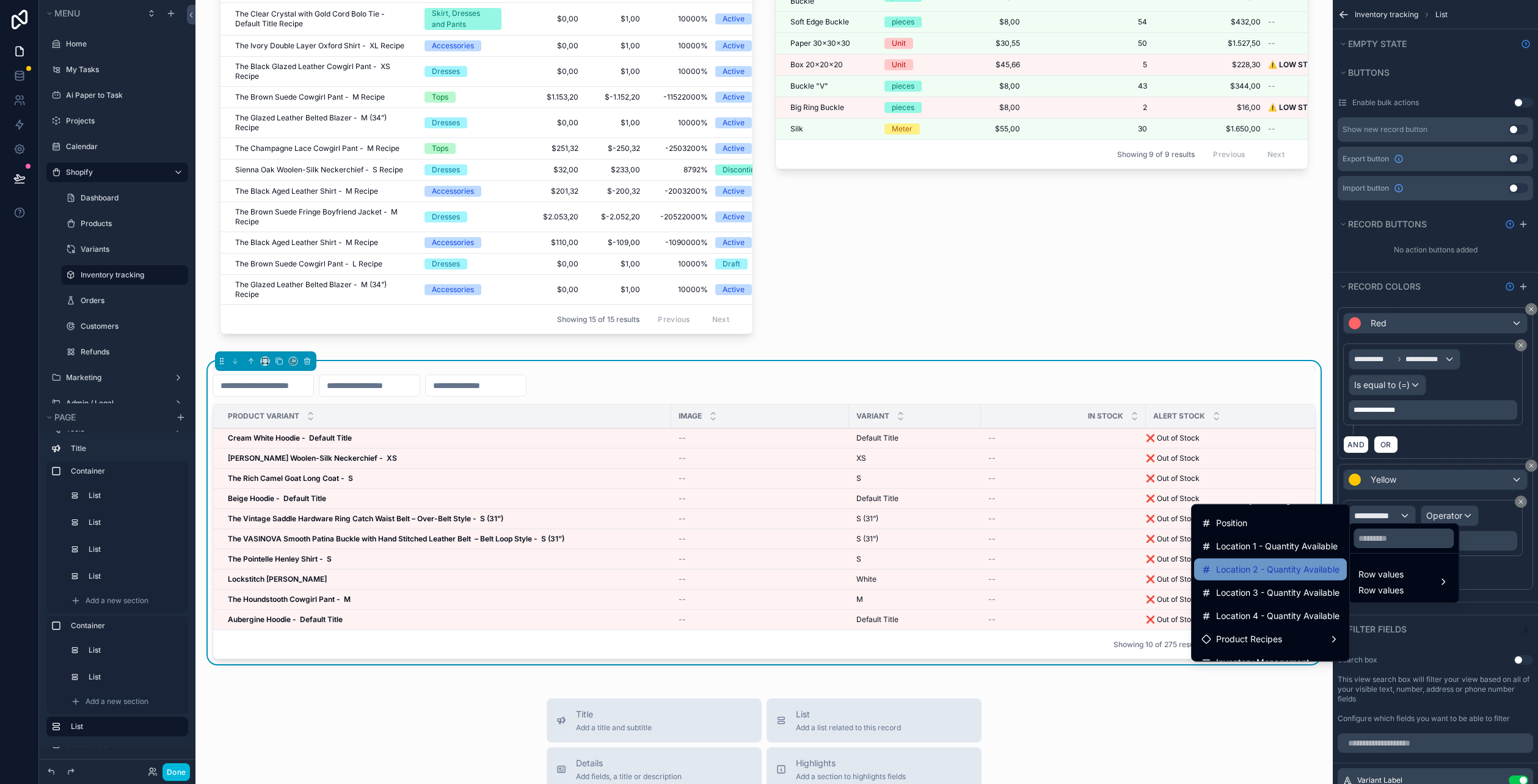
scroll to position [520, 0]
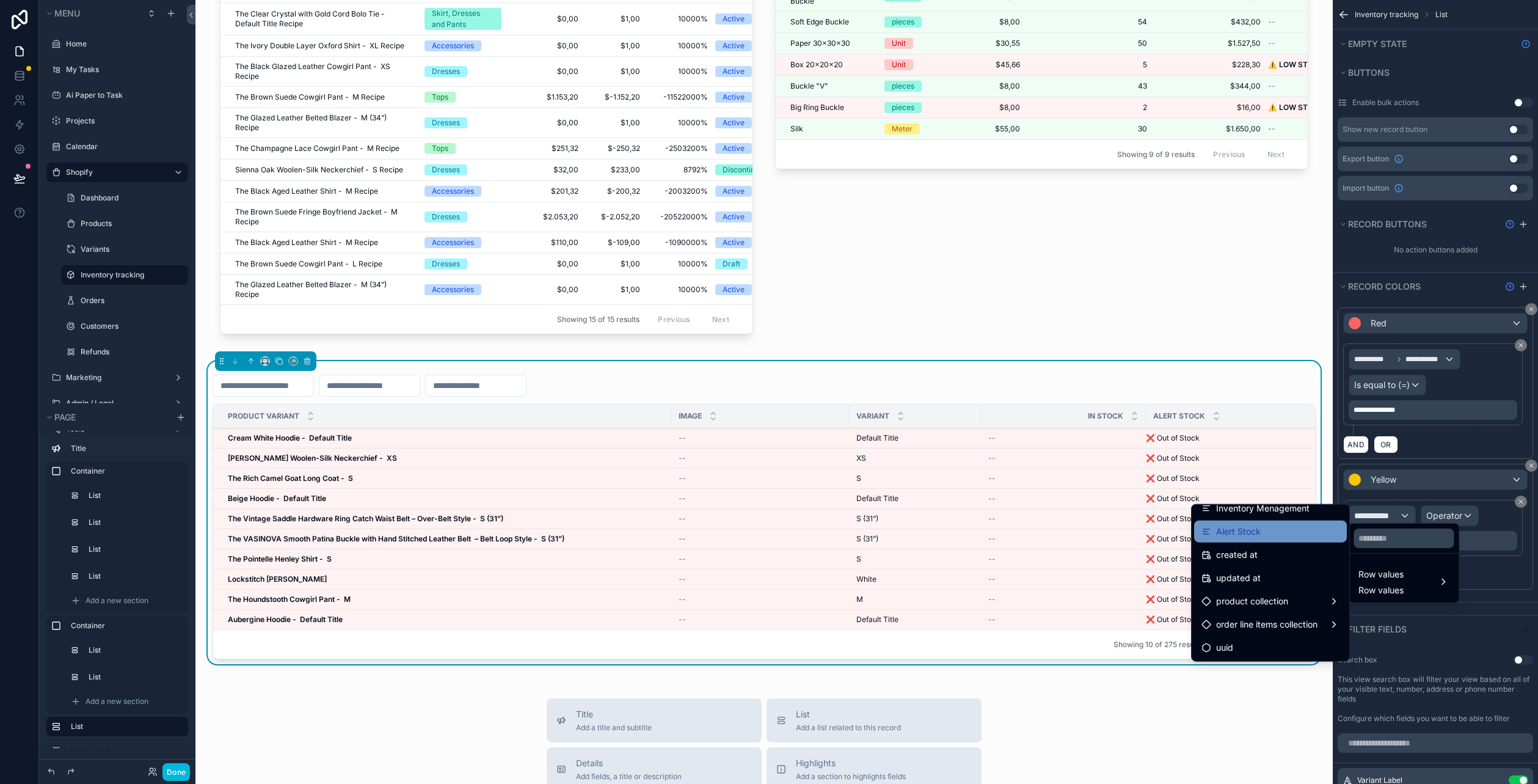
click at [1259, 527] on div "Alert Stock" at bounding box center [1270, 531] width 138 height 15
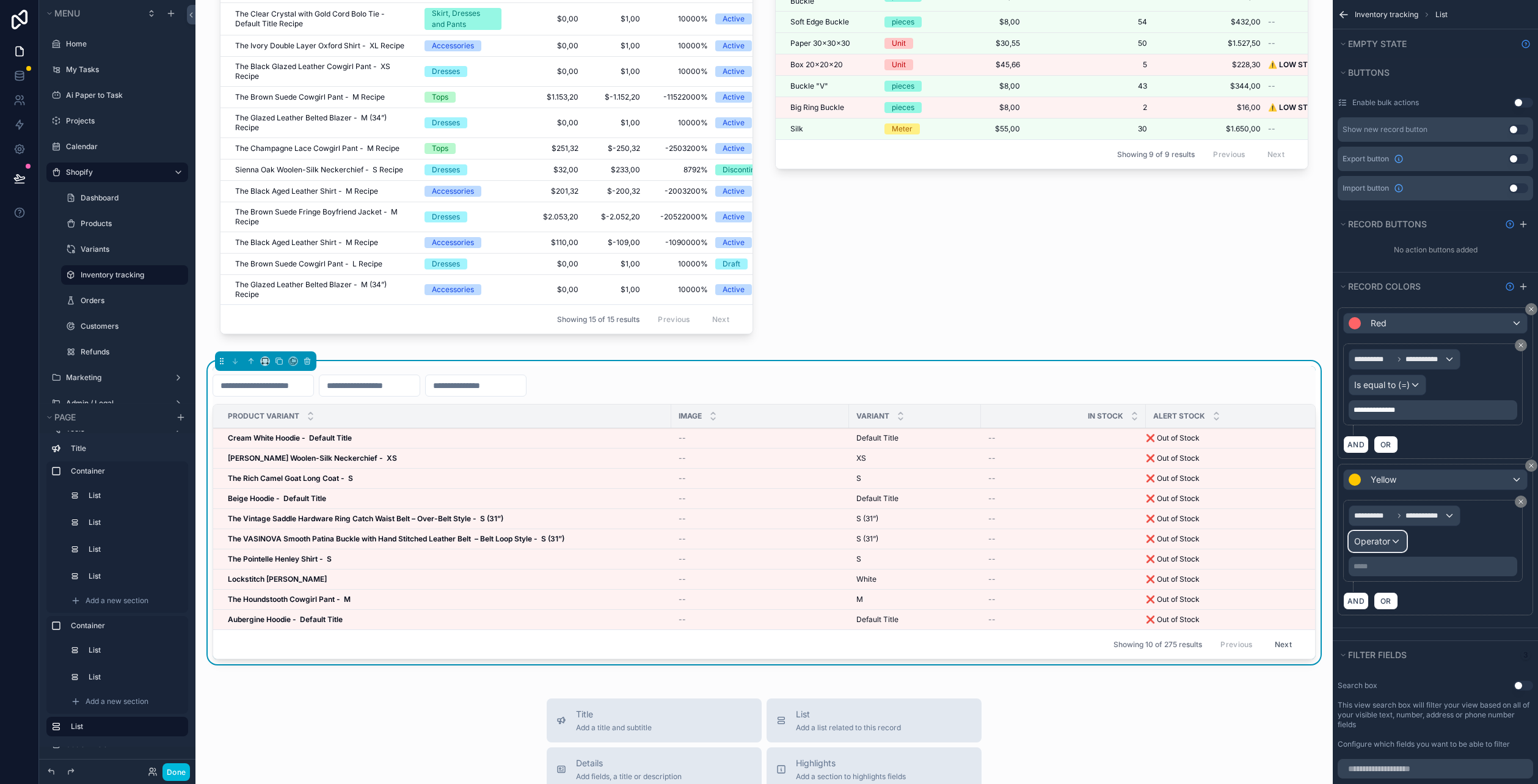
click at [1394, 542] on div "Operator" at bounding box center [1377, 541] width 56 height 19
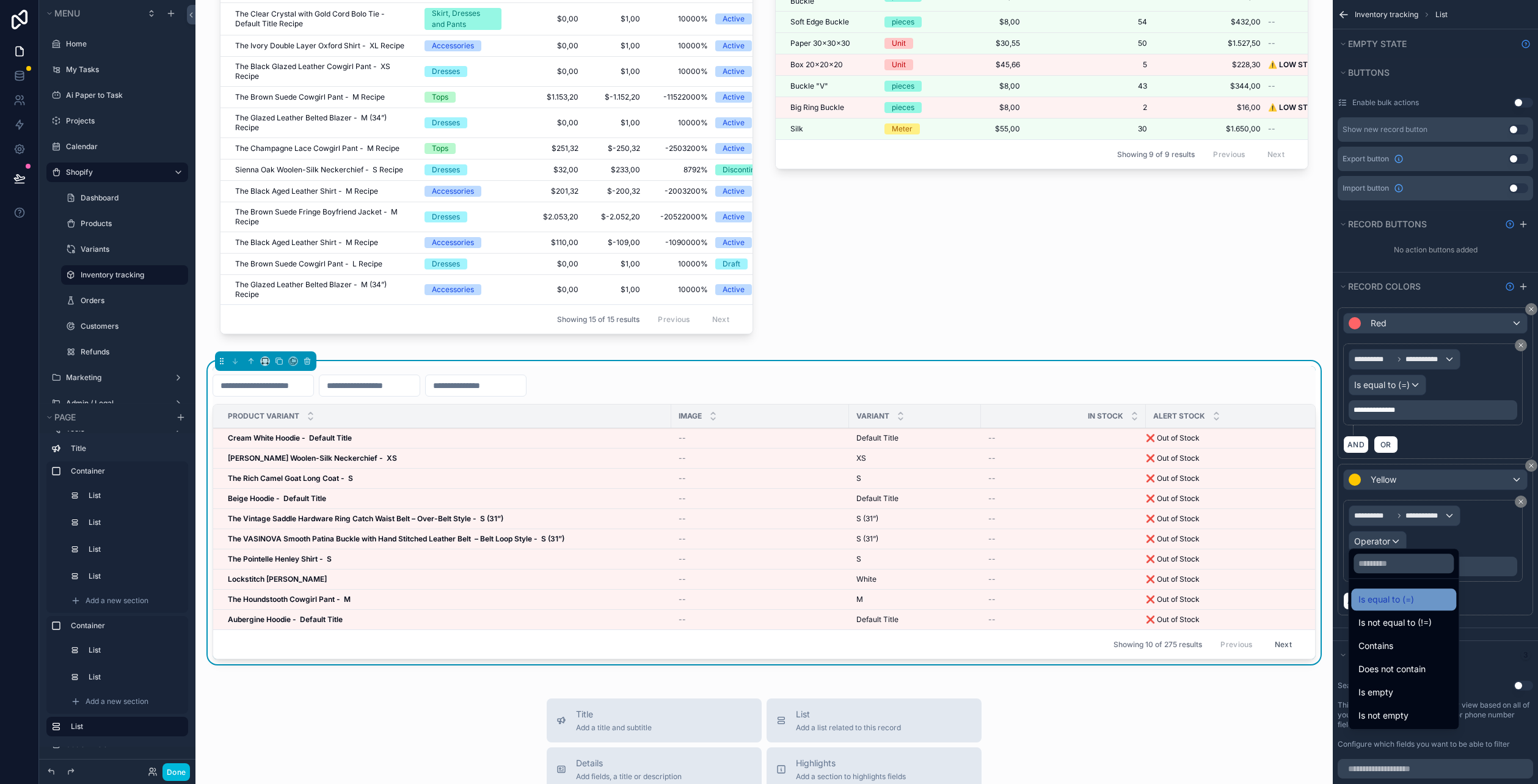
click at [1411, 595] on span "Is equal to (=)" at bounding box center [1386, 599] width 56 height 15
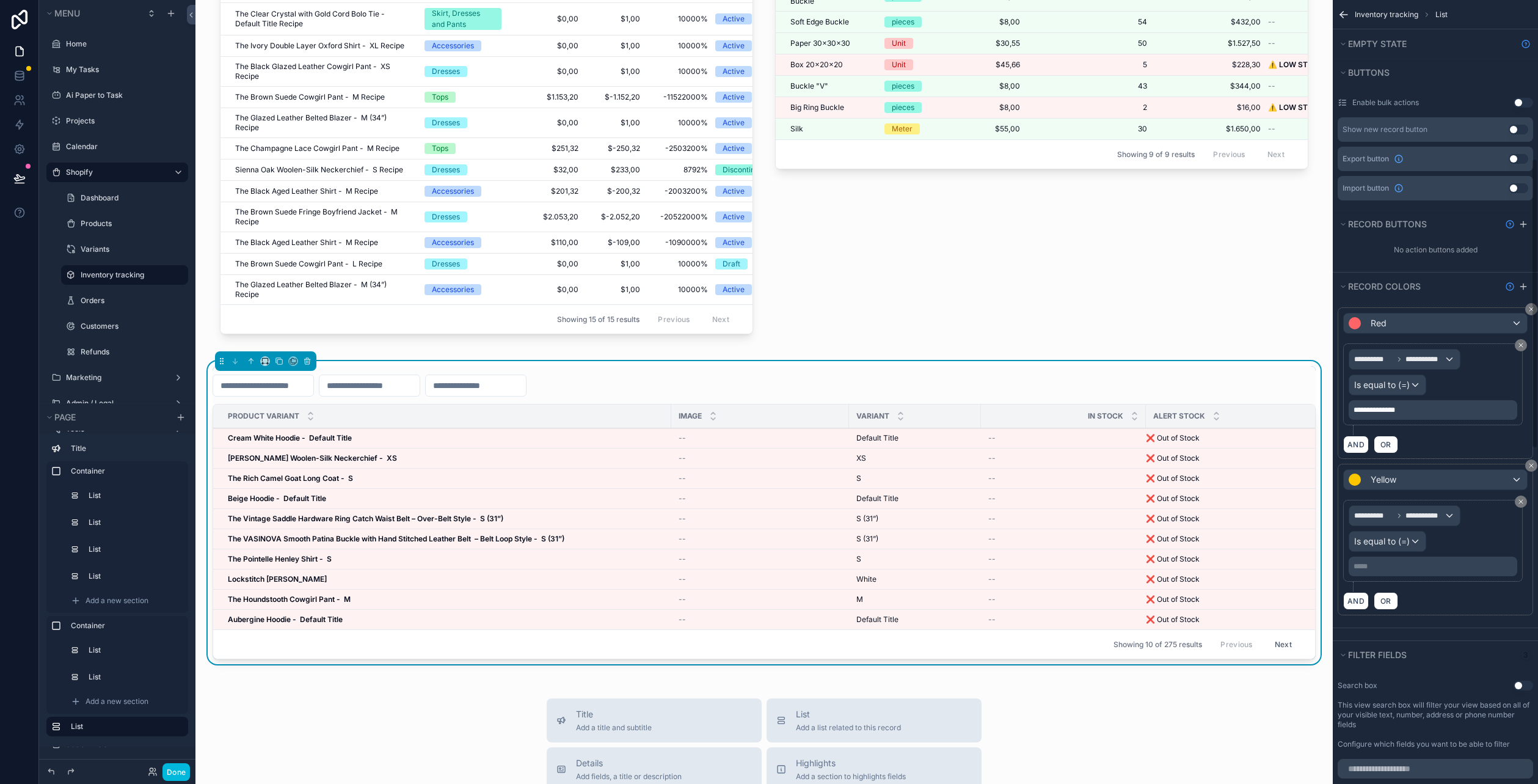
click at [1414, 561] on p "***** ﻿" at bounding box center [1435, 566] width 162 height 10
click at [1439, 582] on div "**********" at bounding box center [1435, 545] width 184 height 92
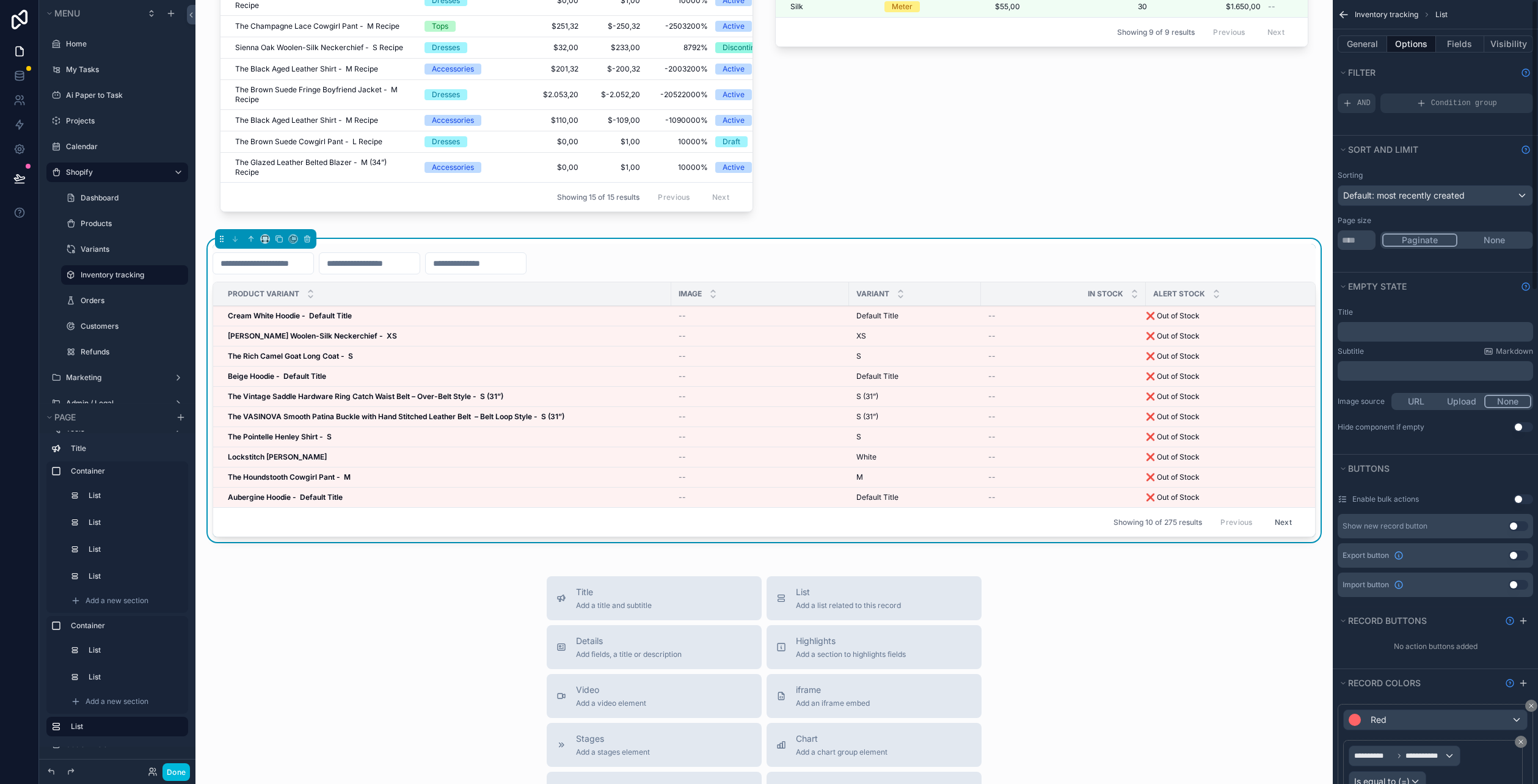
scroll to position [0, 0]
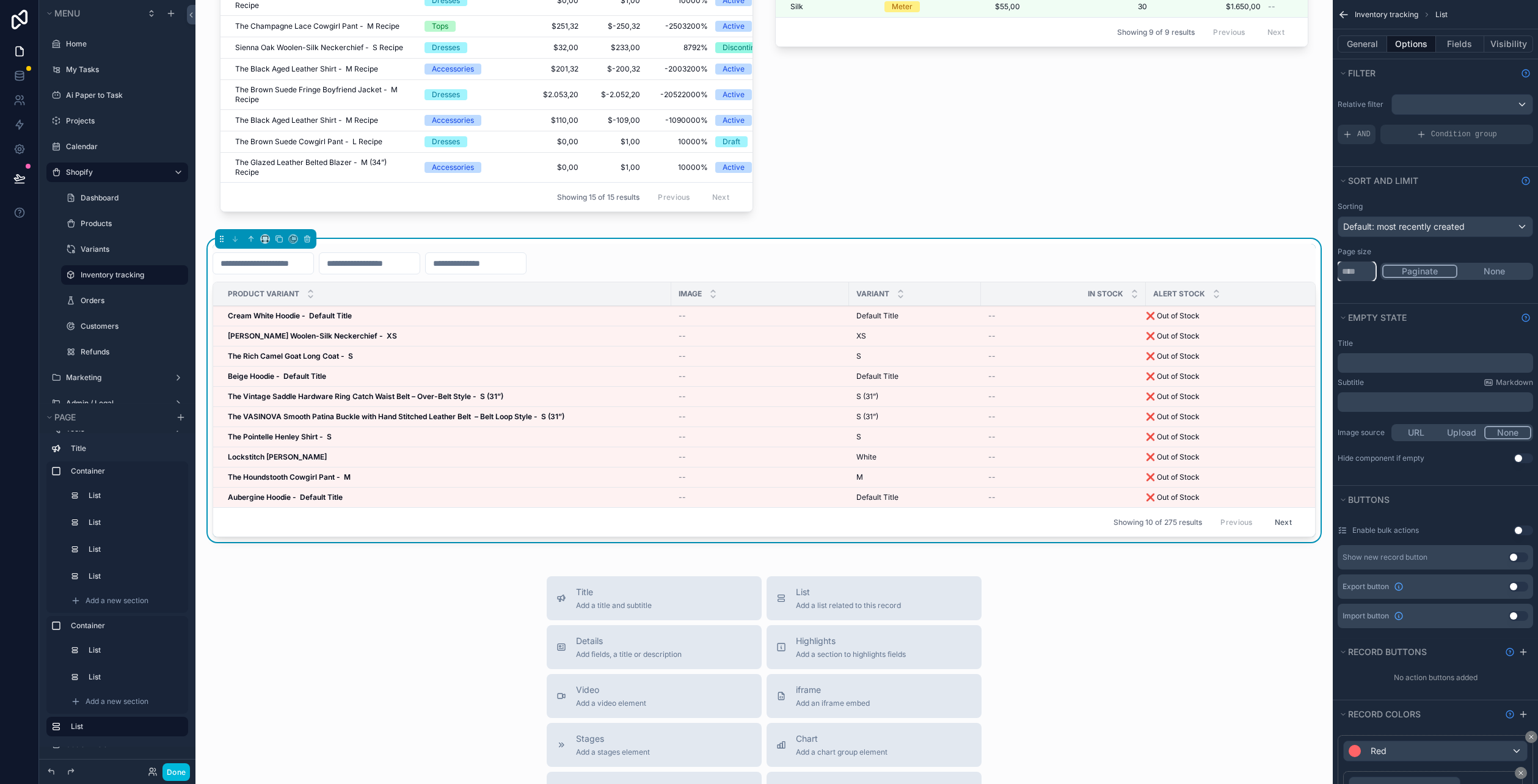
drag, startPoint x: 1357, startPoint y: 276, endPoint x: 1308, endPoint y: 271, distance: 49.3
click at [1308, 271] on div "Jump to... Ctrl K Home My Tasks Ai Paper to Task Projects Calendar Shopify Dash…" at bounding box center [867, 392] width 1342 height 784
type input "***"
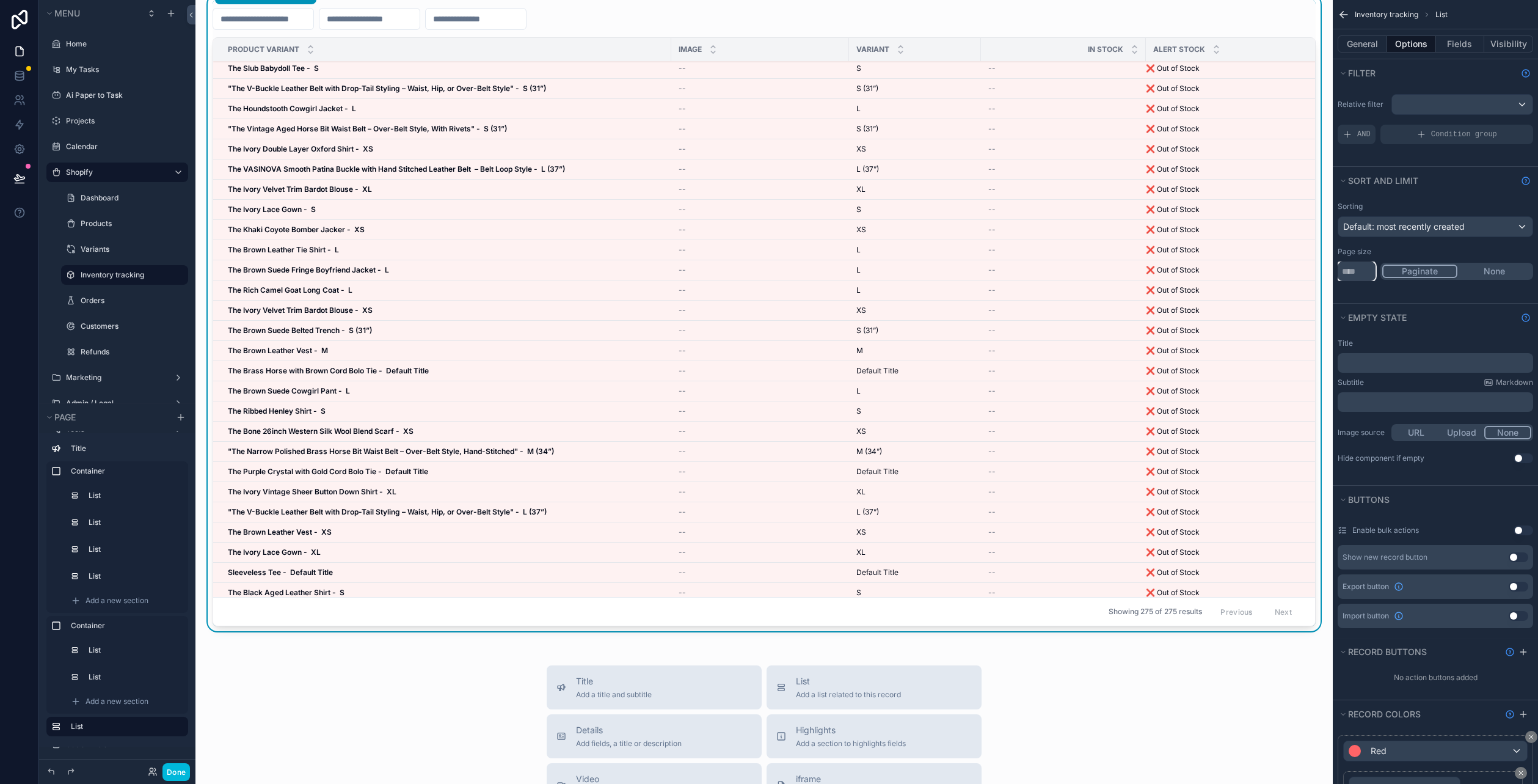
scroll to position [4421, 0]
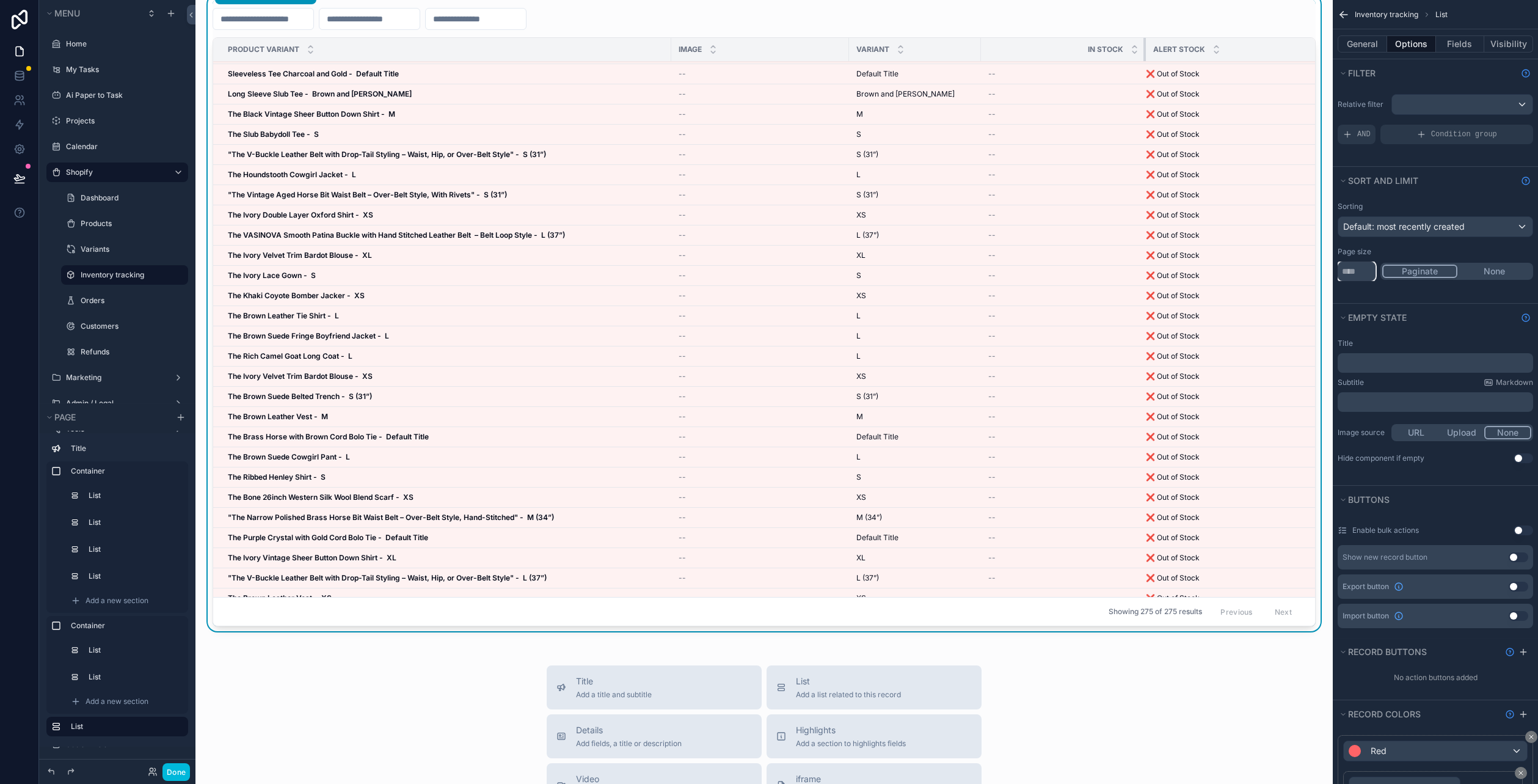
click at [1144, 49] on div "scrollable content" at bounding box center [1145, 50] width 5 height 23
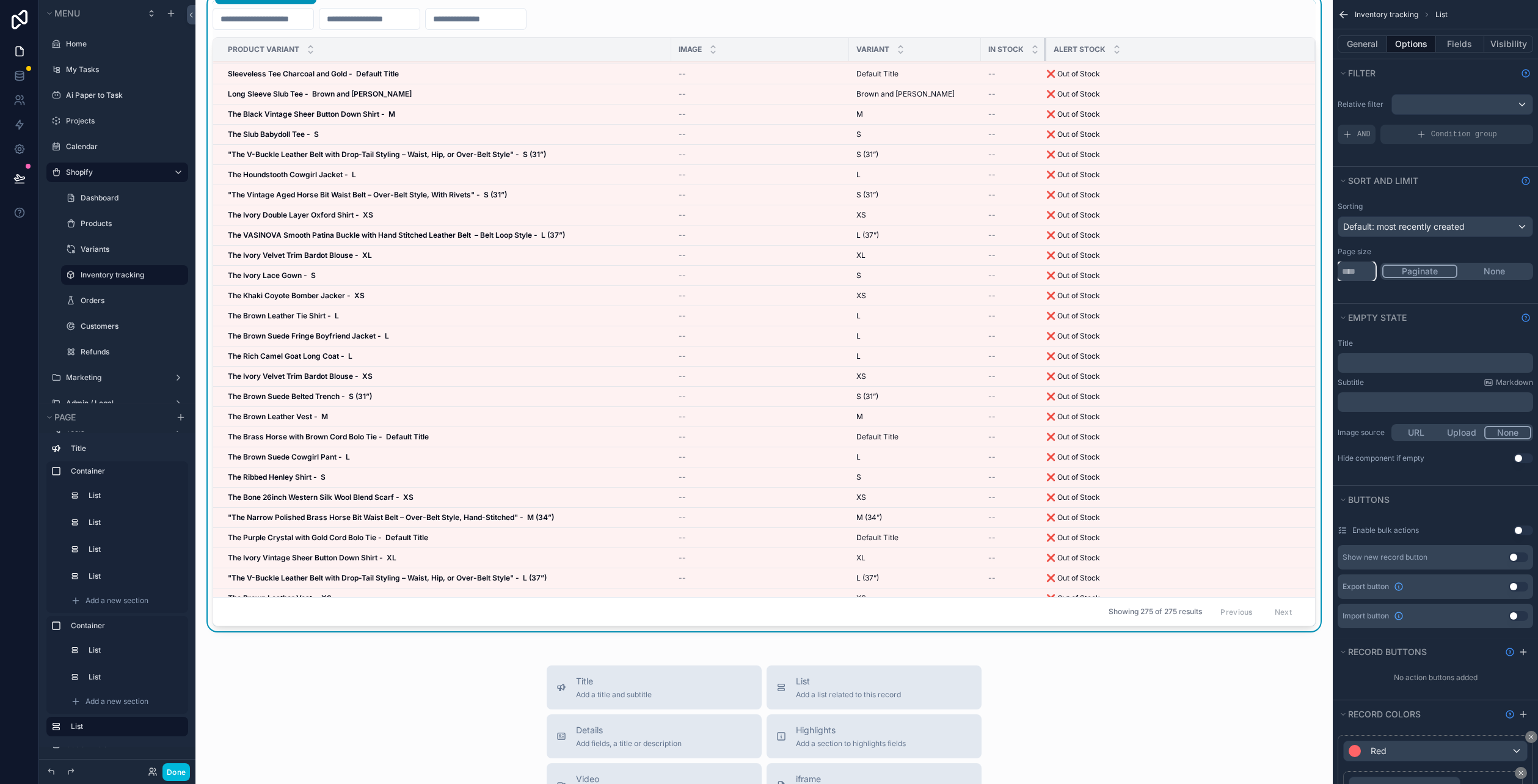
drag, startPoint x: 1144, startPoint y: 49, endPoint x: 1006, endPoint y: 55, distance: 138.1
click at [1006, 55] on th "In stock" at bounding box center [1013, 50] width 65 height 23
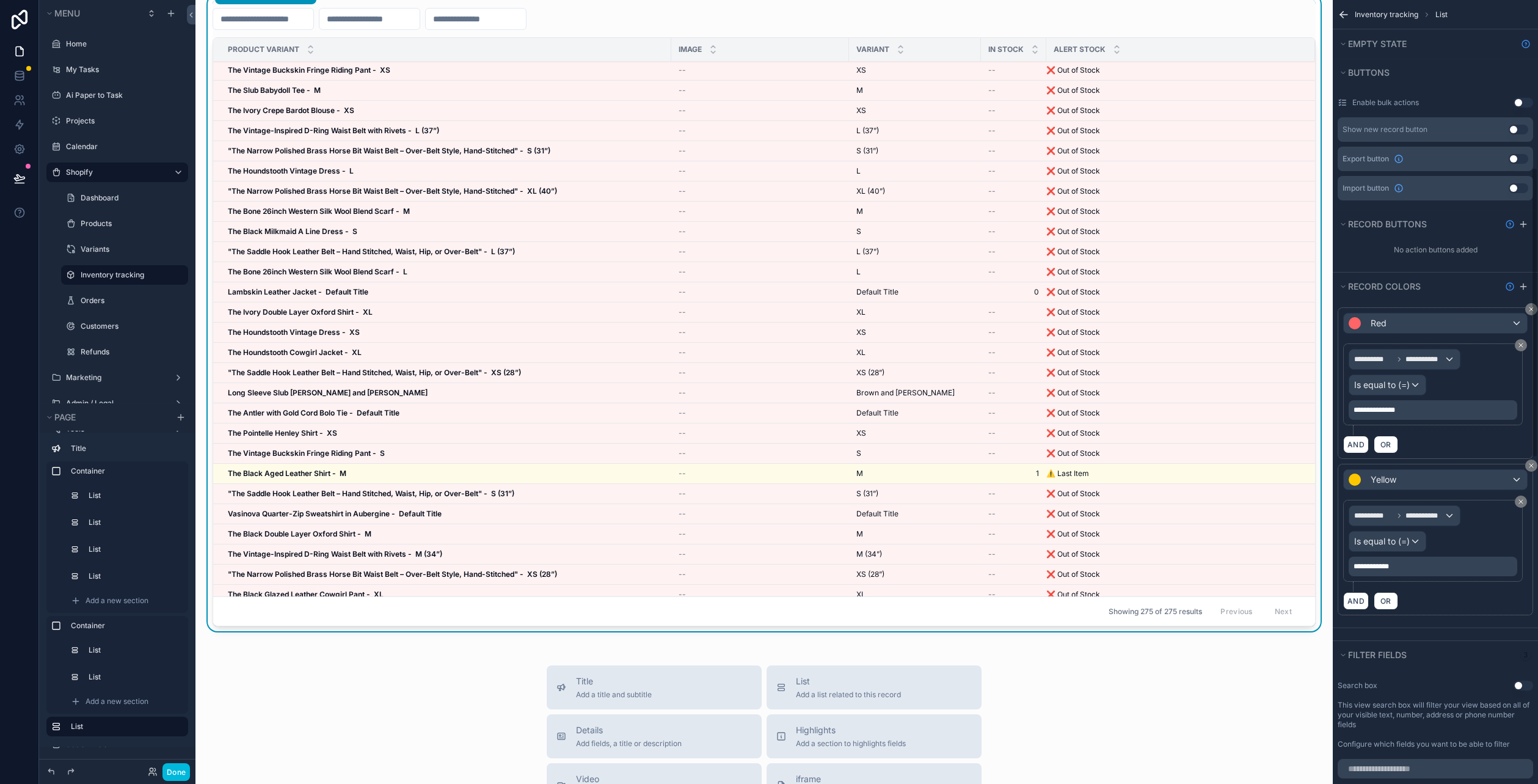
scroll to position [489, 0]
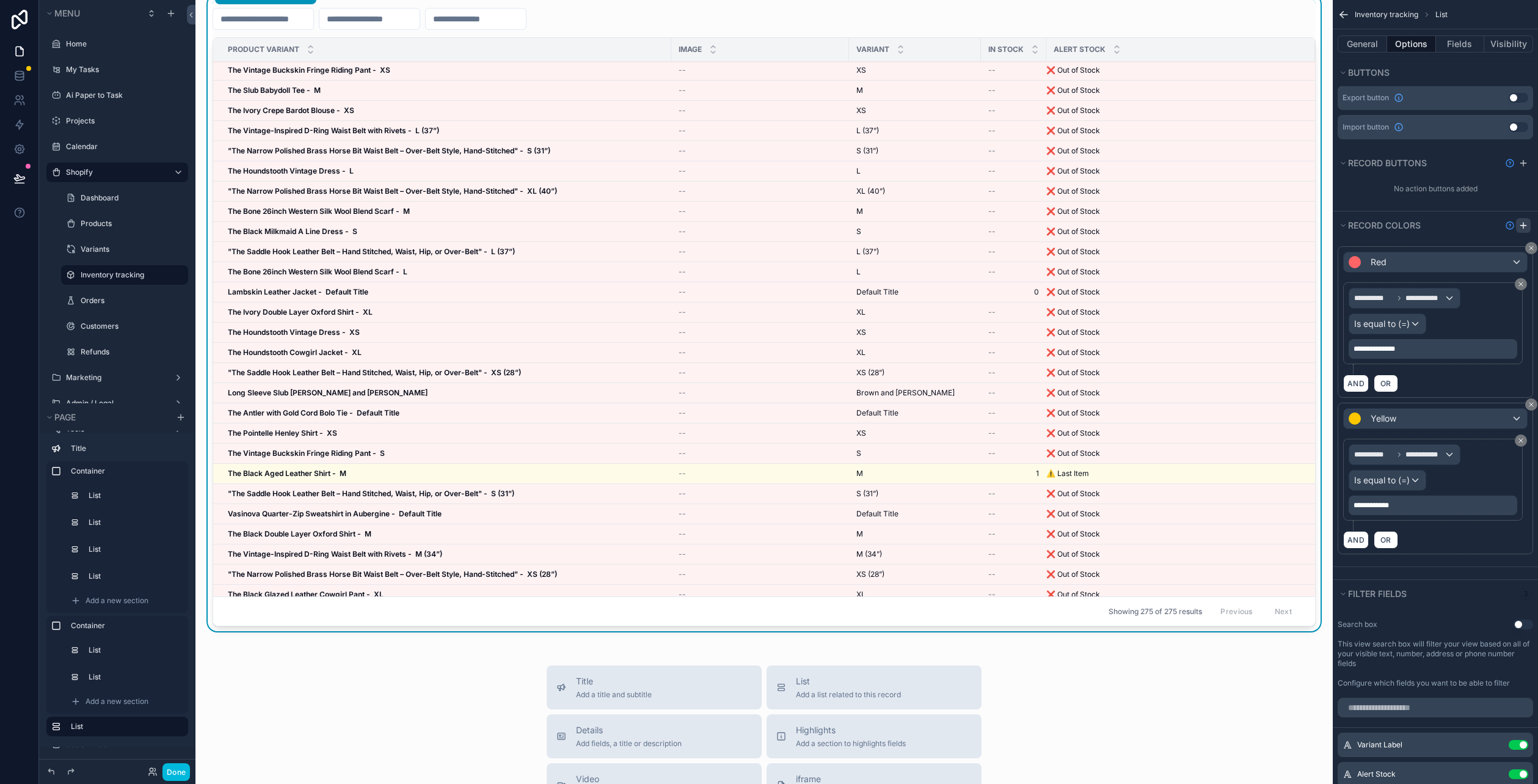
click at [1522, 224] on icon "scrollable content" at bounding box center [1523, 225] width 10 height 10
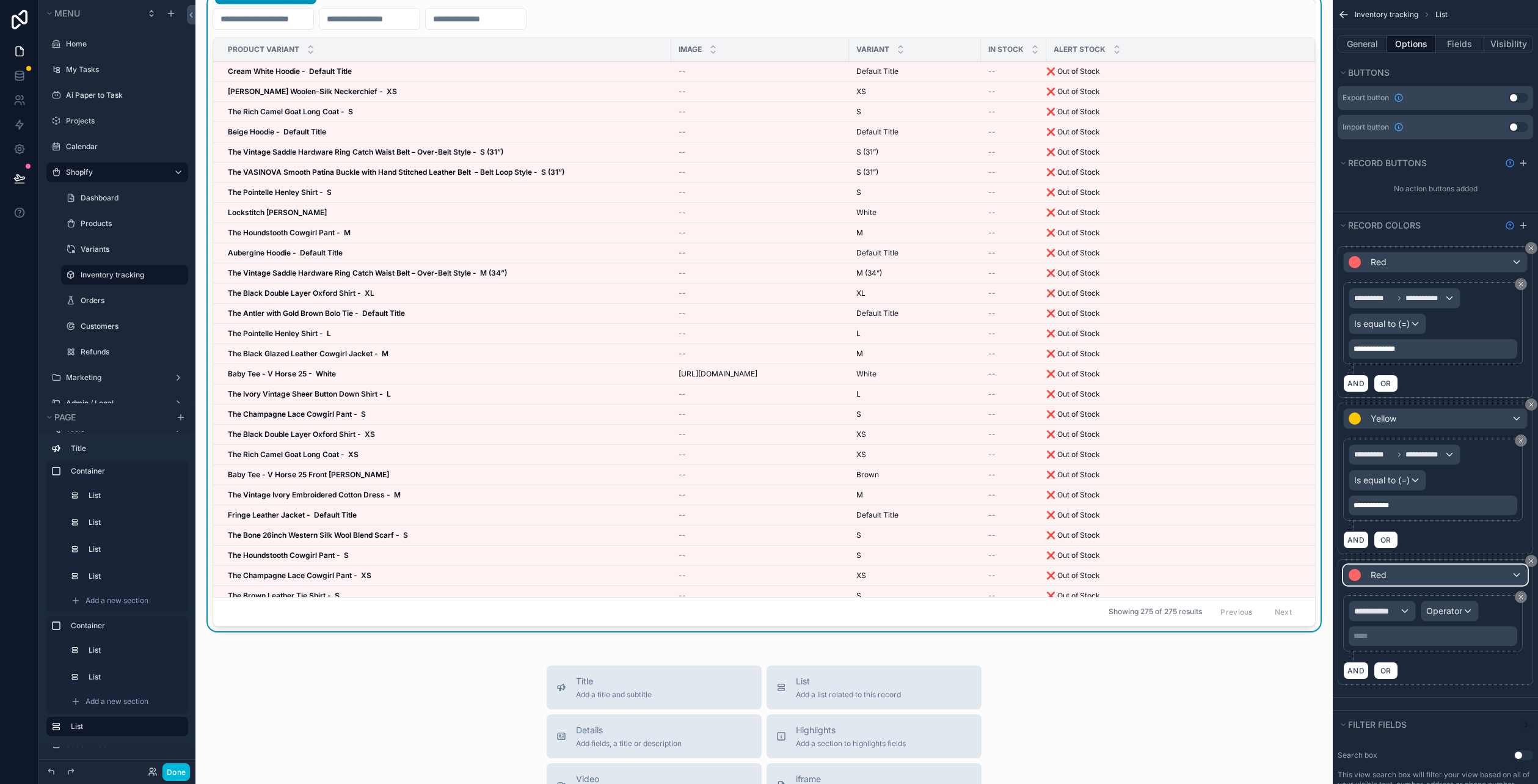
click at [1424, 570] on div "Red" at bounding box center [1436, 575] width 183 height 19
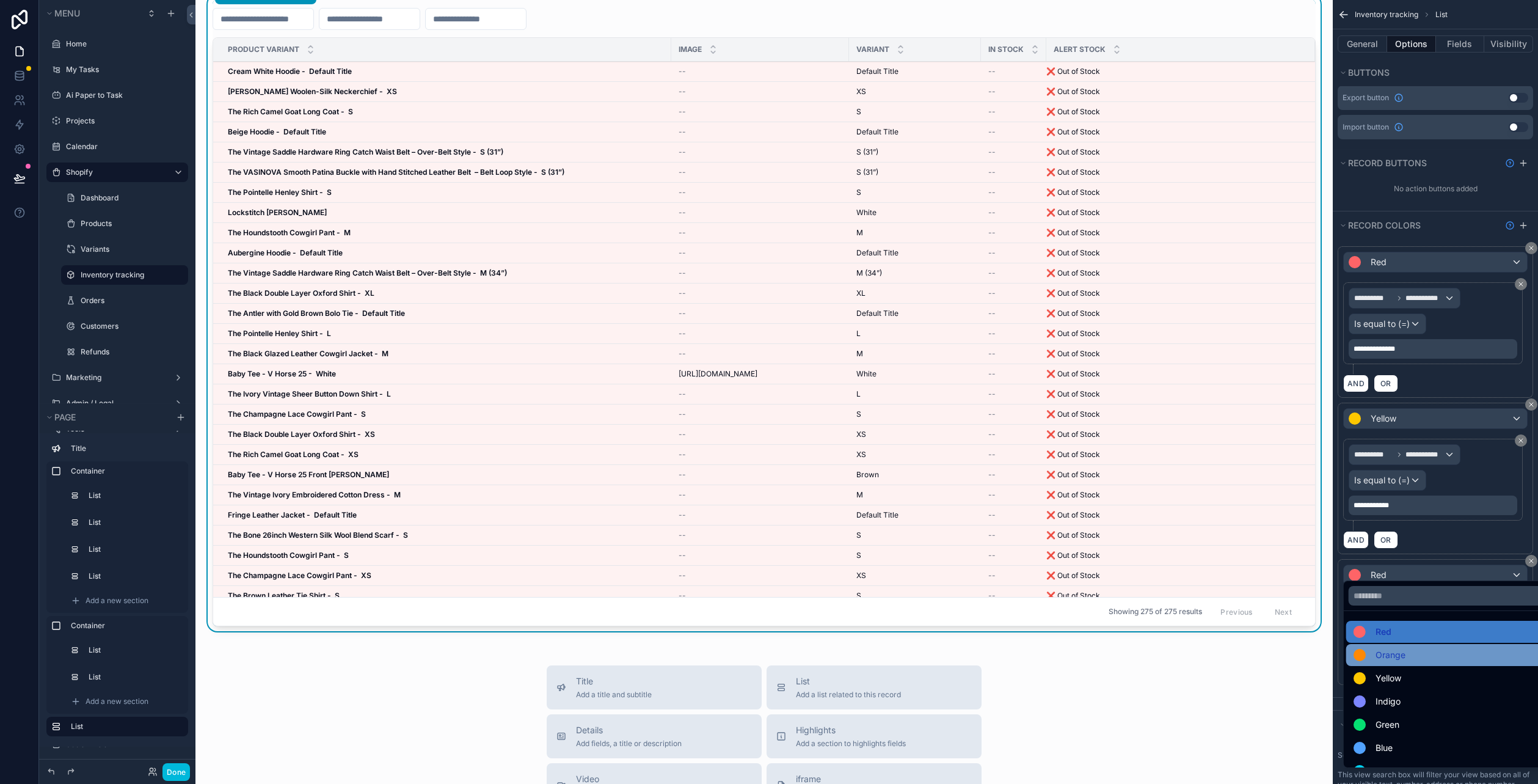
click at [1417, 657] on div "Orange" at bounding box center [1450, 654] width 193 height 15
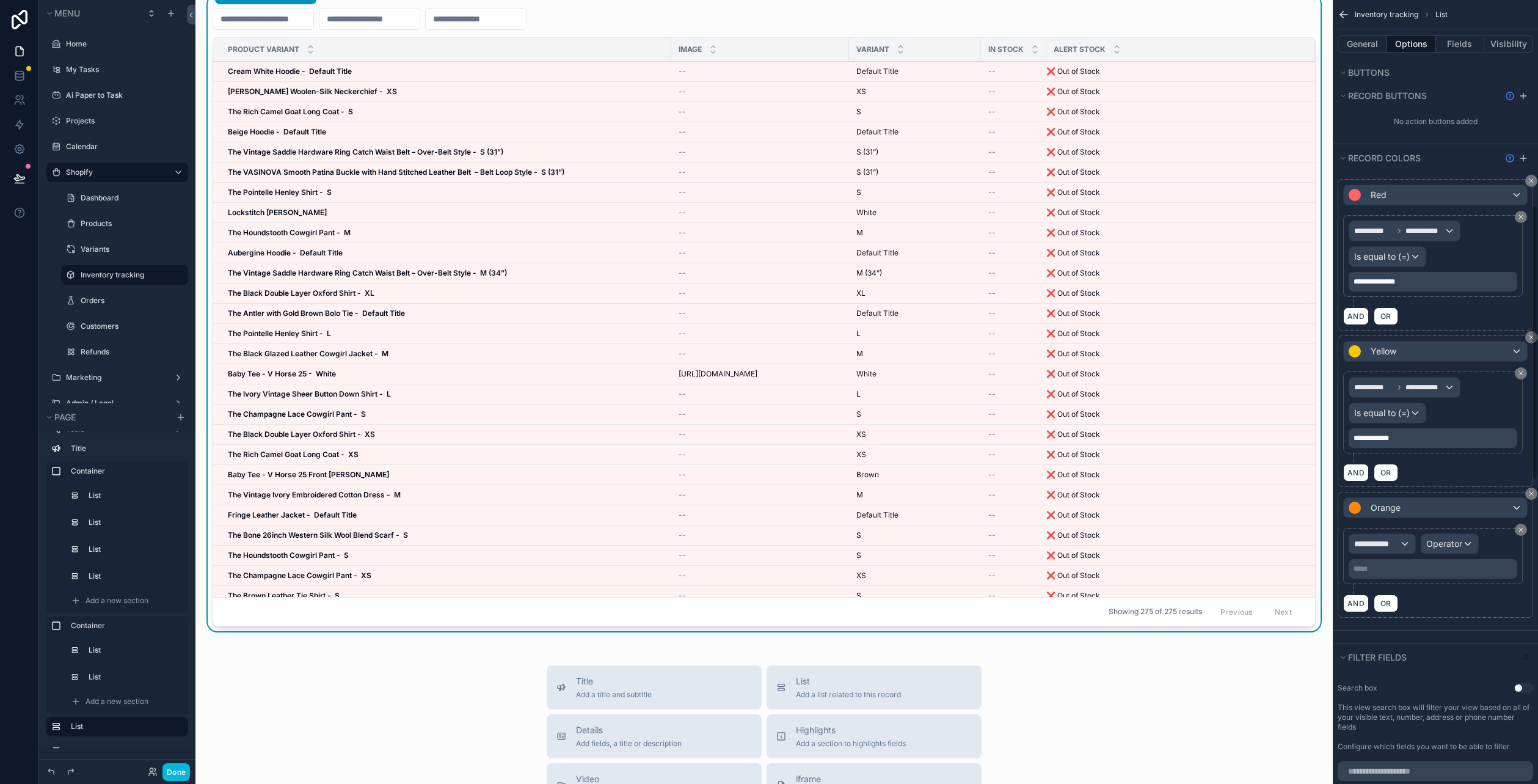
scroll to position [611, 0]
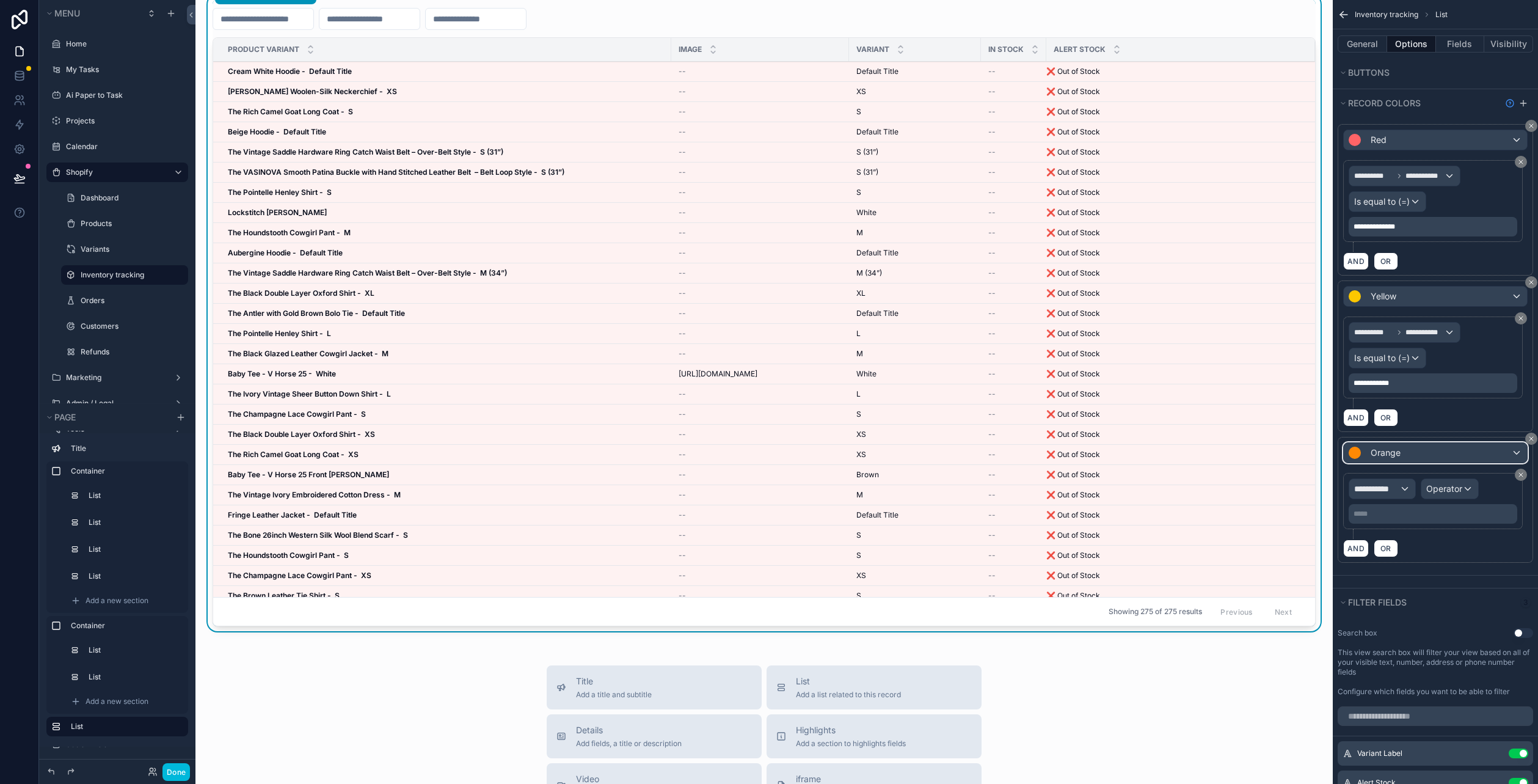
click at [1398, 446] on span "Orange" at bounding box center [1385, 452] width 30 height 13
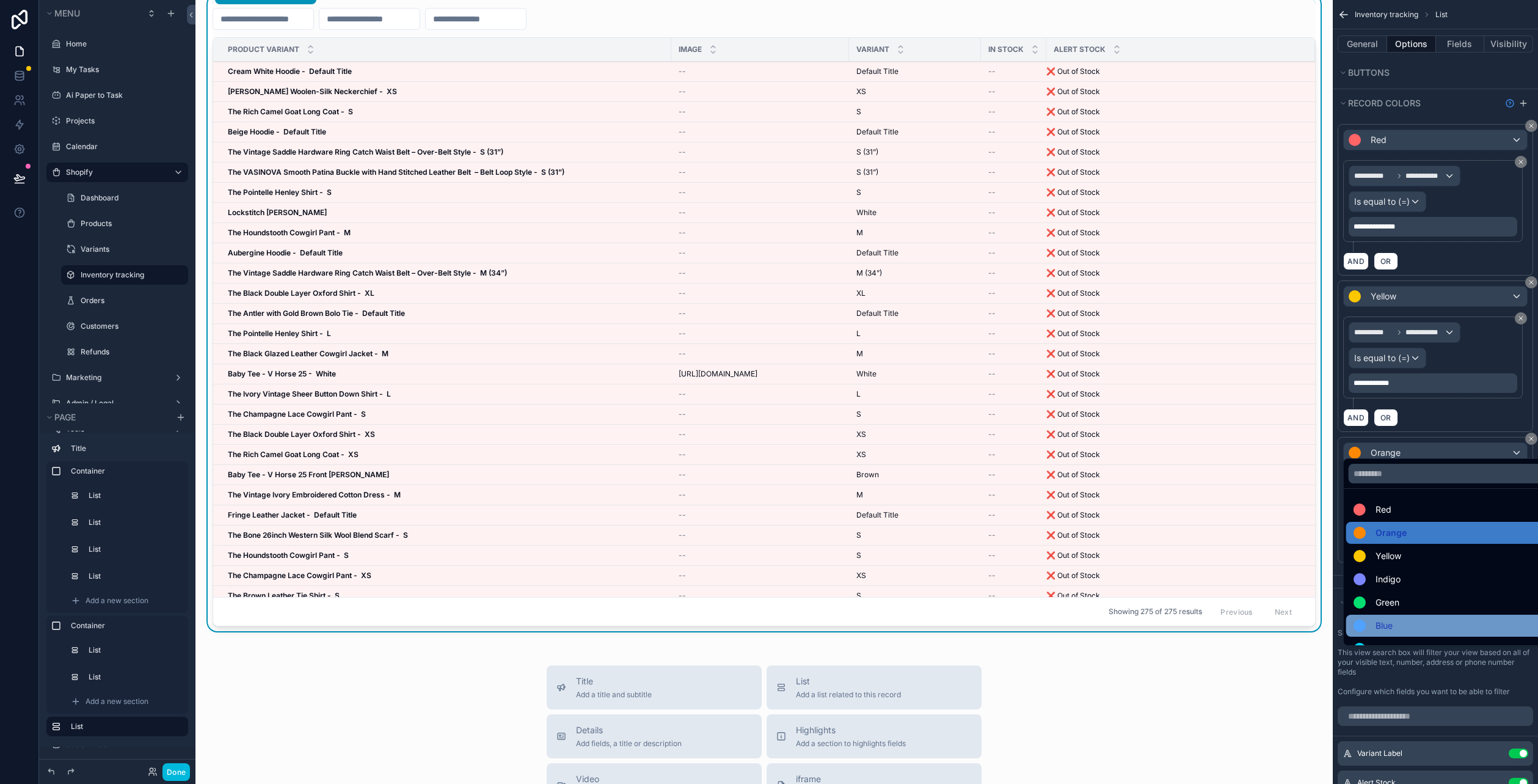
click at [1400, 621] on div "Blue" at bounding box center [1450, 625] width 193 height 15
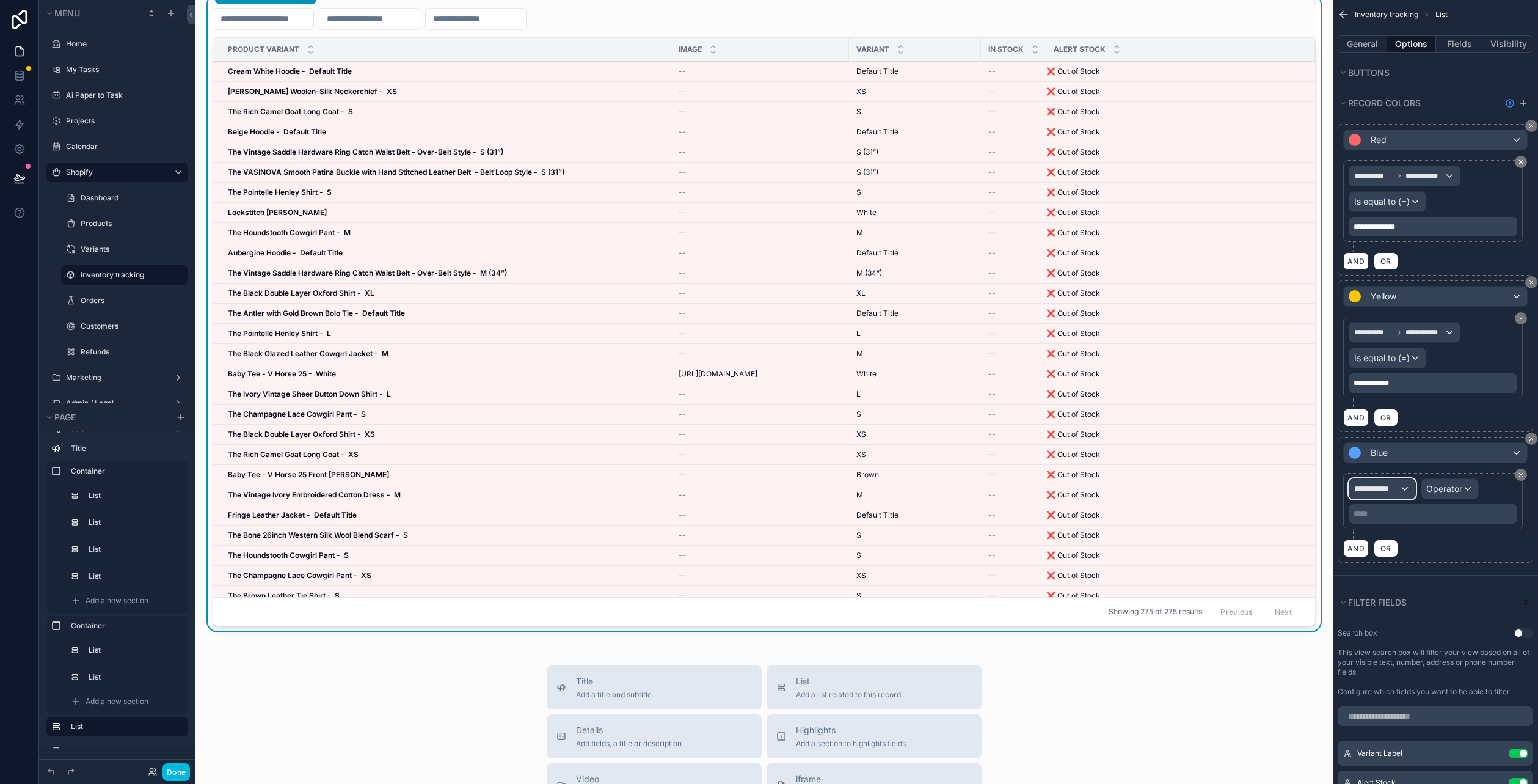
click at [1390, 479] on div "**********" at bounding box center [1382, 489] width 66 height 19
click at [1390, 469] on div "scrollable content" at bounding box center [769, 392] width 1538 height 784
click at [1391, 510] on div "***** ﻿" at bounding box center [1433, 513] width 169 height 19
click at [1391, 508] on p "***** ﻿" at bounding box center [1435, 513] width 162 height 10
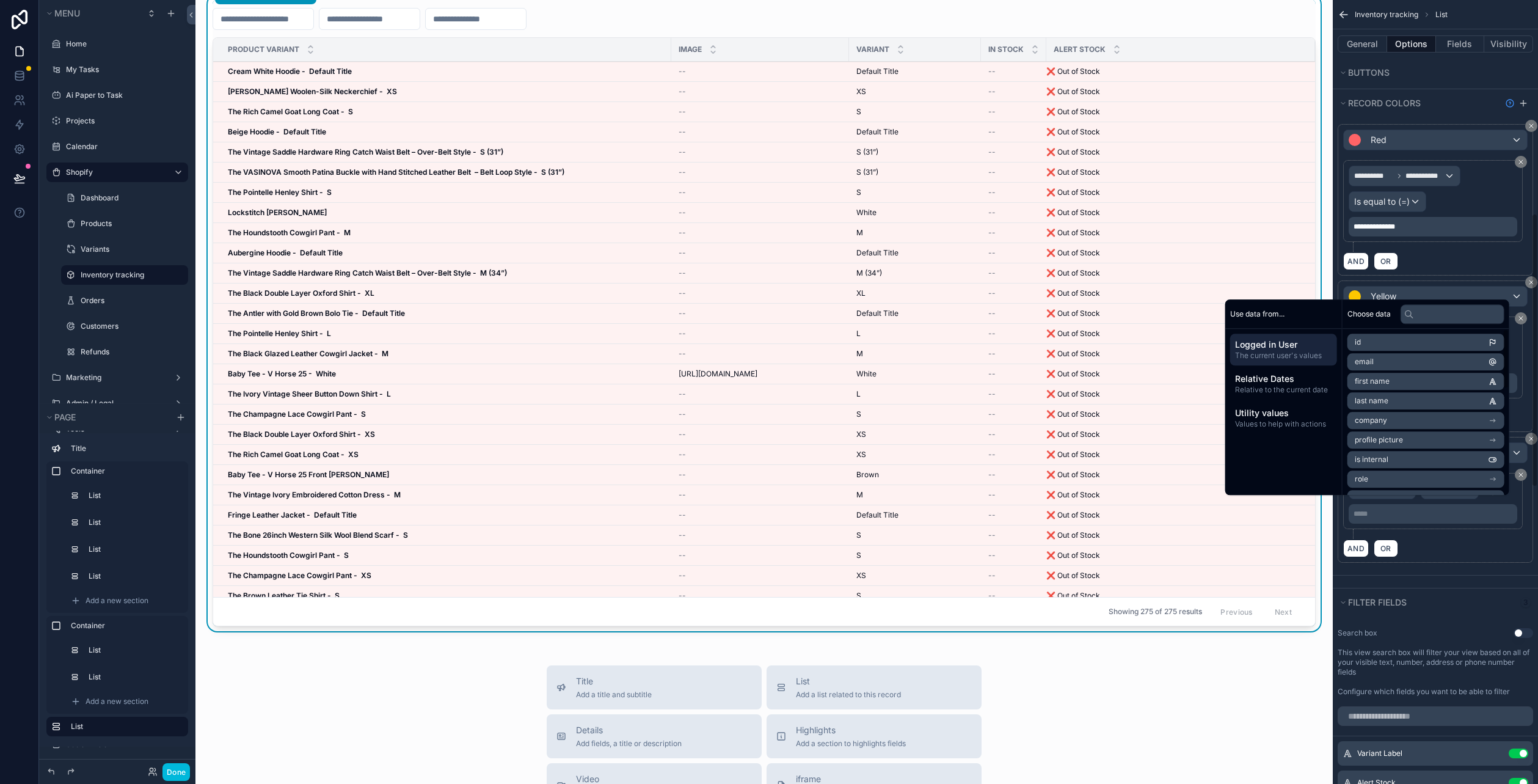
click at [1434, 518] on div "**********" at bounding box center [1433, 501] width 179 height 56
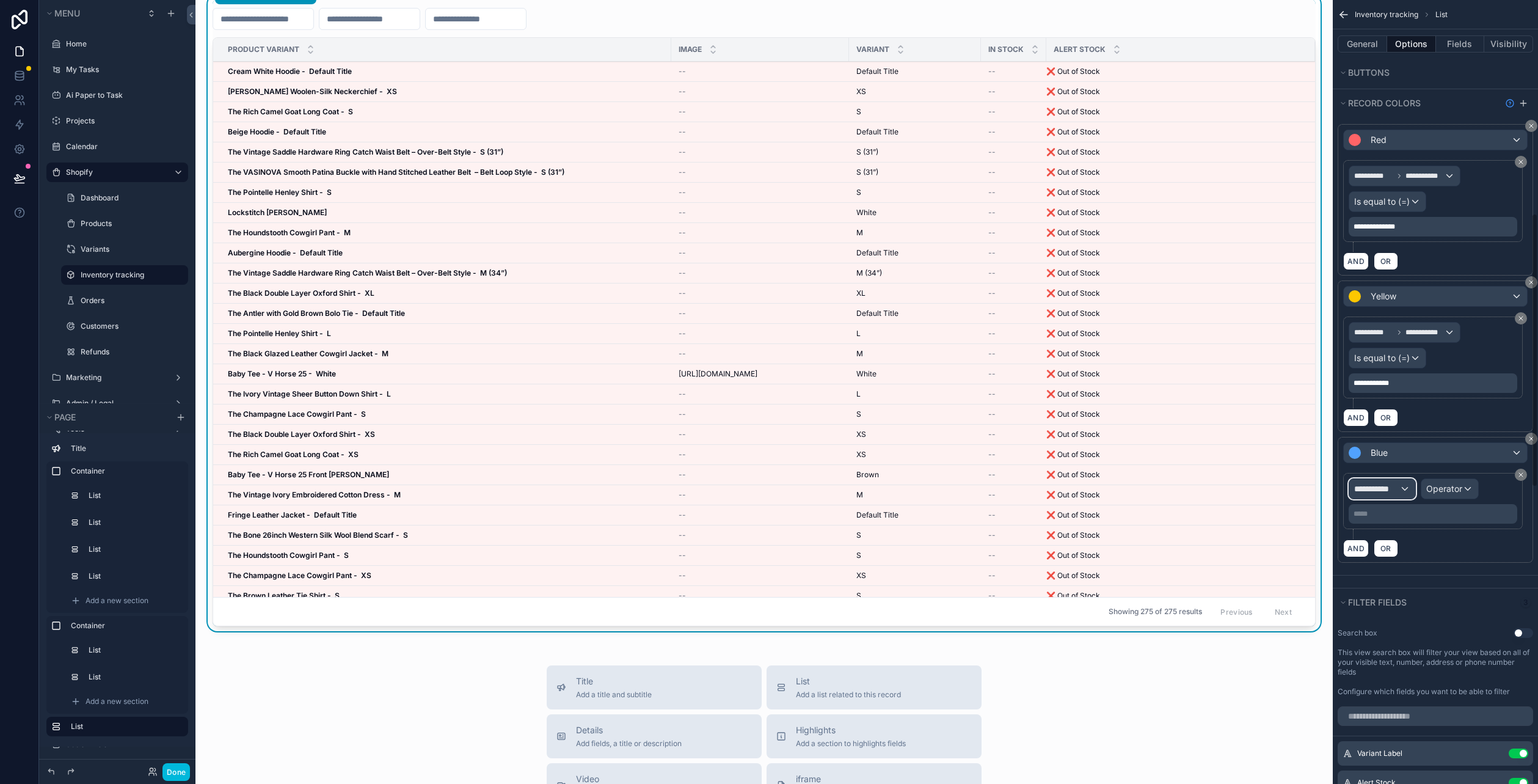
click at [1403, 484] on div "**********" at bounding box center [1382, 489] width 66 height 19
click at [1419, 552] on div "Row values Row values" at bounding box center [1404, 552] width 91 height 29
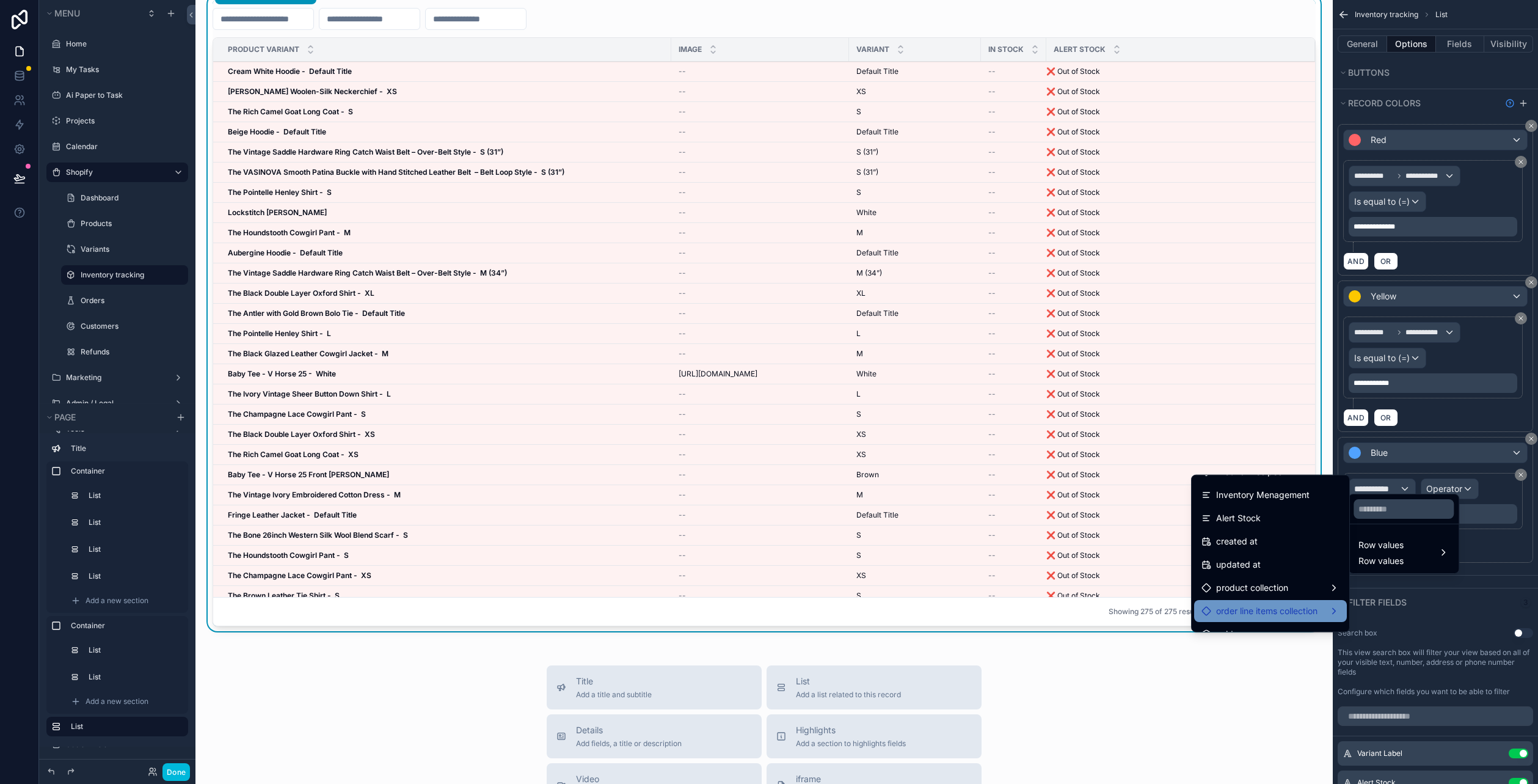
scroll to position [520, 0]
click at [1259, 512] on ul "id Variant Label ∞ Shopify Id Image Option 1 Option 2 Option 3 SKU Barcode Weig…" at bounding box center [1270, 553] width 158 height 157
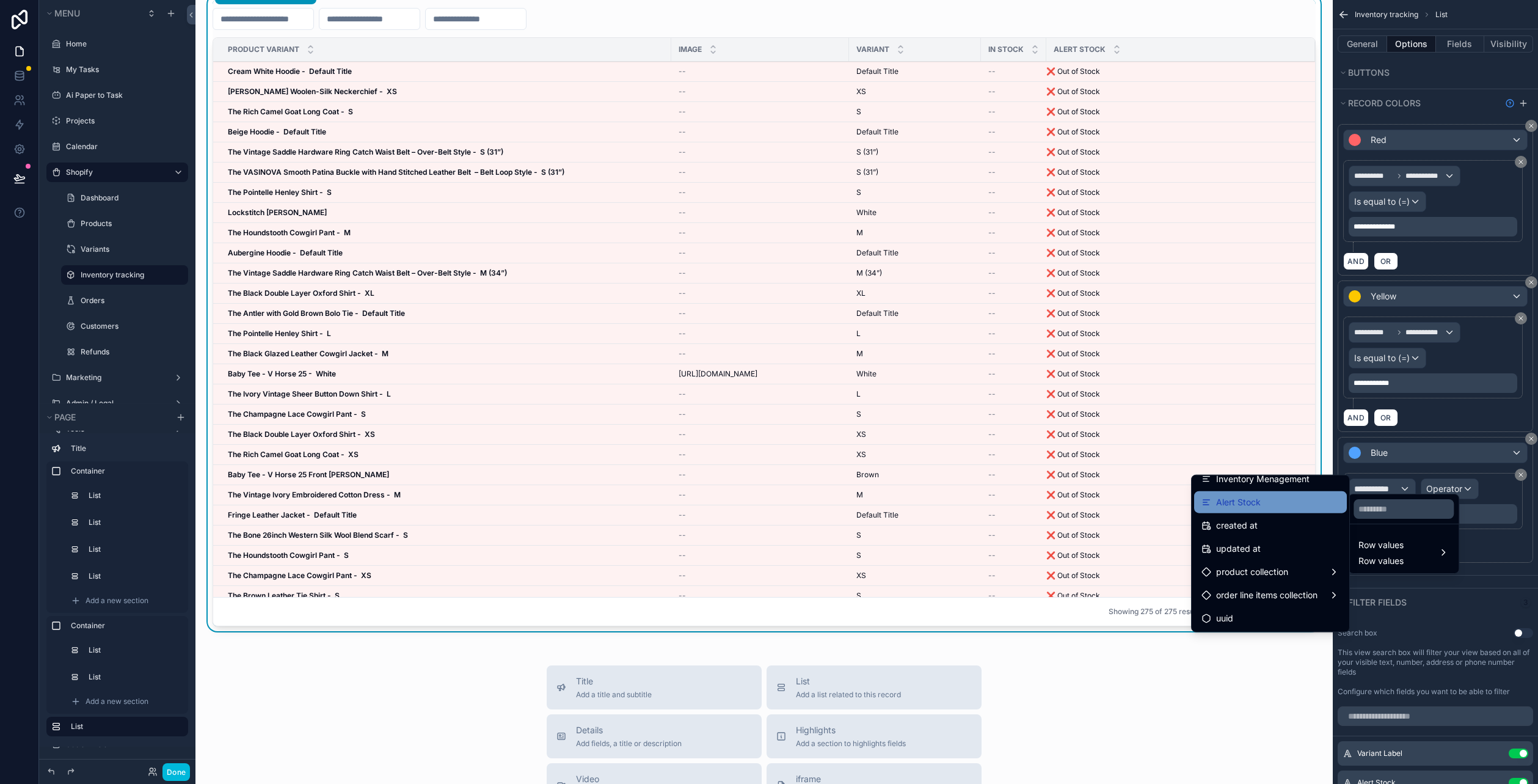
click at [1253, 508] on div "Alert Stock" at bounding box center [1270, 502] width 138 height 15
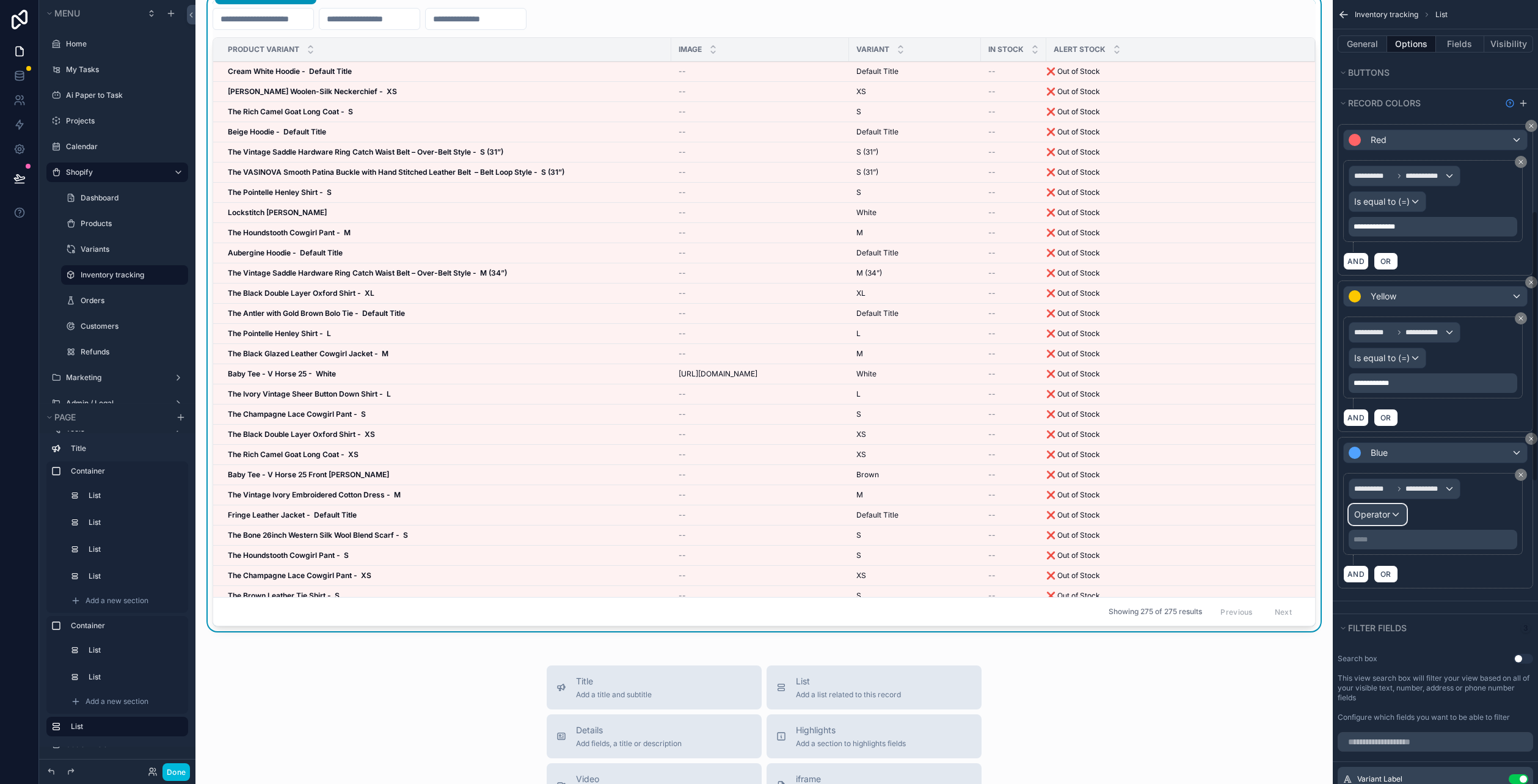
click at [1391, 505] on div "Operator" at bounding box center [1377, 514] width 56 height 19
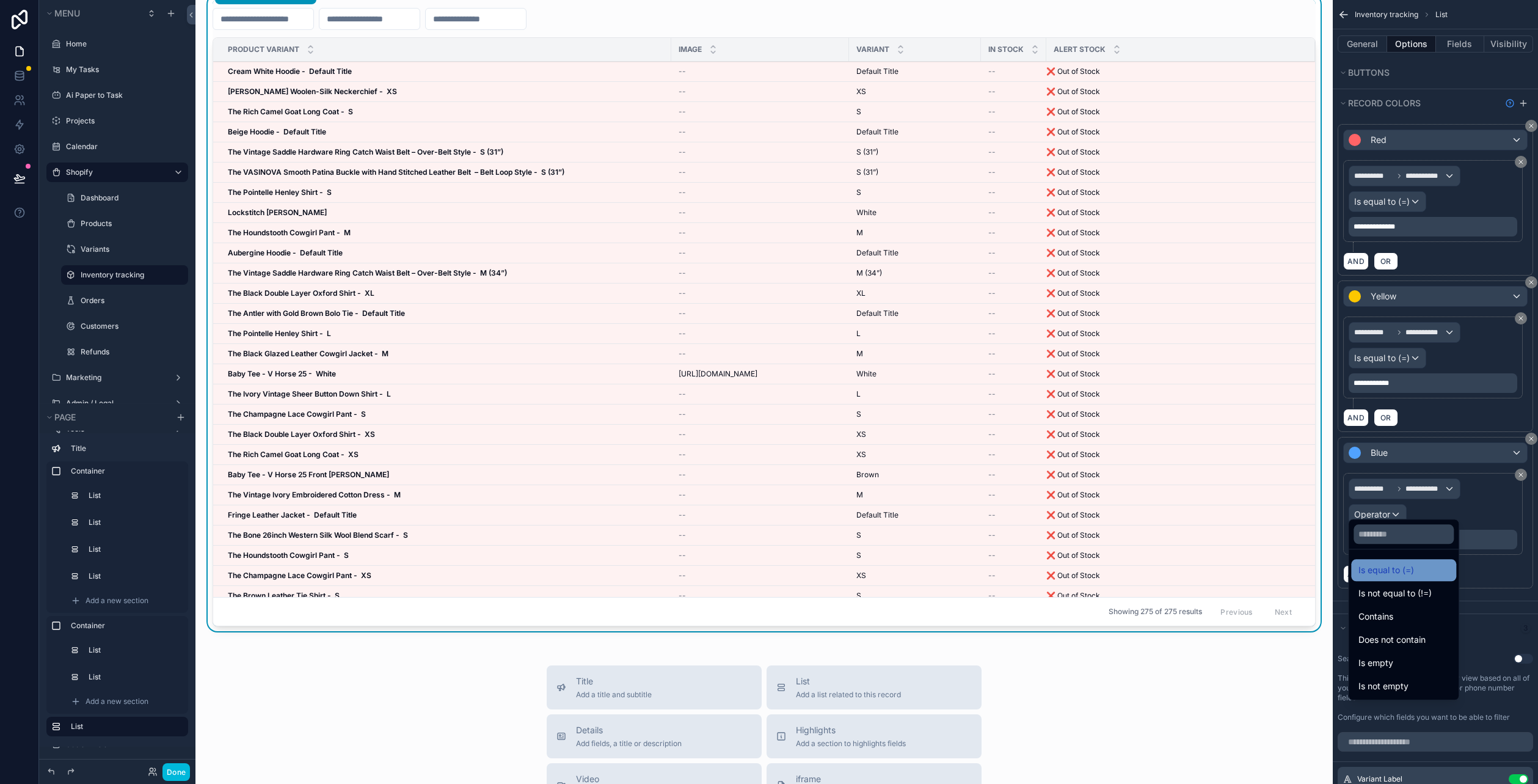
click at [1403, 566] on span "Is equal to (=)" at bounding box center [1386, 570] width 56 height 15
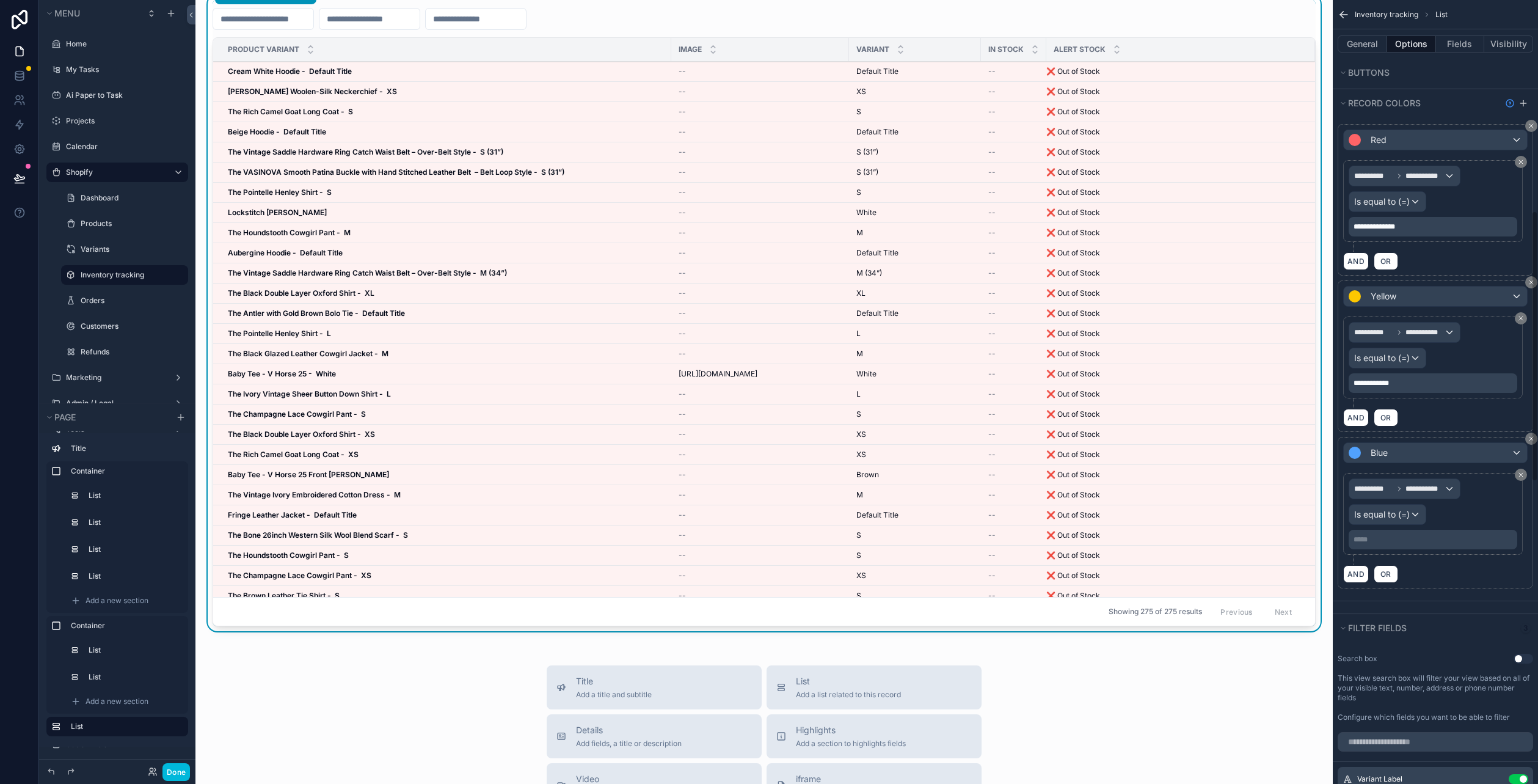
click at [1374, 530] on div "***** ﻿" at bounding box center [1433, 540] width 169 height 19
click at [1378, 535] on p "***** ﻿" at bounding box center [1435, 540] width 162 height 10
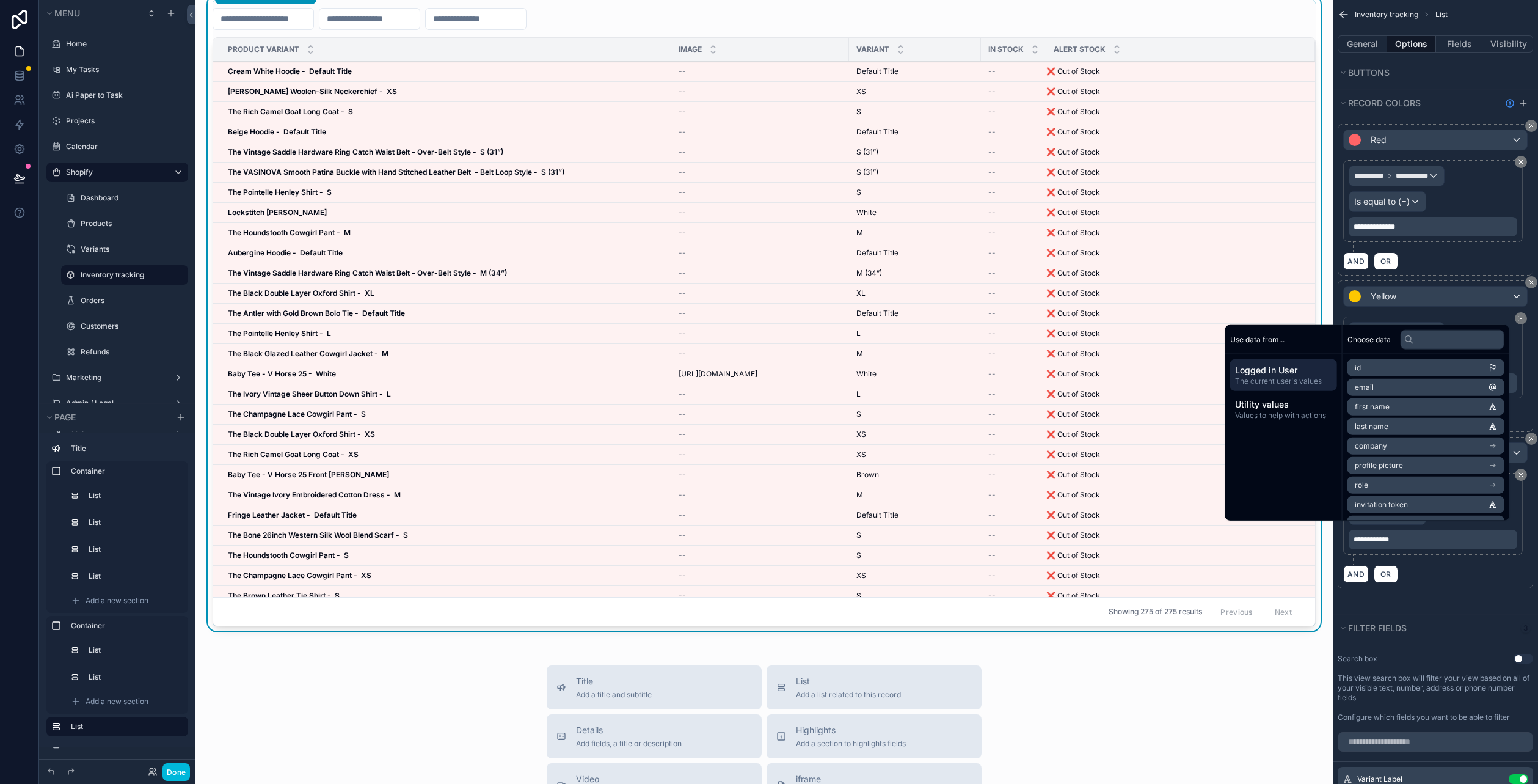
click at [1450, 592] on div "**********" at bounding box center [1435, 258] width 206 height 711
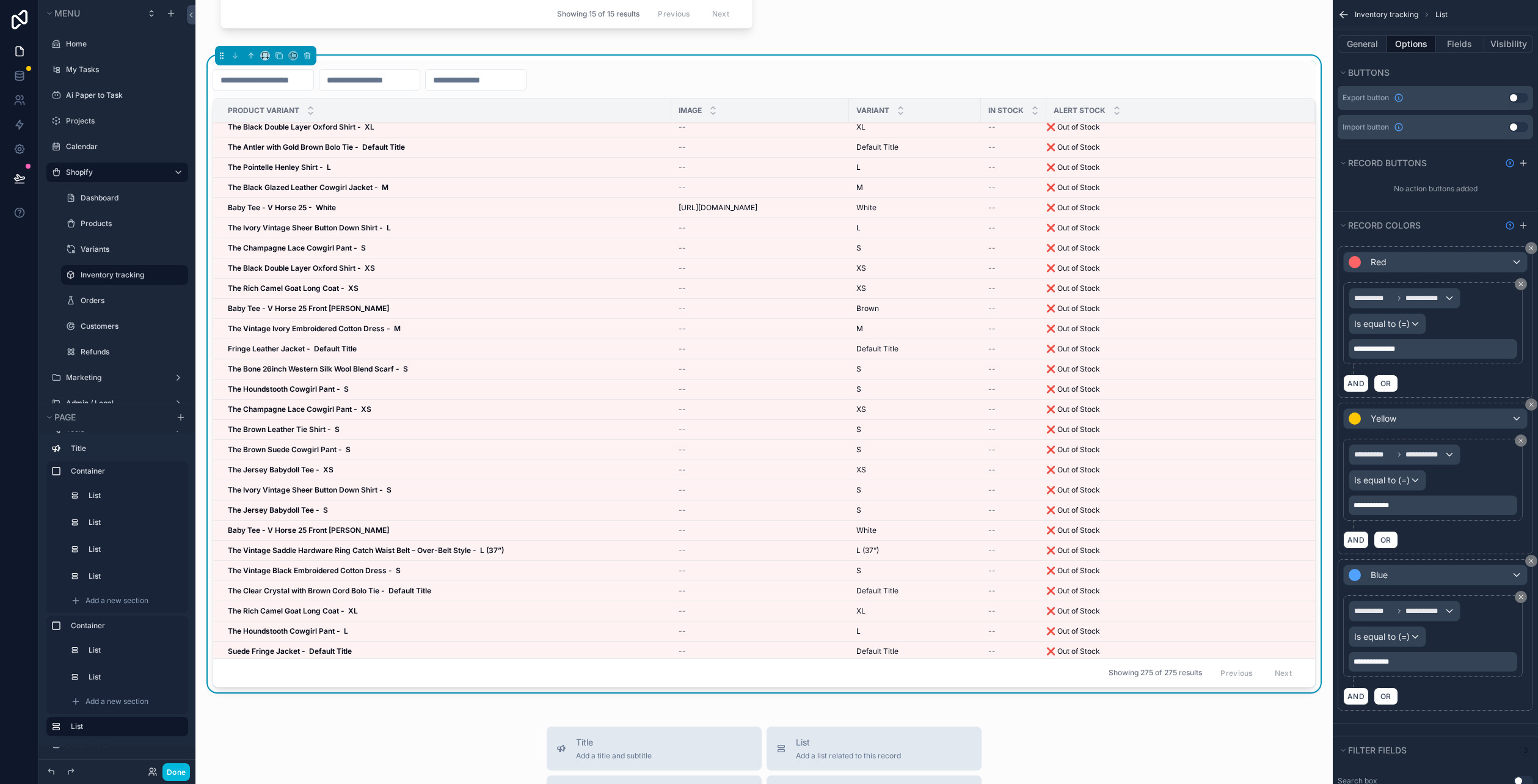
scroll to position [0, 0]
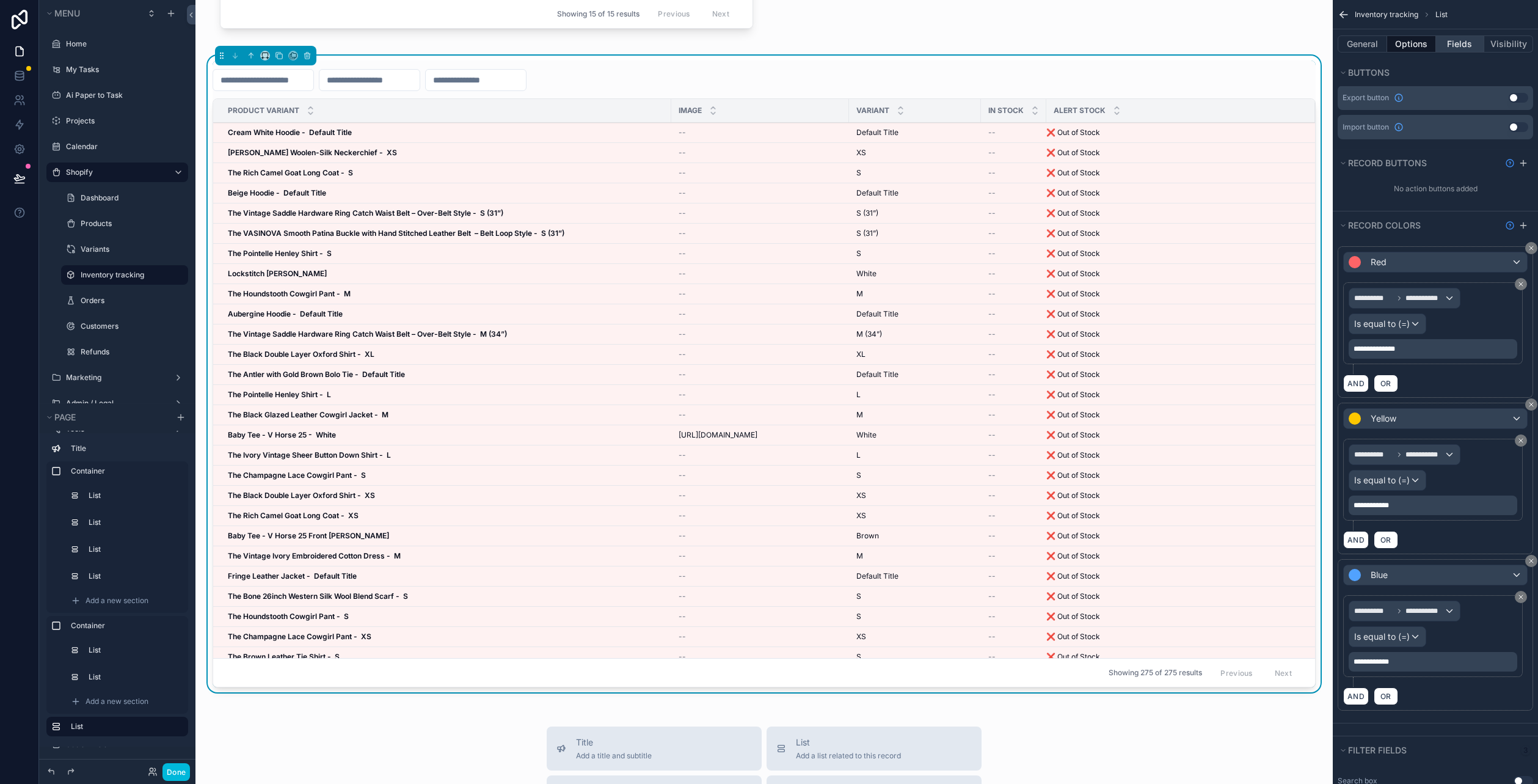
click at [1459, 36] on button "Fields" at bounding box center [1460, 44] width 49 height 18
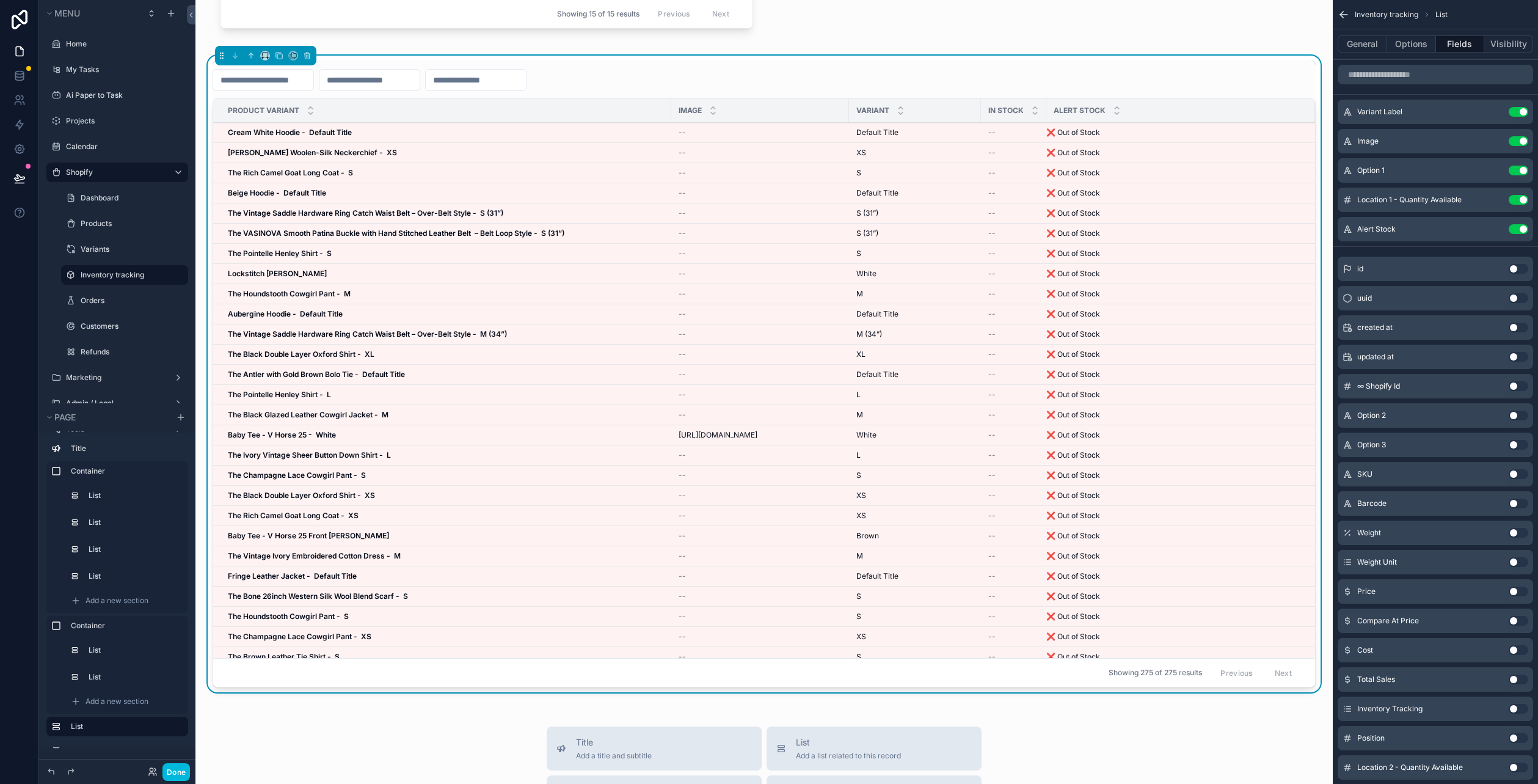
click at [0, 0] on icon "scrollable content" at bounding box center [0, 0] width 0 height 0
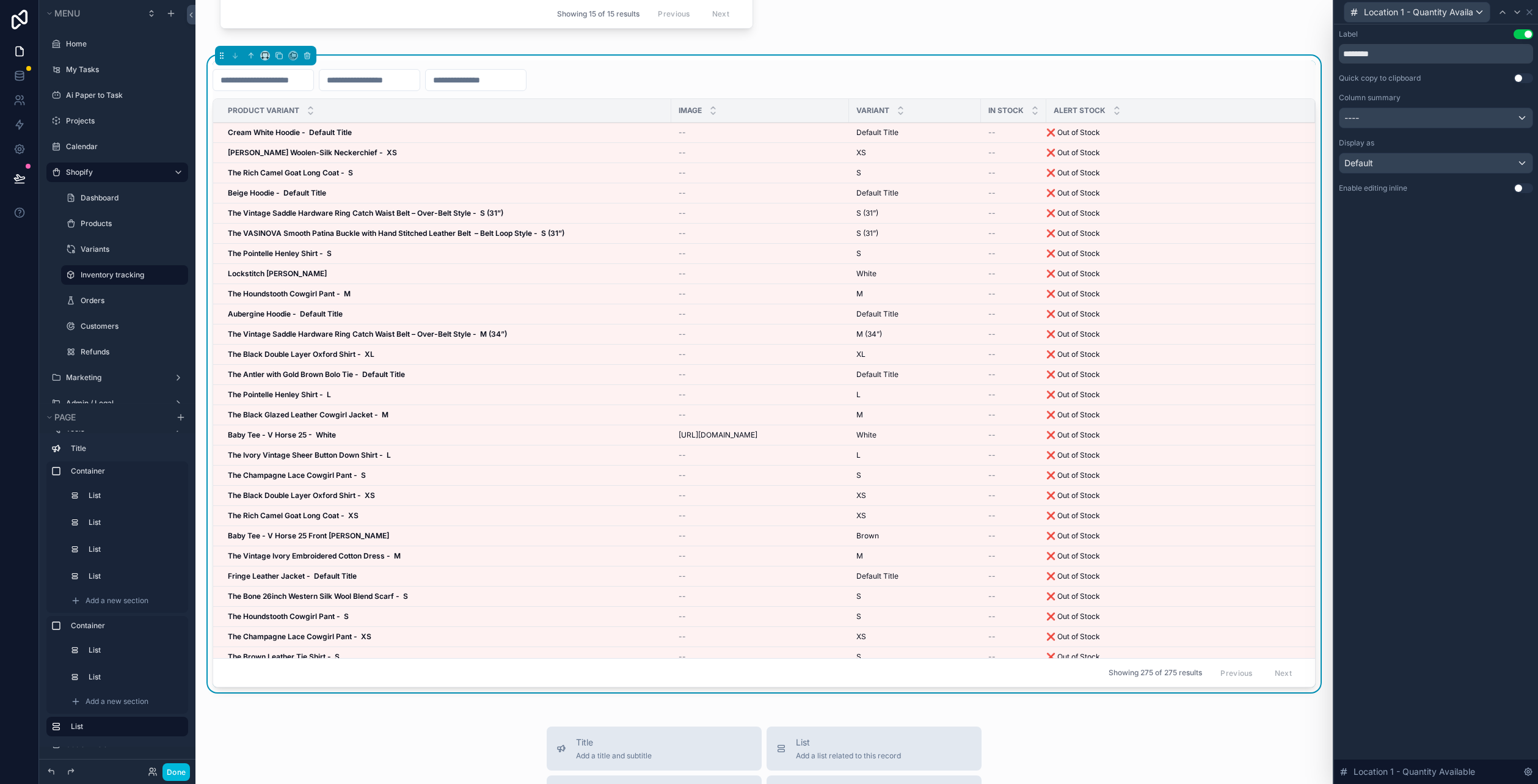
click at [1519, 188] on button "Use setting" at bounding box center [1523, 188] width 19 height 10
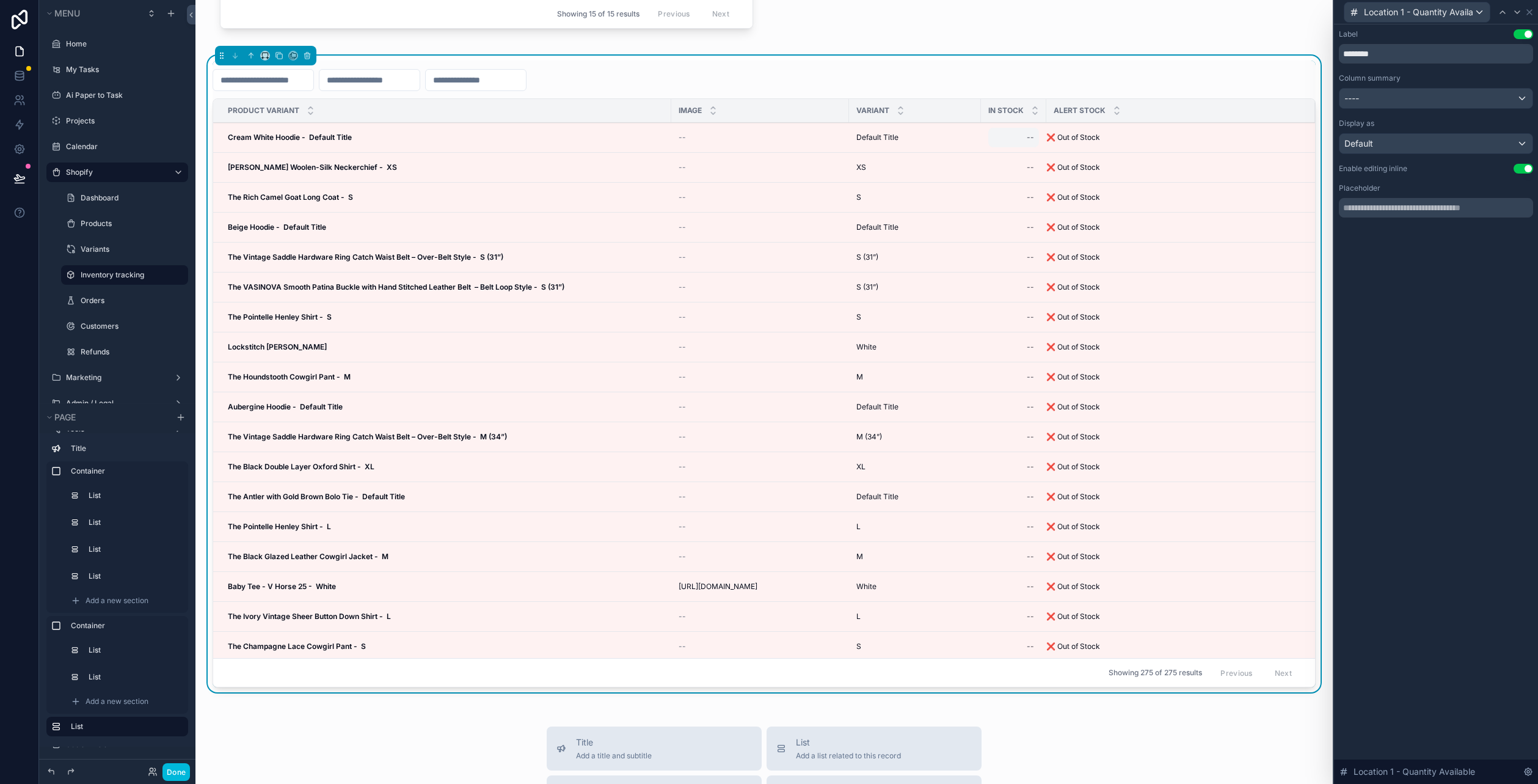
click at [1025, 138] on div "--" at bounding box center [1014, 137] width 51 height 19
type input "*"
click button "scrollable content" at bounding box center [1185, 158] width 15 height 15
click at [1025, 165] on div "--" at bounding box center [1014, 168] width 51 height 19
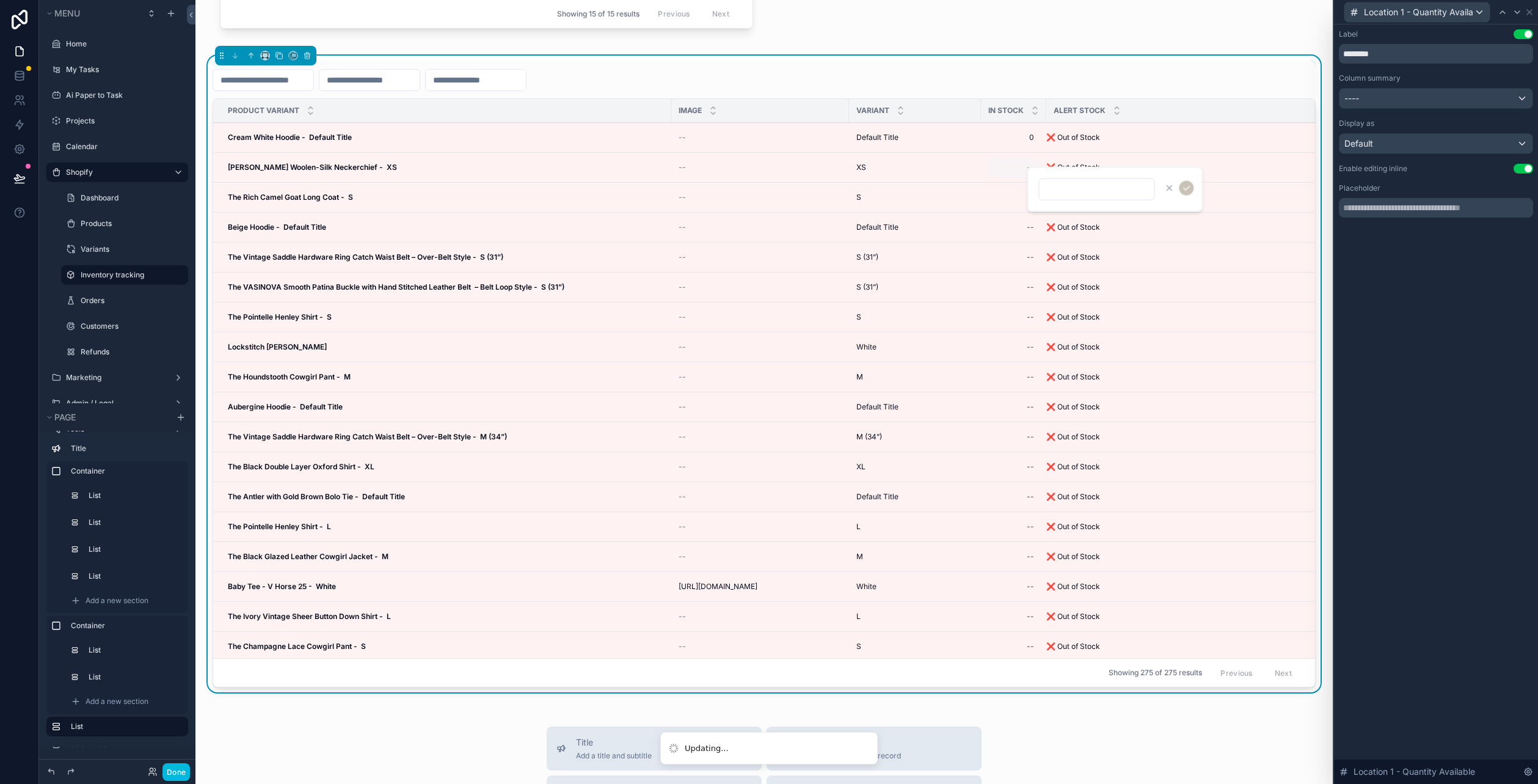
click at [1032, 172] on div "scrollable content" at bounding box center [1114, 189] width 176 height 45
click at [1021, 175] on div "--" at bounding box center [1014, 168] width 51 height 19
click at [1053, 184] on input "scrollable content" at bounding box center [1097, 190] width 115 height 18
type input "*"
click button "scrollable content" at bounding box center [1185, 188] width 15 height 15
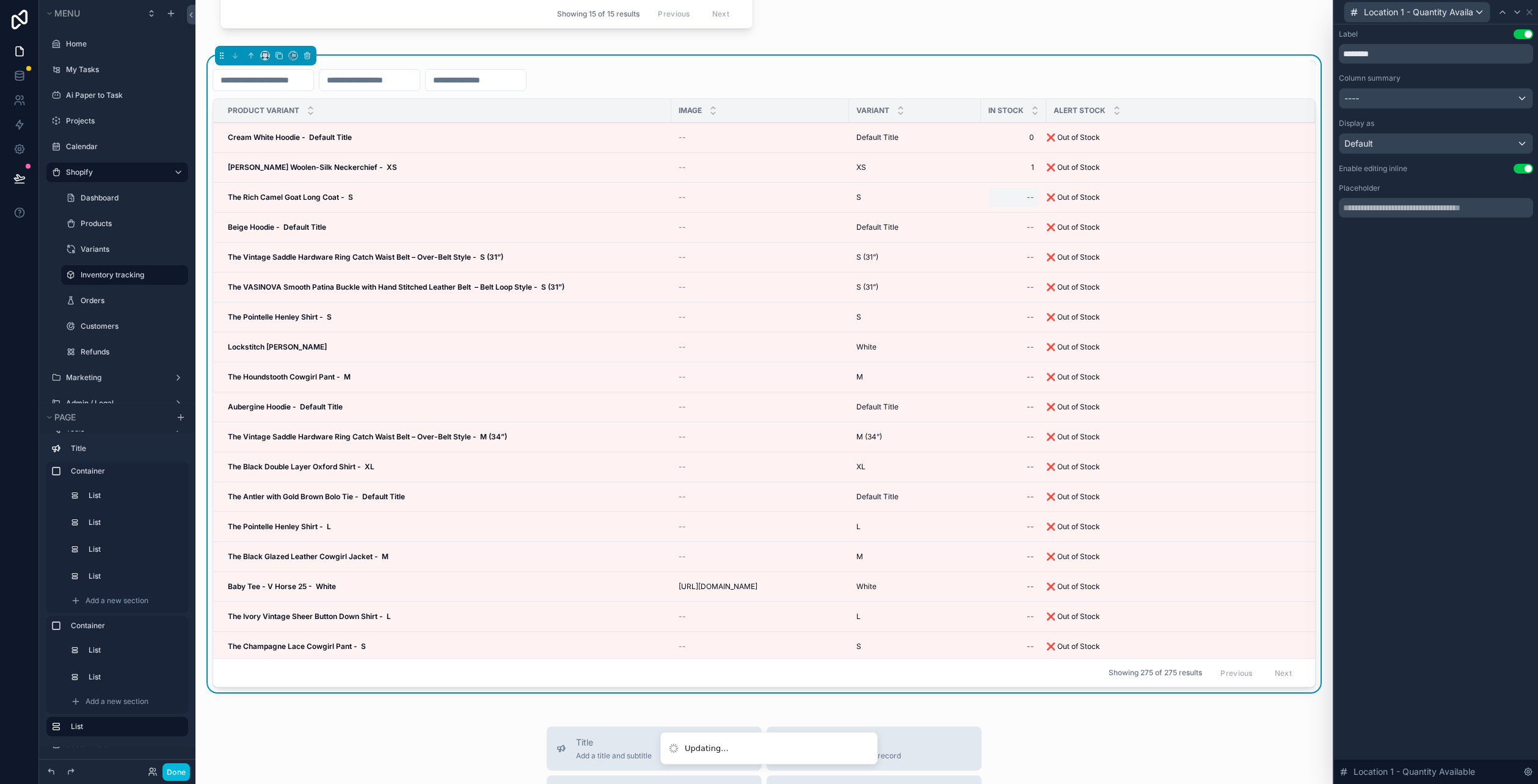
click at [1034, 203] on div "--" at bounding box center [1031, 198] width 8 height 10
type input "*"
click button "scrollable content" at bounding box center [1185, 217] width 15 height 15
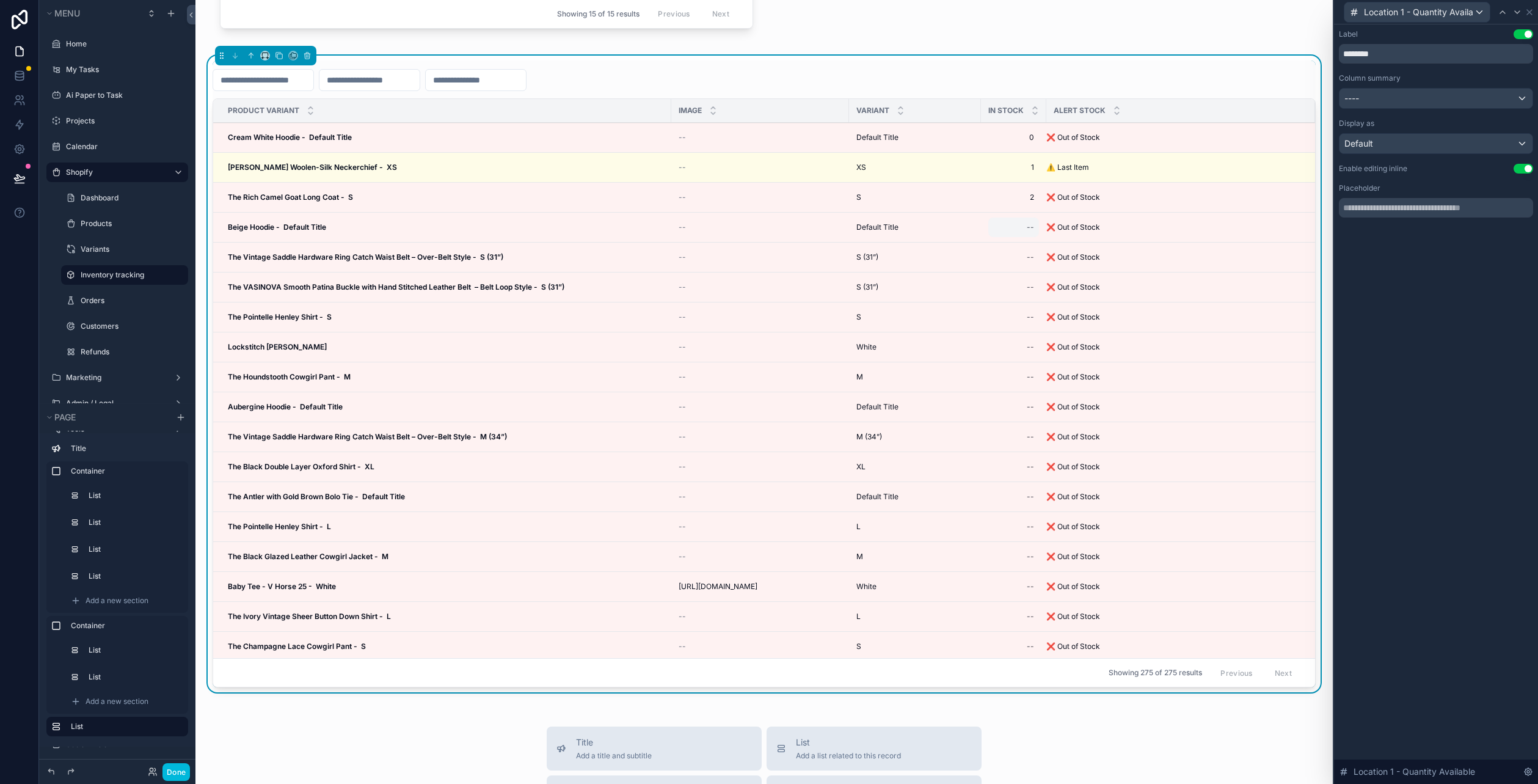
click at [1039, 222] on div "--" at bounding box center [1014, 227] width 51 height 19
type input "*"
click button "scrollable content" at bounding box center [1185, 246] width 15 height 15
click at [1034, 256] on div "--" at bounding box center [1031, 257] width 8 height 10
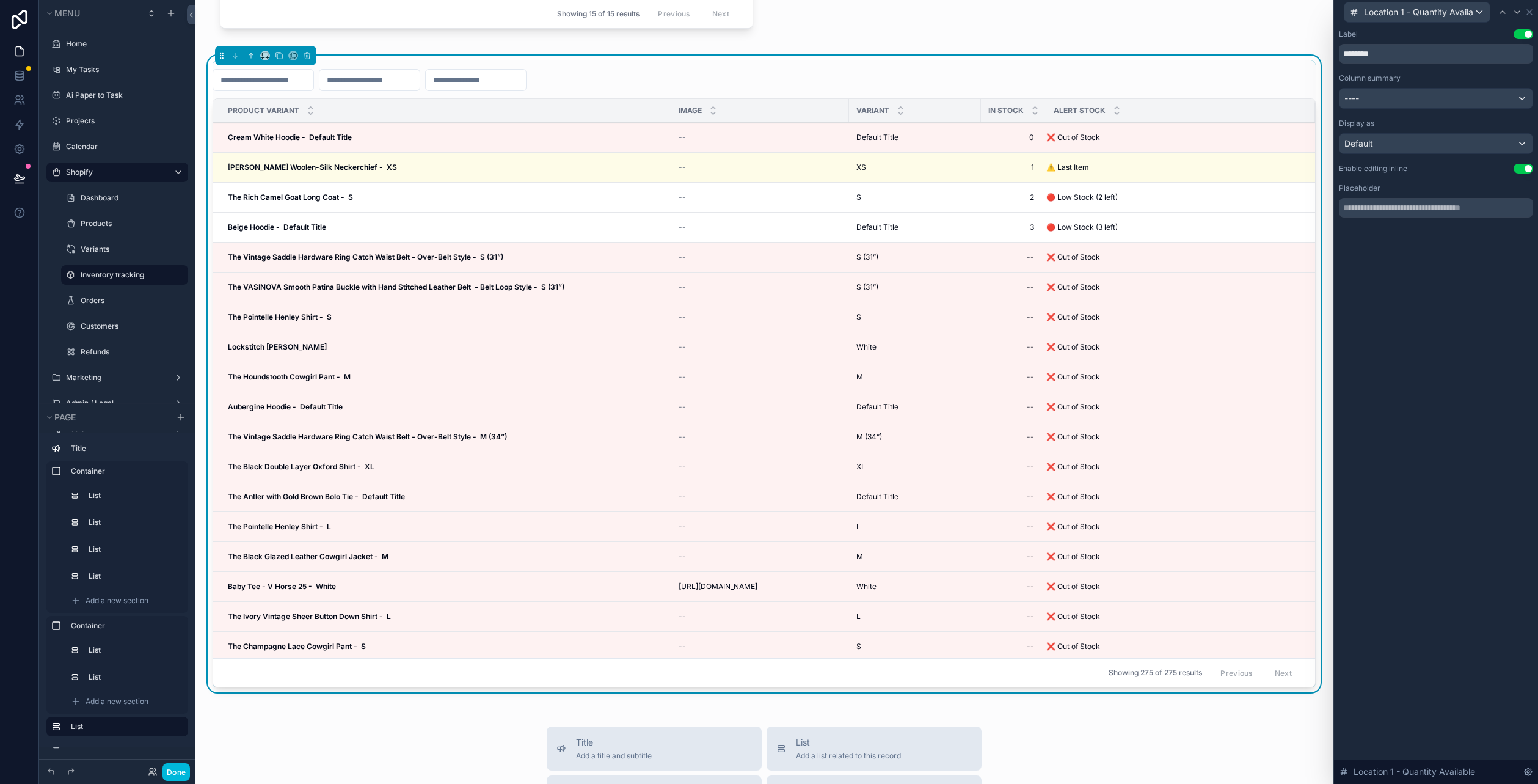
click at [1034, 256] on div "--" at bounding box center [1031, 257] width 8 height 10
type input "*"
click button "scrollable content" at bounding box center [1185, 277] width 15 height 15
click at [1034, 286] on div "--" at bounding box center [1031, 287] width 8 height 10
type input "*"
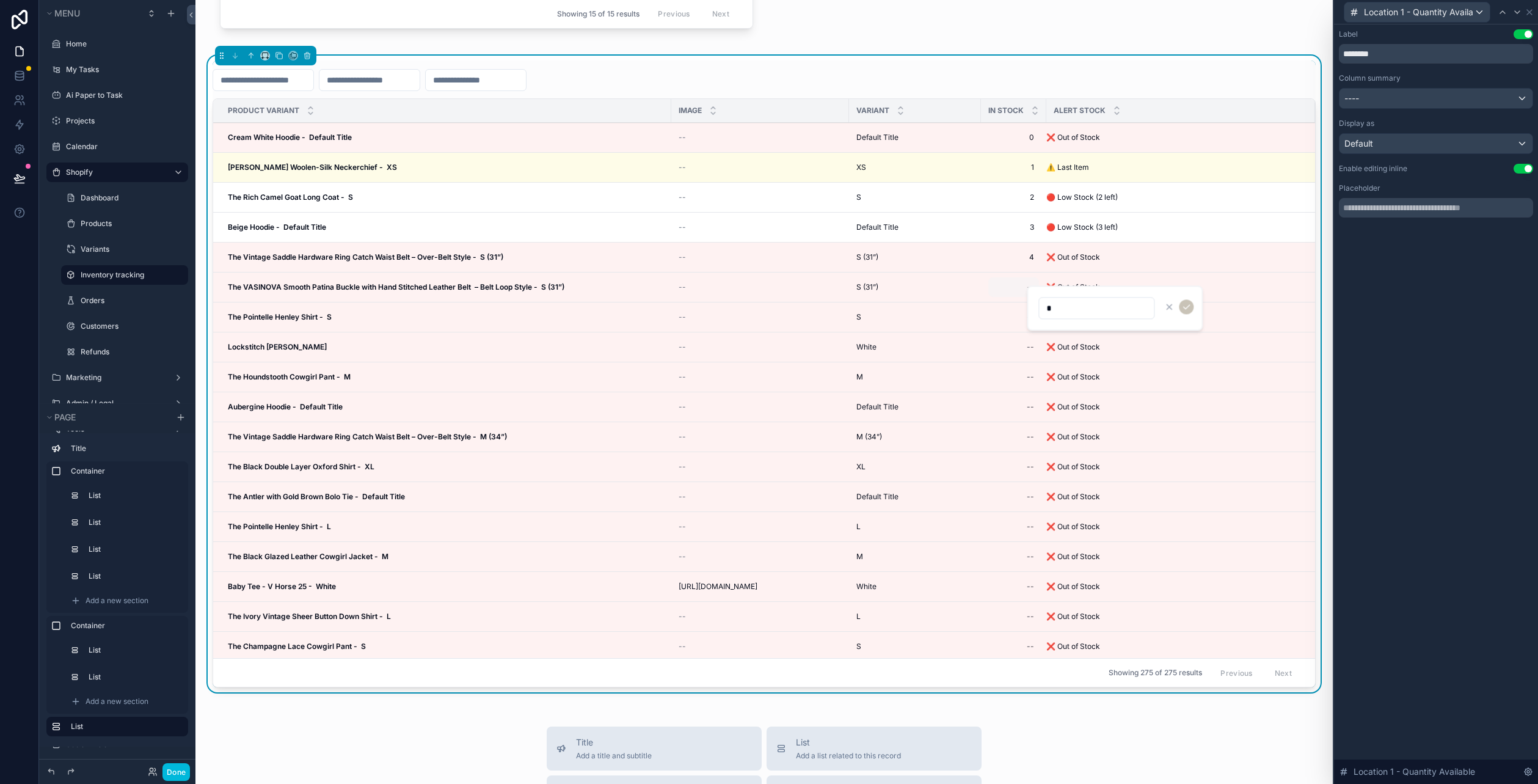
click button "scrollable content" at bounding box center [1185, 306] width 15 height 15
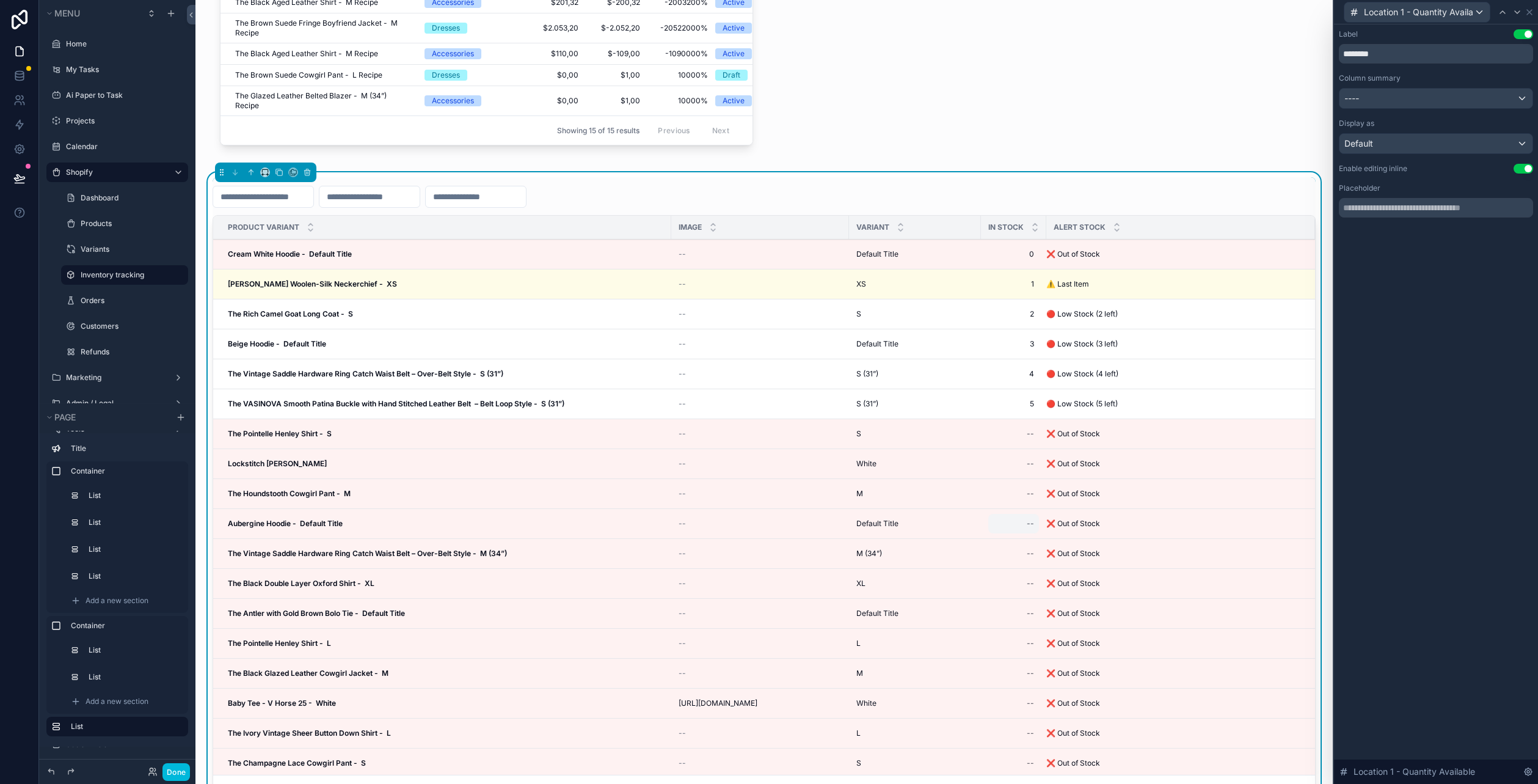
scroll to position [502, 0]
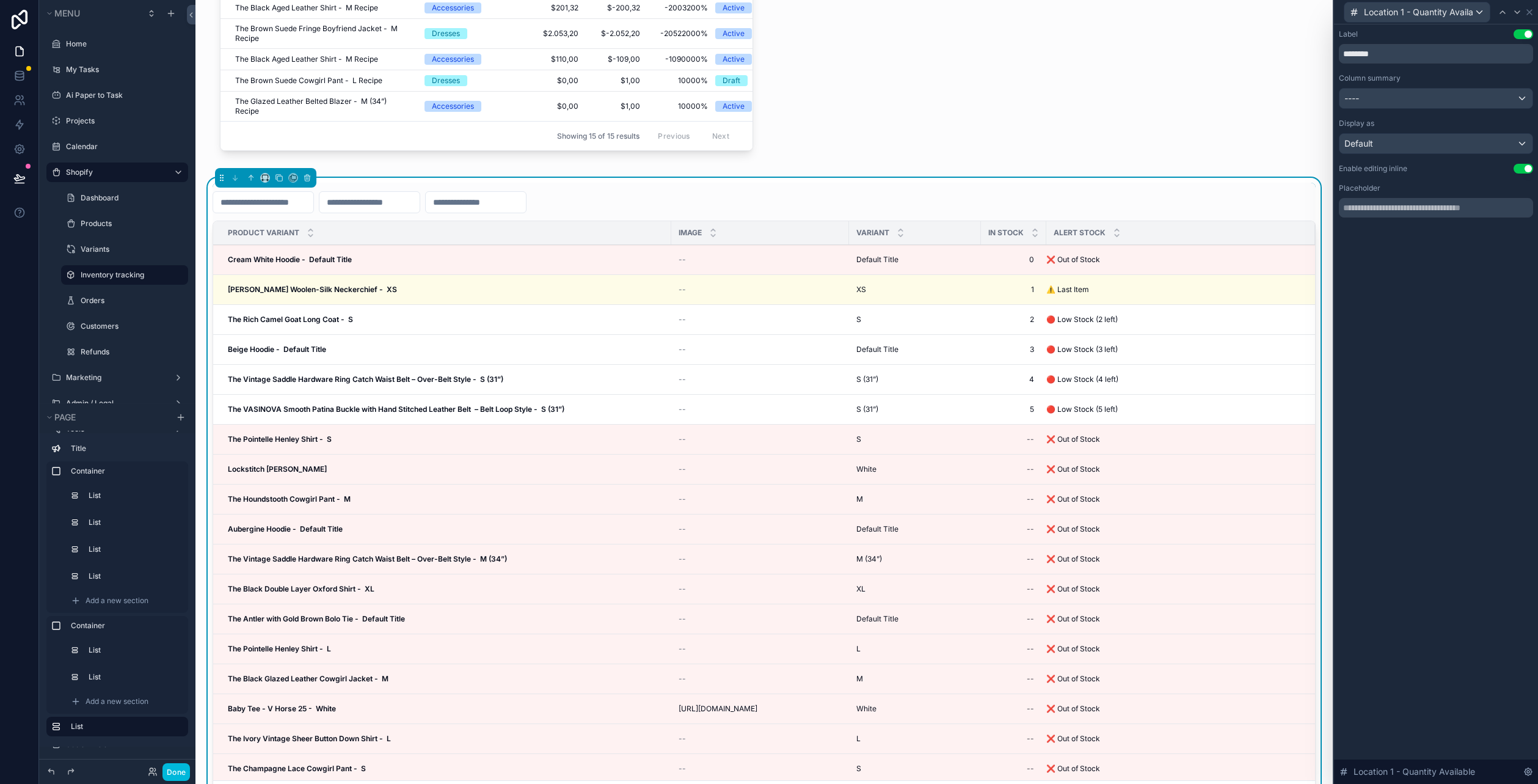
click at [1405, 349] on div "Label Use setting ******** Column summary ---- Display as Default Enable editin…" at bounding box center [1436, 403] width 204 height 759
click at [1537, 4] on div "Location 1 - Quantity Available" at bounding box center [1436, 12] width 204 height 24
click at [1529, 4] on div "Location 1 - Quantity Available" at bounding box center [1436, 12] width 194 height 23
click at [1531, 11] on icon at bounding box center [1529, 13] width 10 height 10
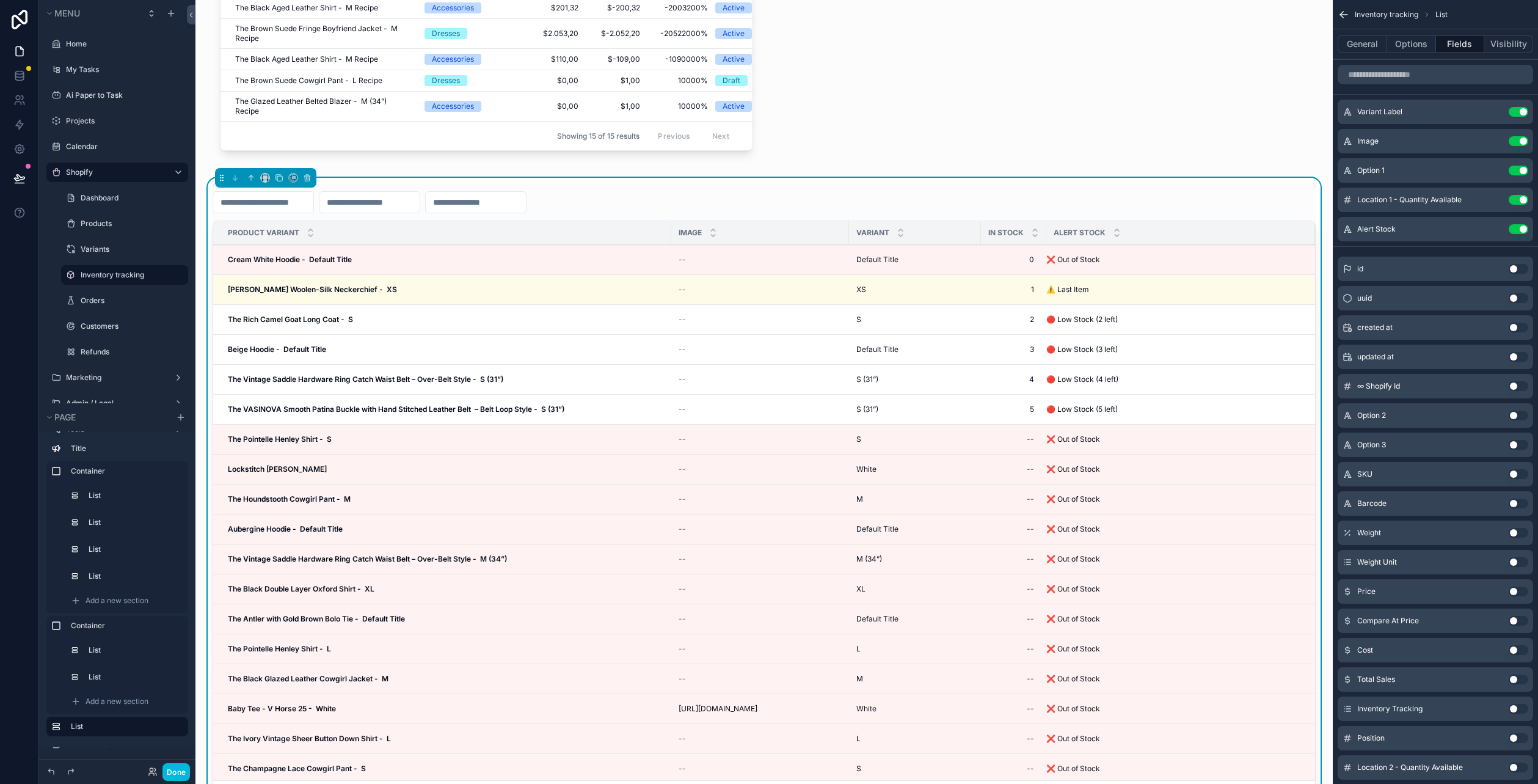
scroll to position [441, 0]
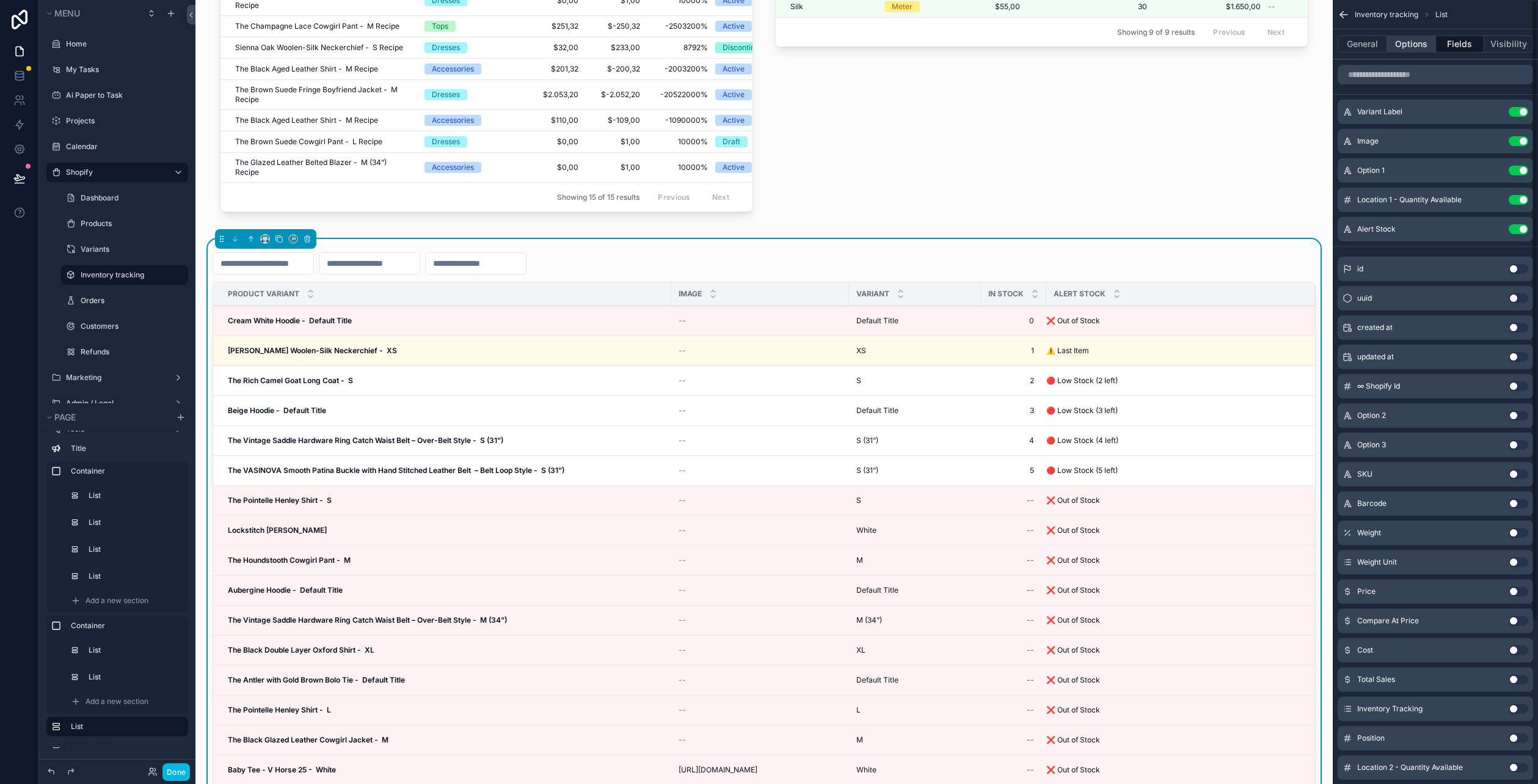
click at [1406, 51] on button "Options" at bounding box center [1411, 44] width 49 height 18
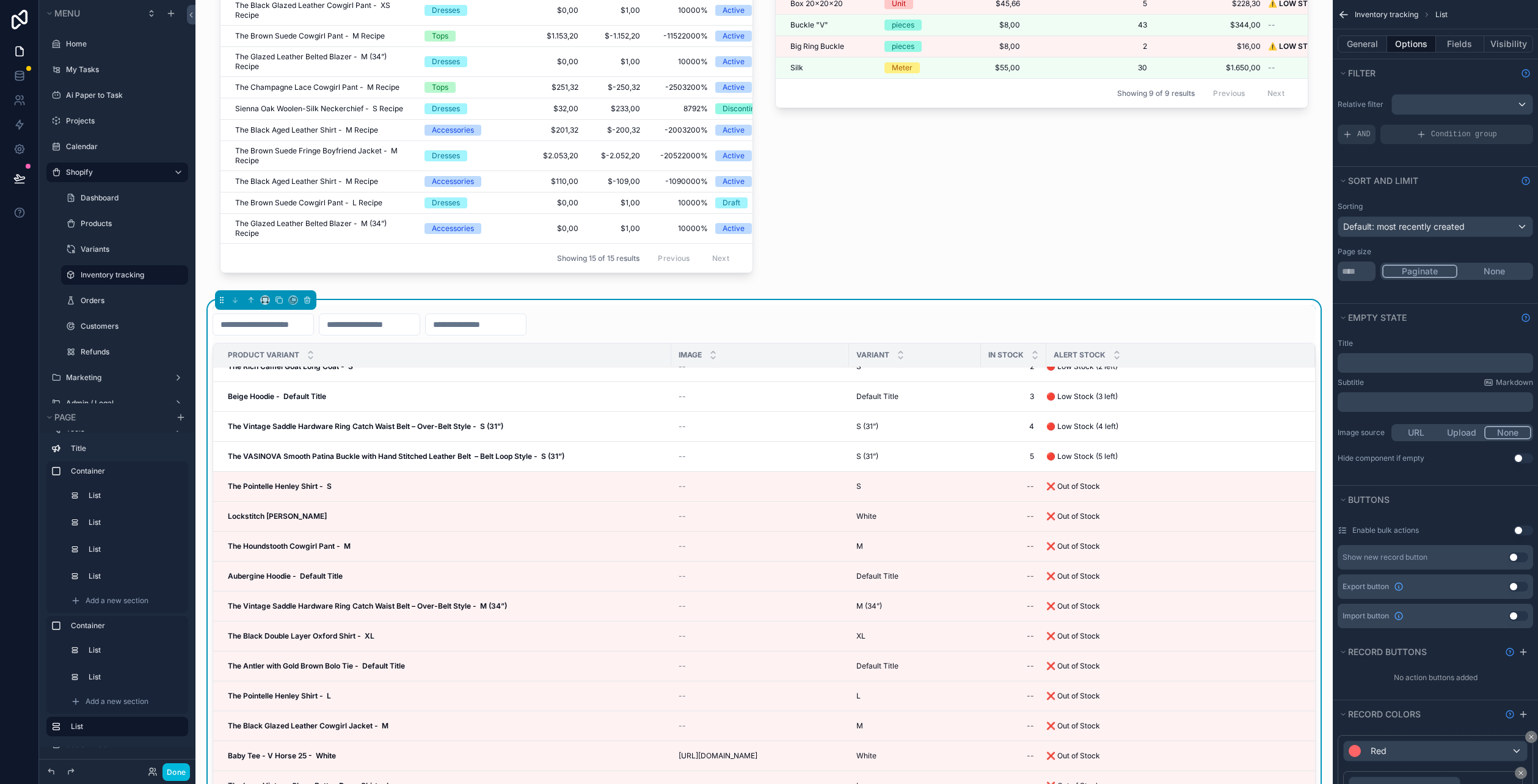
scroll to position [0, 0]
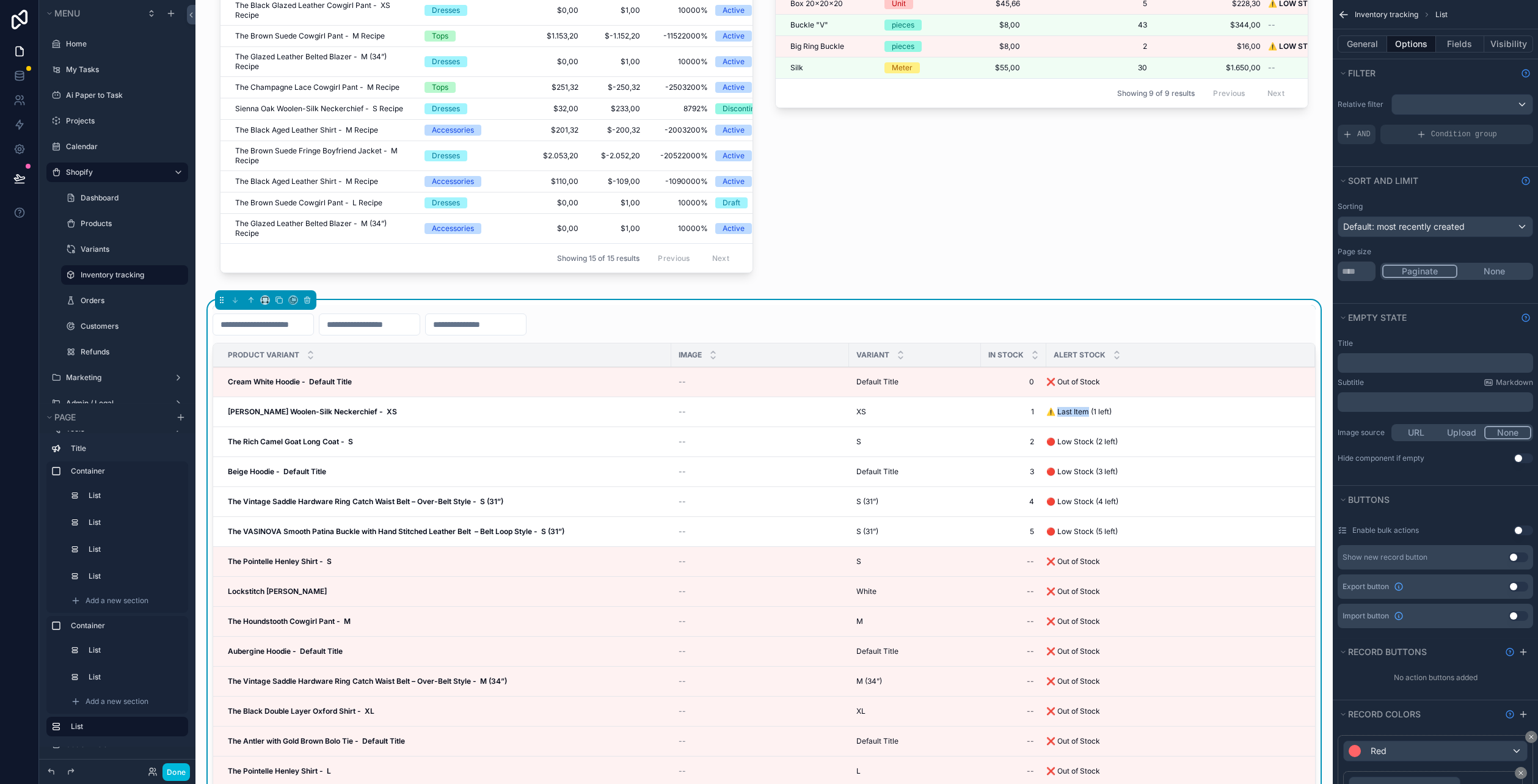
drag, startPoint x: 1069, startPoint y: 412, endPoint x: 1097, endPoint y: 419, distance: 28.9
drag, startPoint x: 1106, startPoint y: 446, endPoint x: 1059, endPoint y: 448, distance: 47.0
copy span "🔴 Low Stock ("
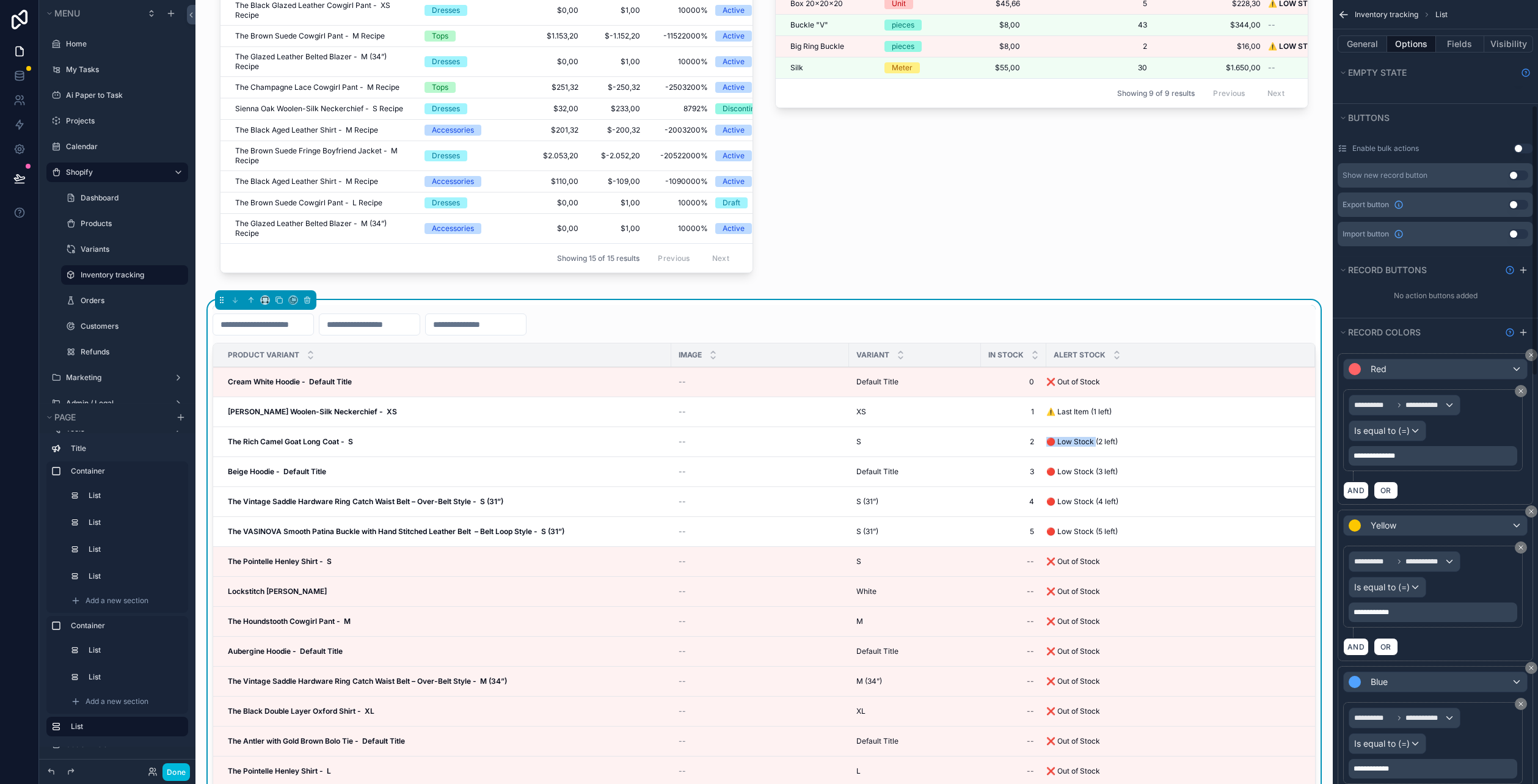
scroll to position [549, 0]
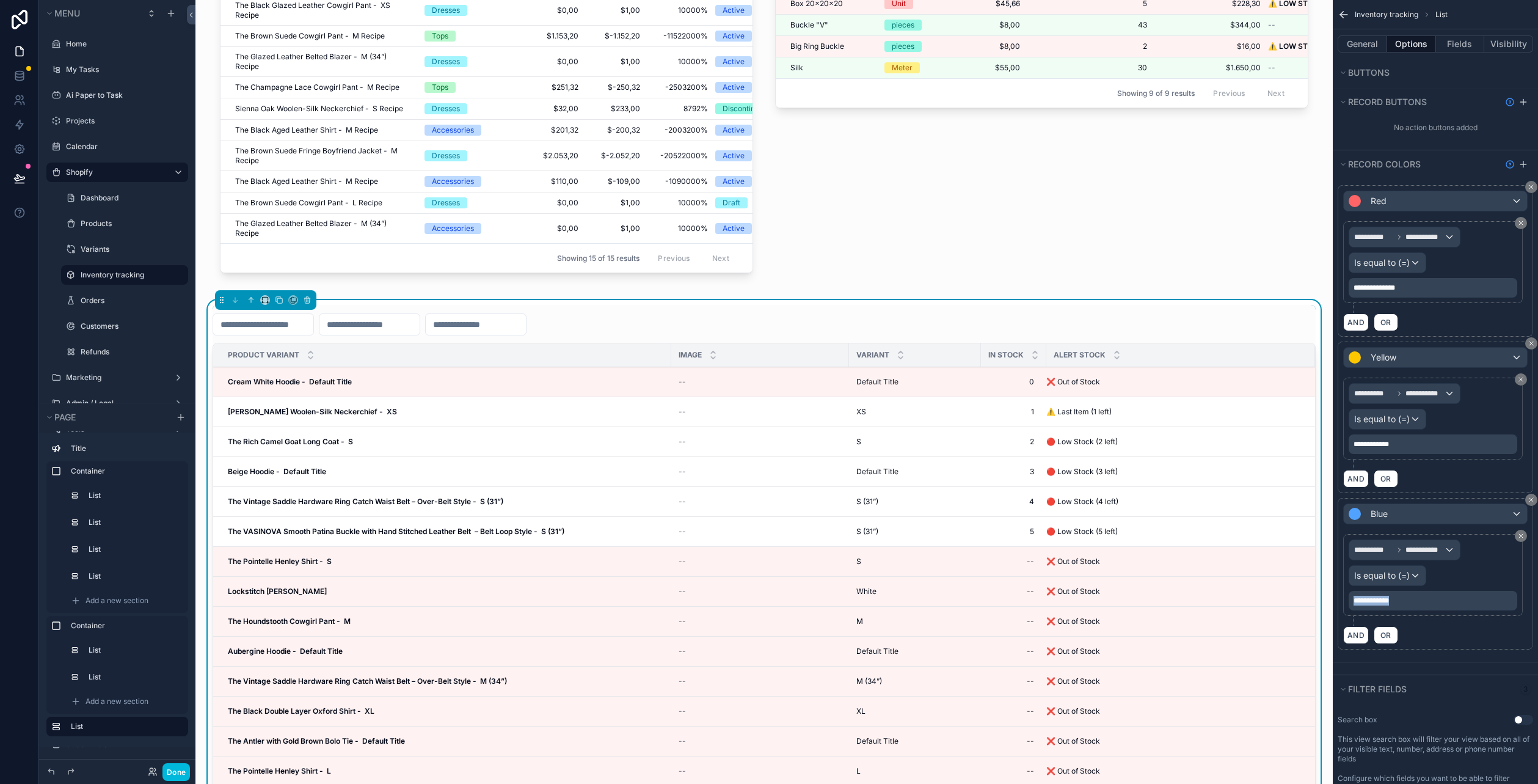
drag, startPoint x: 1411, startPoint y: 591, endPoint x: 1334, endPoint y: 589, distance: 77.0
click at [1334, 589] on div "**********" at bounding box center [1435, 571] width 206 height 157
click at [1437, 630] on div "AND OR" at bounding box center [1435, 634] width 184 height 19
click at [1519, 162] on icon "scrollable content" at bounding box center [1523, 165] width 10 height 10
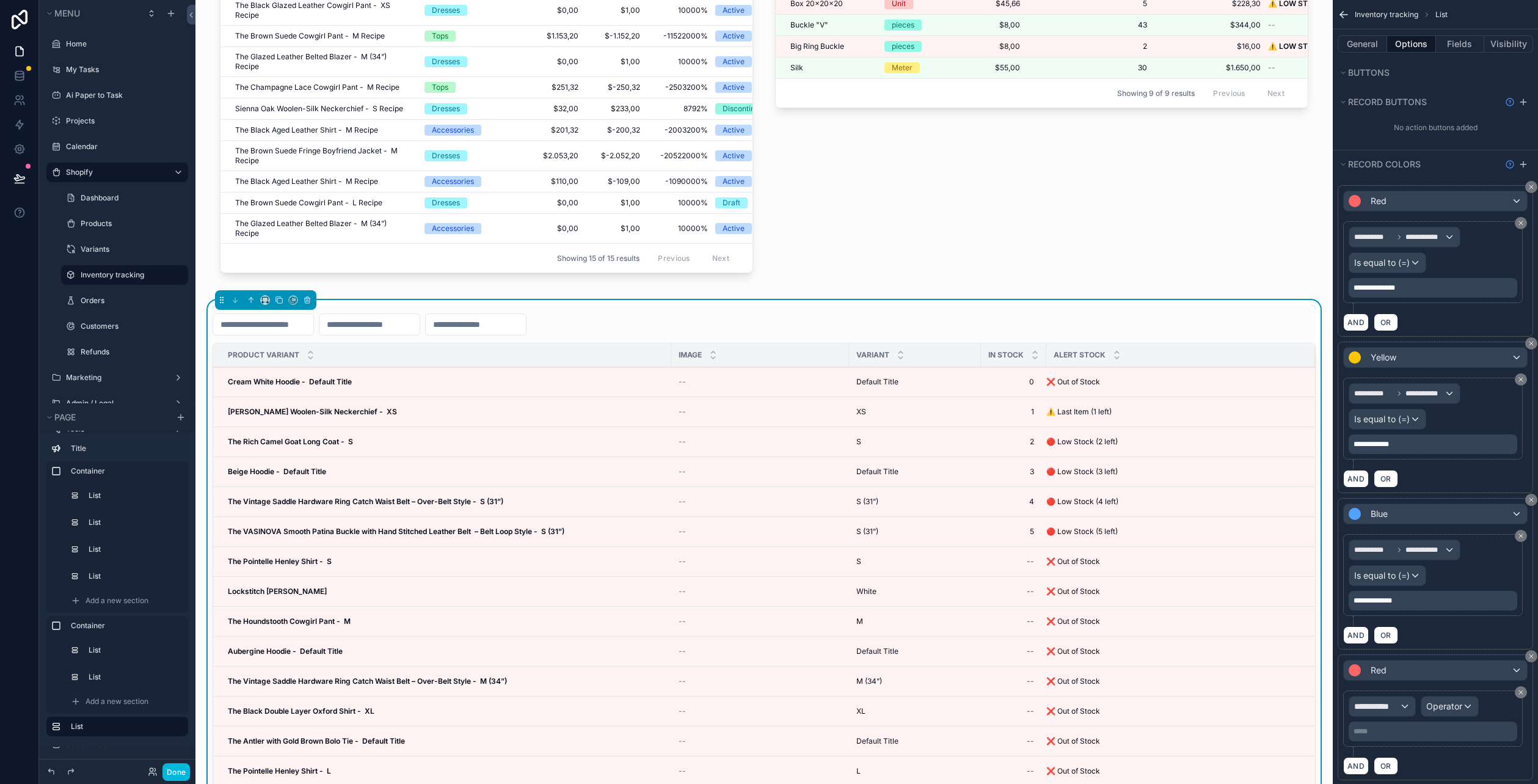
scroll to position [61, 0]
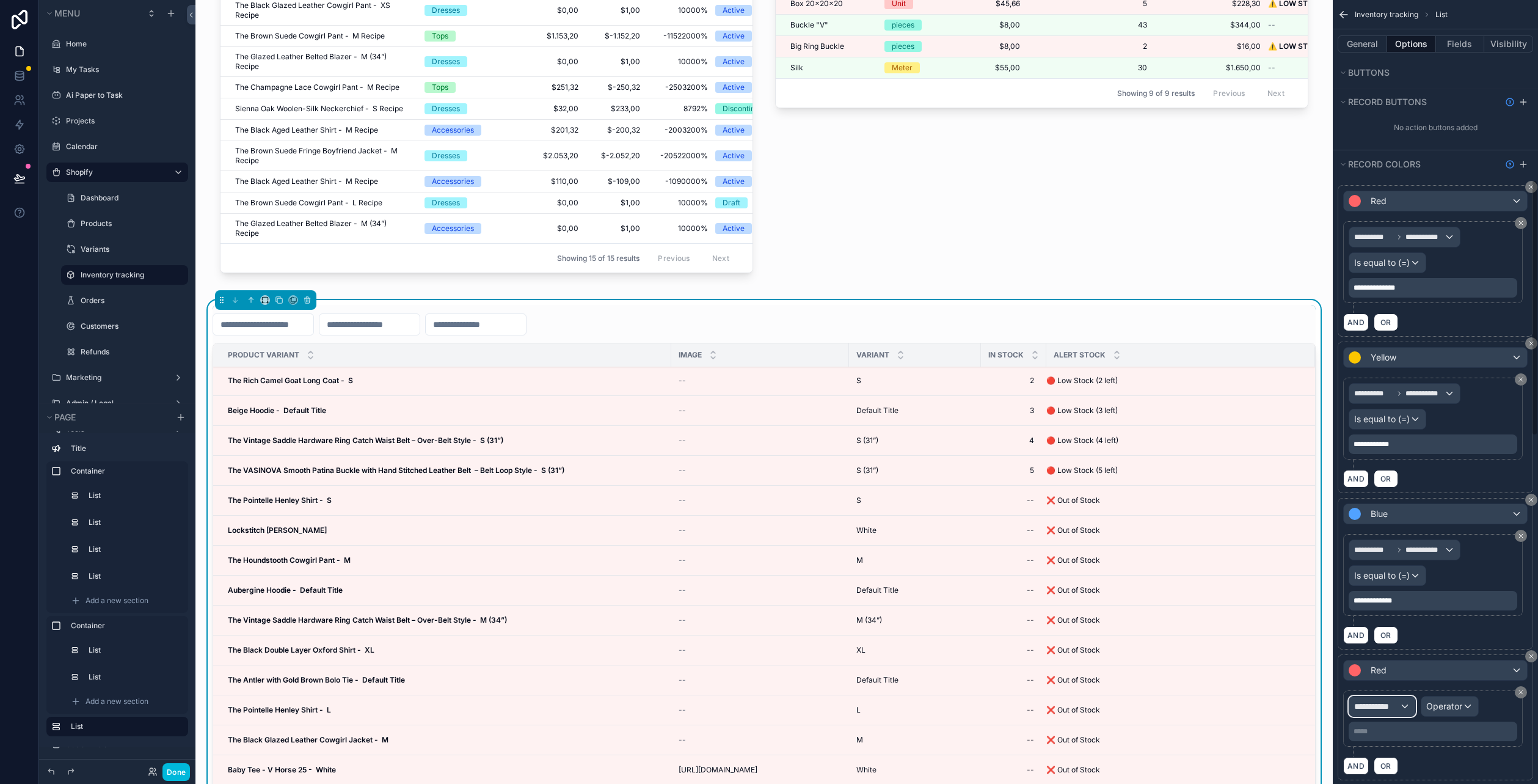
click at [1369, 696] on div "**********" at bounding box center [1382, 706] width 66 height 19
click at [1376, 666] on span "Row values" at bounding box center [1381, 670] width 45 height 13
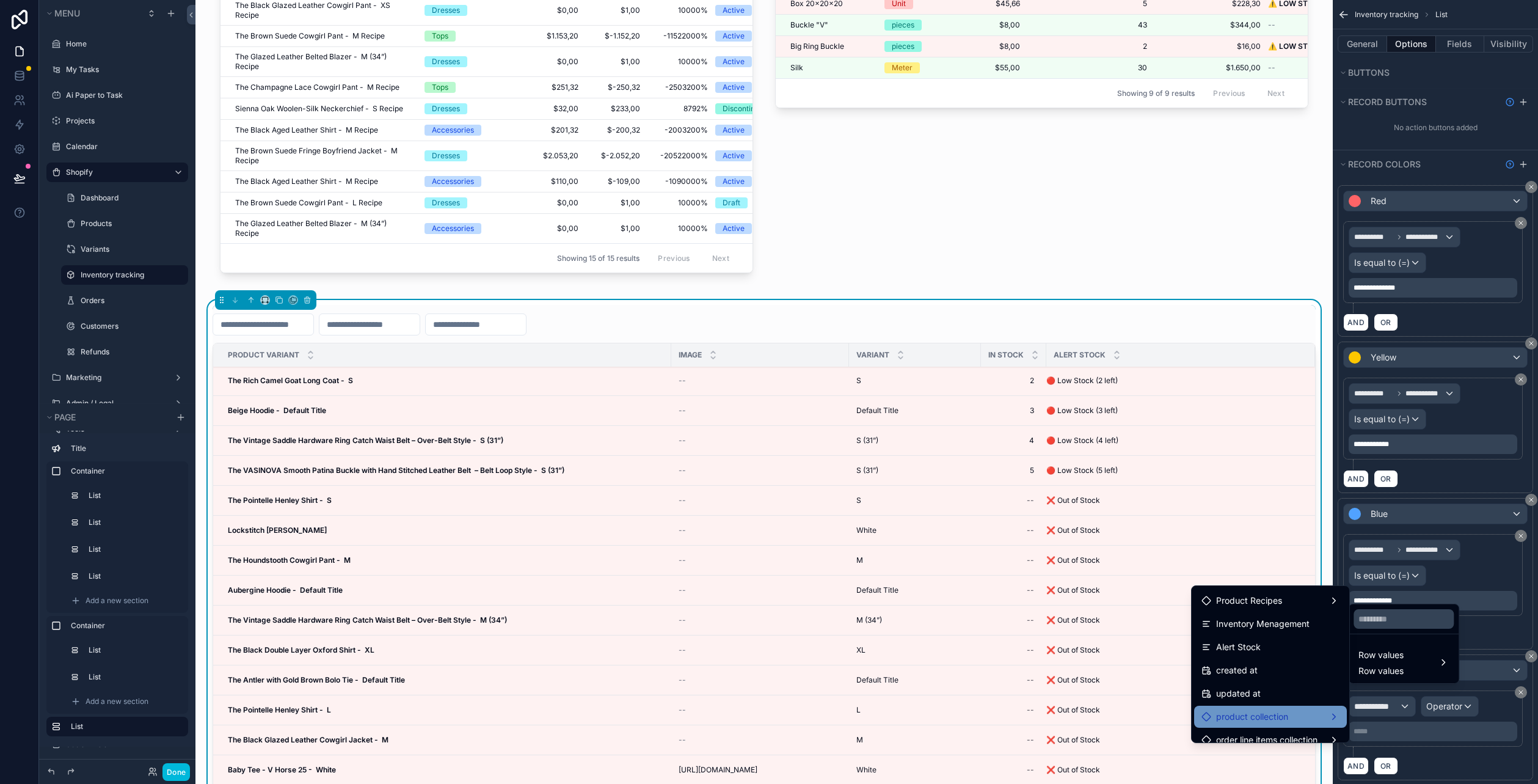
scroll to position [520, 0]
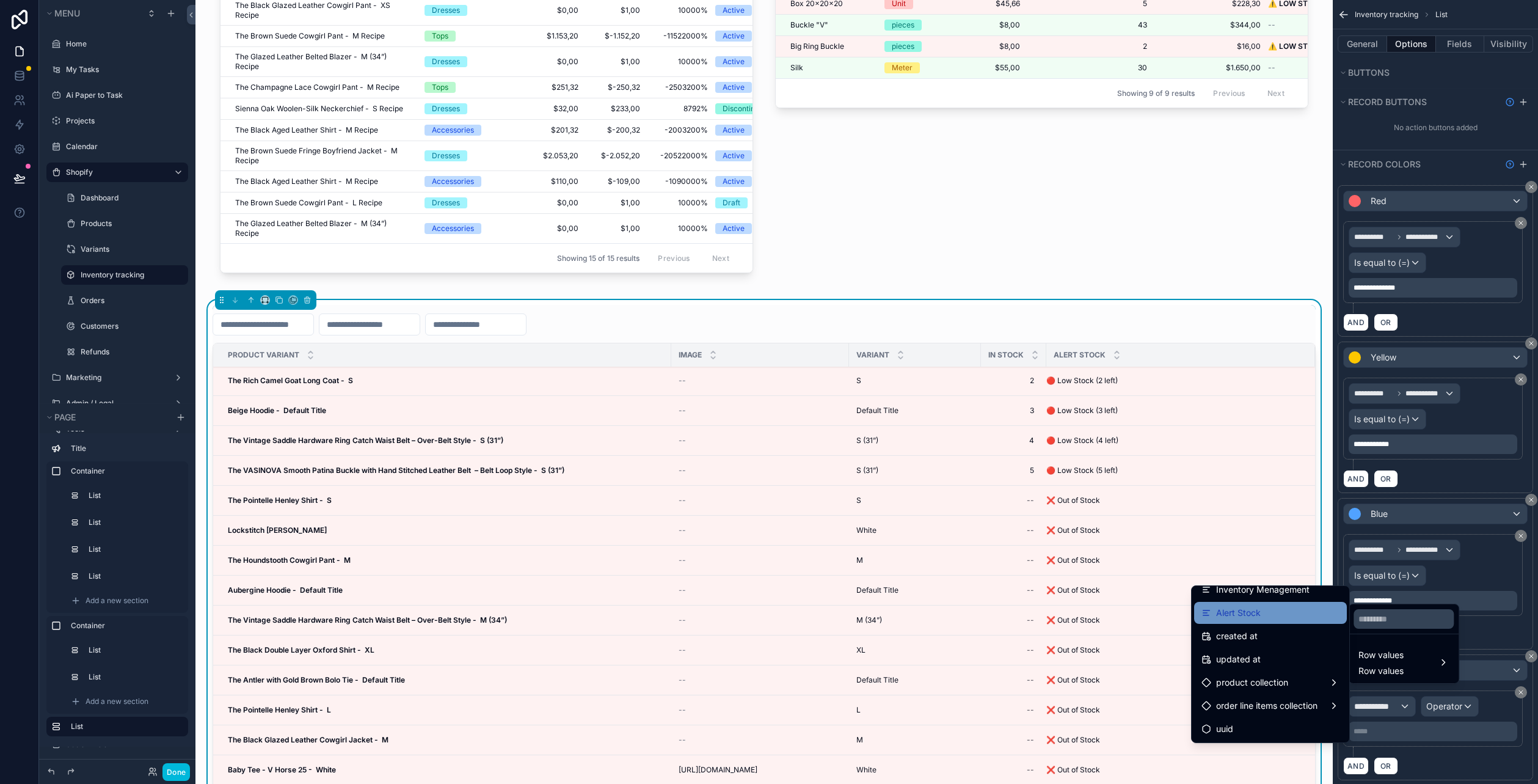
click at [1229, 615] on span "Alert Stock" at bounding box center [1238, 612] width 45 height 15
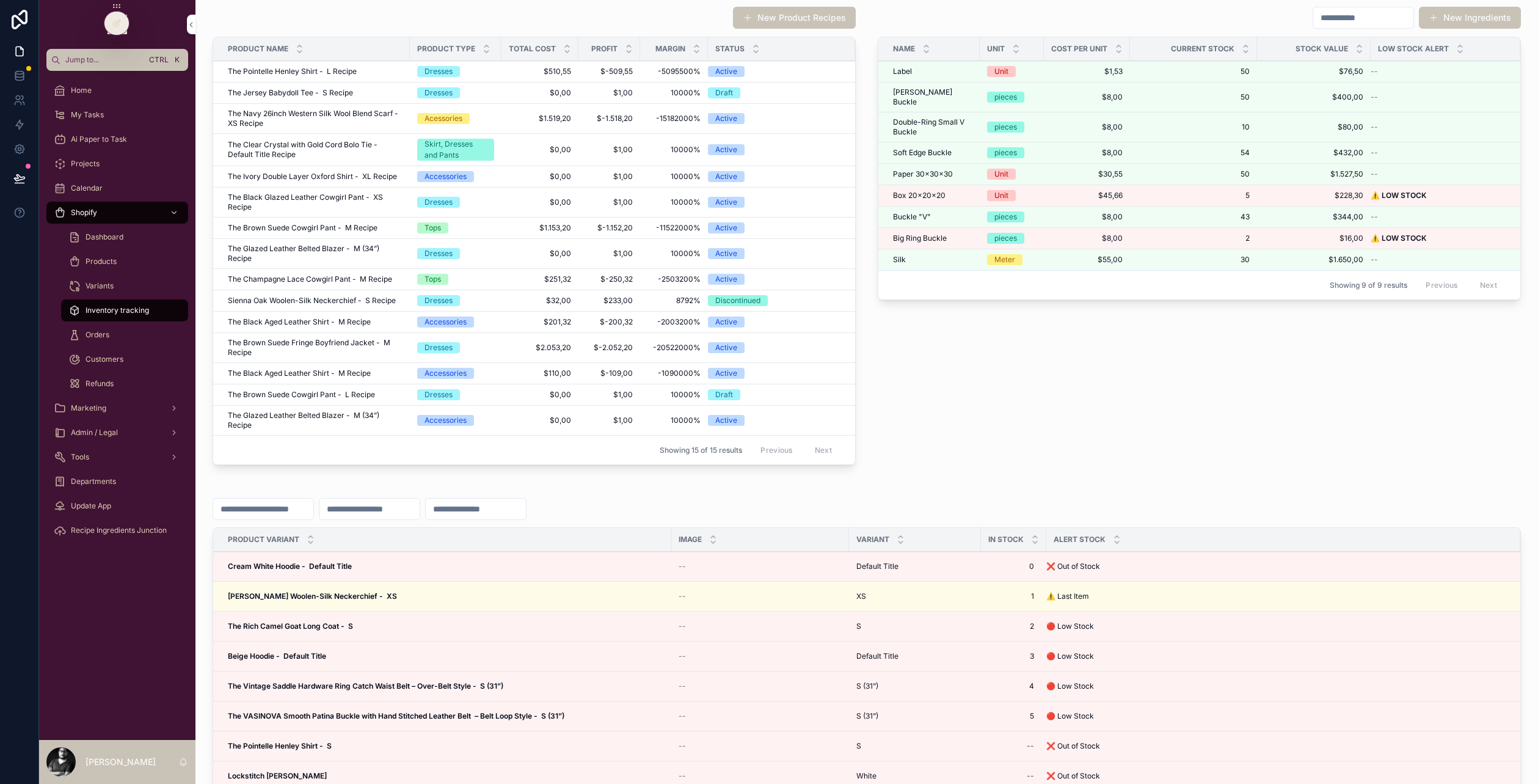
scroll to position [122, 0]
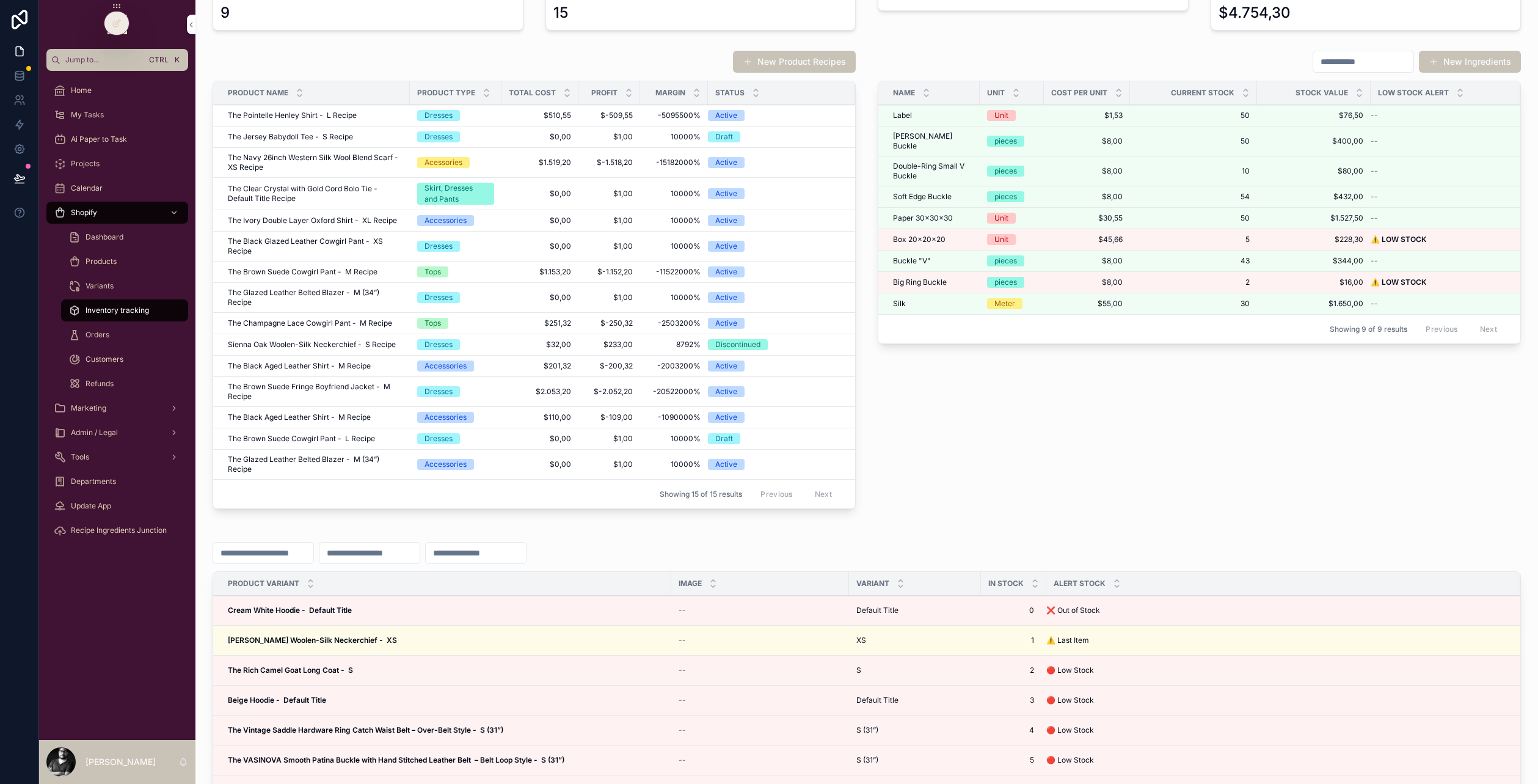
click at [112, 17] on div at bounding box center [116, 23] width 24 height 23
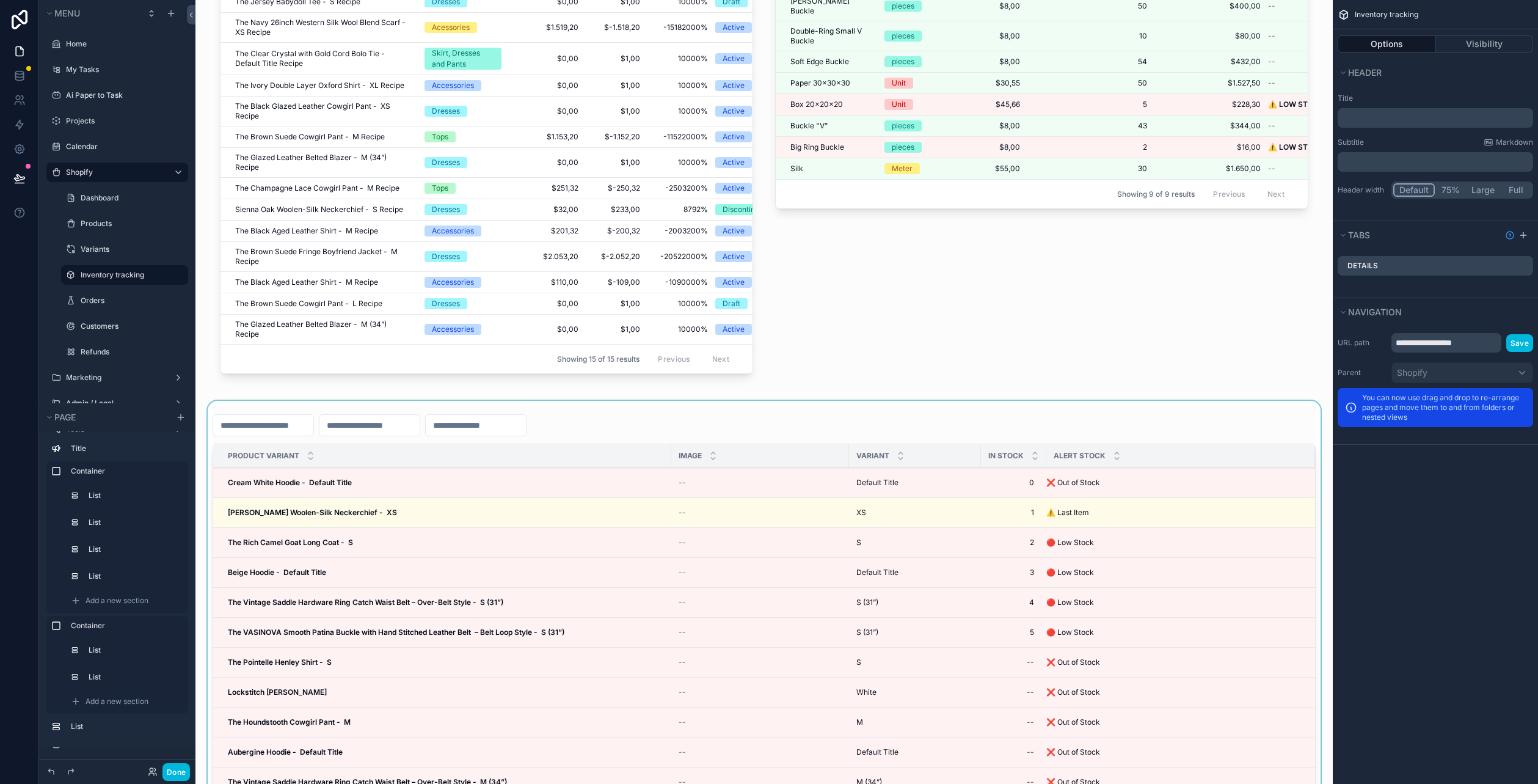
scroll to position [366, 0]
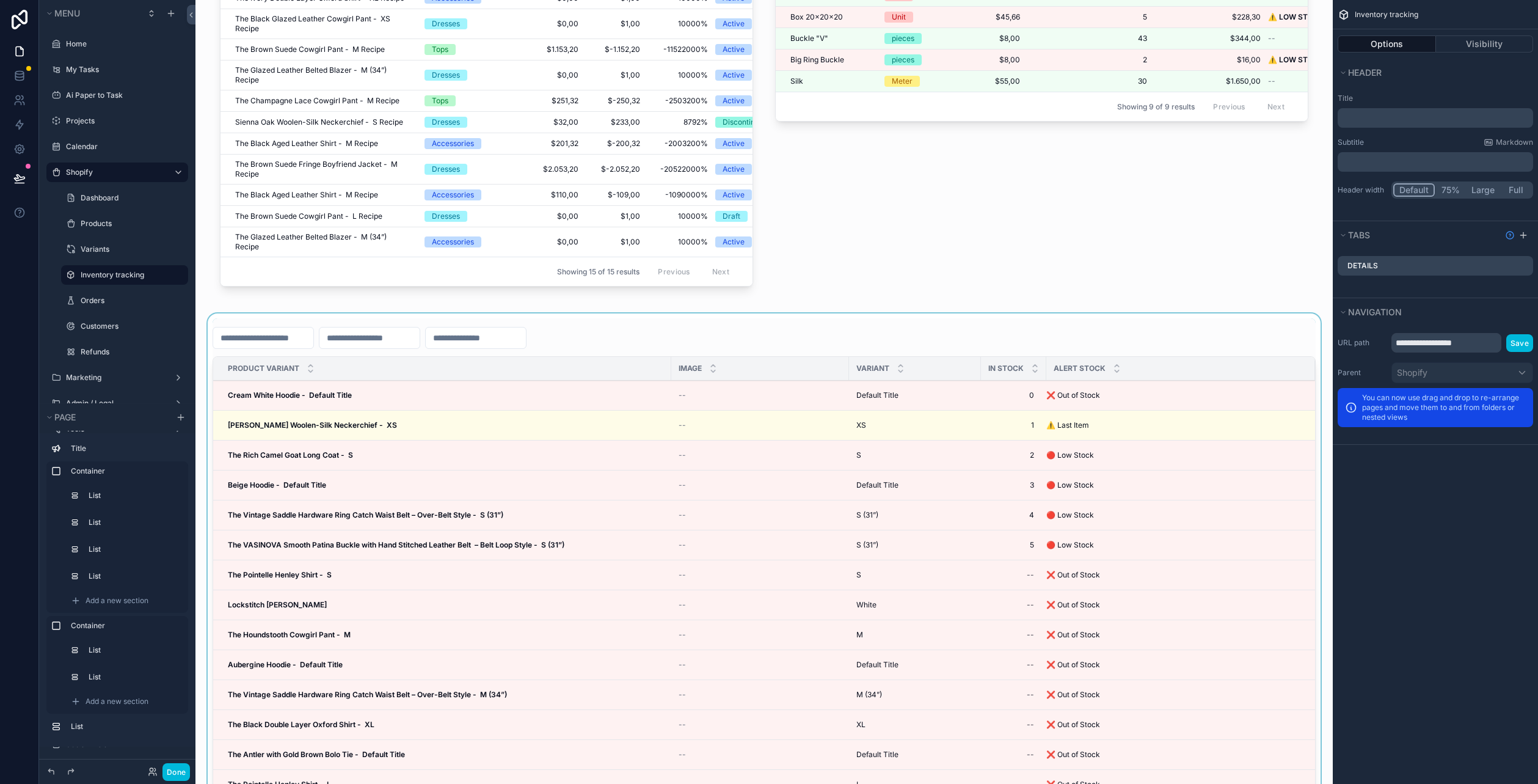
click at [915, 512] on div "scrollable content" at bounding box center [765, 634] width 1118 height 641
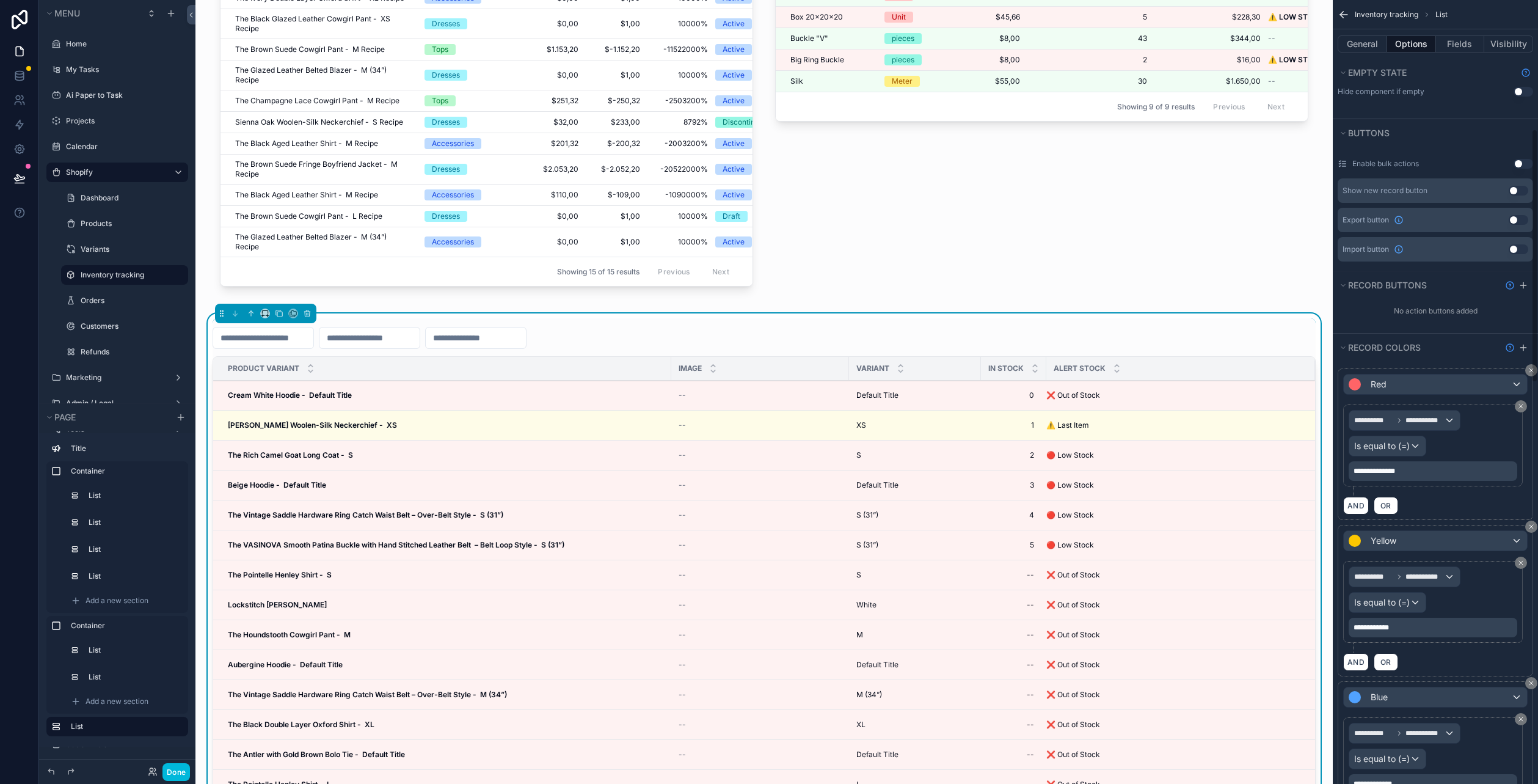
scroll to position [428, 0]
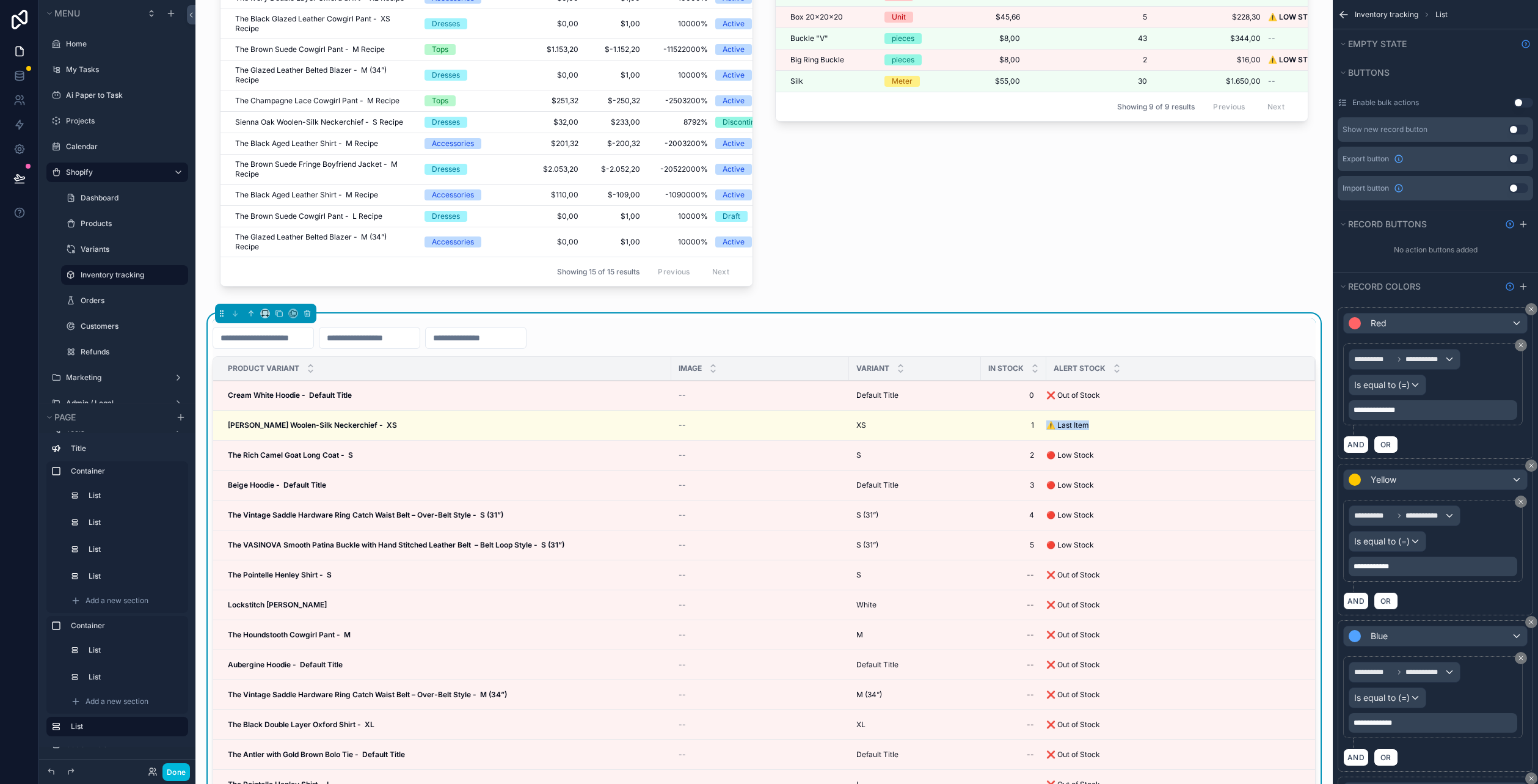
drag, startPoint x: 1109, startPoint y: 431, endPoint x: 1059, endPoint y: 433, distance: 50.0
copy span "⚠️ Last Item"
drag, startPoint x: 1127, startPoint y: 464, endPoint x: 1059, endPoint y: 466, distance: 68.0
copy span "🔴 Low Stock"
drag, startPoint x: 1422, startPoint y: 713, endPoint x: 1296, endPoint y: 712, distance: 126.0
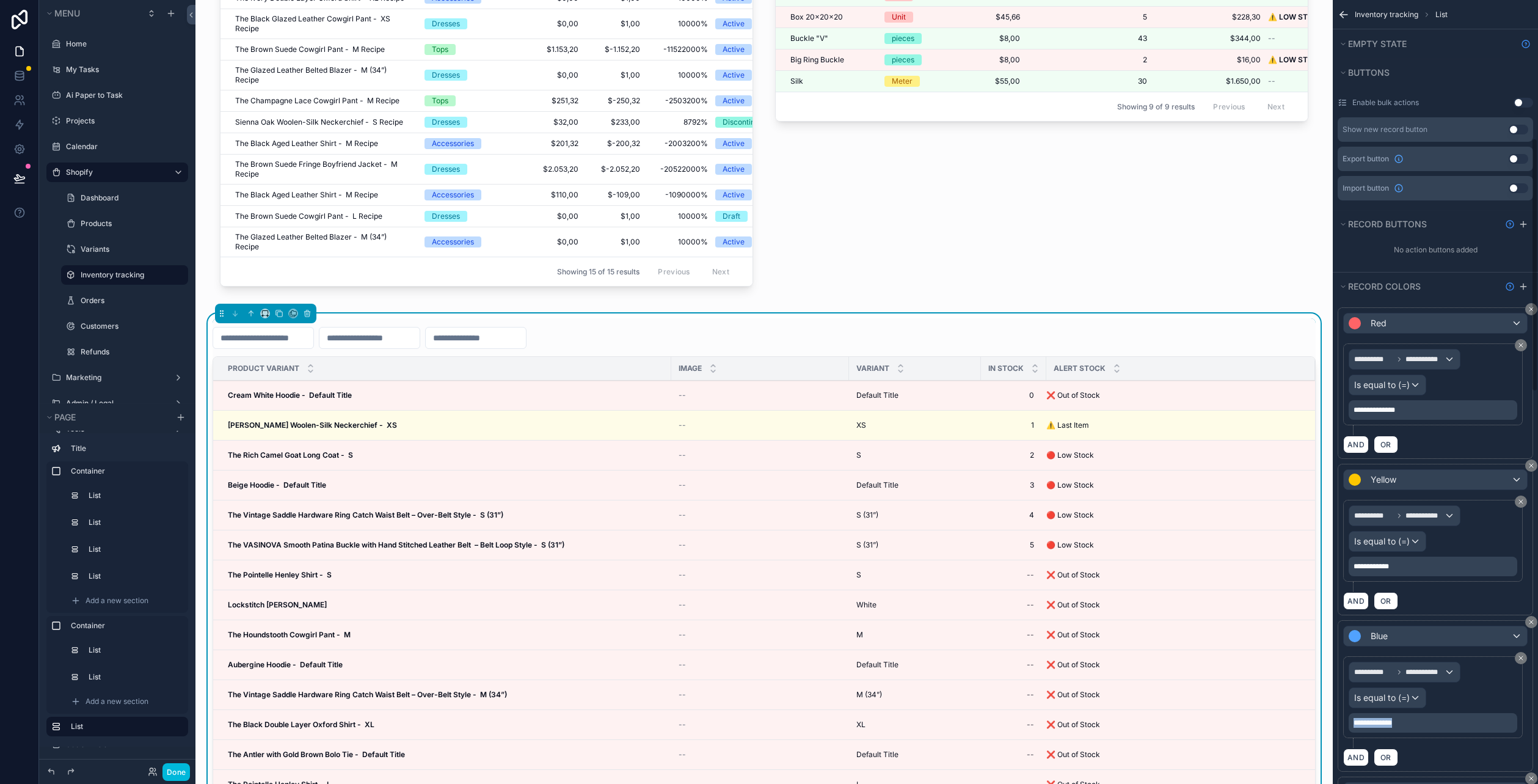
click at [1296, 712] on div "Jump to... Ctrl K Home My Tasks Ai Paper to Task Projects Calendar Shopify Dash…" at bounding box center [867, 392] width 1342 height 784
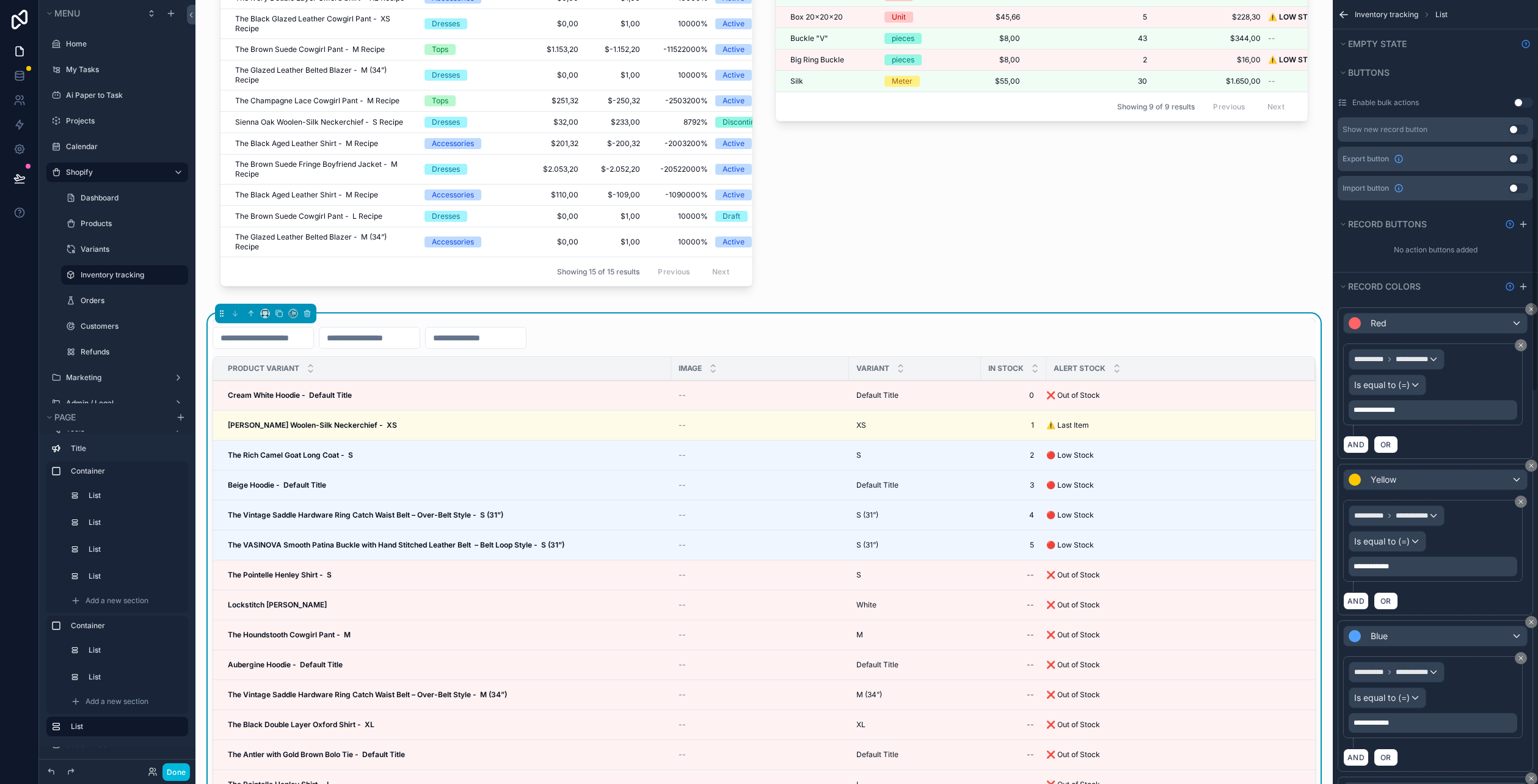
click at [1453, 734] on div "**********" at bounding box center [1435, 701] width 184 height 92
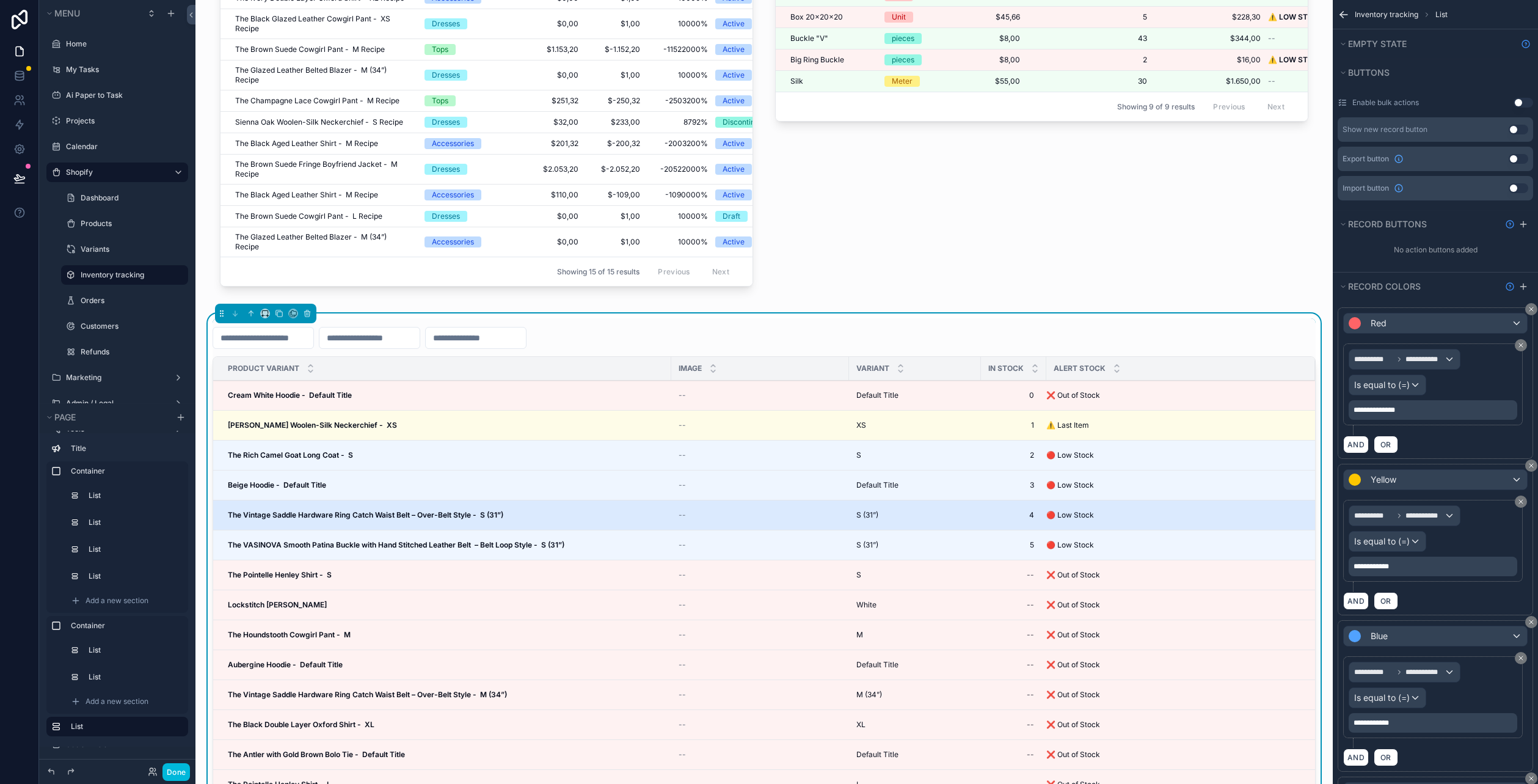
scroll to position [122, 0]
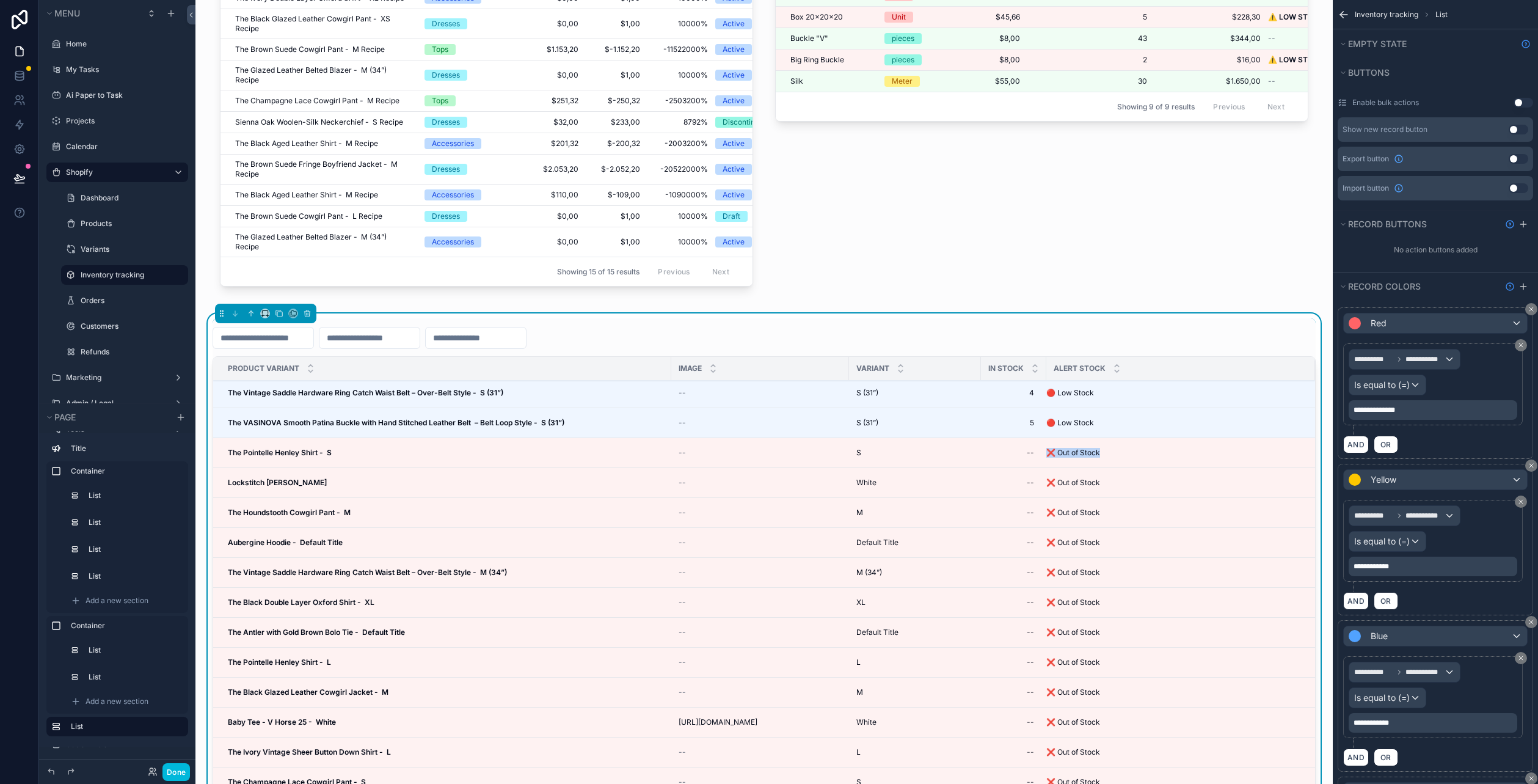
drag, startPoint x: 1118, startPoint y: 453, endPoint x: 1059, endPoint y: 461, distance: 59.5
copy span "❌ Out of Stock"
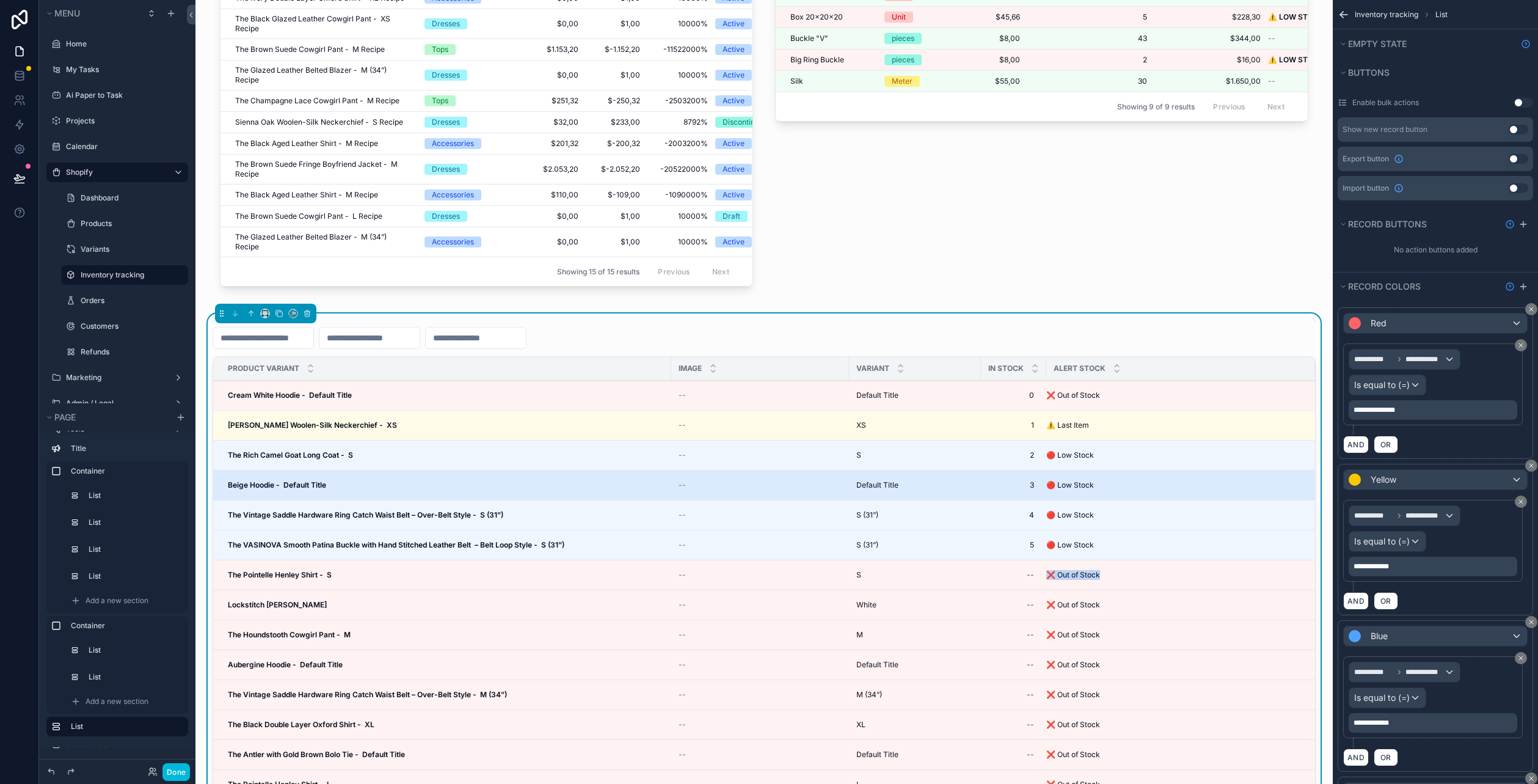
scroll to position [306, 0]
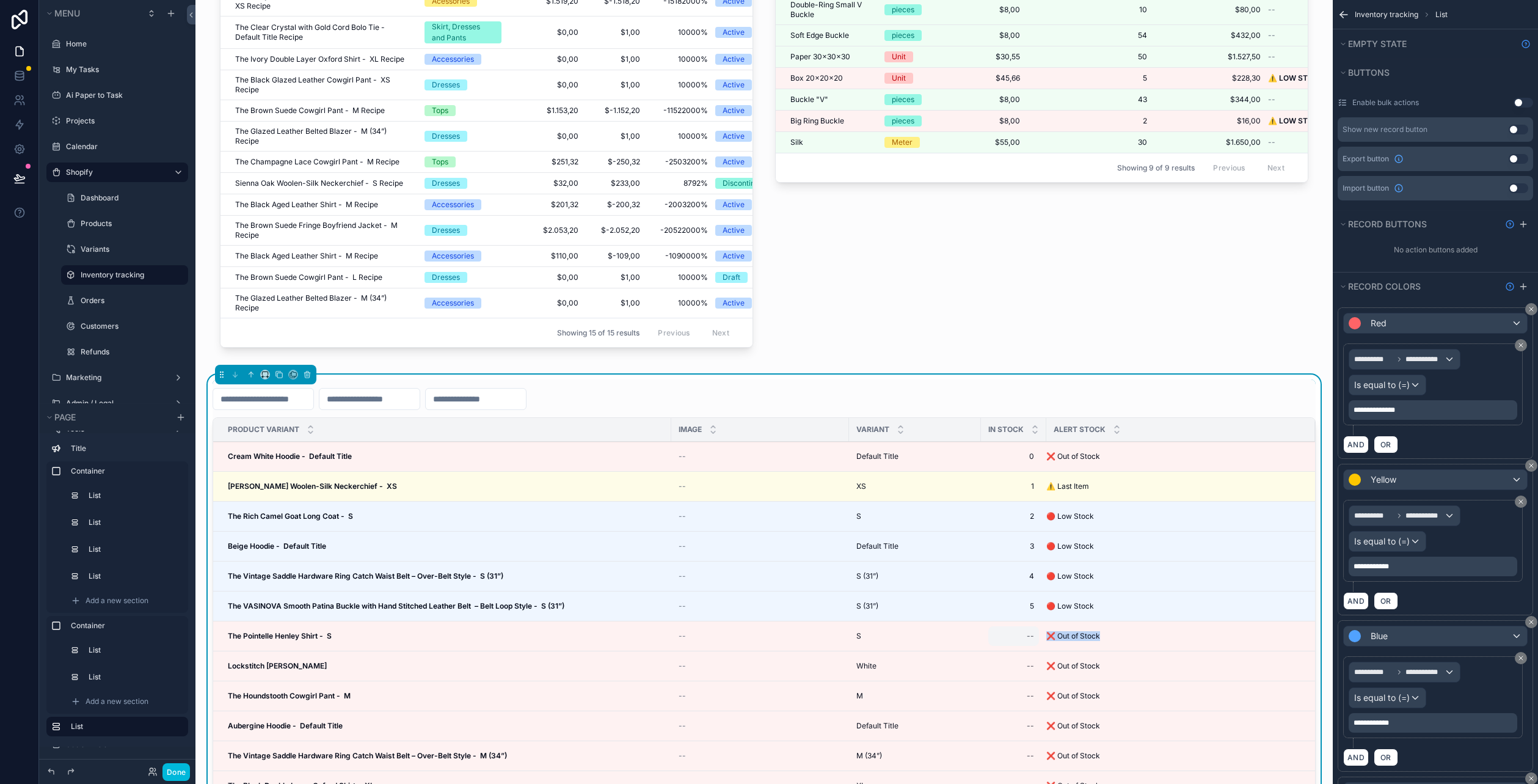
click at [1029, 636] on div "--" at bounding box center [1014, 636] width 51 height 19
type input "*"
click button "scrollable content" at bounding box center [1185, 655] width 15 height 15
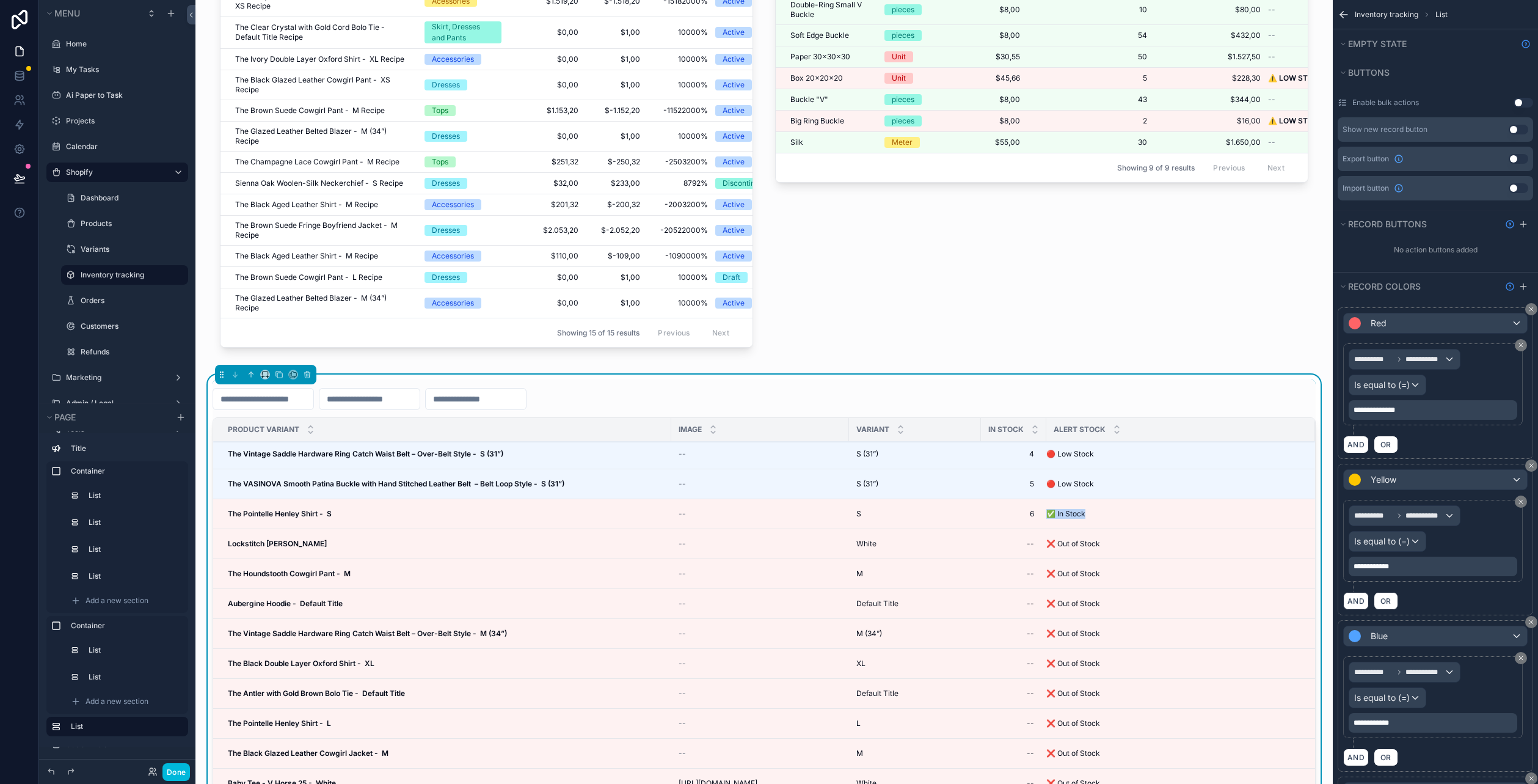
drag, startPoint x: 1100, startPoint y: 523, endPoint x: 1054, endPoint y: 523, distance: 46.0
click at [1054, 523] on tr "The Pointelle Henley Shirt - S The Pointelle Henley Shirt - S -- S S 6 6 ✅ In S…" at bounding box center [764, 513] width 1102 height 30
copy tr "6 ✅ In Stock"
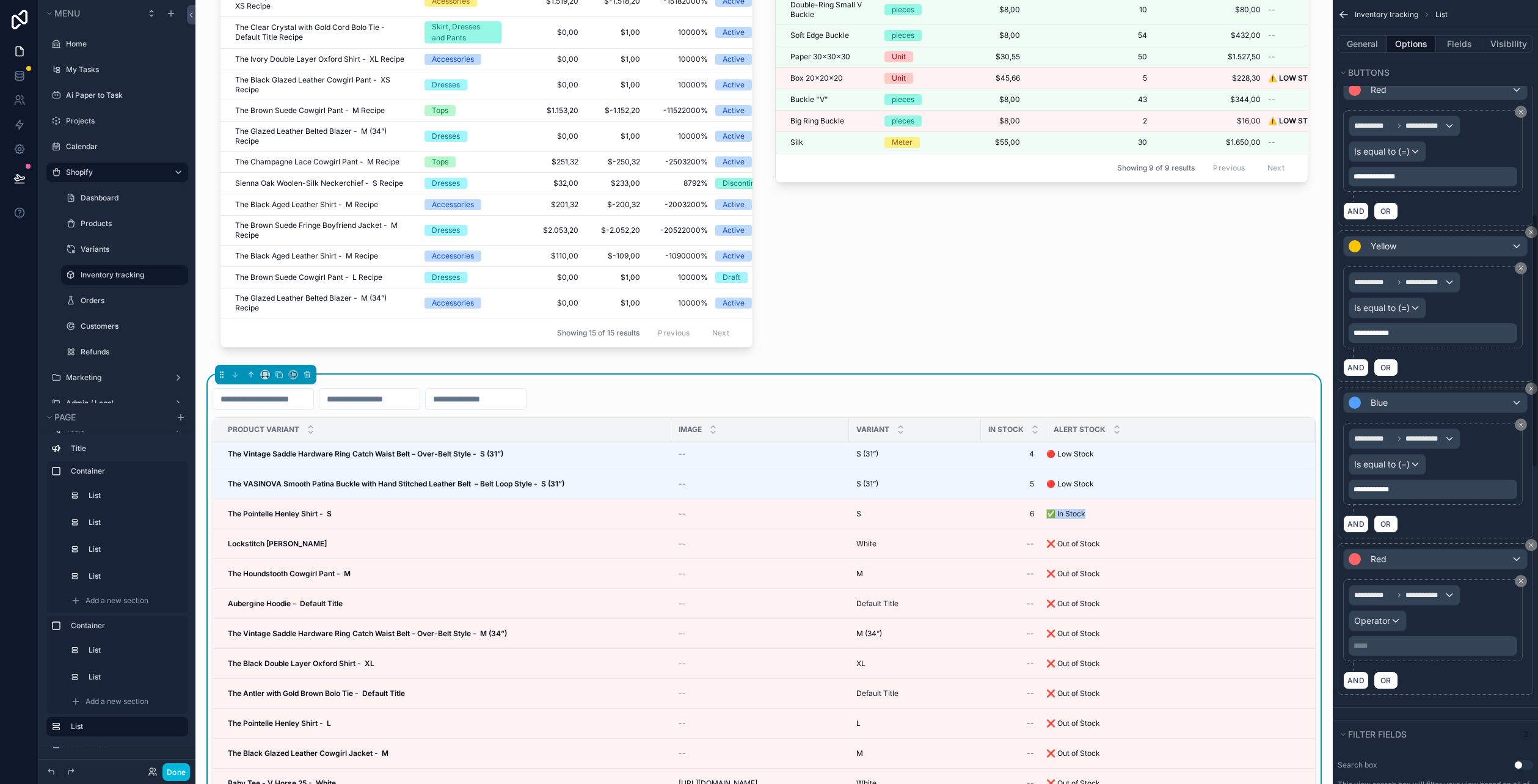
scroll to position [672, 0]
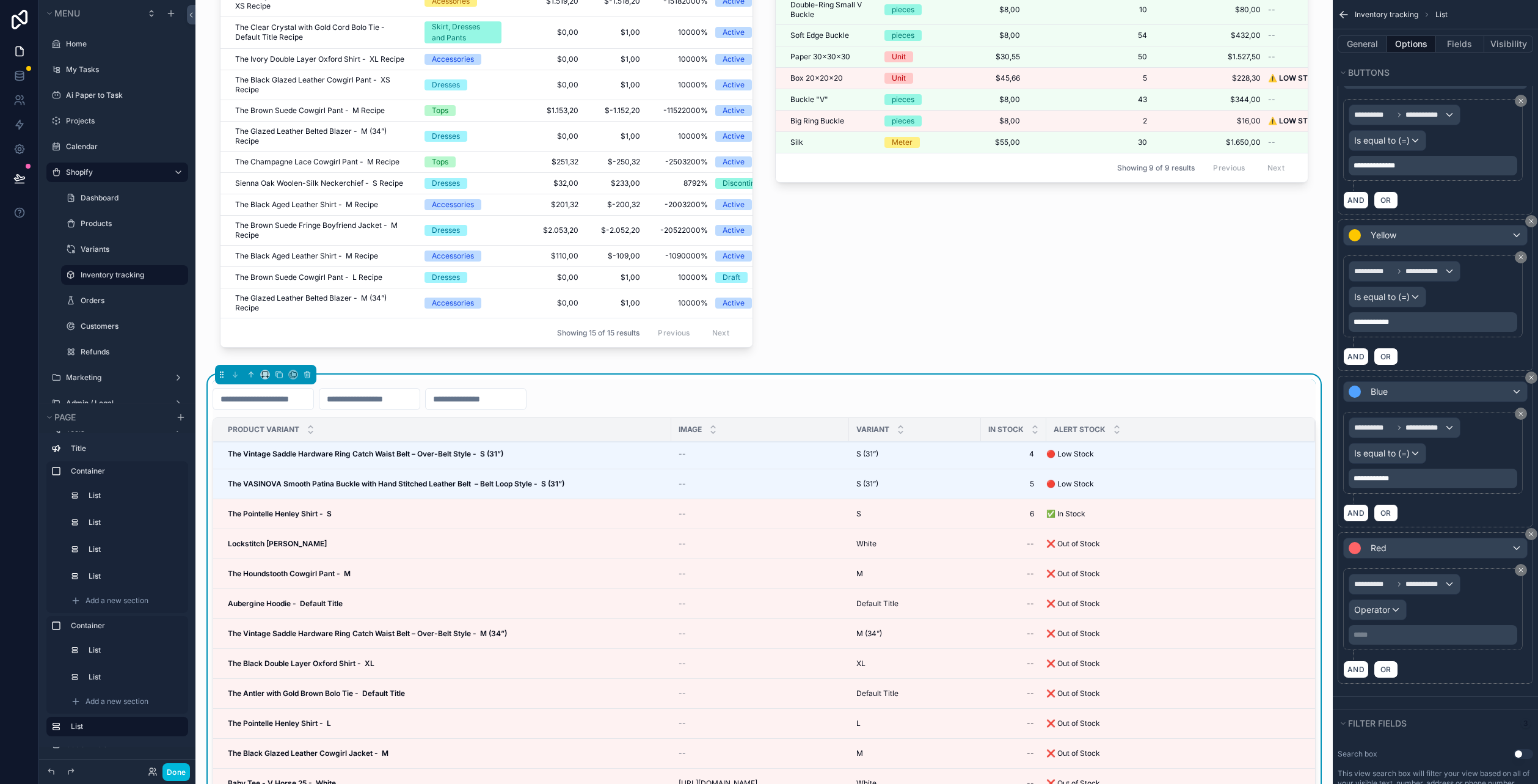
click at [1399, 630] on p "***** ﻿" at bounding box center [1435, 635] width 162 height 10
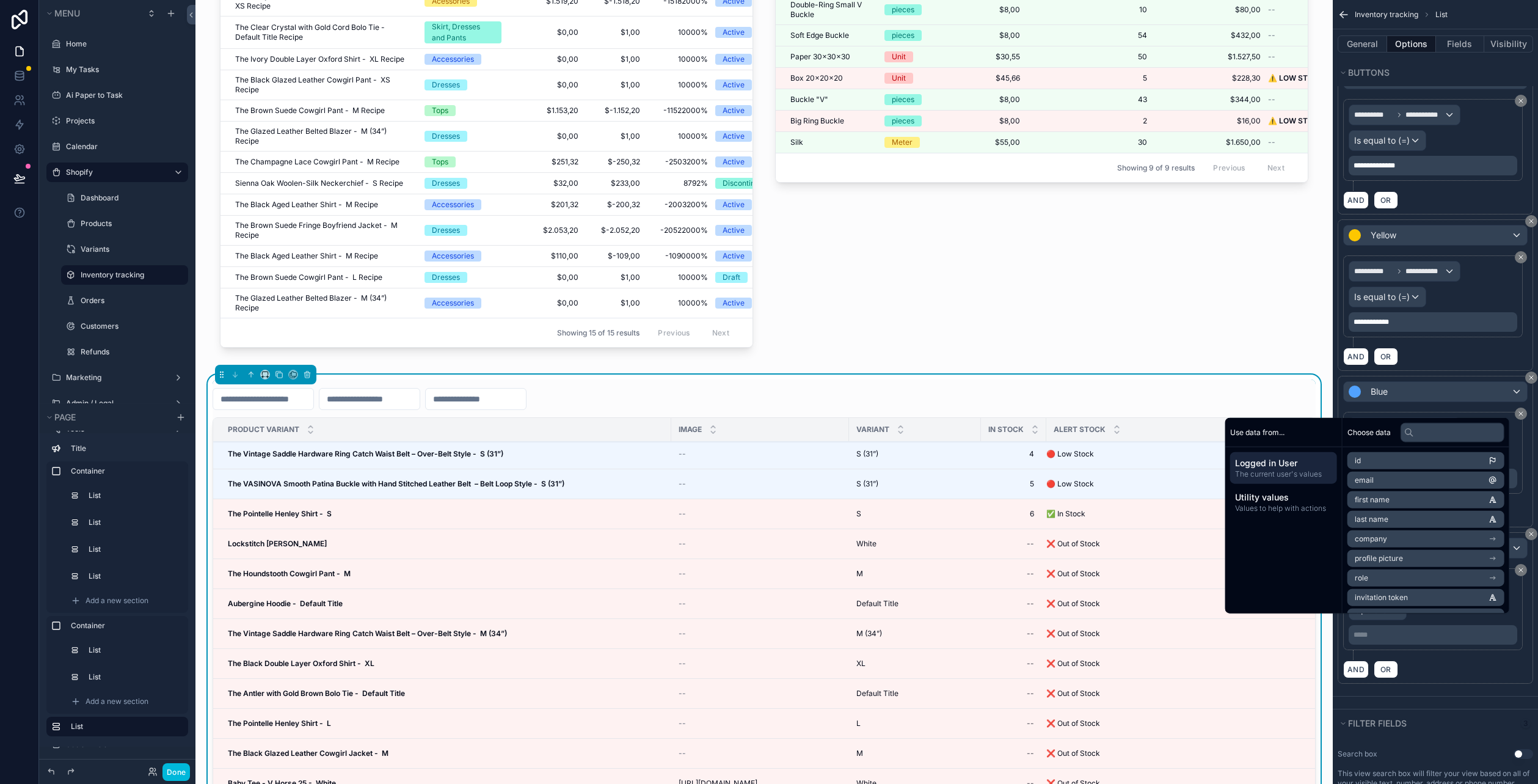
click at [1439, 659] on div "AND OR" at bounding box center [1435, 668] width 184 height 19
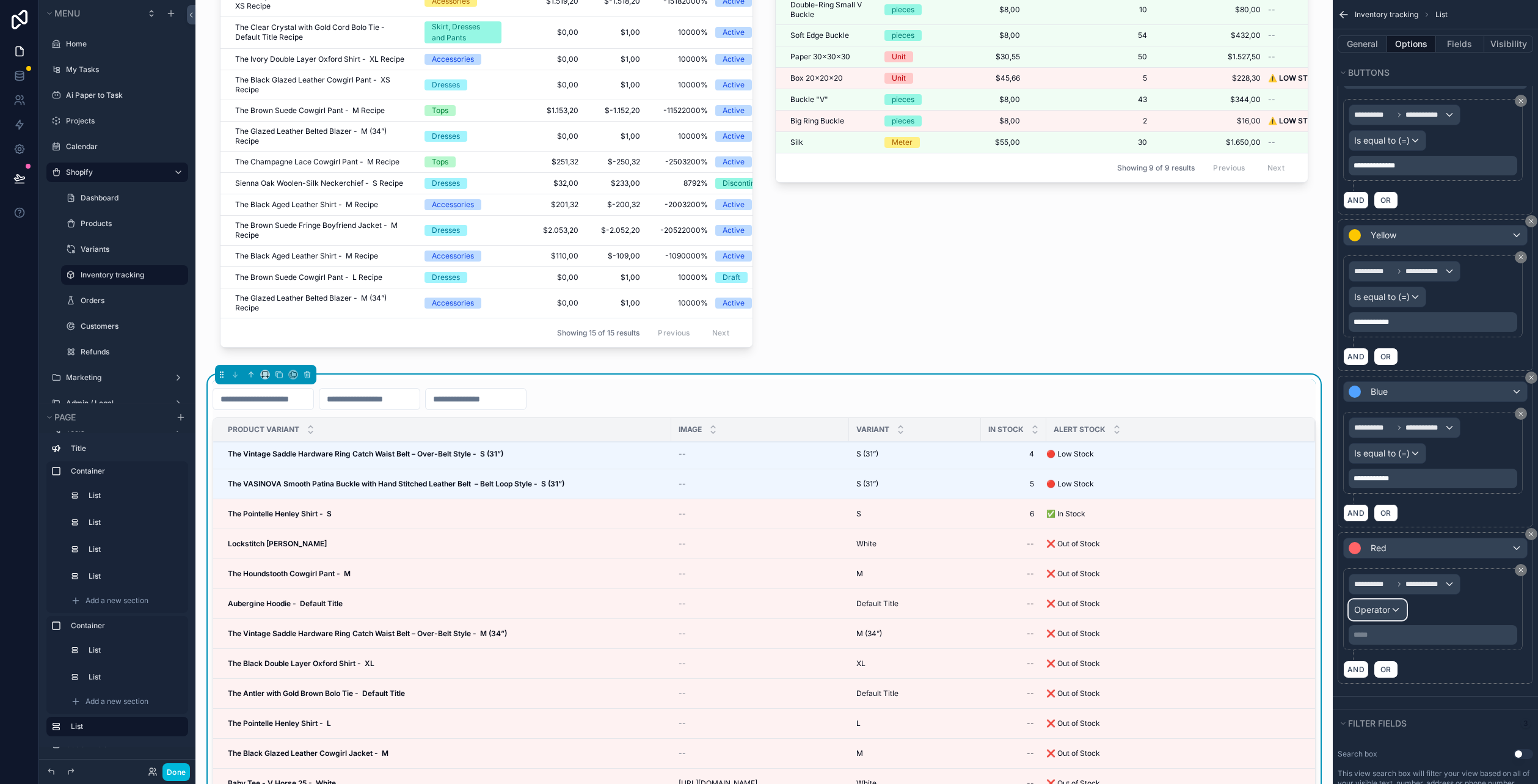
click at [1390, 600] on div "Operator" at bounding box center [1377, 610] width 56 height 19
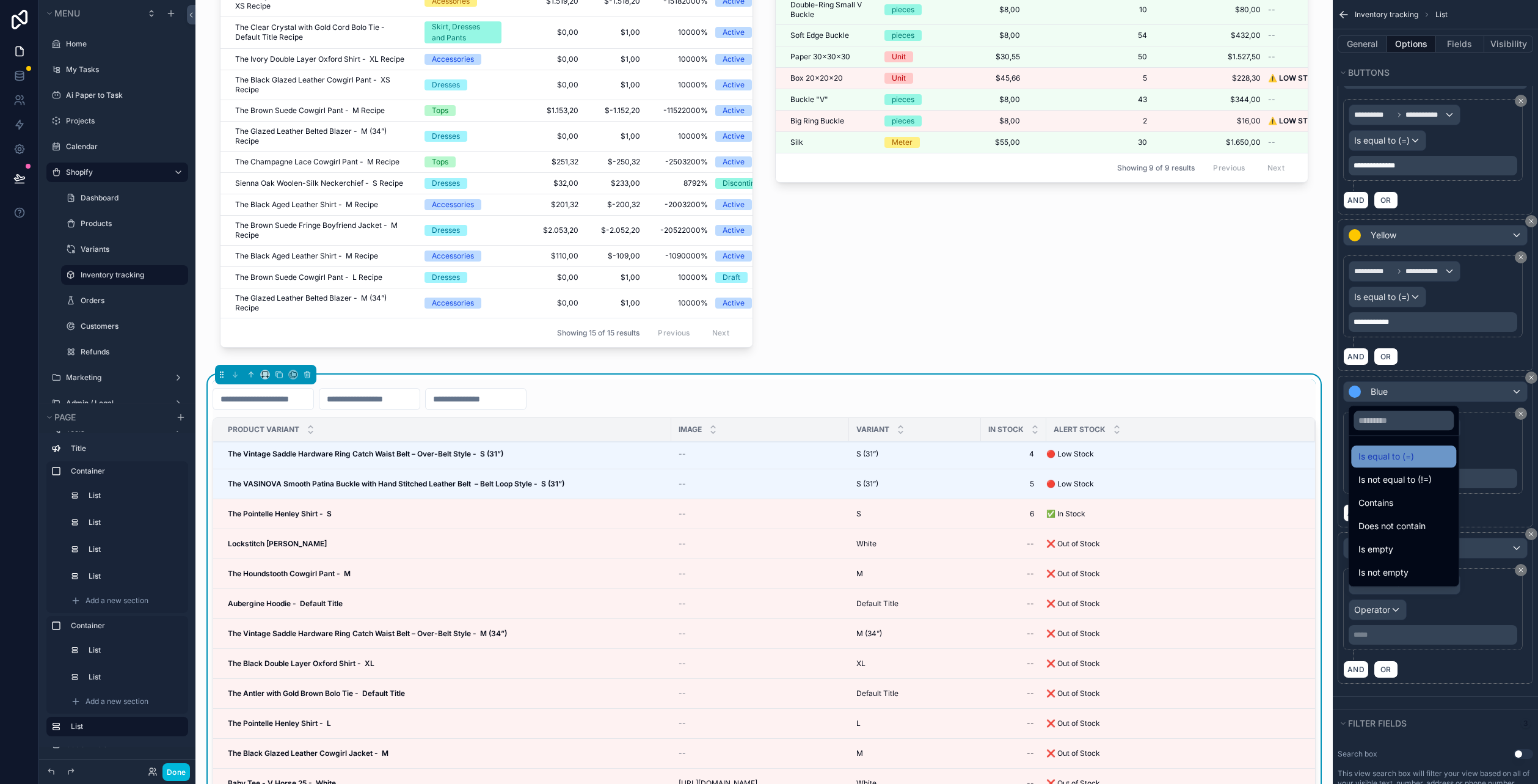
click at [1413, 460] on span "Is equal to (=)" at bounding box center [1386, 456] width 56 height 15
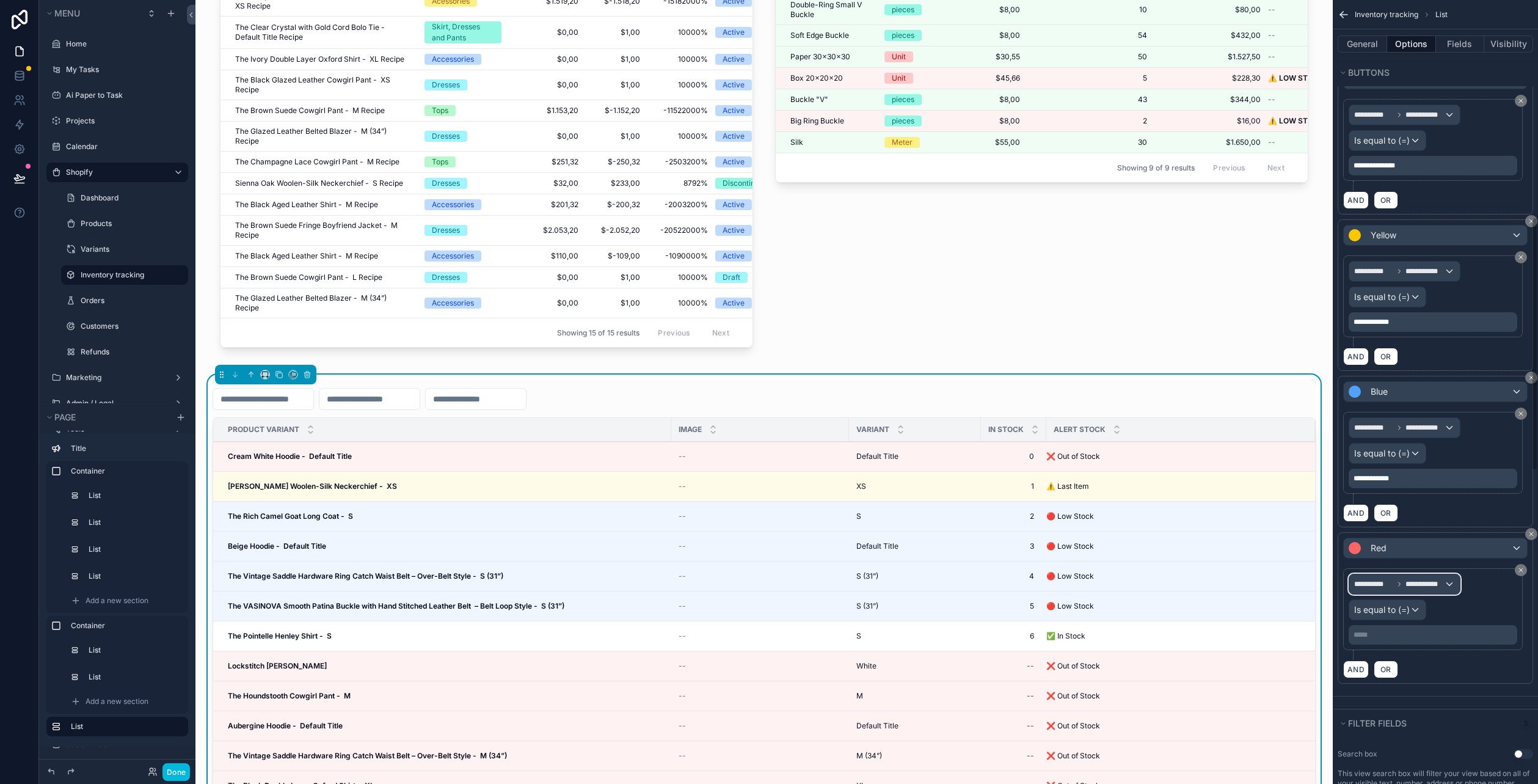
click at [1394, 579] on span "**********" at bounding box center [1399, 583] width 90 height 10
click at [1399, 648] on span "Row values" at bounding box center [1381, 653] width 45 height 13
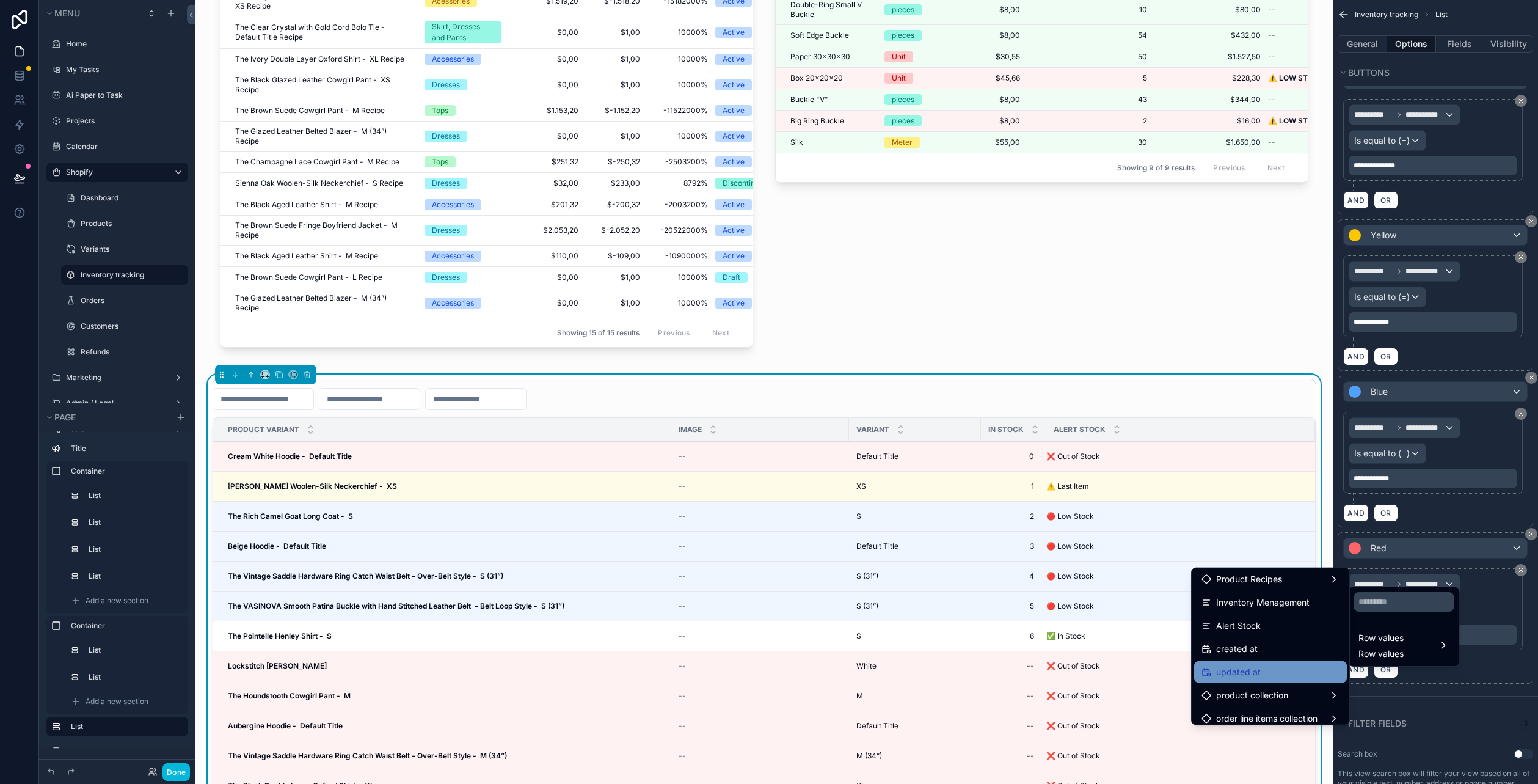
scroll to position [520, 0]
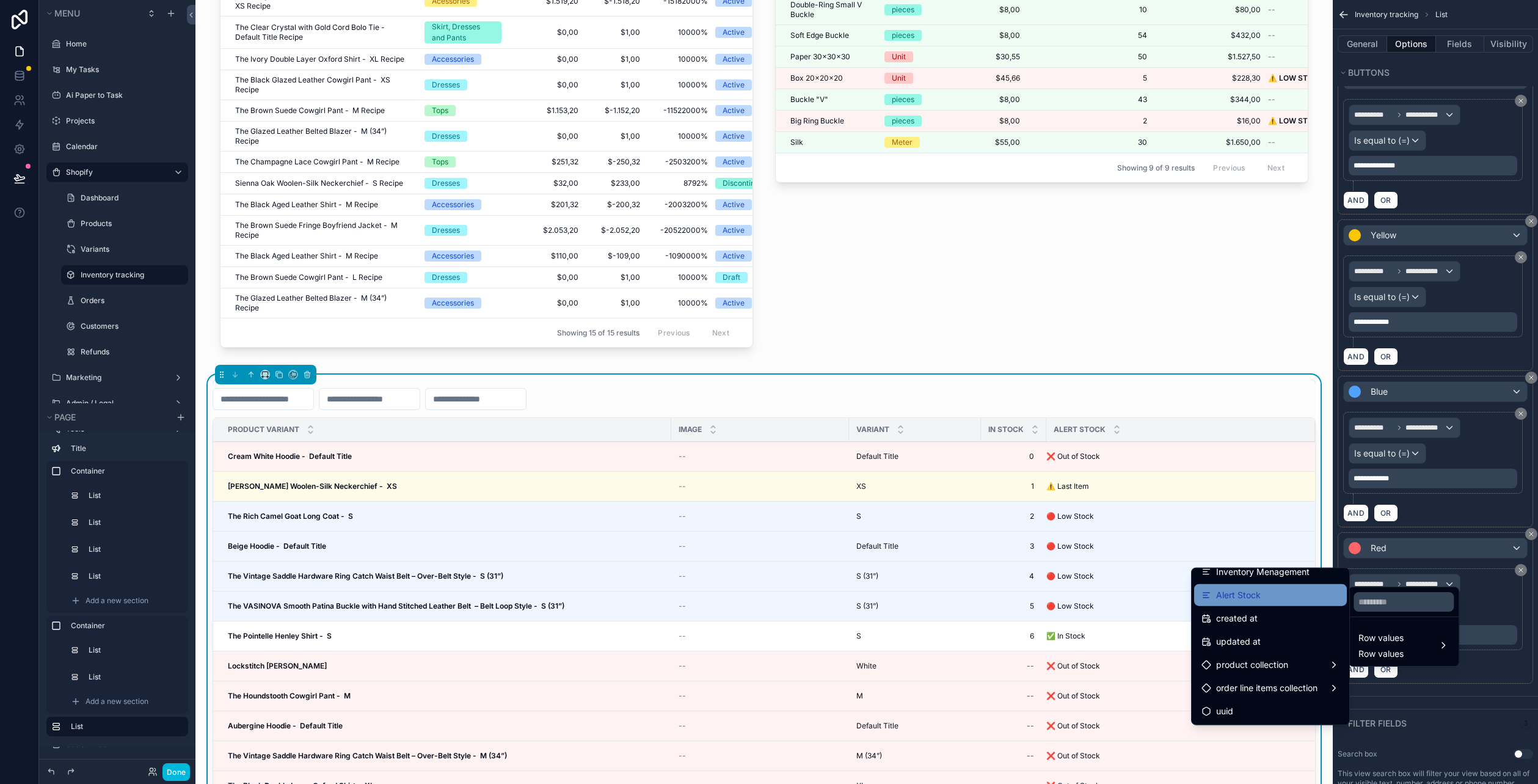
click at [1242, 602] on div "Alert Stock" at bounding box center [1270, 594] width 153 height 22
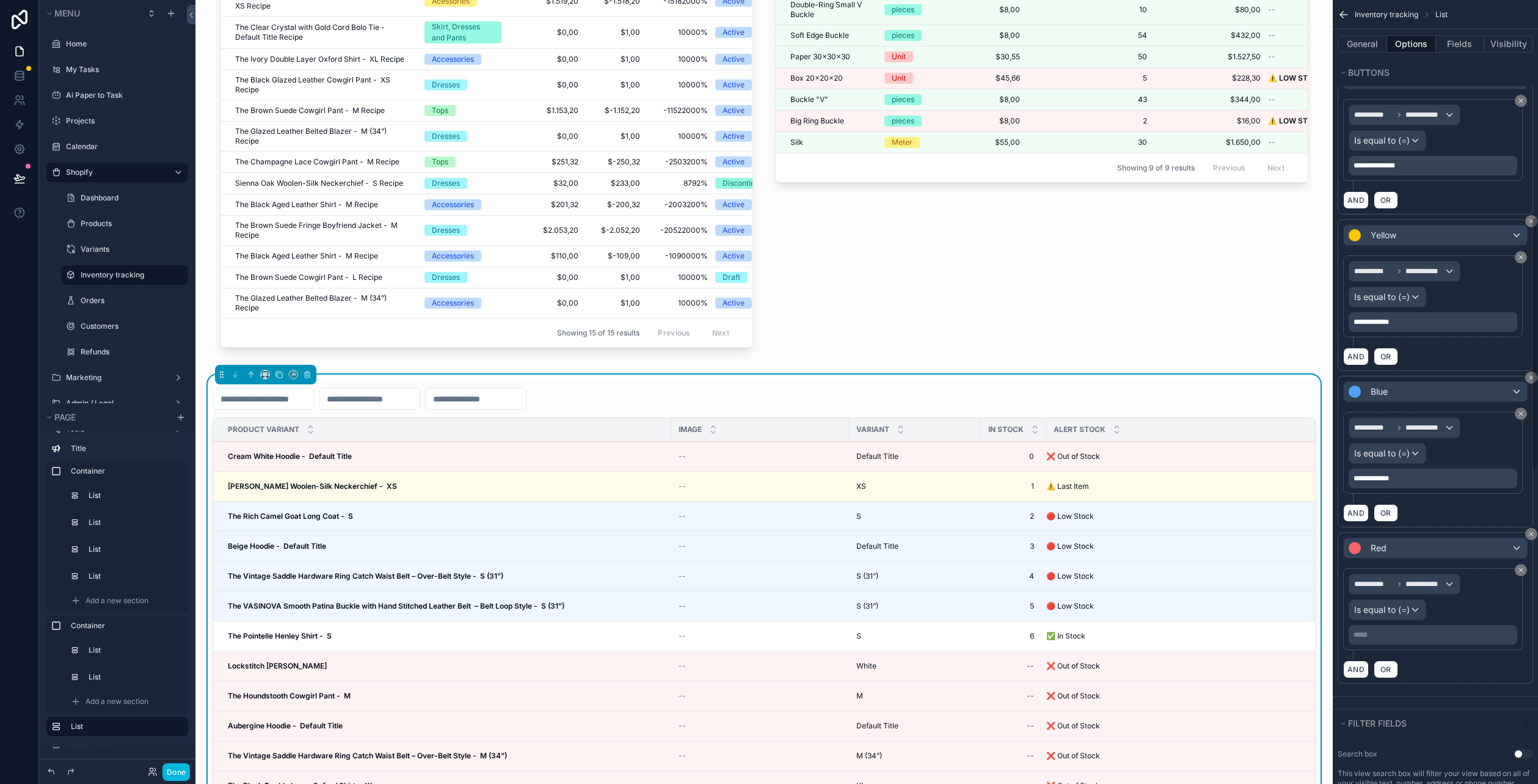
click at [1413, 628] on div "***** ﻿" at bounding box center [1433, 634] width 169 height 19
click at [1407, 630] on p "***** ﻿" at bounding box center [1435, 635] width 162 height 10
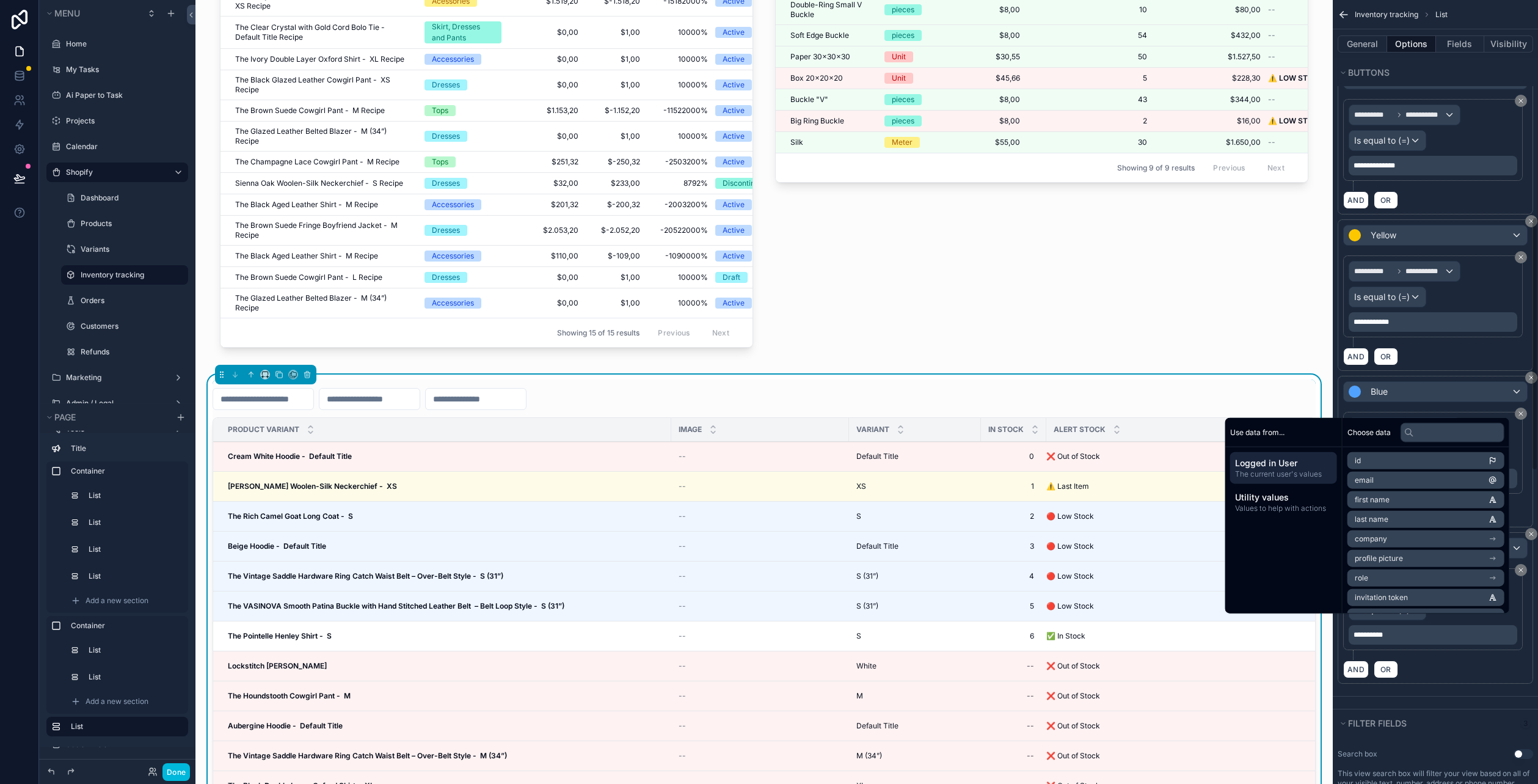
click at [1444, 659] on div "AND OR" at bounding box center [1435, 668] width 184 height 19
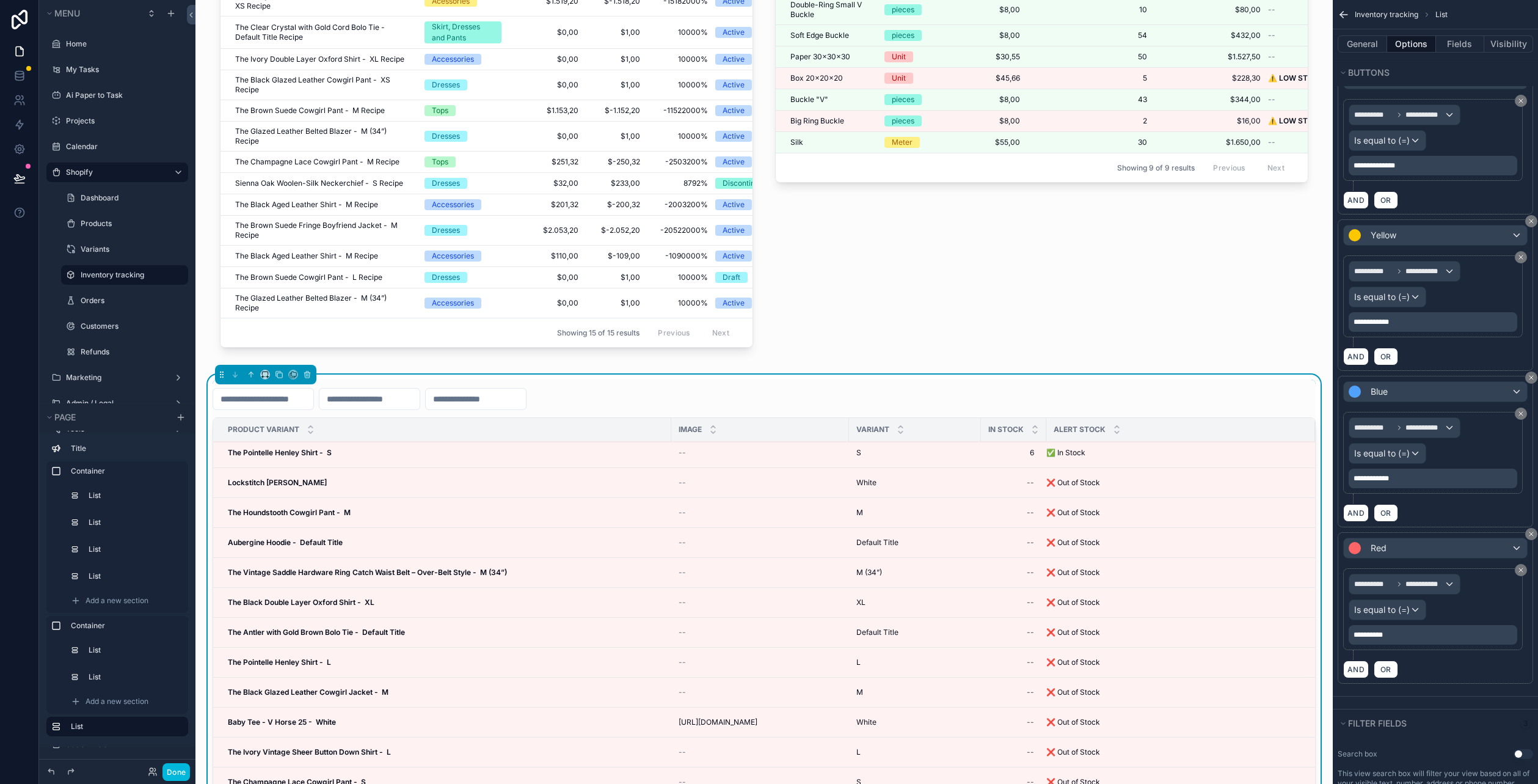
scroll to position [61, 0]
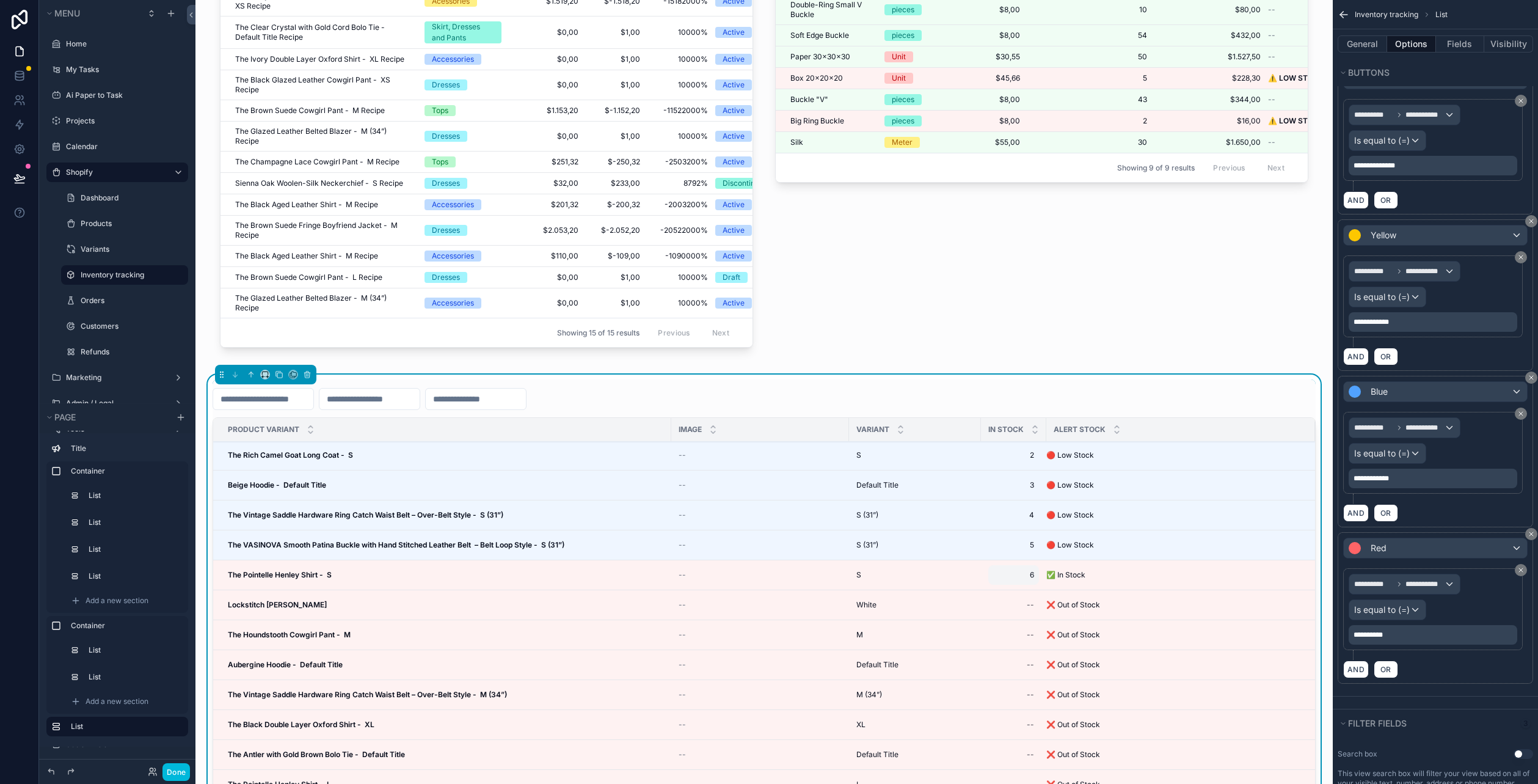
click at [1035, 584] on div "6 6" at bounding box center [1014, 575] width 51 height 19
drag, startPoint x: 1022, startPoint y: 602, endPoint x: 994, endPoint y: 602, distance: 28.0
click at [994, 602] on div "*" at bounding box center [1081, 596] width 176 height 45
type input "*"
click button "scrollable content" at bounding box center [1152, 594] width 15 height 15
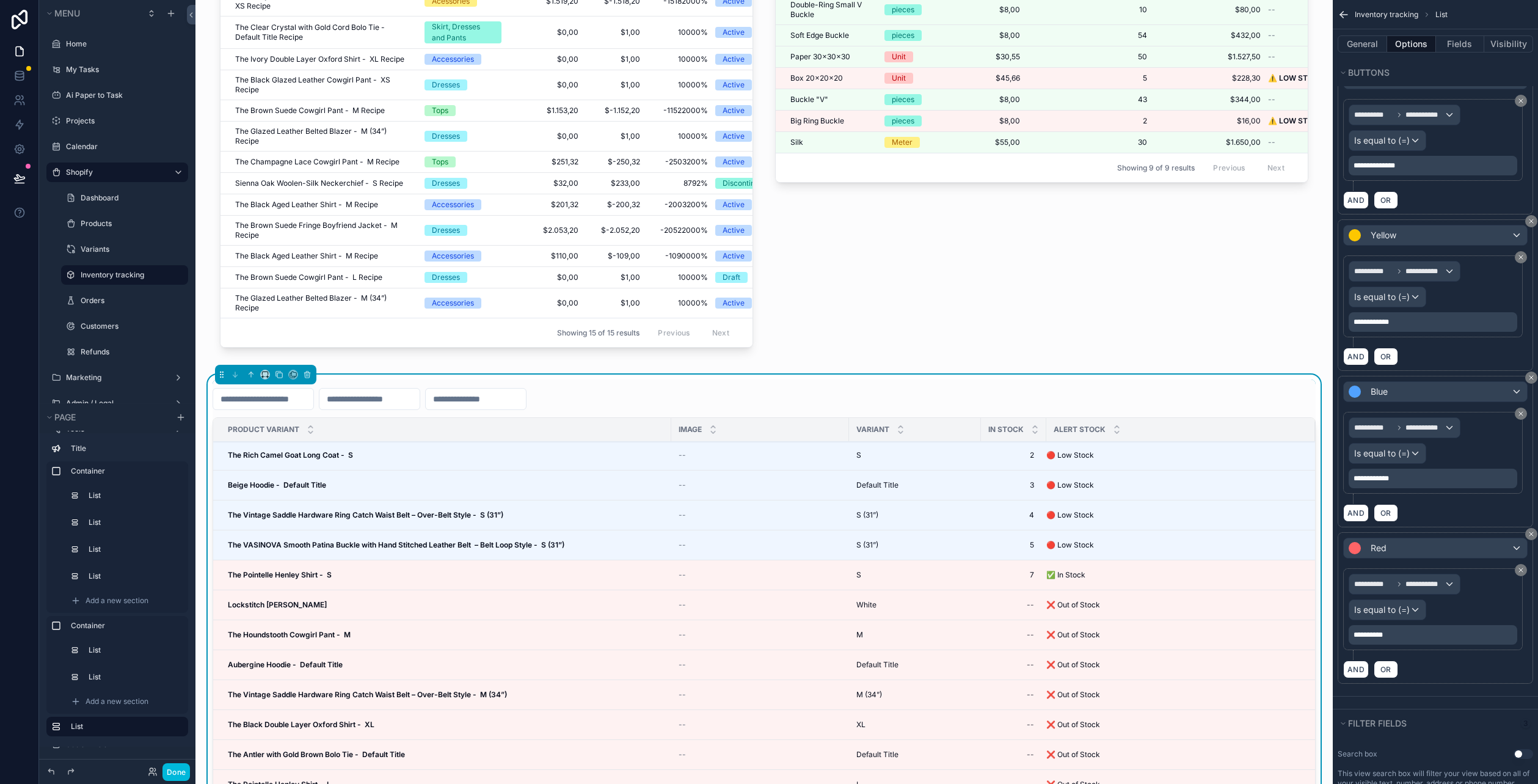
click at [1435, 630] on p "**********" at bounding box center [1435, 635] width 162 height 10
drag, startPoint x: 1125, startPoint y: 585, endPoint x: 1052, endPoint y: 577, distance: 73.4
click at [1052, 577] on tr "The Pointelle Henley Shirt - S The Pointelle Henley Shirt - S -- S S 7 7 ✅ In S…" at bounding box center [764, 575] width 1102 height 30
copy tr "7 ✅ In Stock"
click at [1383, 631] on span "**********" at bounding box center [1369, 635] width 29 height 8
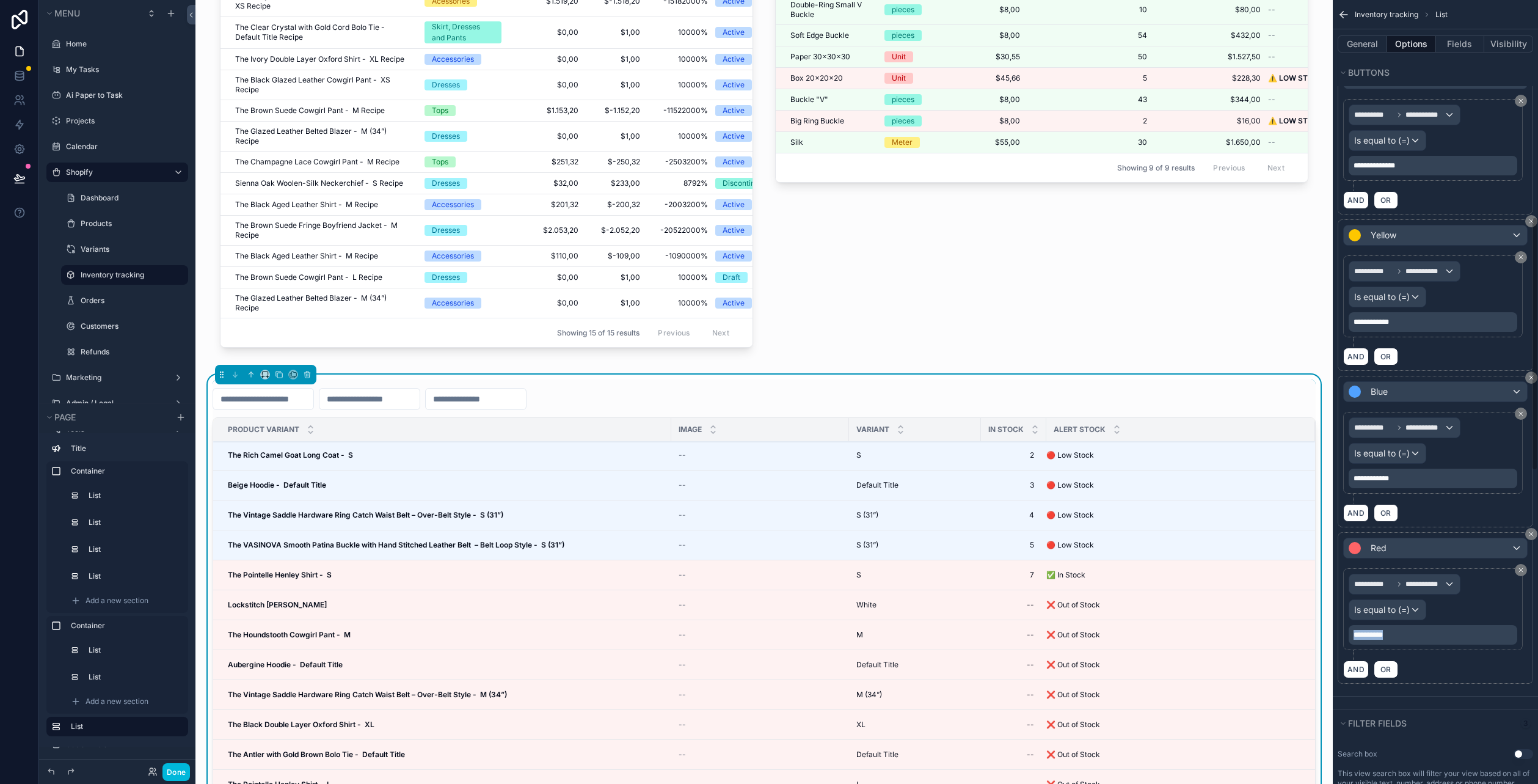
drag, startPoint x: 1403, startPoint y: 625, endPoint x: 1339, endPoint y: 623, distance: 64.0
click at [1343, 623] on div "**********" at bounding box center [1433, 609] width 179 height 82
click at [1439, 659] on div "AND OR" at bounding box center [1435, 668] width 184 height 19
click at [1399, 580] on icon "scrollable content" at bounding box center [1400, 584] width 8 height 8
click at [1403, 648] on span "Row values" at bounding box center [1381, 653] width 45 height 13
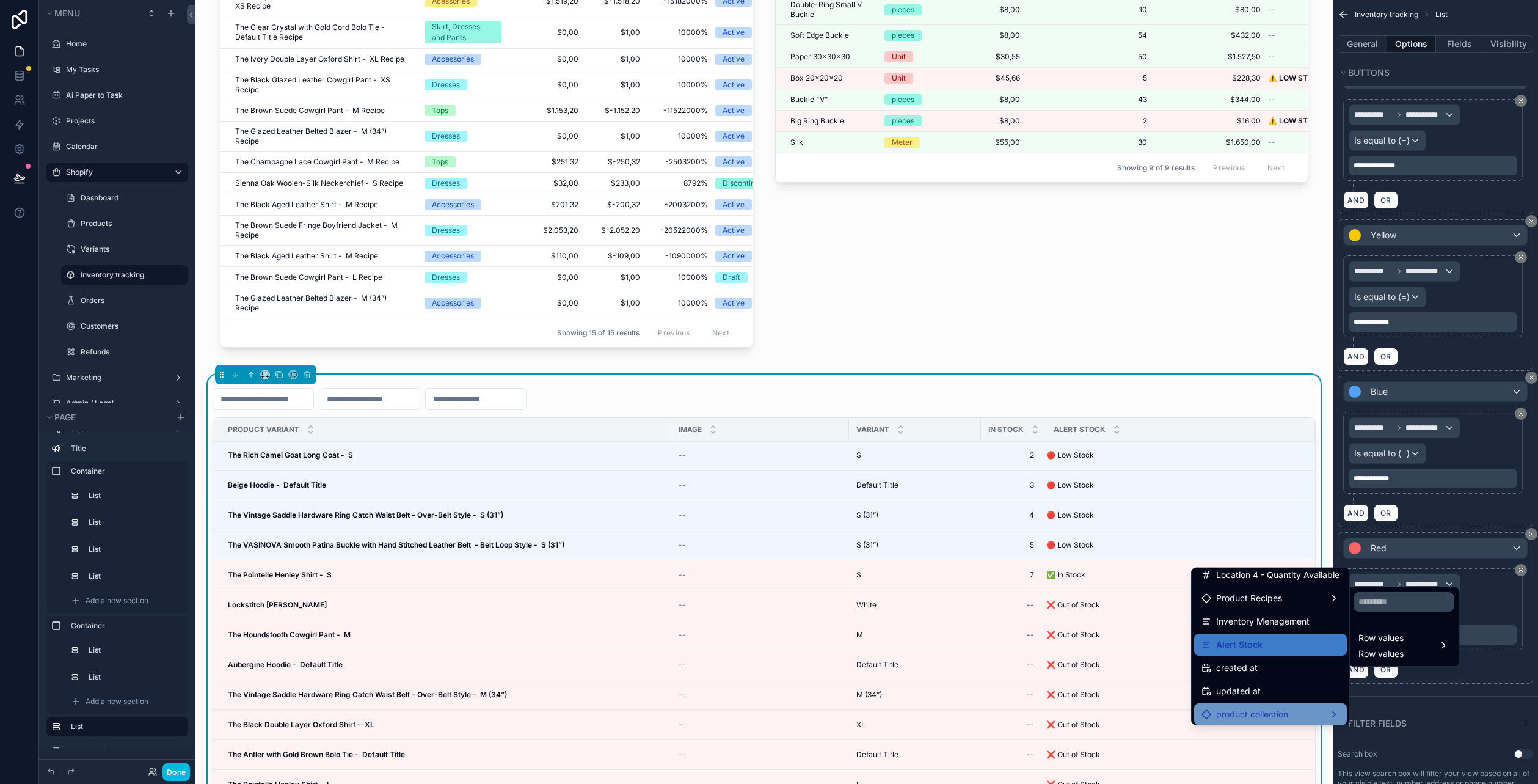
scroll to position [520, 0]
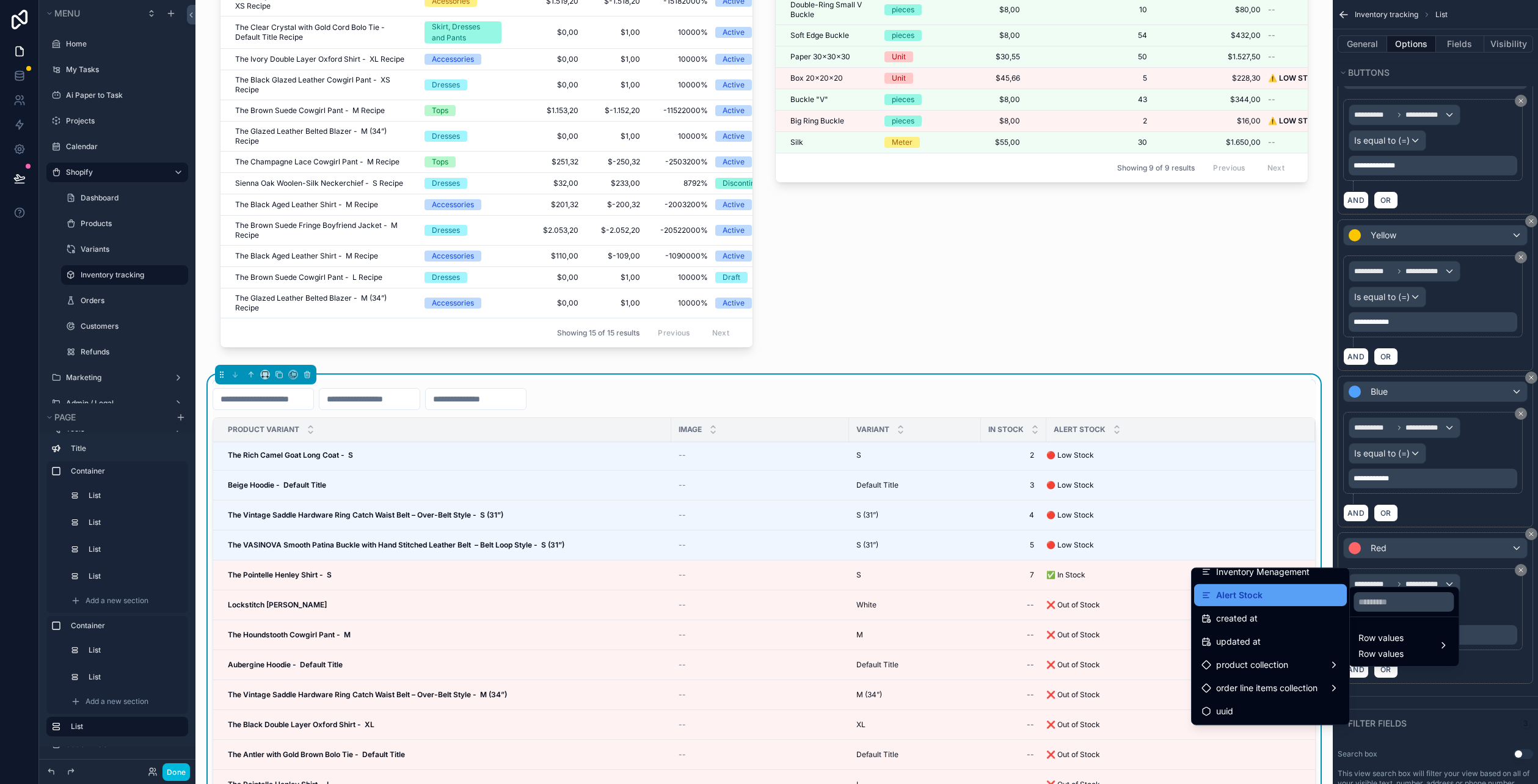
click at [1241, 600] on span "Alert Stock" at bounding box center [1239, 594] width 47 height 15
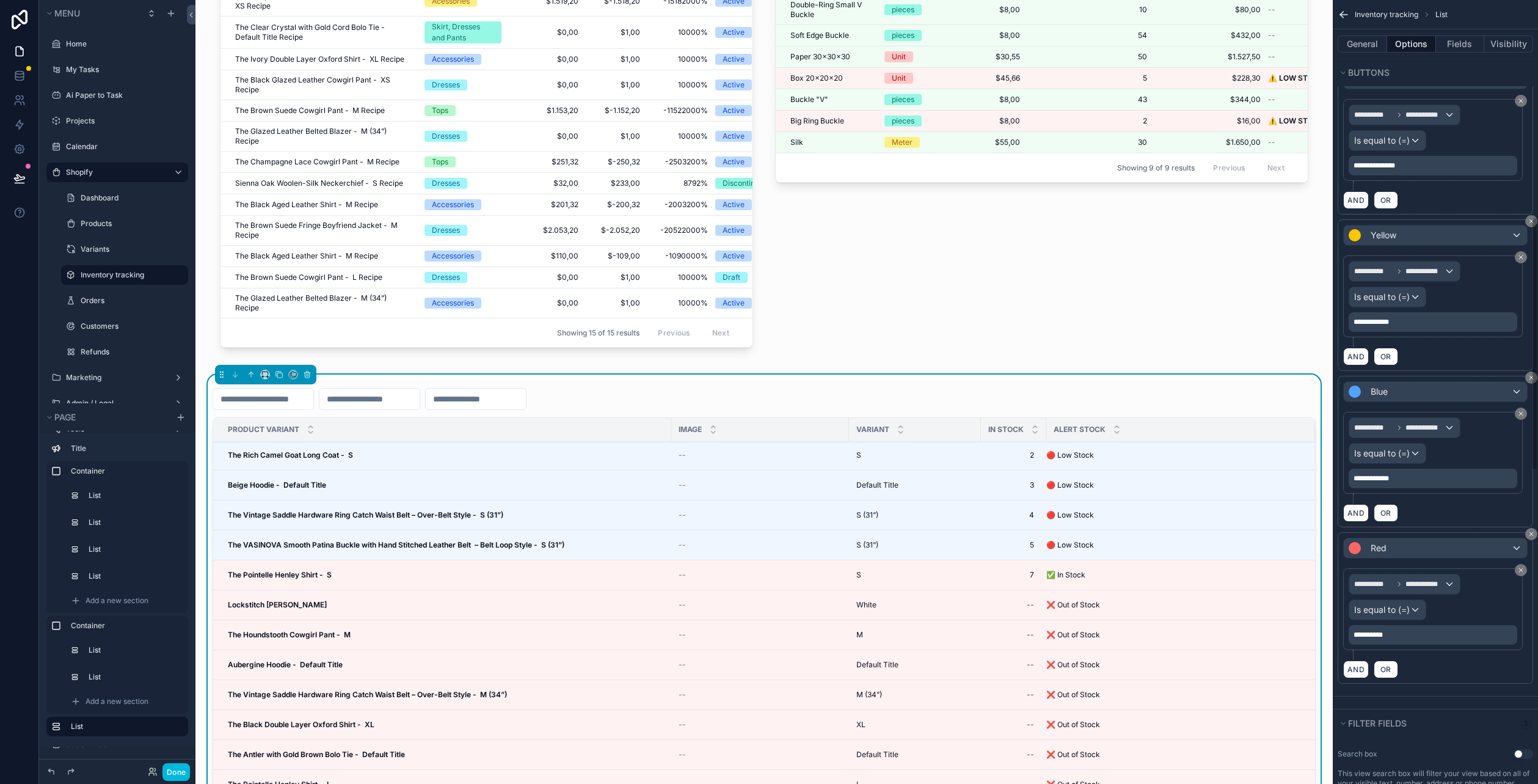
click at [1407, 624] on div "**********" at bounding box center [1433, 634] width 169 height 19
click at [1419, 630] on p "**********" at bounding box center [1435, 635] width 162 height 10
drag, startPoint x: 1431, startPoint y: 617, endPoint x: 1290, endPoint y: 616, distance: 141.0
click at [1296, 614] on div "Jump to... Ctrl K Home My Tasks Ai Paper to Task Projects Calendar Shopify Dash…" at bounding box center [867, 392] width 1342 height 784
click at [1435, 659] on div "AND OR" at bounding box center [1435, 668] width 184 height 19
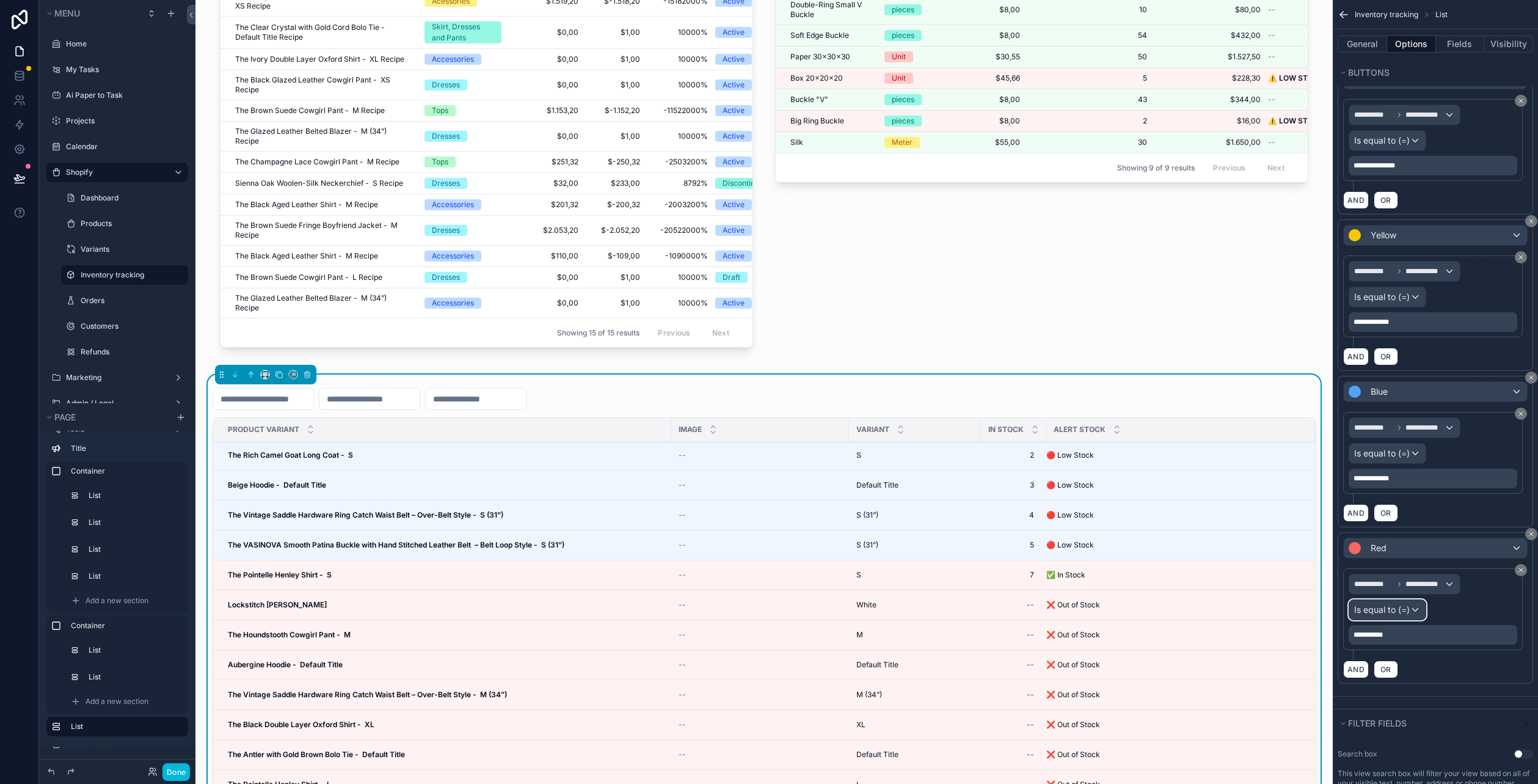
click at [1401, 604] on span "Is equal to (=)" at bounding box center [1381, 610] width 56 height 13
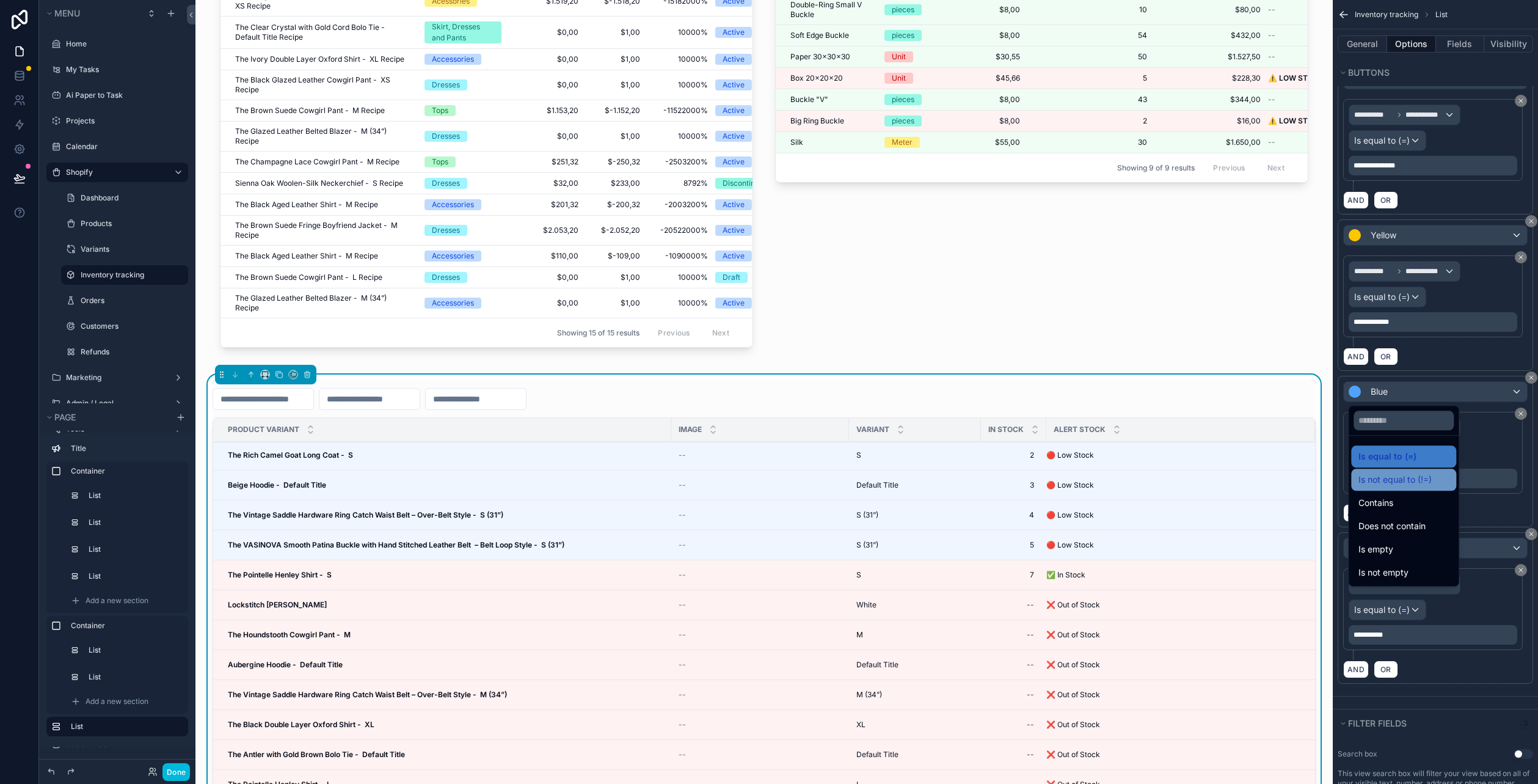
click at [1417, 486] on span "Is not equal to (!=)" at bounding box center [1395, 479] width 73 height 15
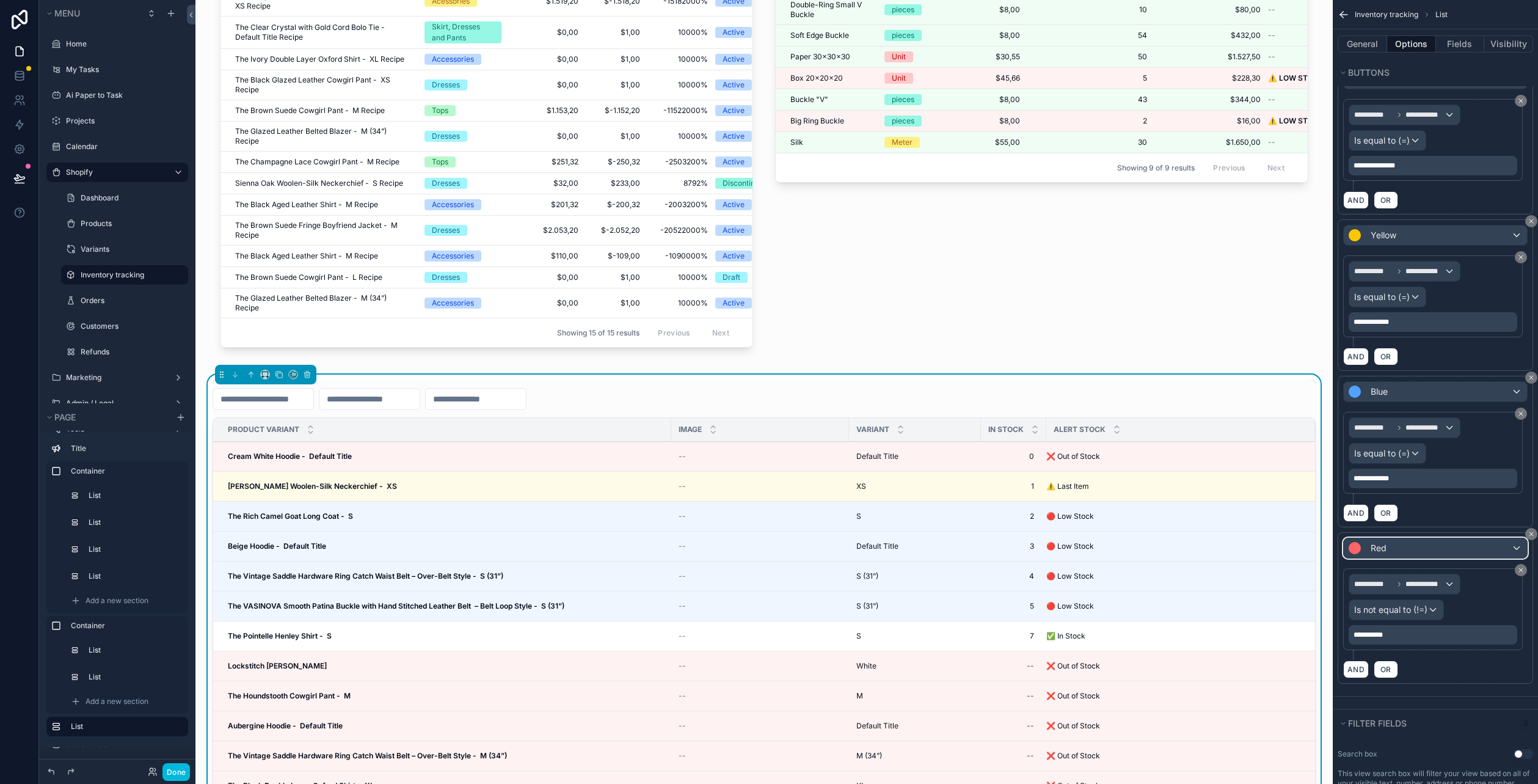
click at [1388, 538] on div "Red" at bounding box center [1436, 547] width 183 height 19
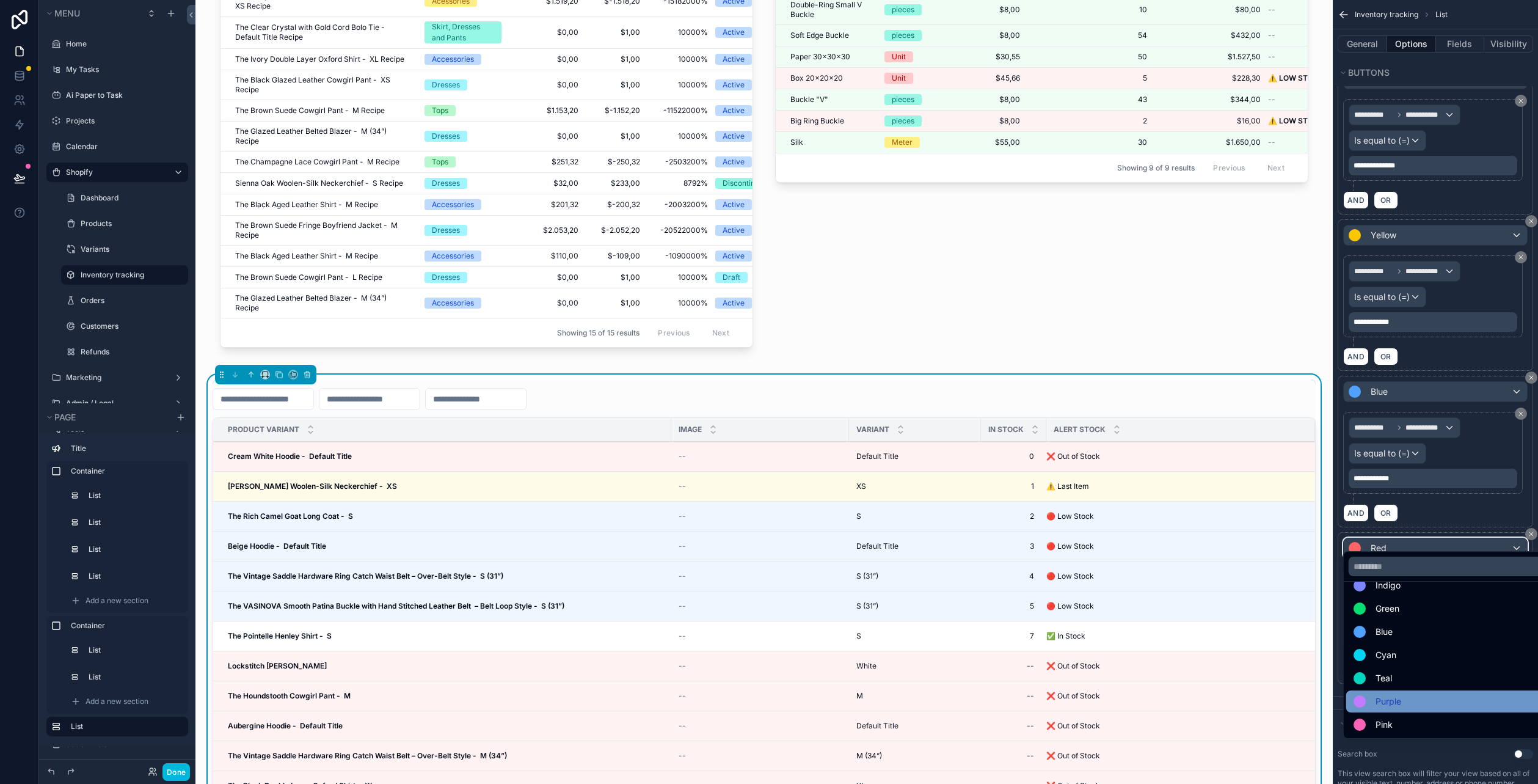
scroll to position [0, 0]
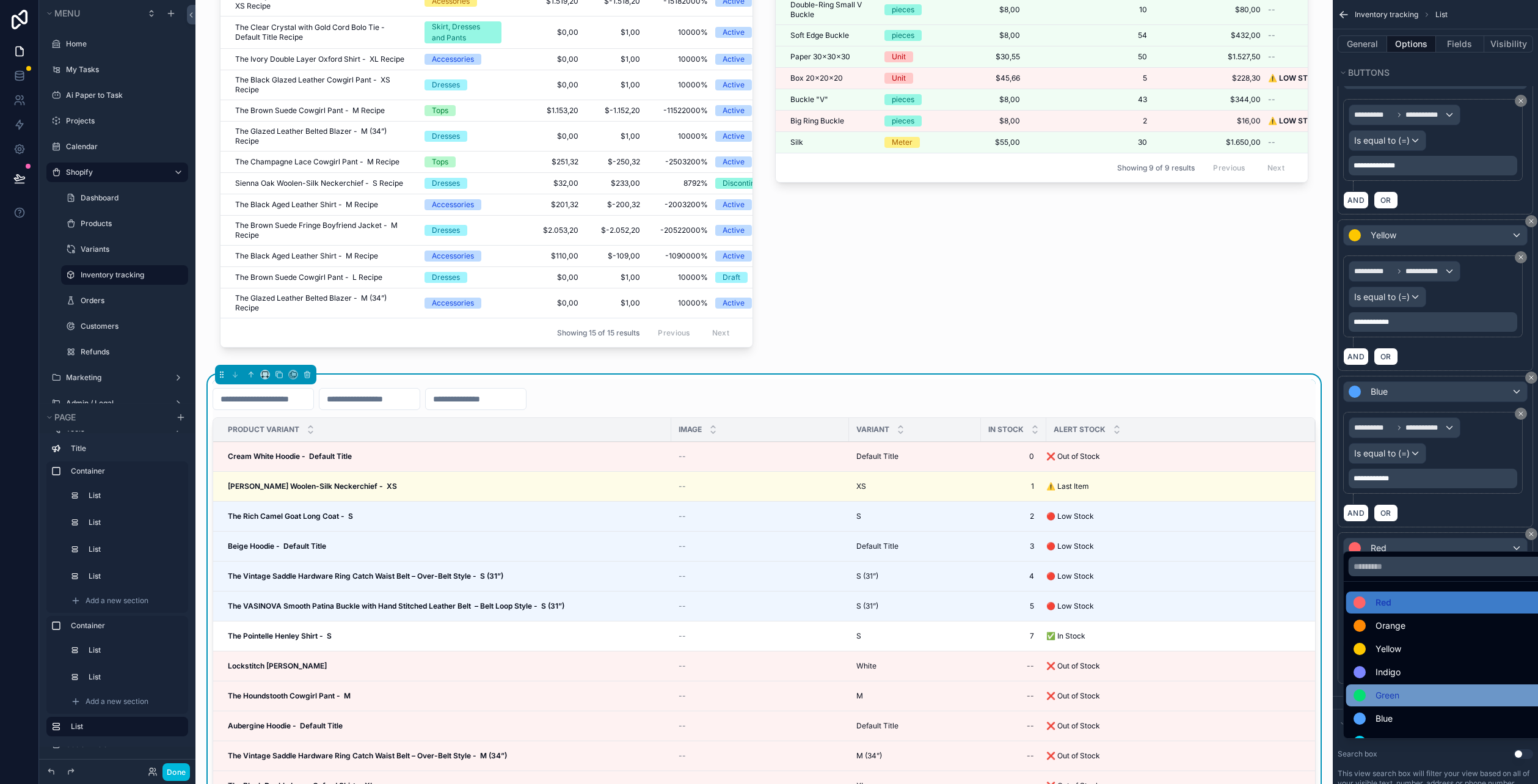
click at [1373, 695] on div "Green" at bounding box center [1376, 694] width 46 height 15
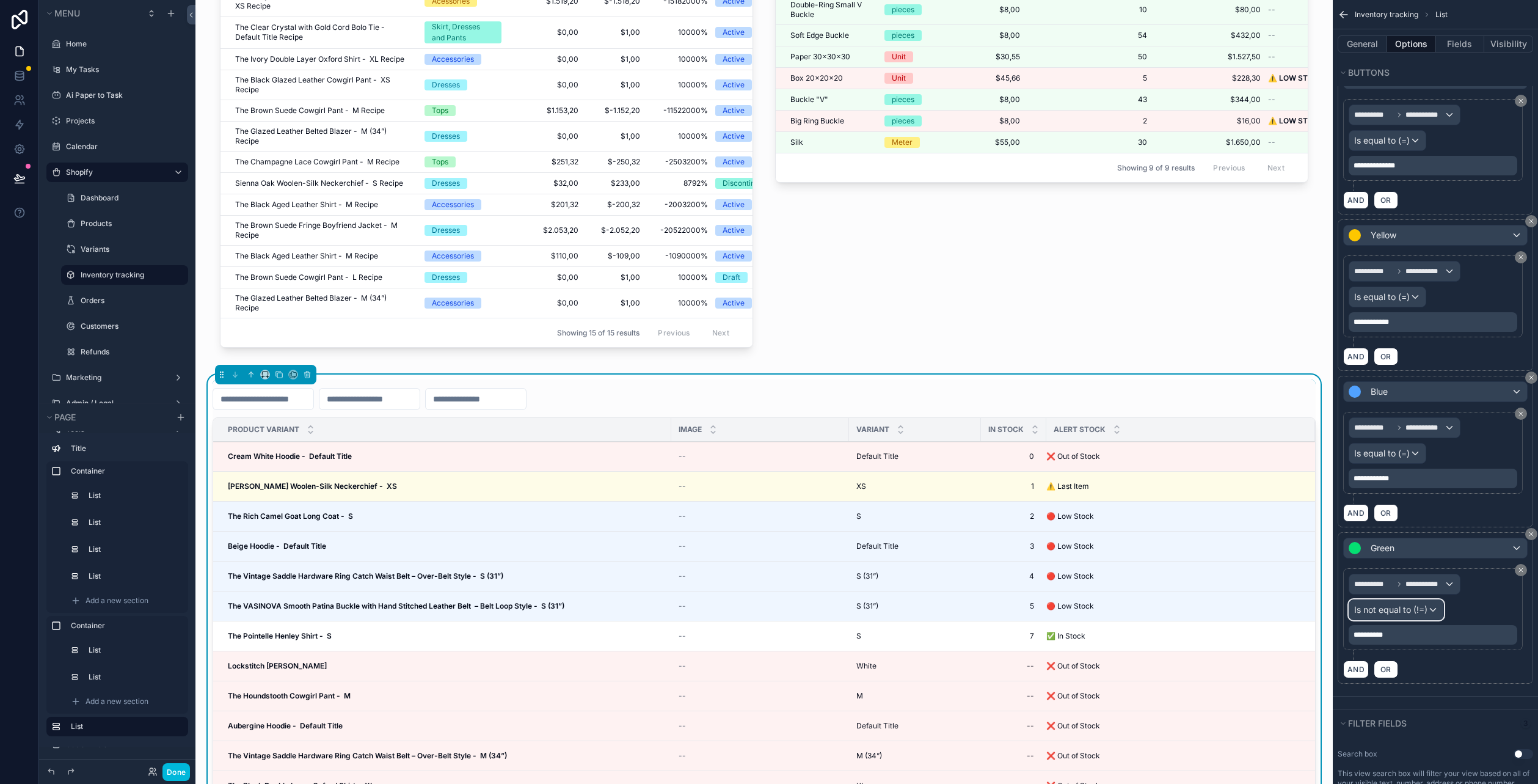
click at [1407, 600] on div "Is not equal to (!=)" at bounding box center [1396, 610] width 94 height 19
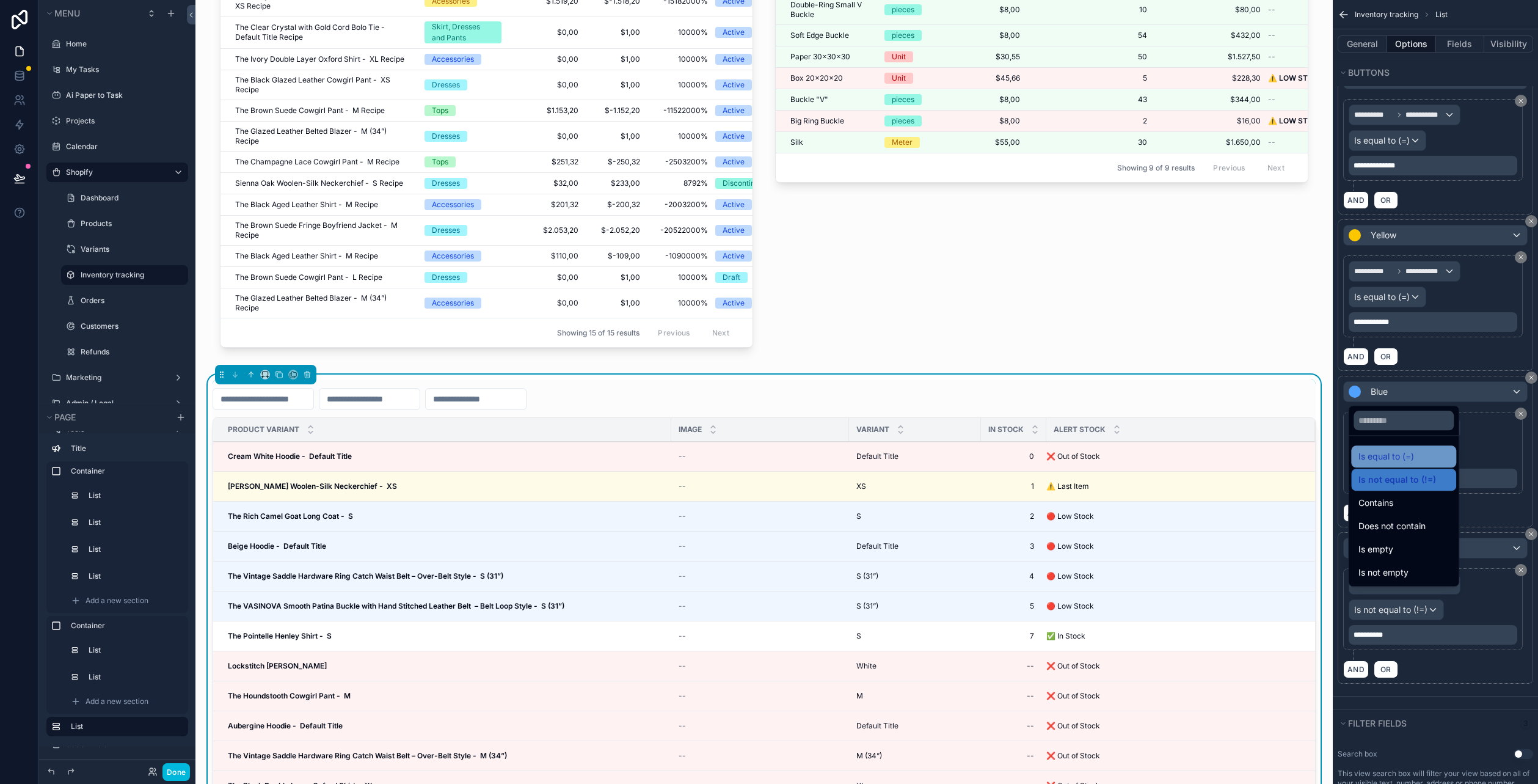
click at [1403, 456] on span "Is equal to (=)" at bounding box center [1386, 456] width 56 height 15
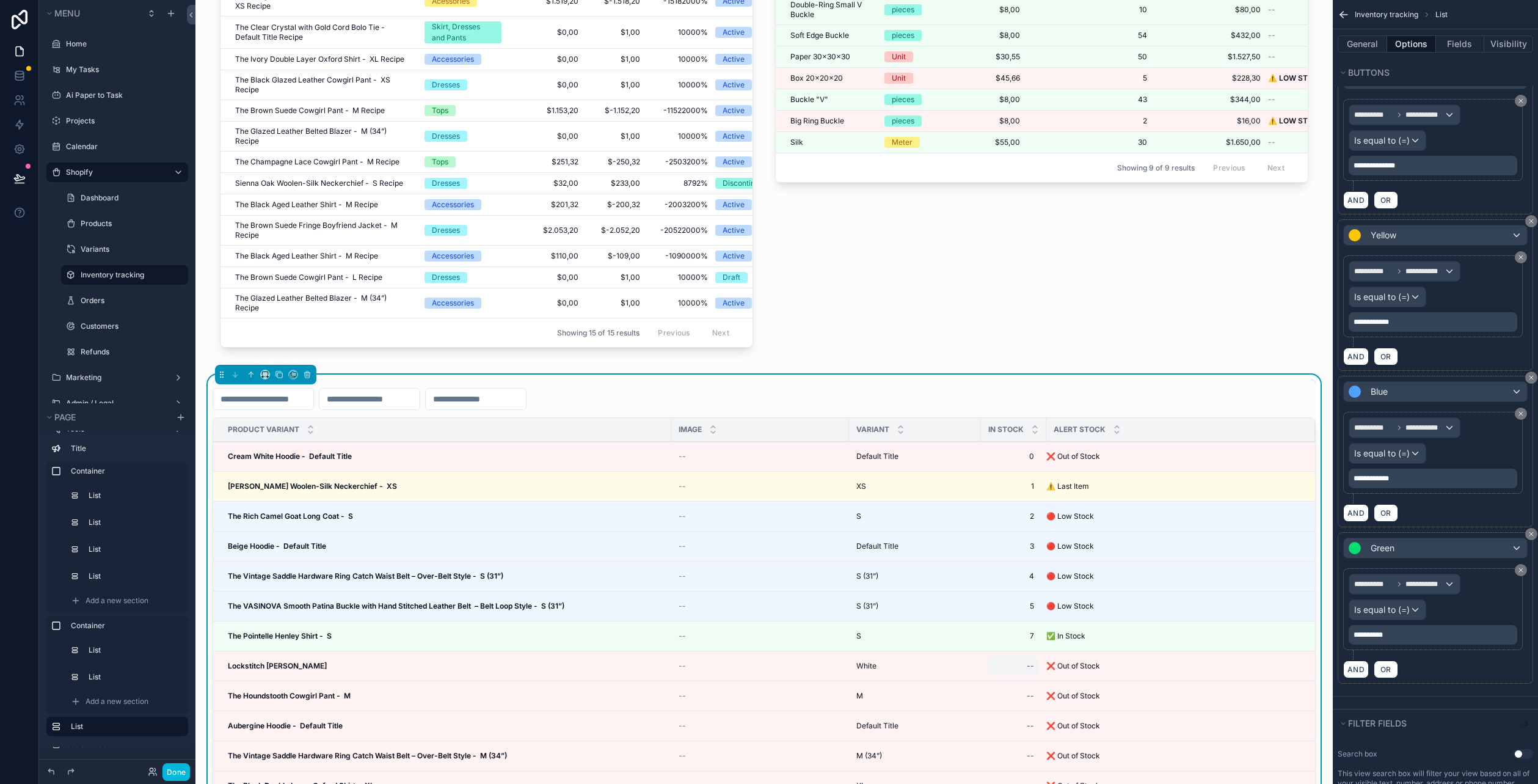
click at [1039, 674] on div "--" at bounding box center [1014, 665] width 51 height 19
type input "*"
click button "scrollable content" at bounding box center [1185, 685] width 15 height 15
click at [1034, 696] on div "--" at bounding box center [1031, 695] width 8 height 10
type input "*"
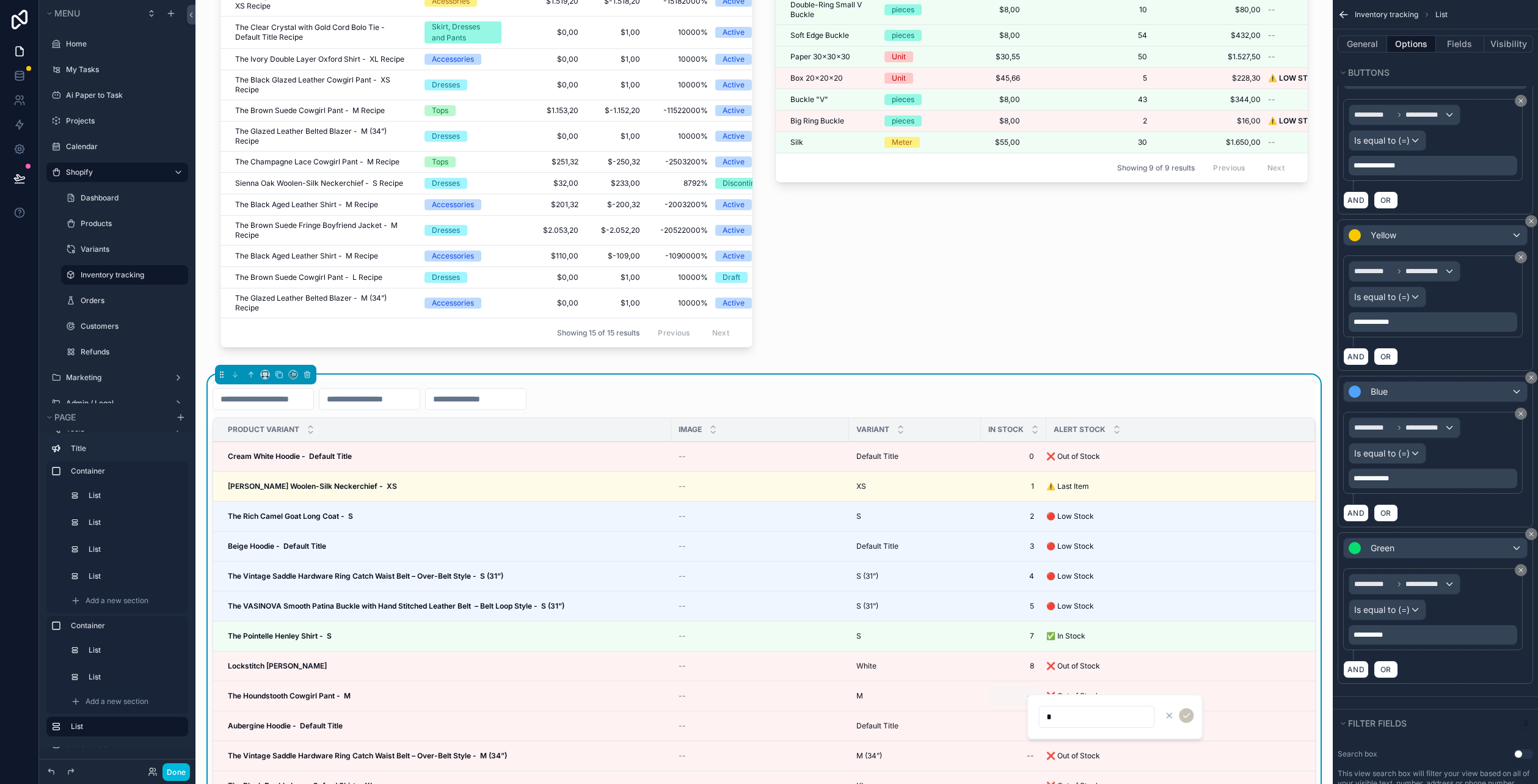
click button "scrollable content" at bounding box center [1185, 715] width 15 height 15
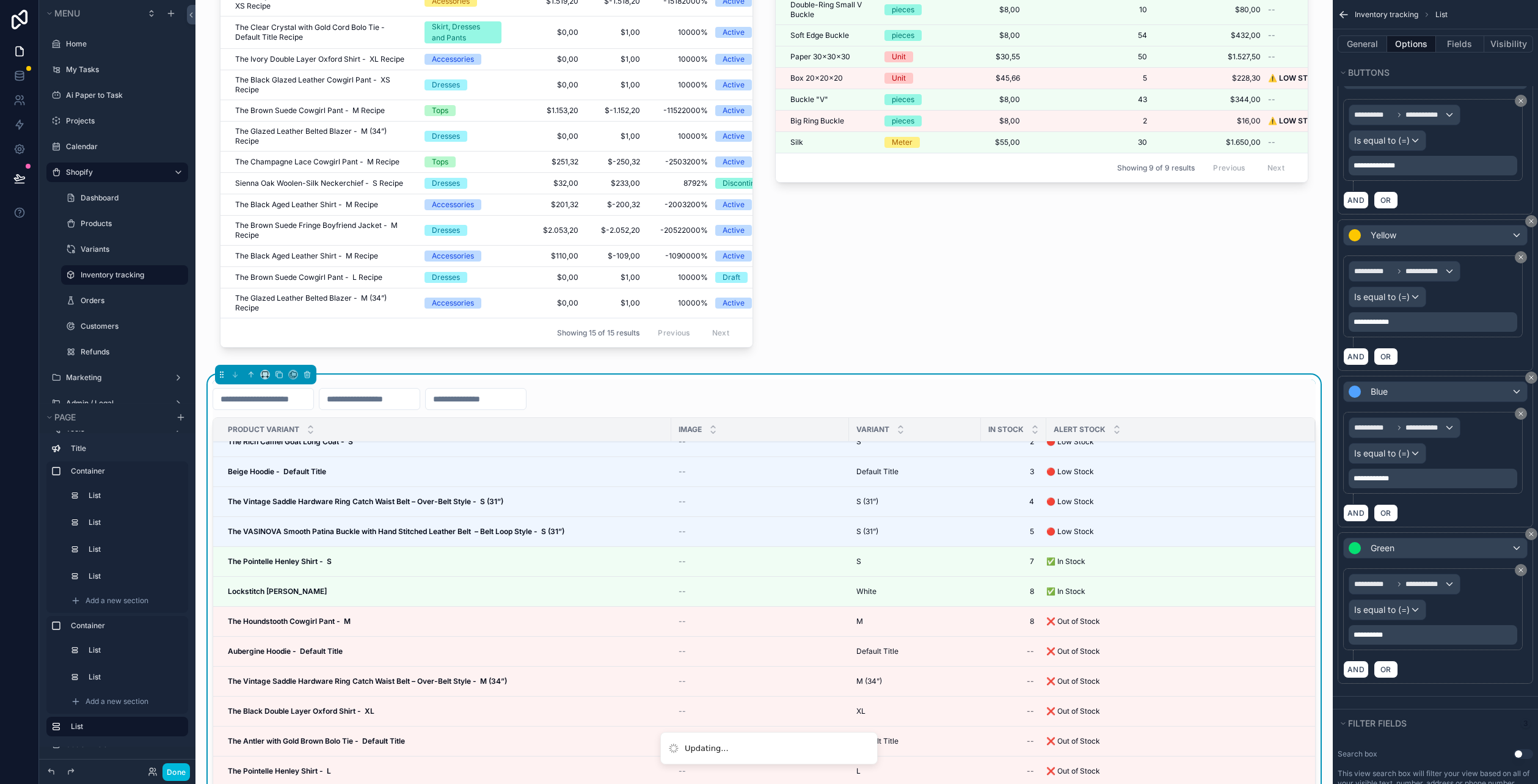
scroll to position [122, 0]
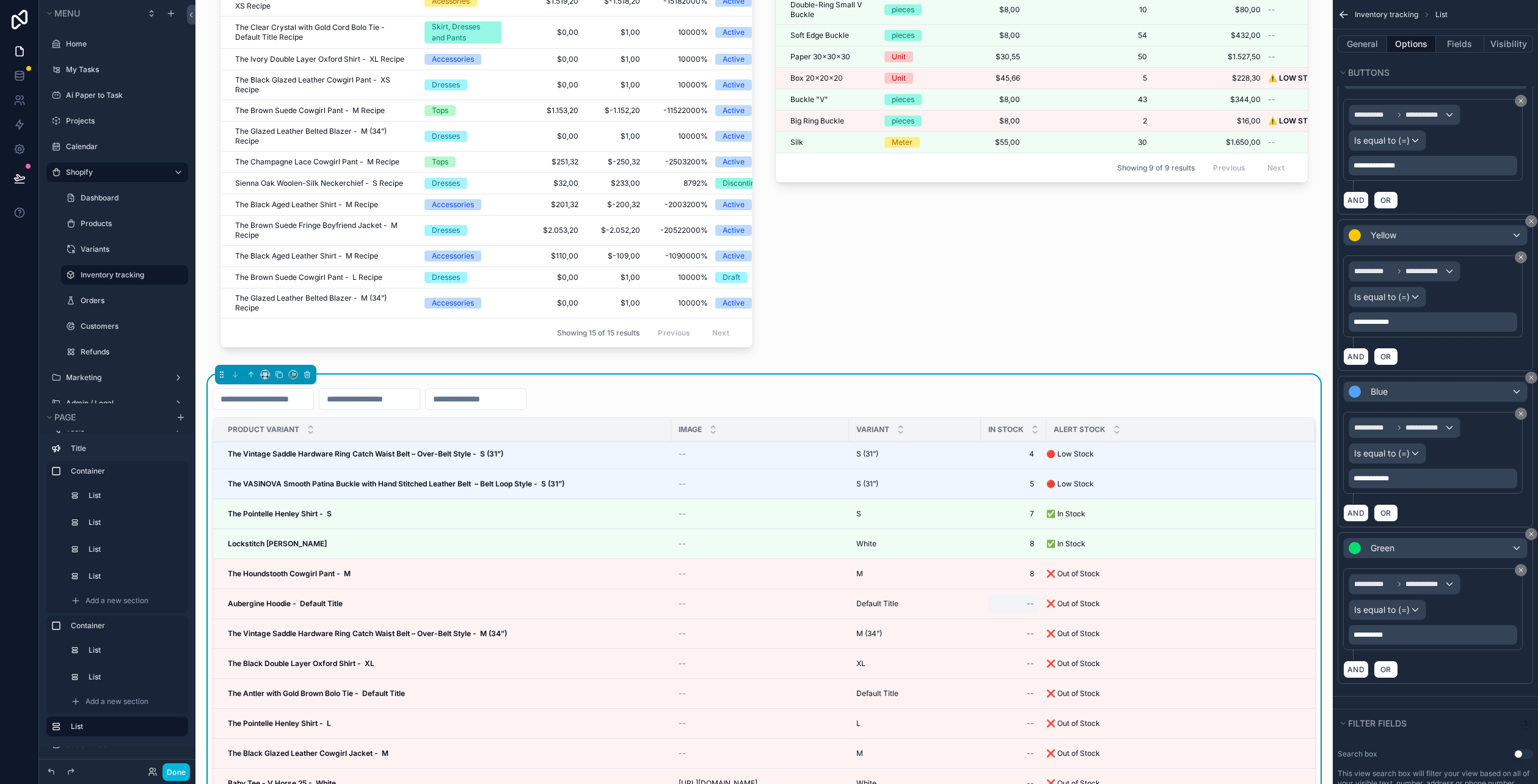
click at [1034, 607] on div "--" at bounding box center [1031, 604] width 8 height 10
type input "*"
click button "scrollable content" at bounding box center [1185, 622] width 15 height 15
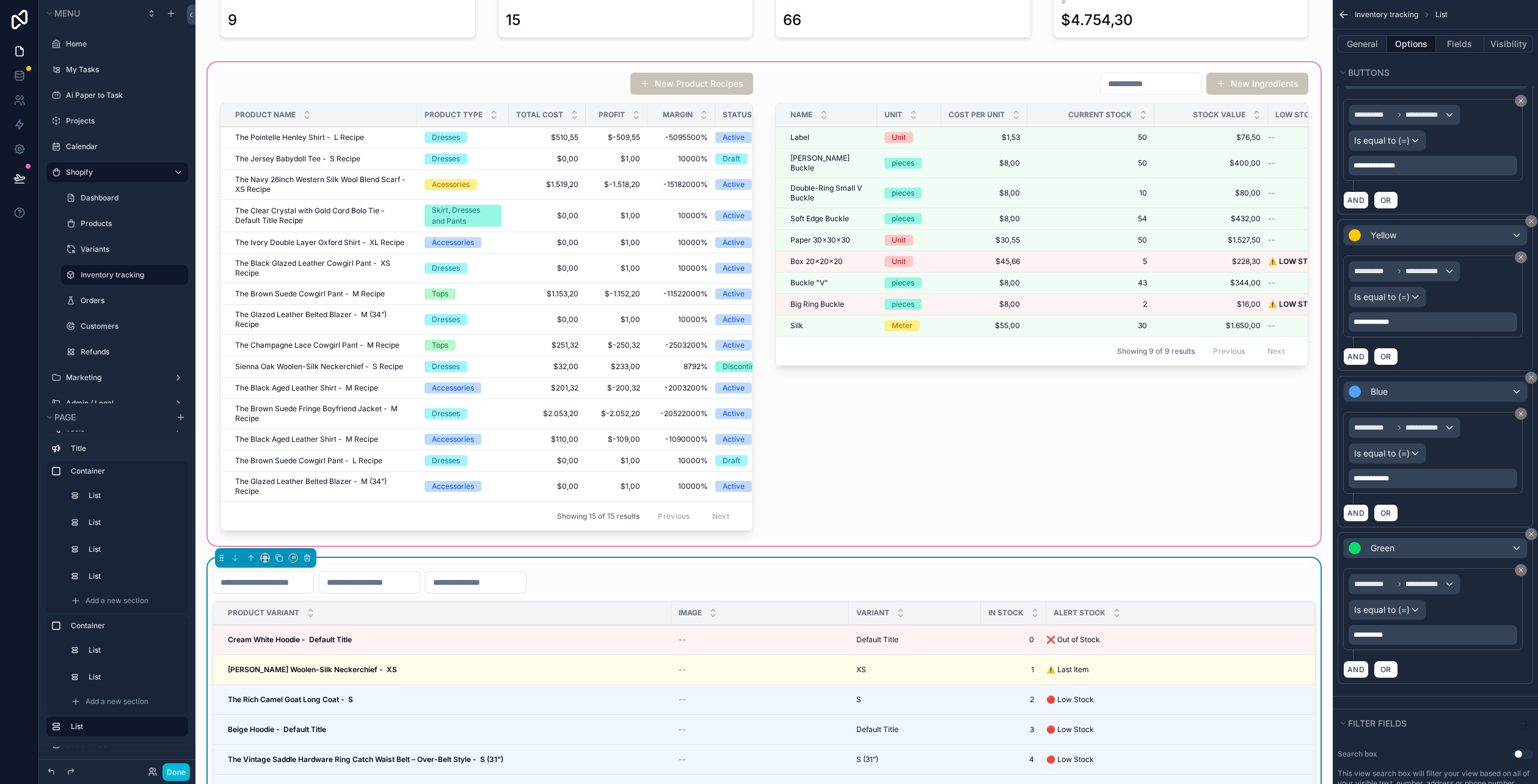
click at [902, 492] on div "scrollable content" at bounding box center [765, 303] width 1118 height 488
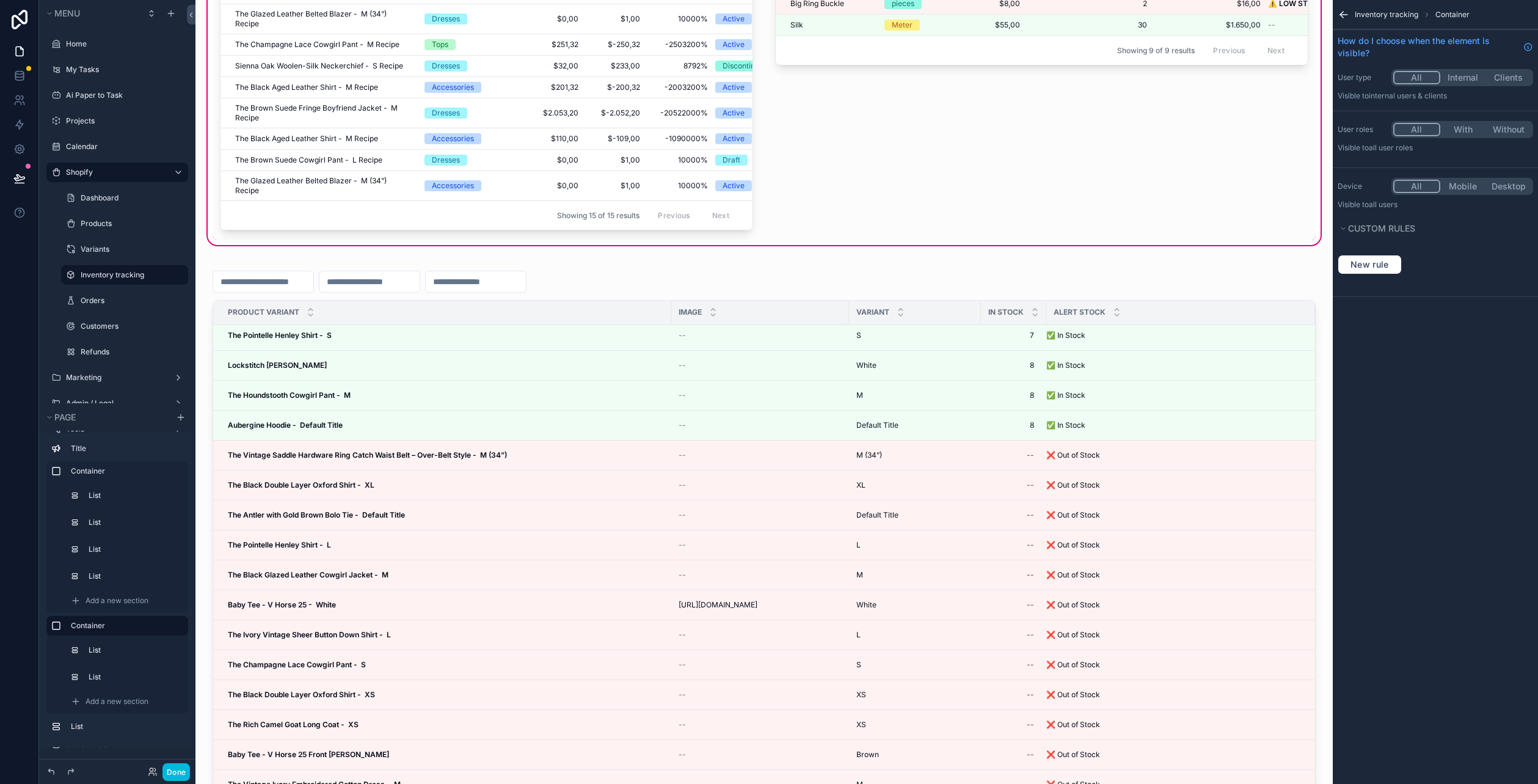
scroll to position [428, 0]
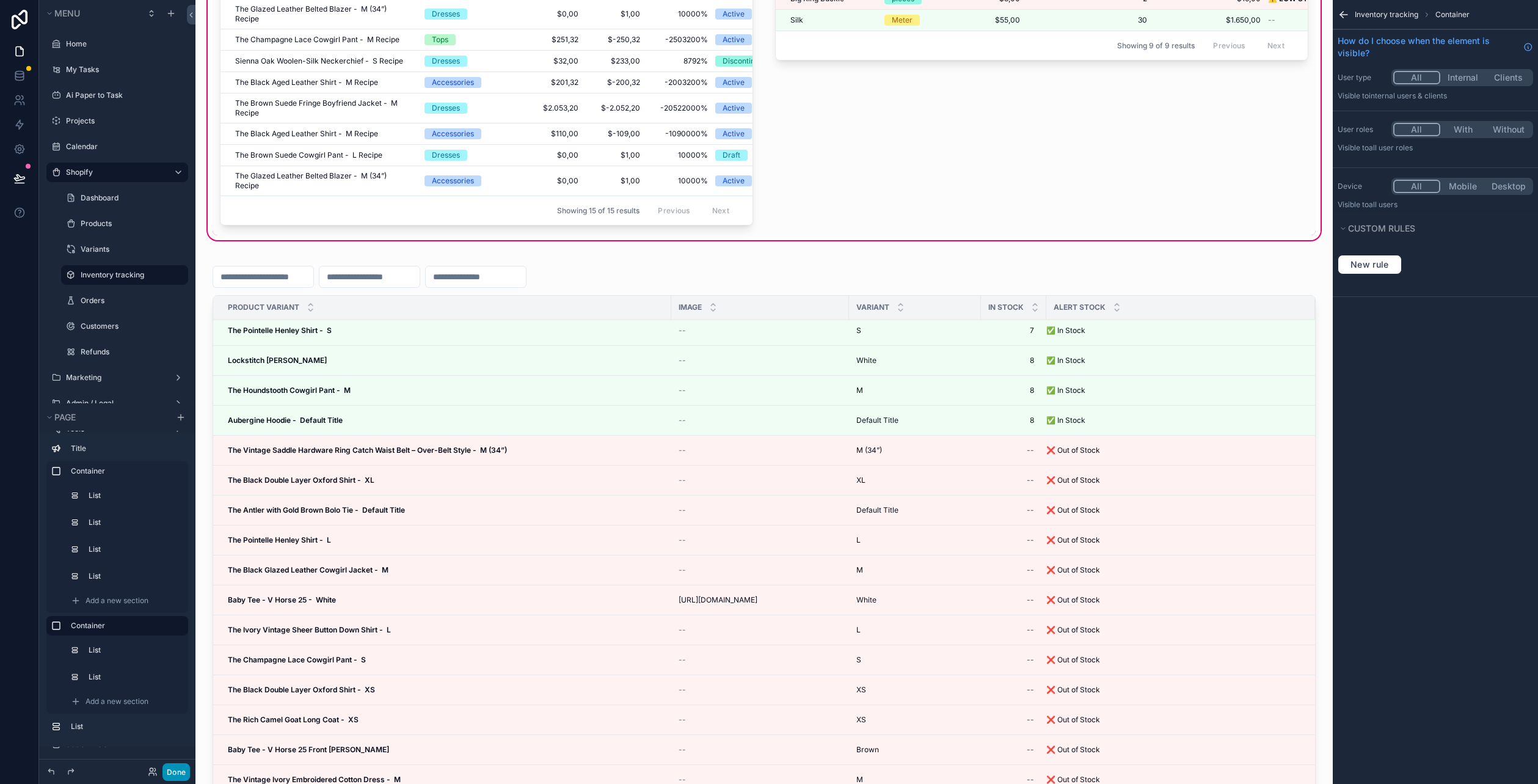
click at [173, 773] on button "Done" at bounding box center [176, 771] width 27 height 18
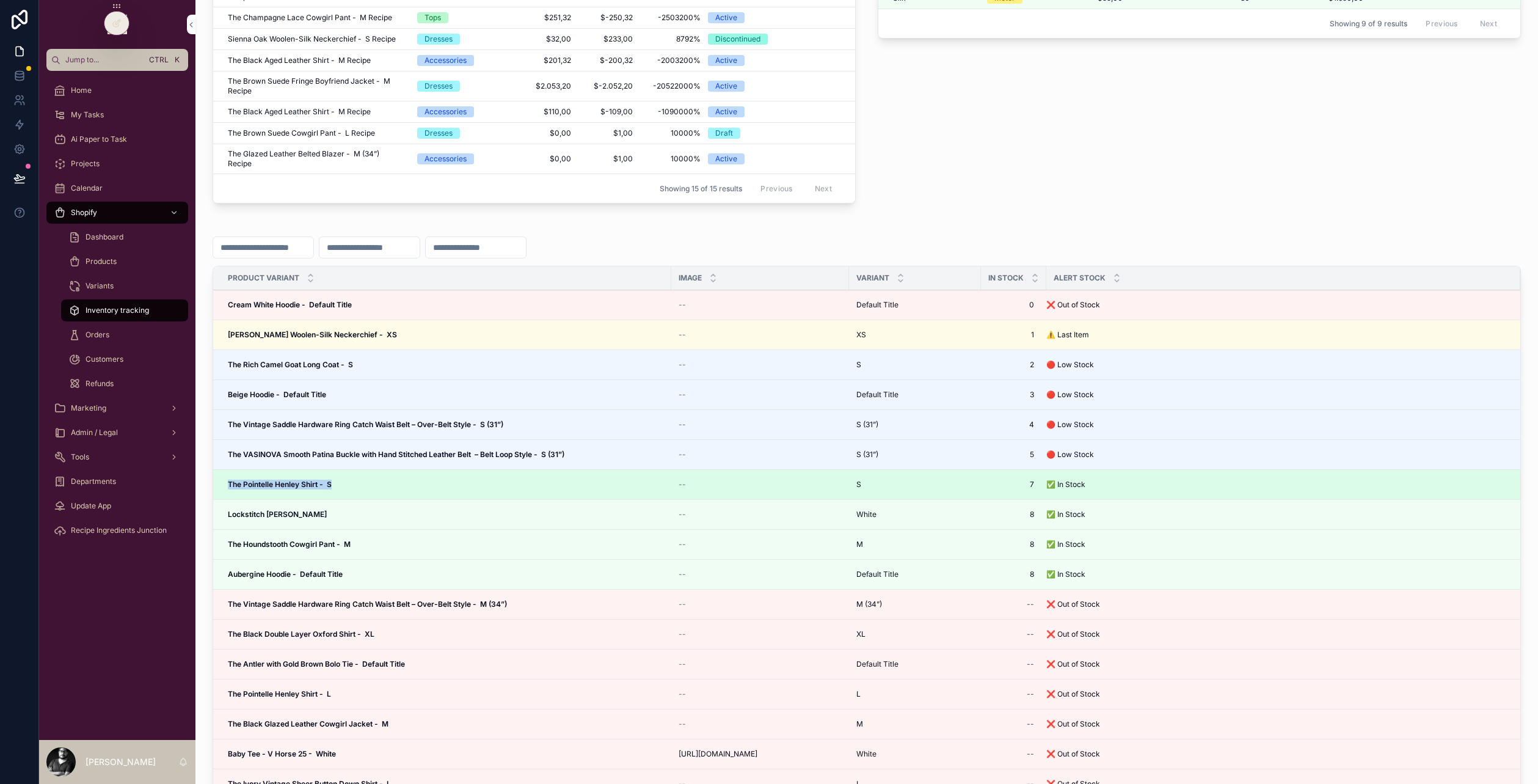
drag, startPoint x: 338, startPoint y: 488, endPoint x: 227, endPoint y: 481, distance: 111.2
click at [227, 481] on td "The Pointelle Henley Shirt - S The Pointelle Henley Shirt - S" at bounding box center [442, 484] width 458 height 30
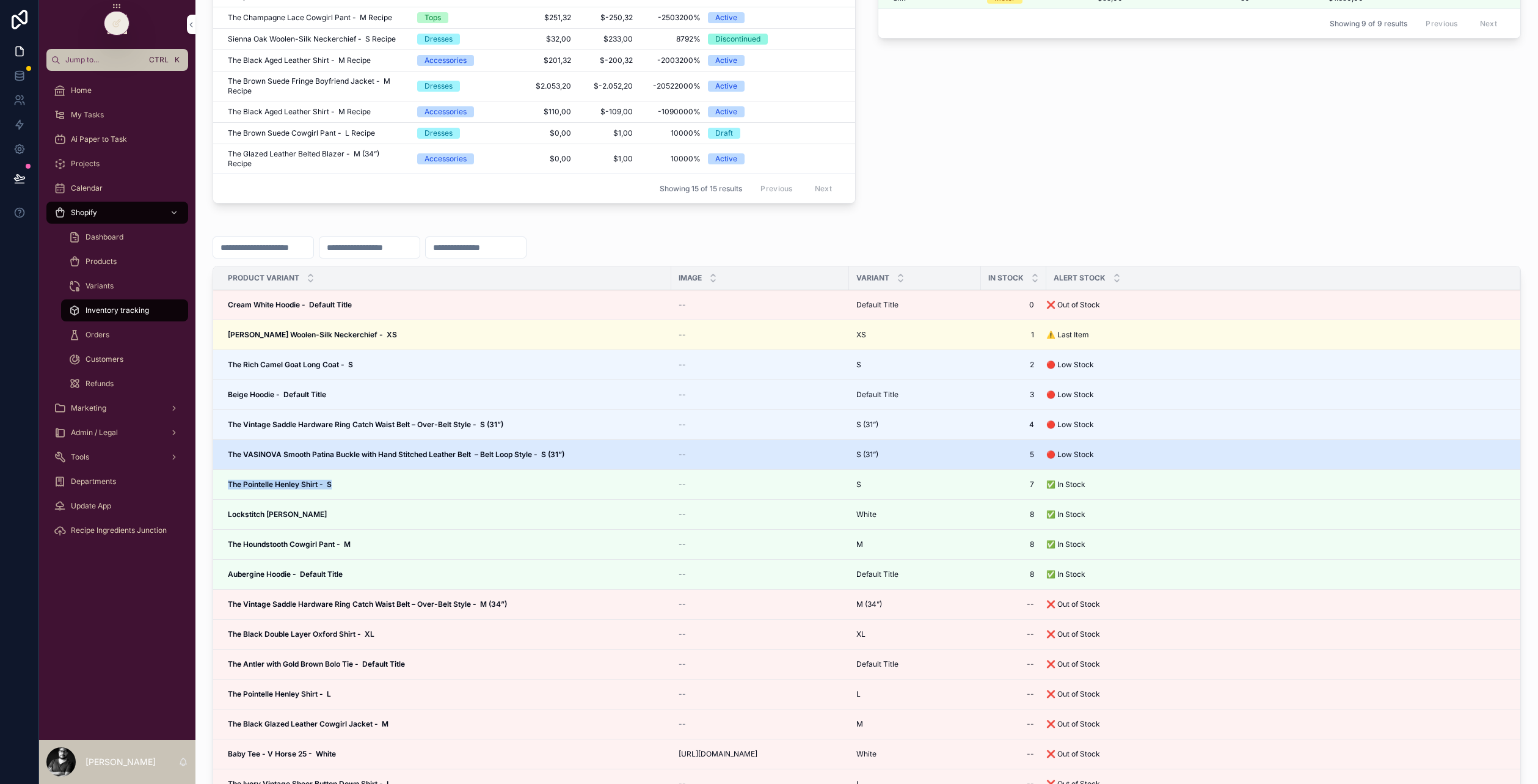
copy strong "The Pointelle Henley Shirt - S"
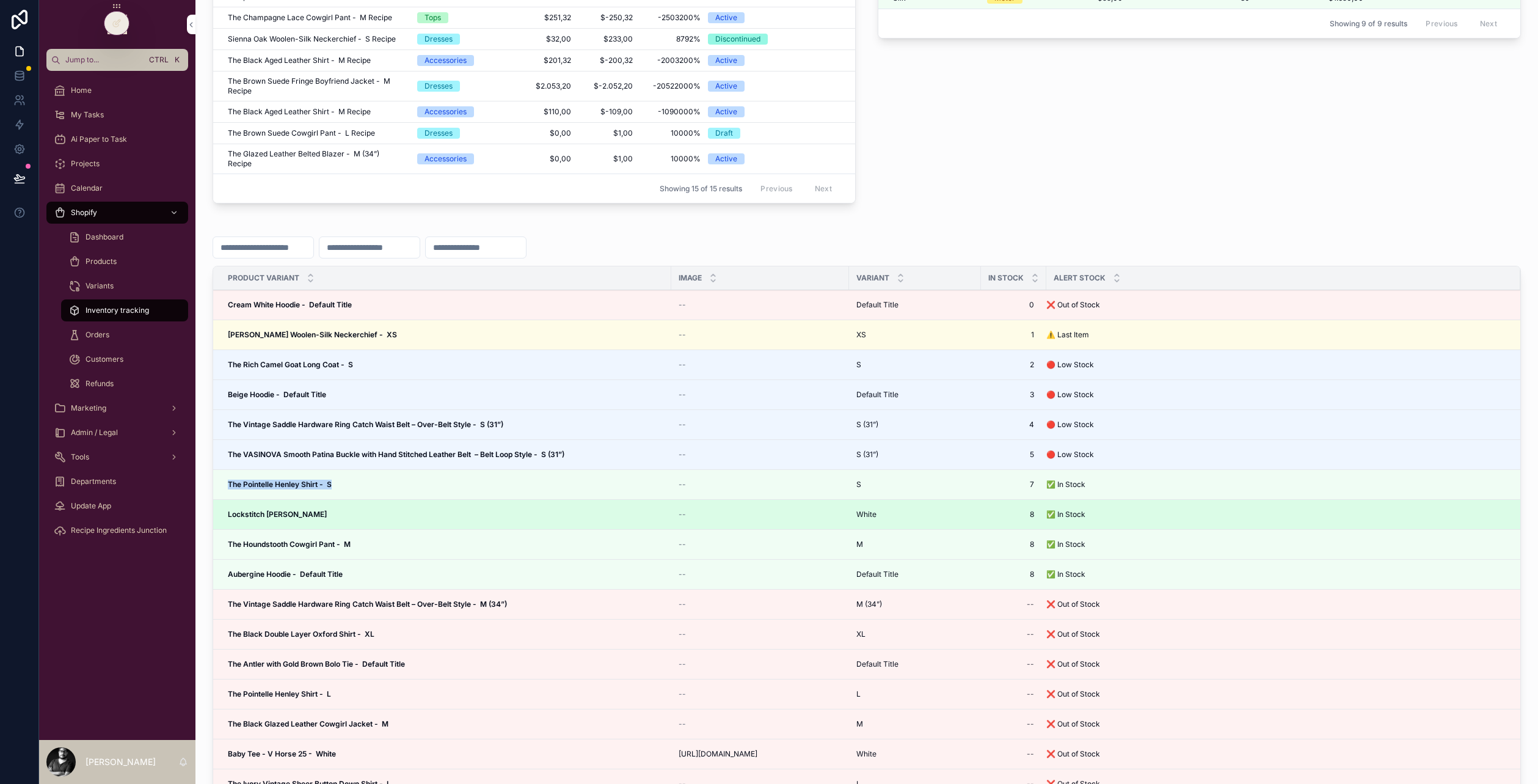
drag, startPoint x: 331, startPoint y: 502, endPoint x: 222, endPoint y: 508, distance: 109.2
click at [222, 508] on td "Lockstitch Henley - White Lockstitch Henley - White" at bounding box center [442, 514] width 458 height 30
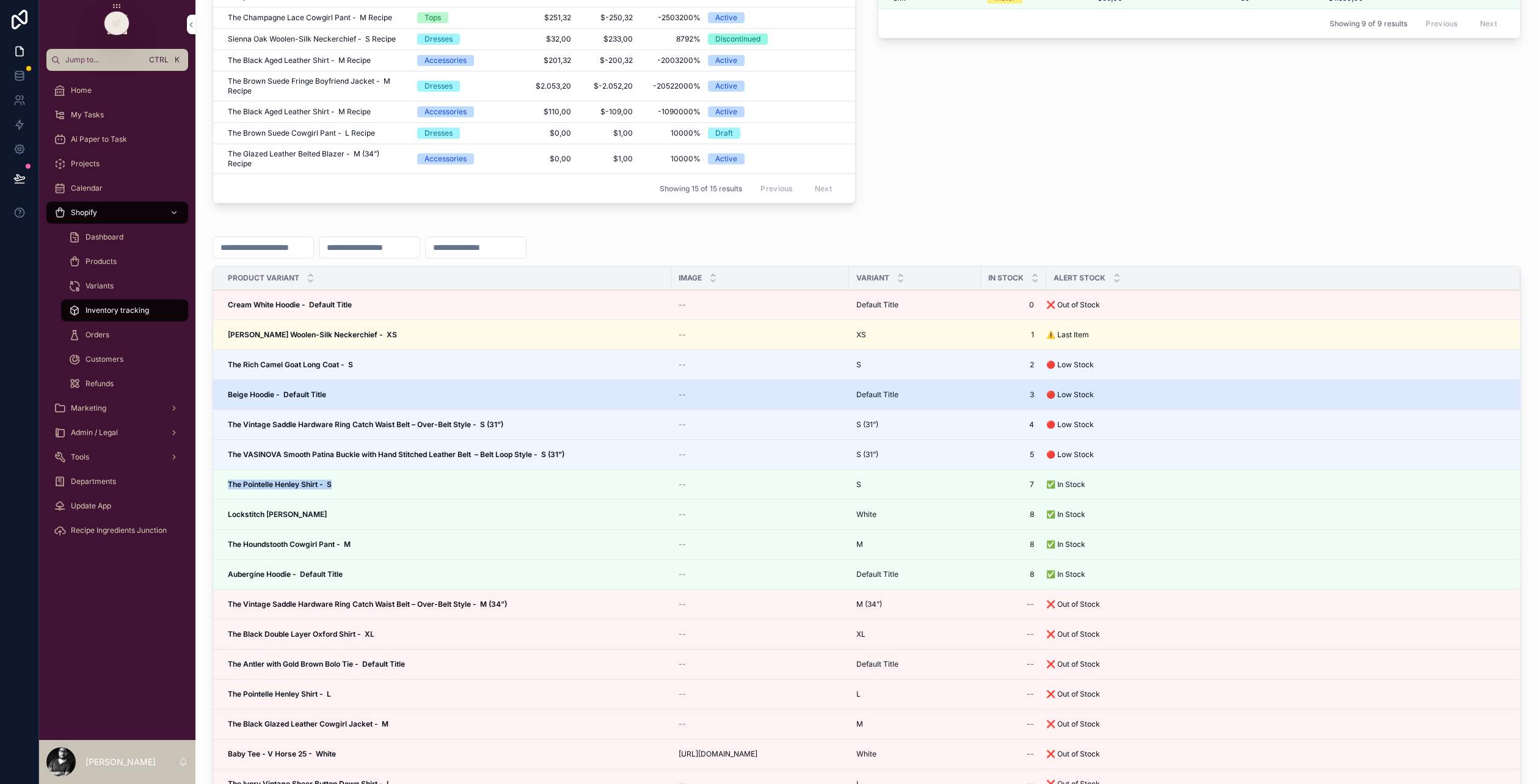
copy strong "Lockstitch Henley - White"
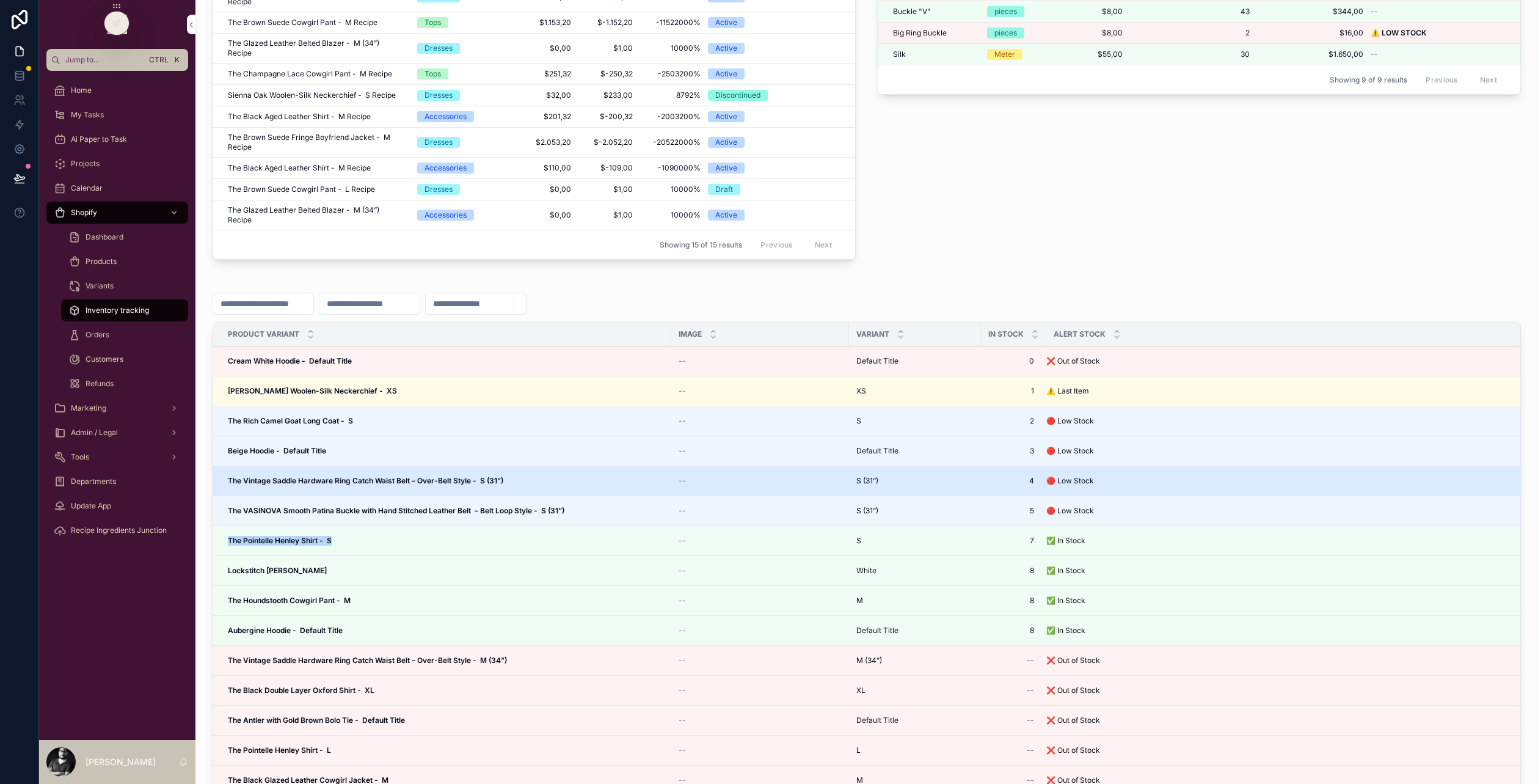
scroll to position [306, 0]
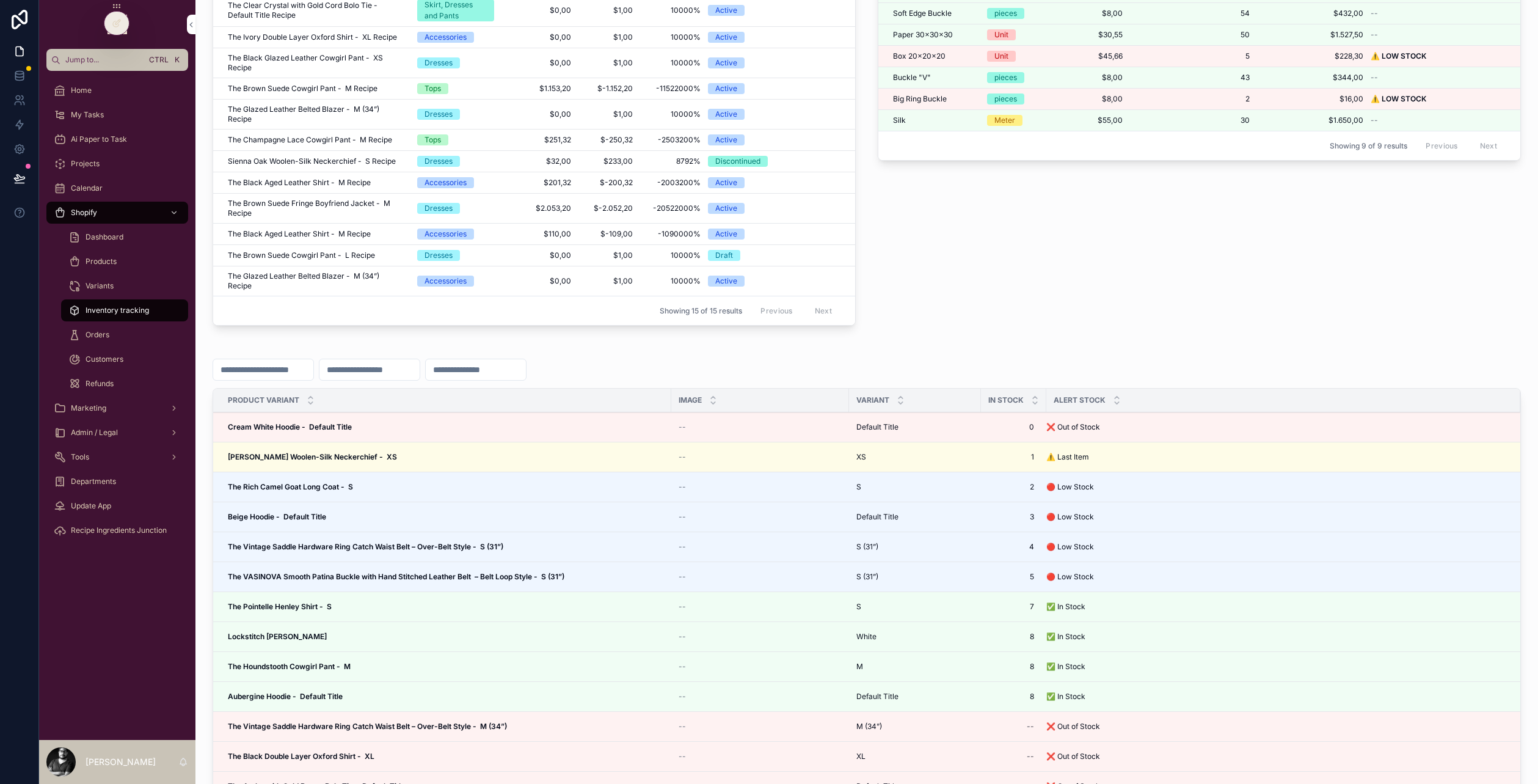
click at [236, 369] on input "scrollable content" at bounding box center [263, 370] width 100 height 18
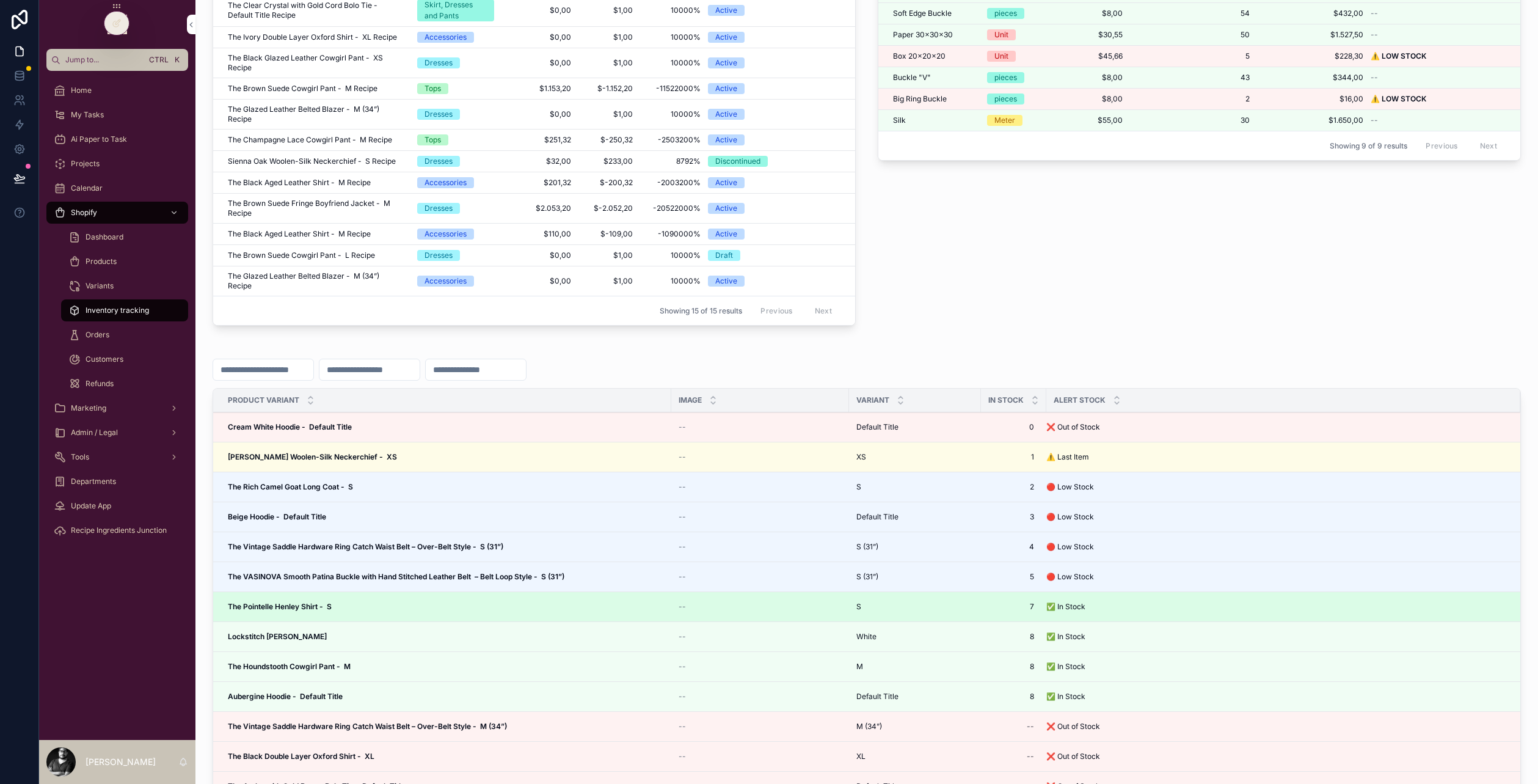
drag, startPoint x: 337, startPoint y: 628, endPoint x: 257, endPoint y: 596, distance: 86.2
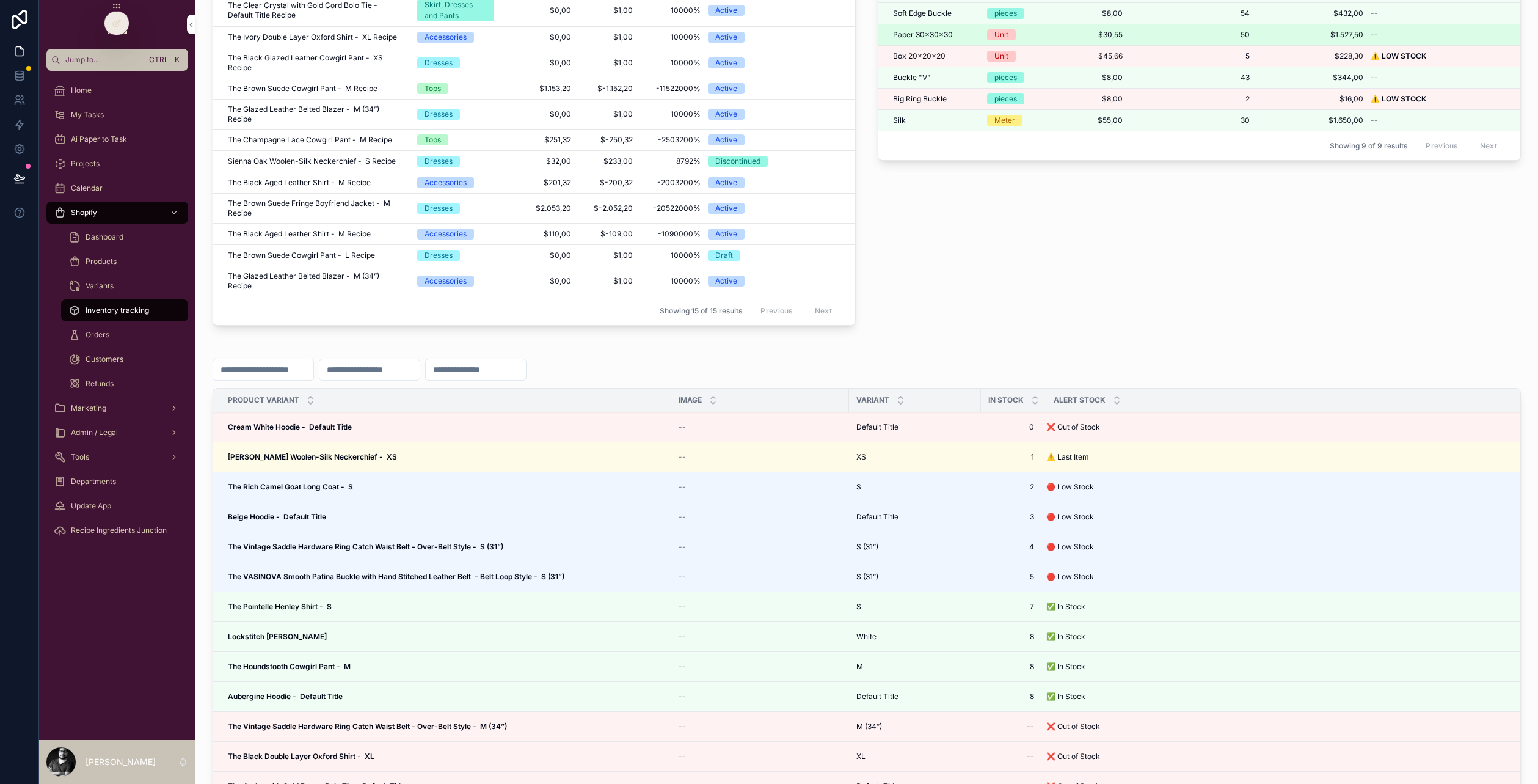
copy strong "Lockstitch Henley - White"
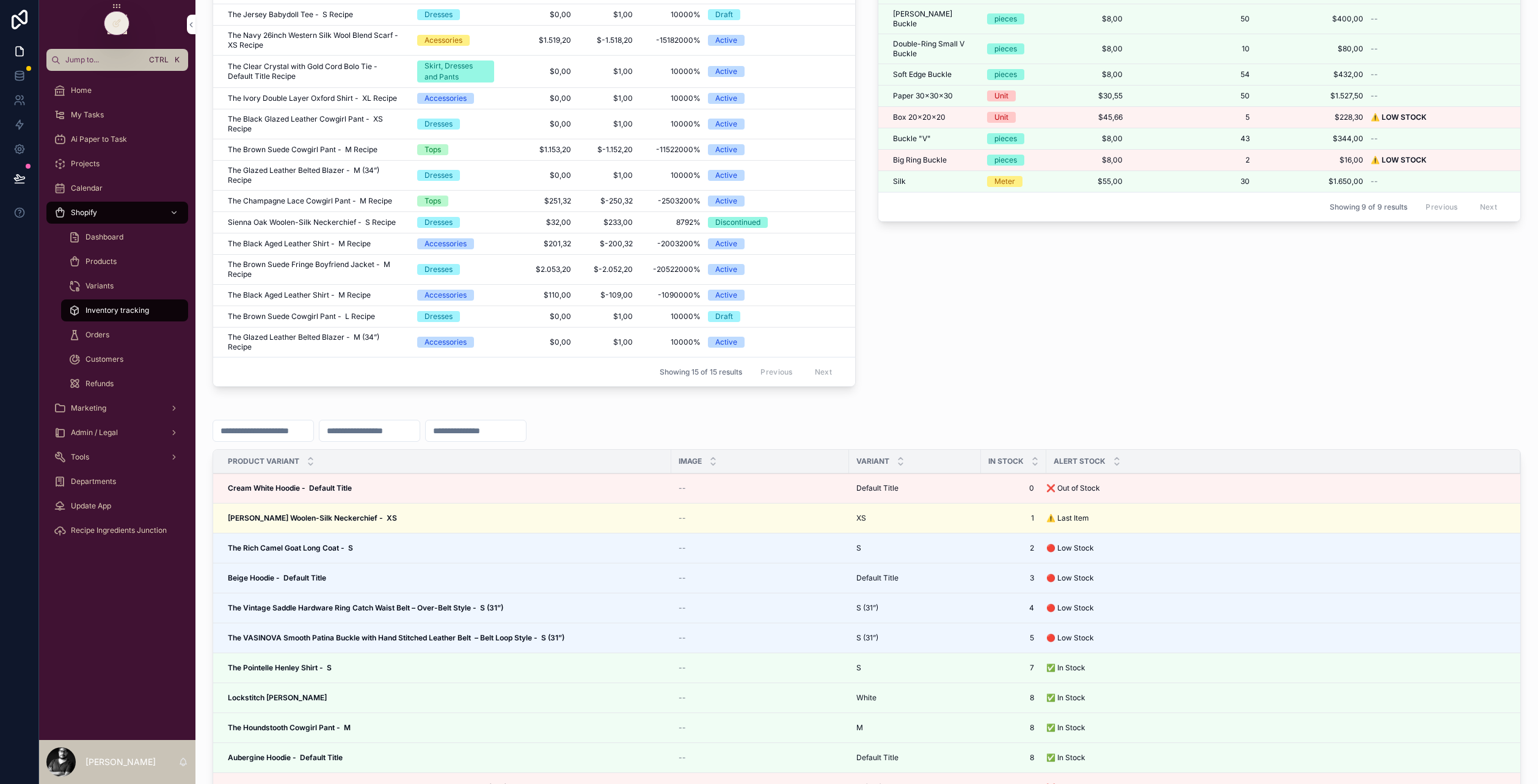
scroll to position [122, 0]
